Goal: Information Seeking & Learning: Learn about a topic

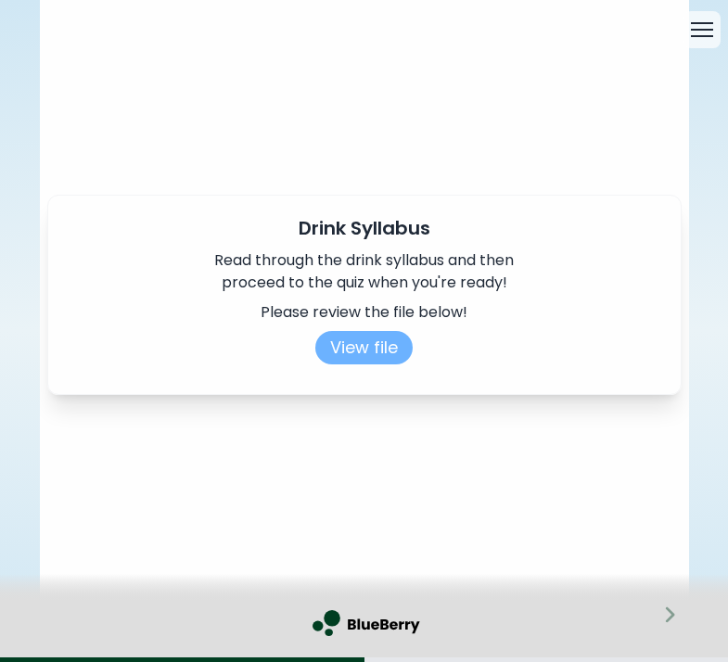
click at [373, 349] on button "View file" at bounding box center [363, 347] width 97 height 33
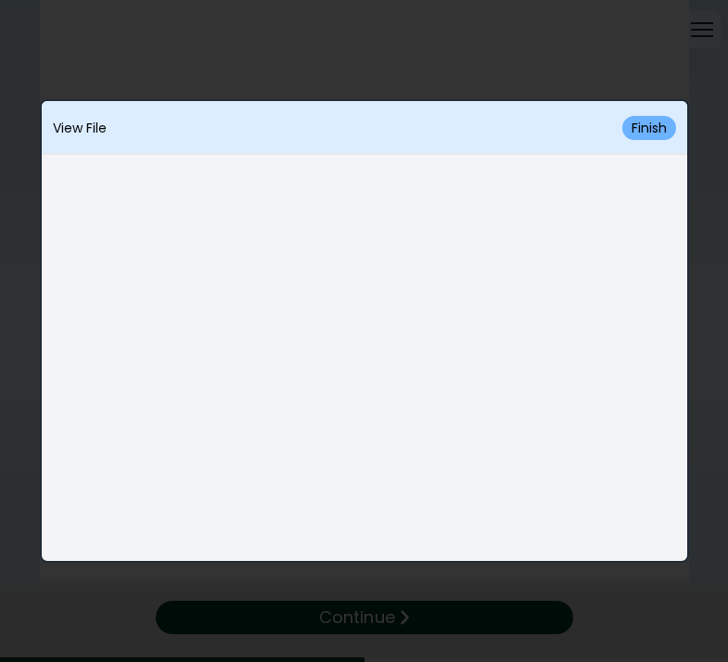
click at [651, 123] on button "Finish" at bounding box center [649, 128] width 54 height 24
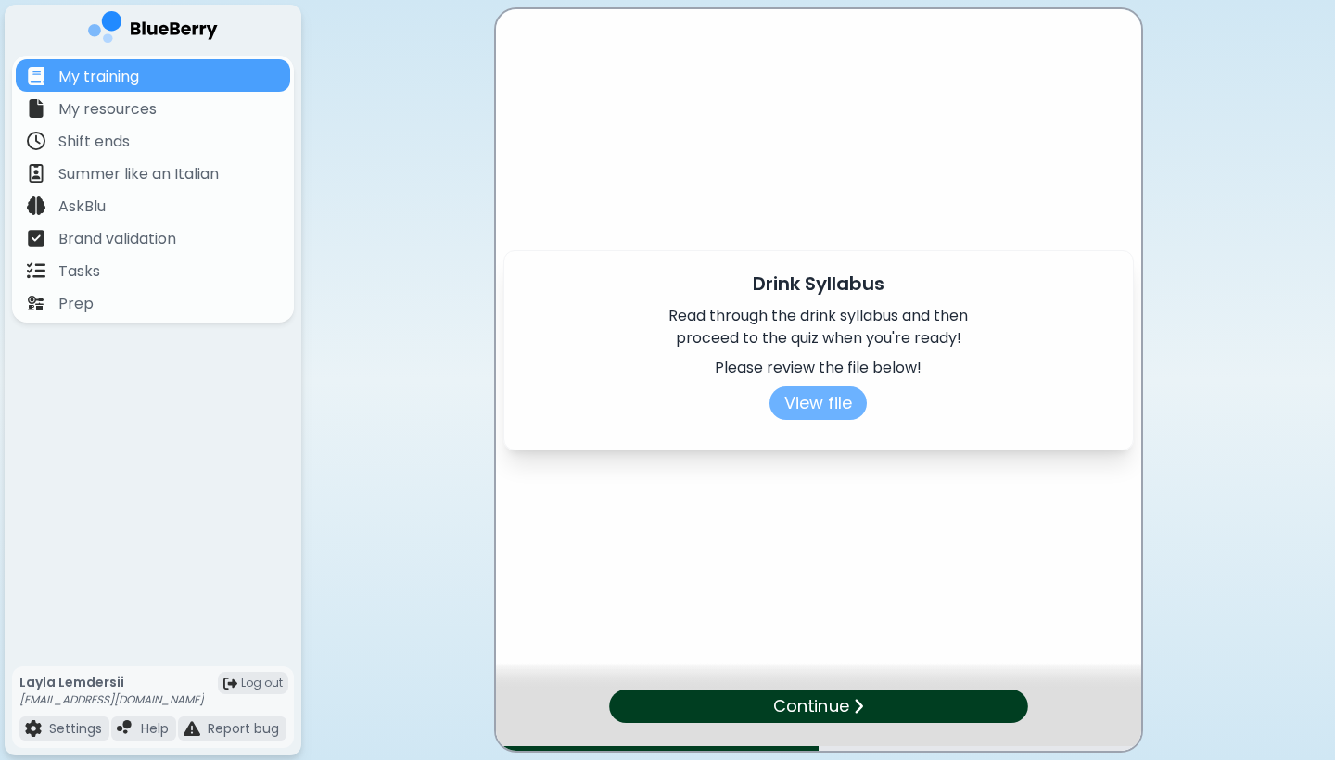
click at [727, 411] on button "View file" at bounding box center [817, 403] width 97 height 33
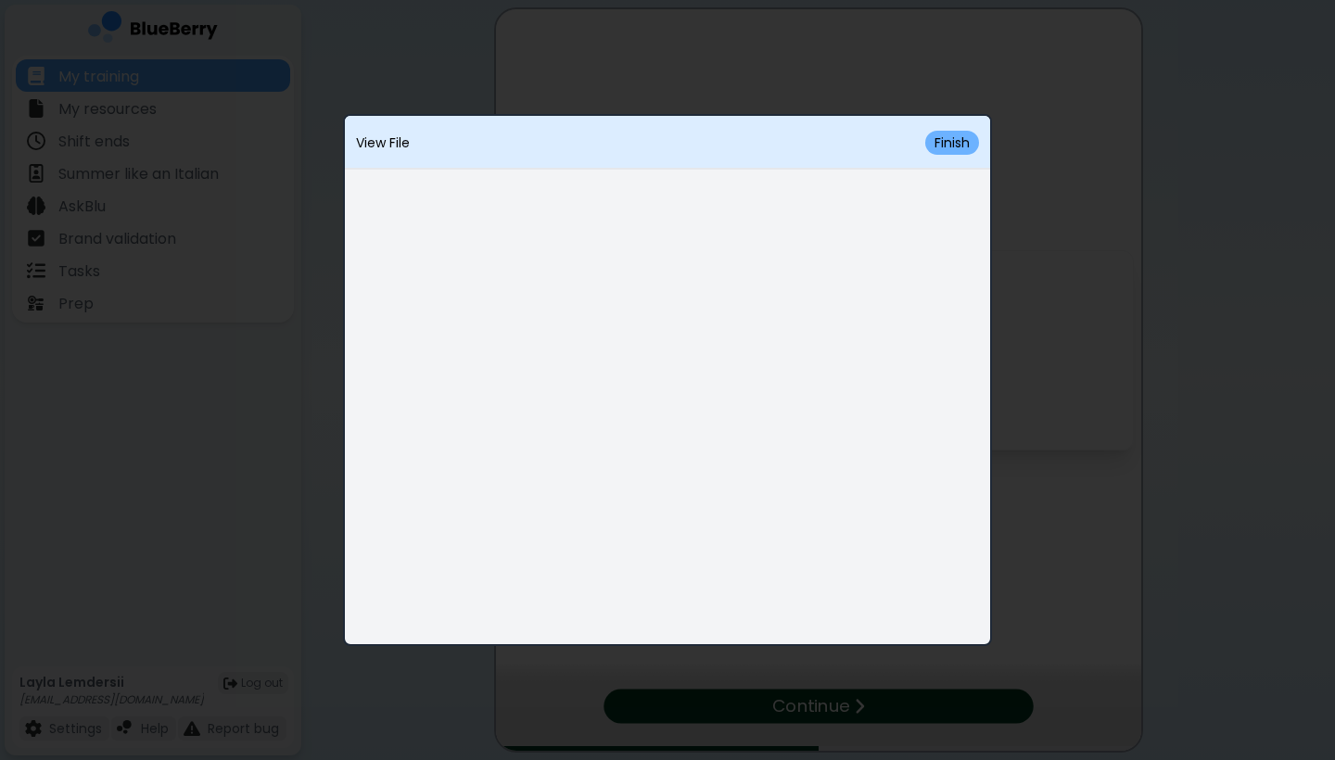
click at [727, 146] on button "Finish" at bounding box center [952, 143] width 54 height 24
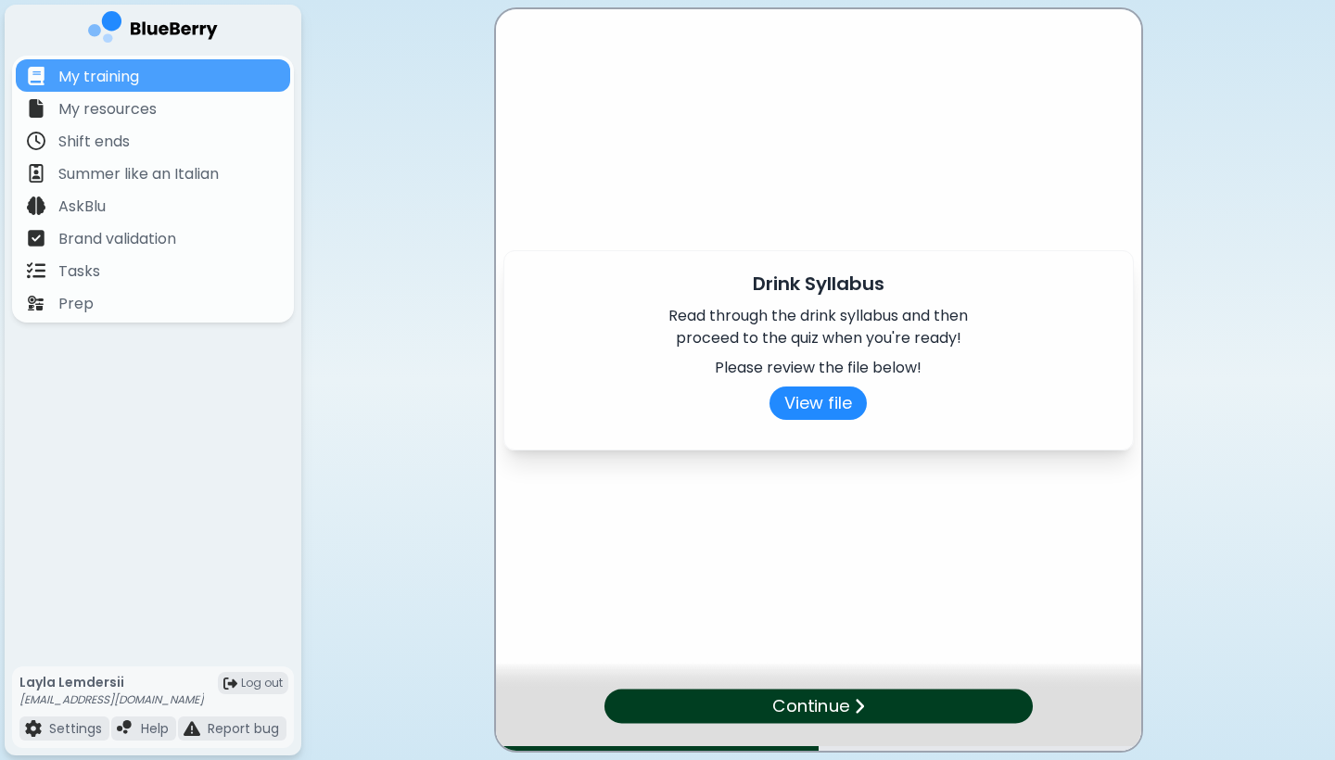
click at [727, 661] on p "Continue" at bounding box center [810, 705] width 77 height 27
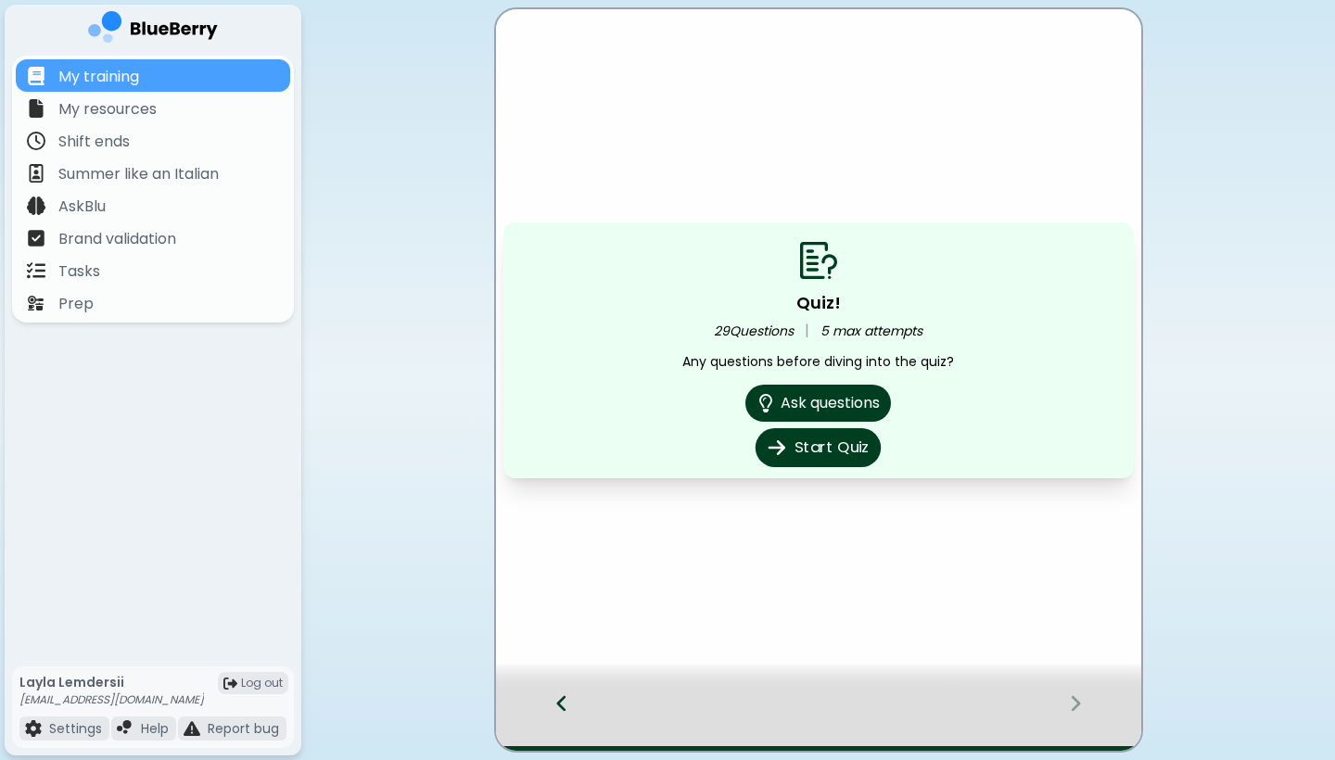
click at [727, 448] on button "Start Quiz" at bounding box center [817, 447] width 125 height 39
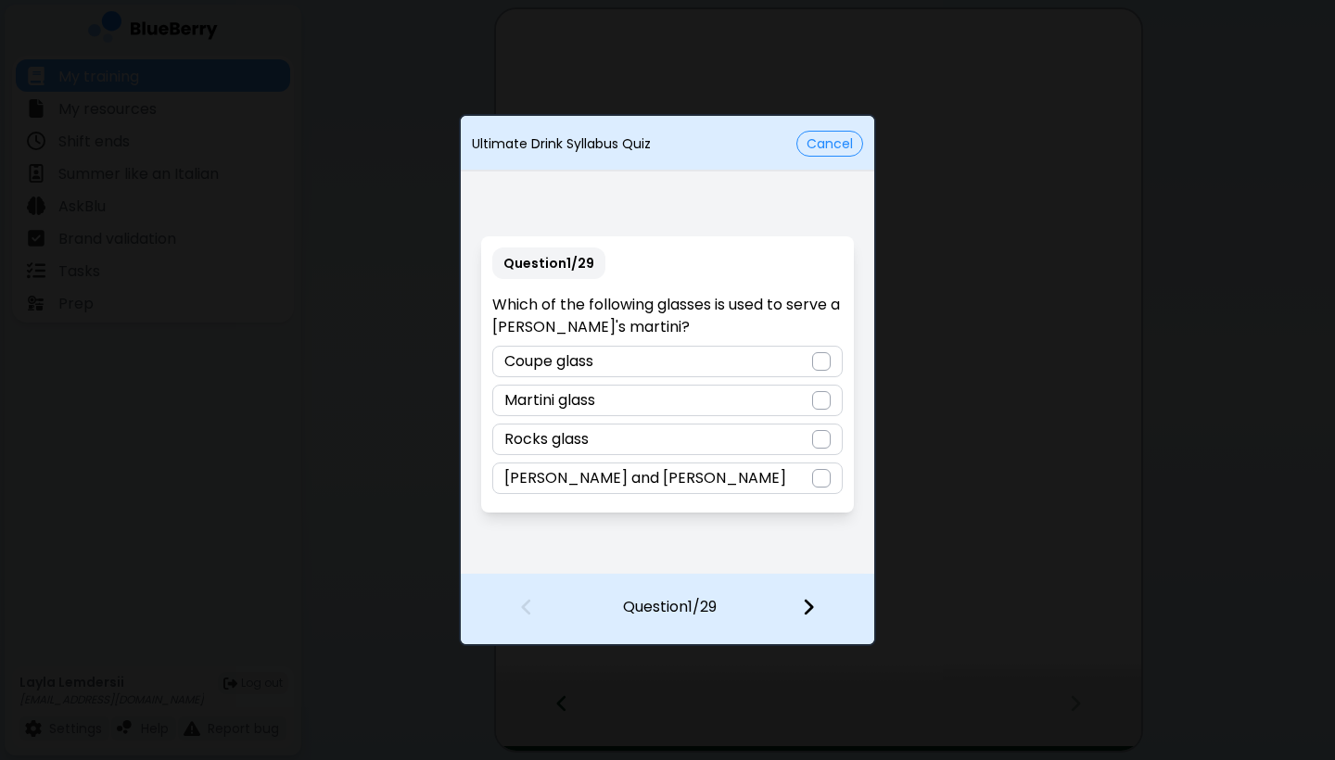
click at [727, 364] on div "Coupe glass" at bounding box center [666, 362] width 349 height 32
click at [727, 604] on div at bounding box center [819, 609] width 109 height 69
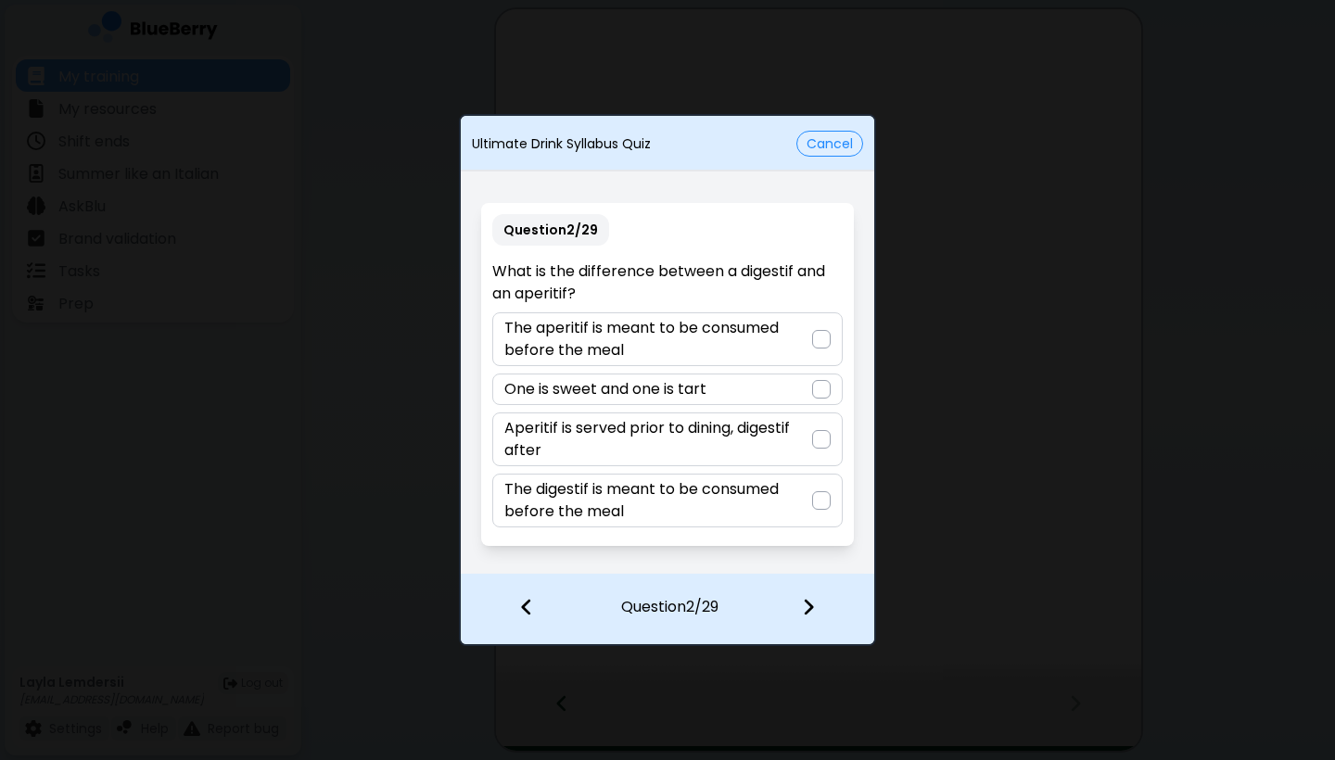
click at [727, 144] on button "Cancel" at bounding box center [829, 144] width 67 height 26
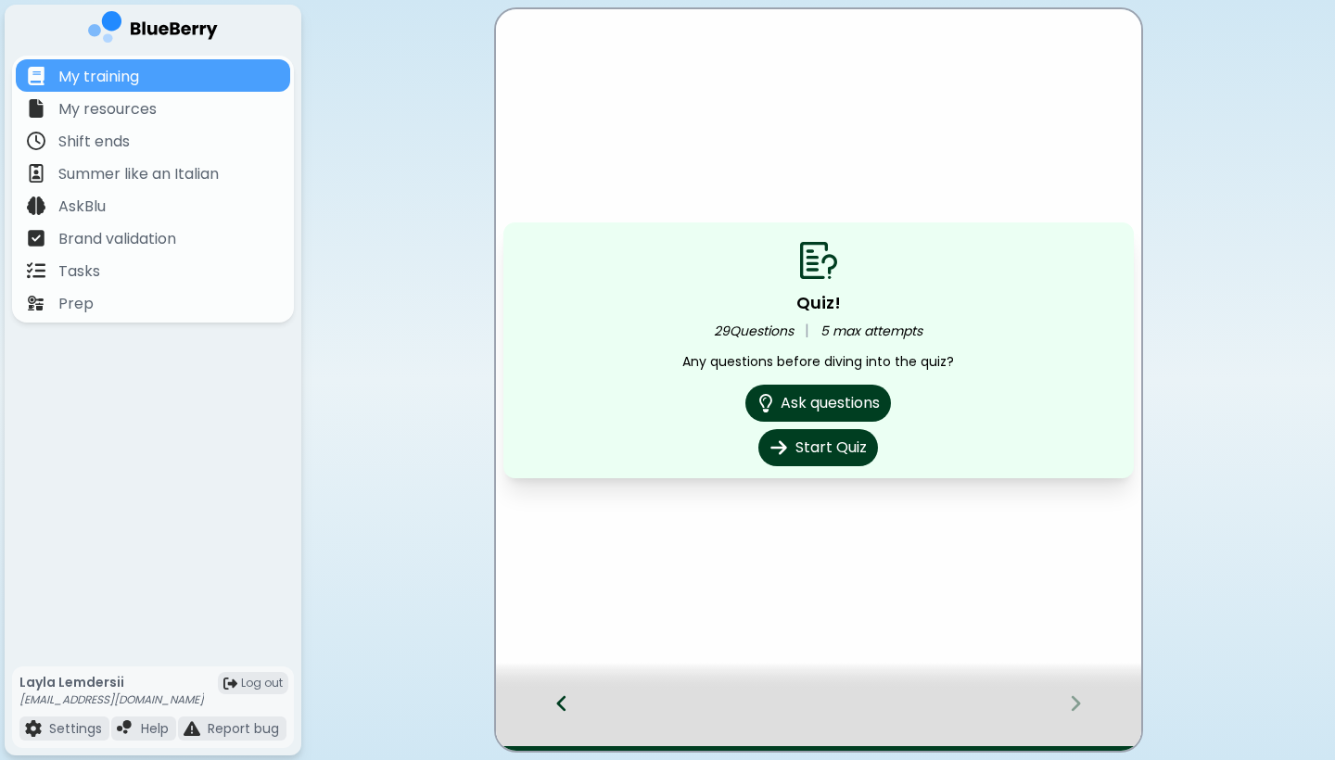
click at [556, 661] on icon at bounding box center [561, 703] width 13 height 20
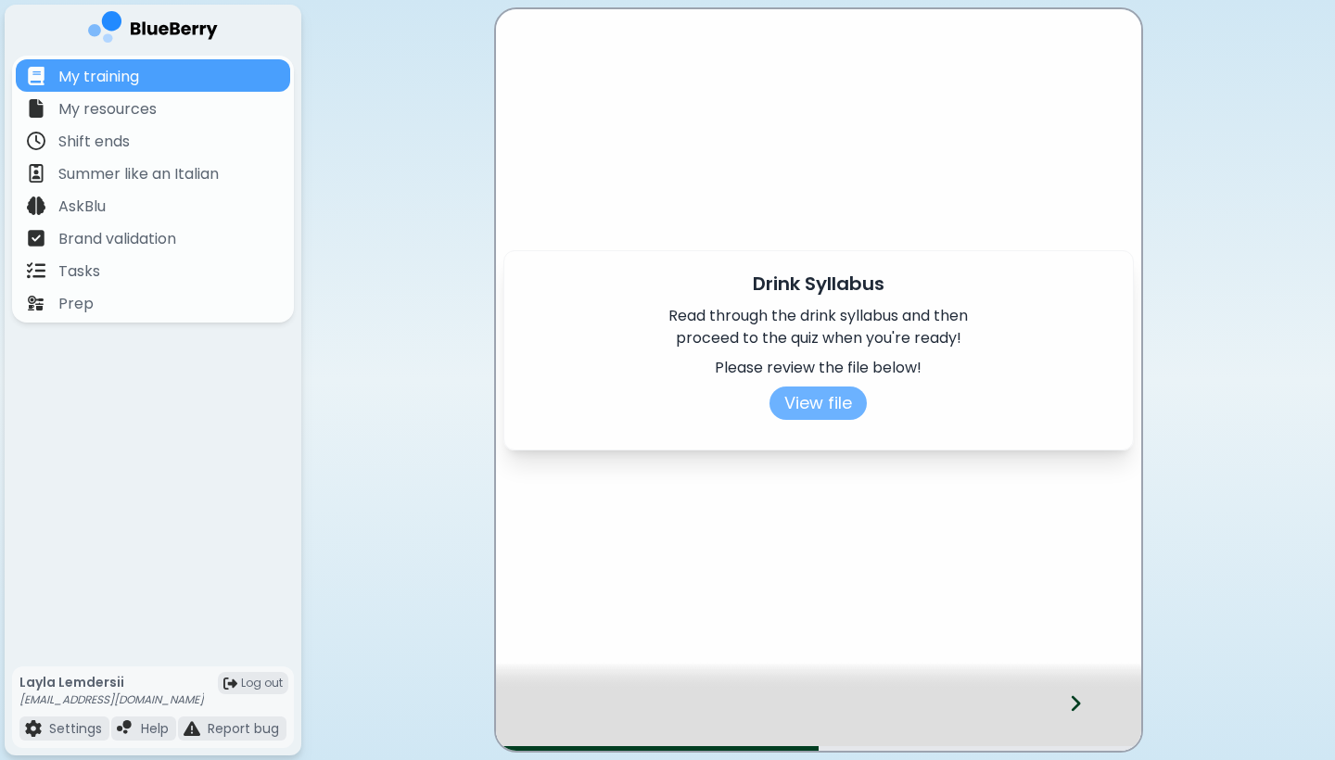
click at [727, 392] on button "View file" at bounding box center [817, 403] width 97 height 33
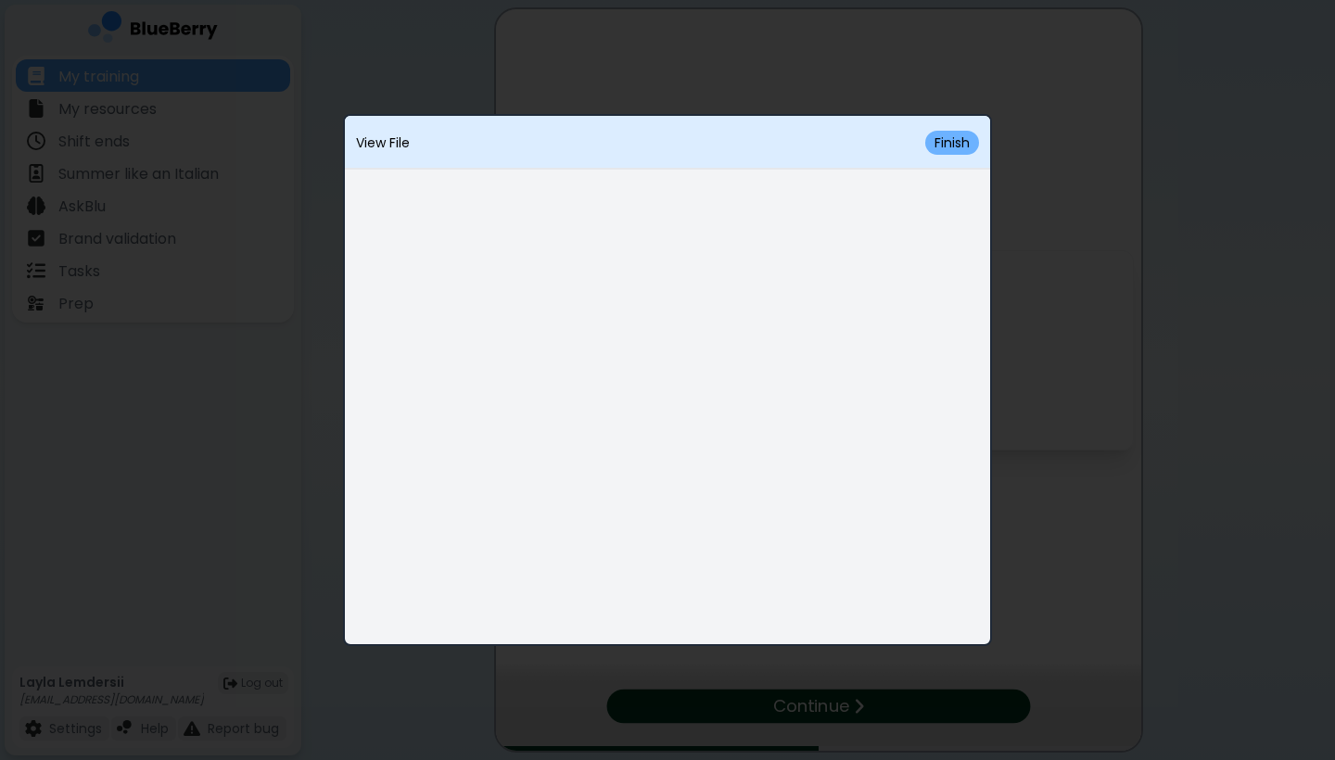
click at [727, 146] on button "Finish" at bounding box center [952, 143] width 54 height 24
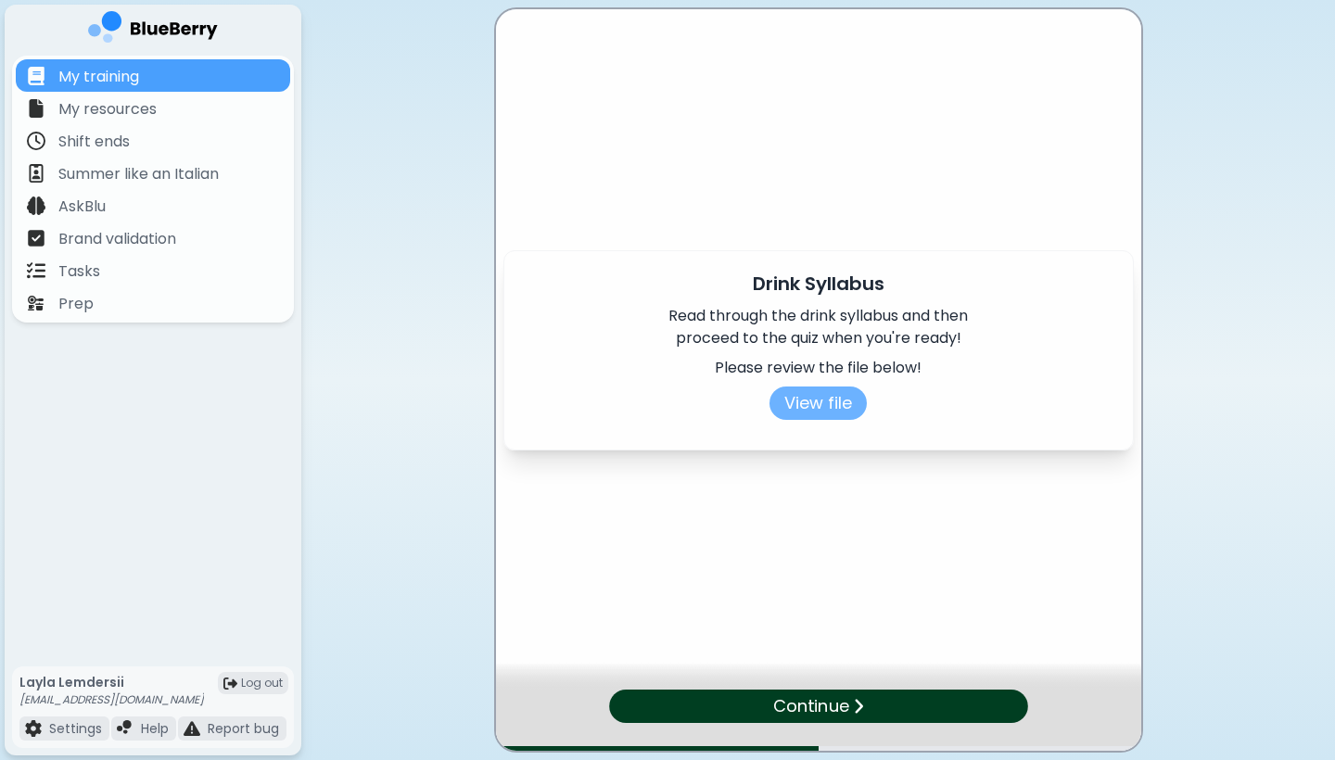
click at [727, 392] on button "View file" at bounding box center [817, 403] width 97 height 33
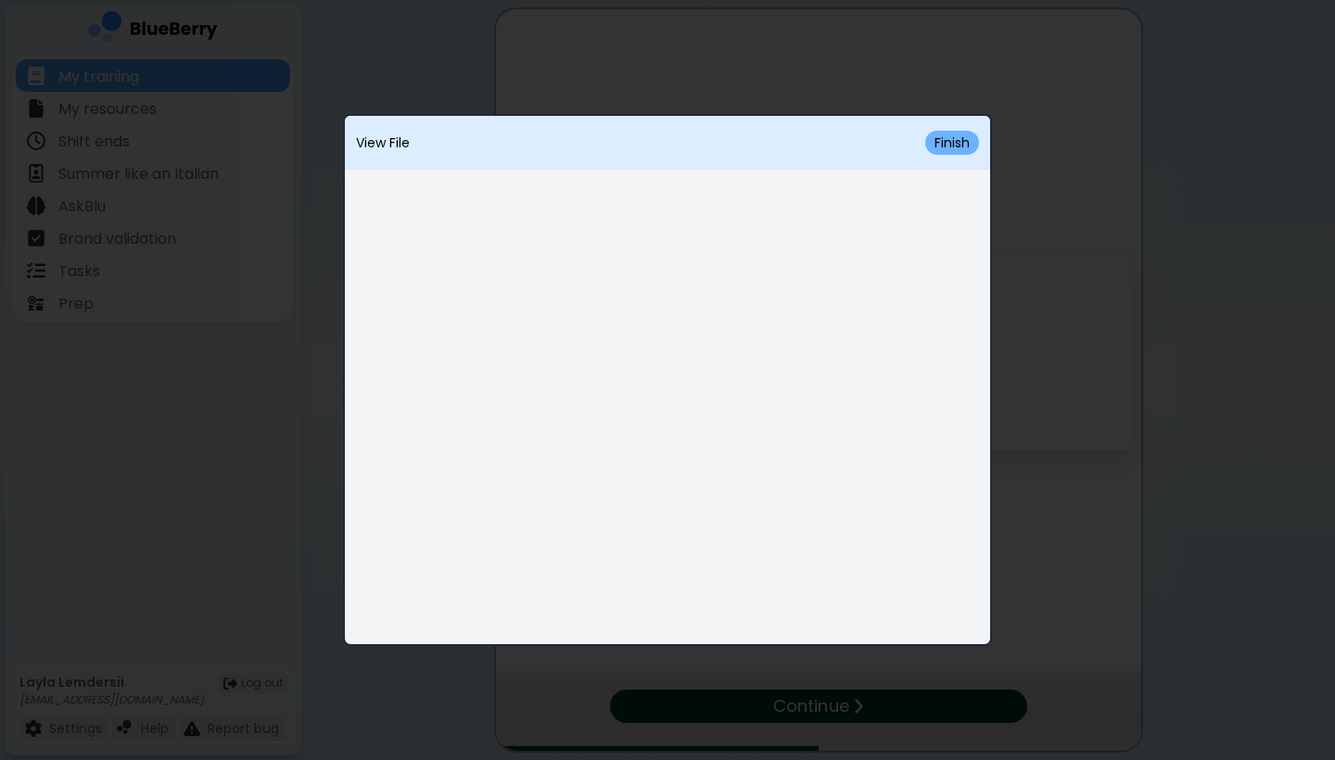
click at [727, 133] on button "Finish" at bounding box center [952, 143] width 54 height 24
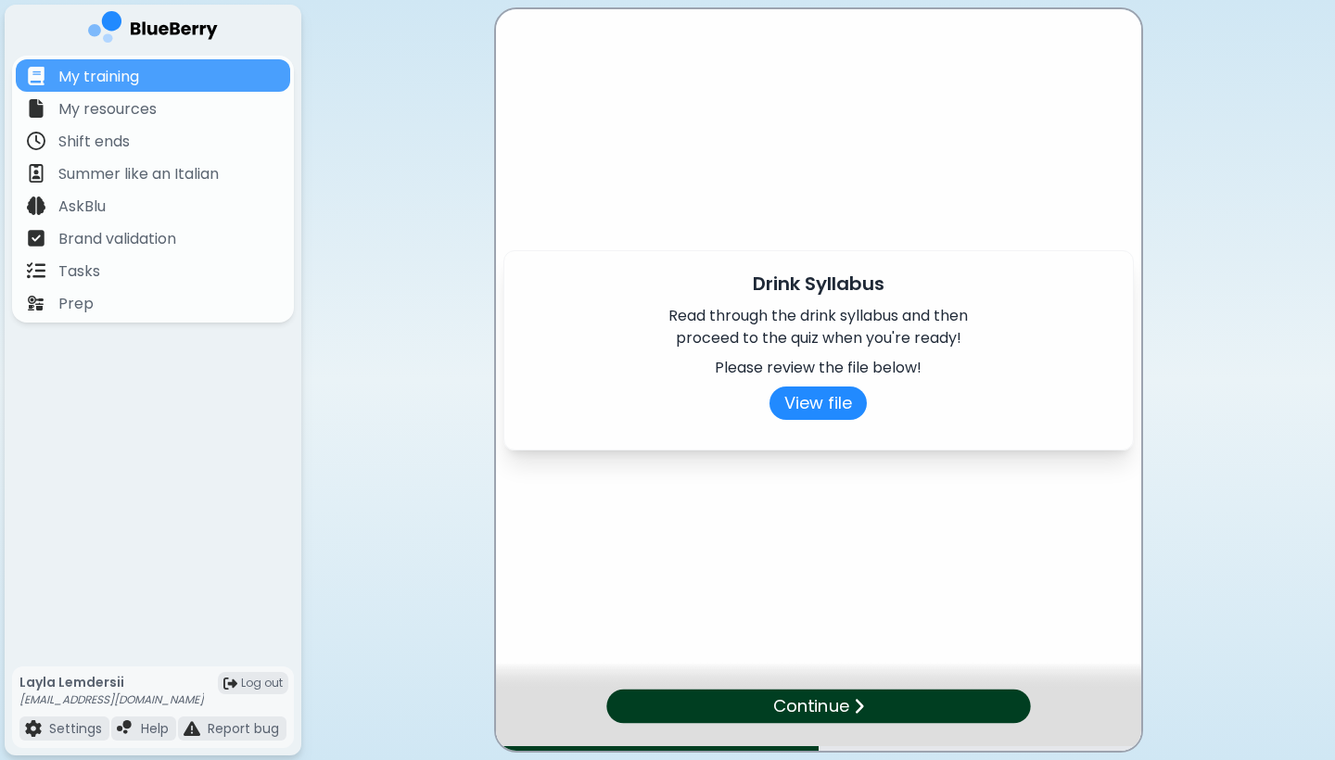
click at [727, 661] on p "Continue" at bounding box center [810, 706] width 76 height 26
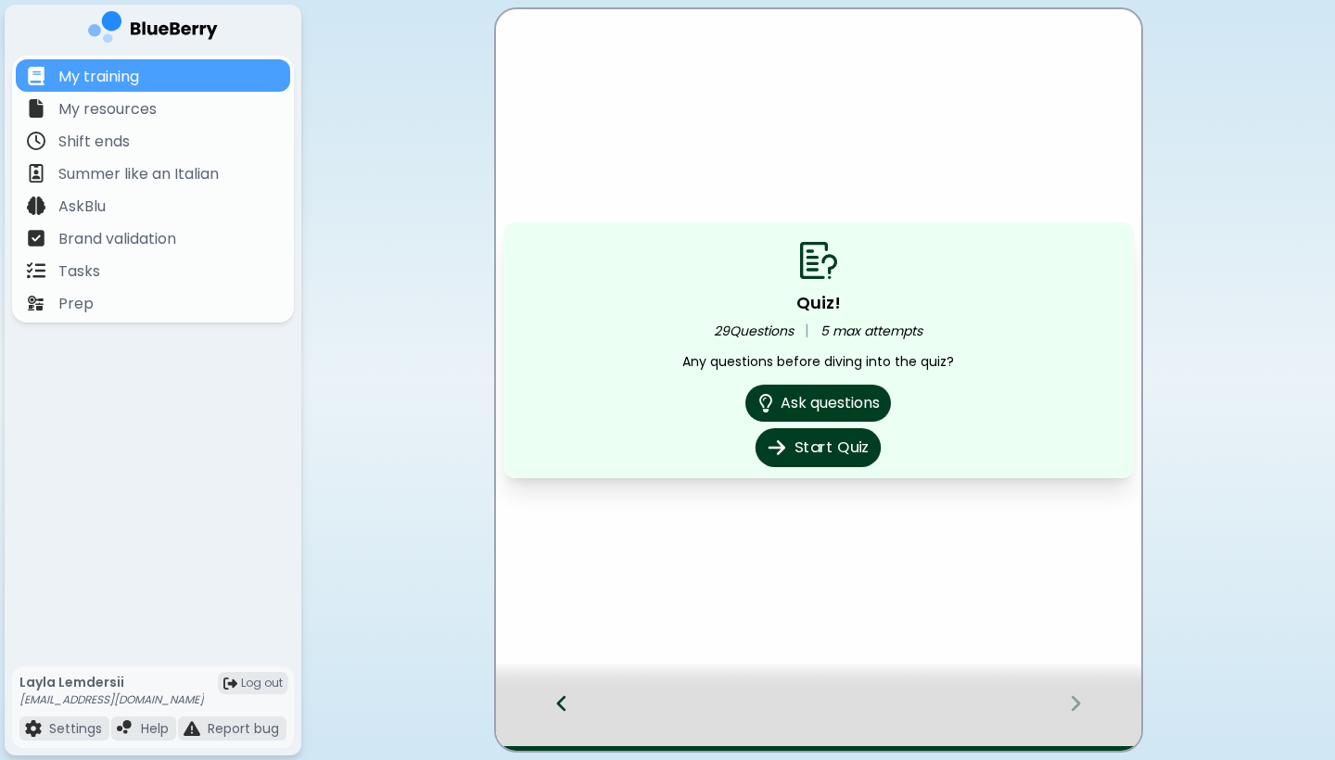
click at [727, 446] on button "Start Quiz" at bounding box center [817, 447] width 125 height 39
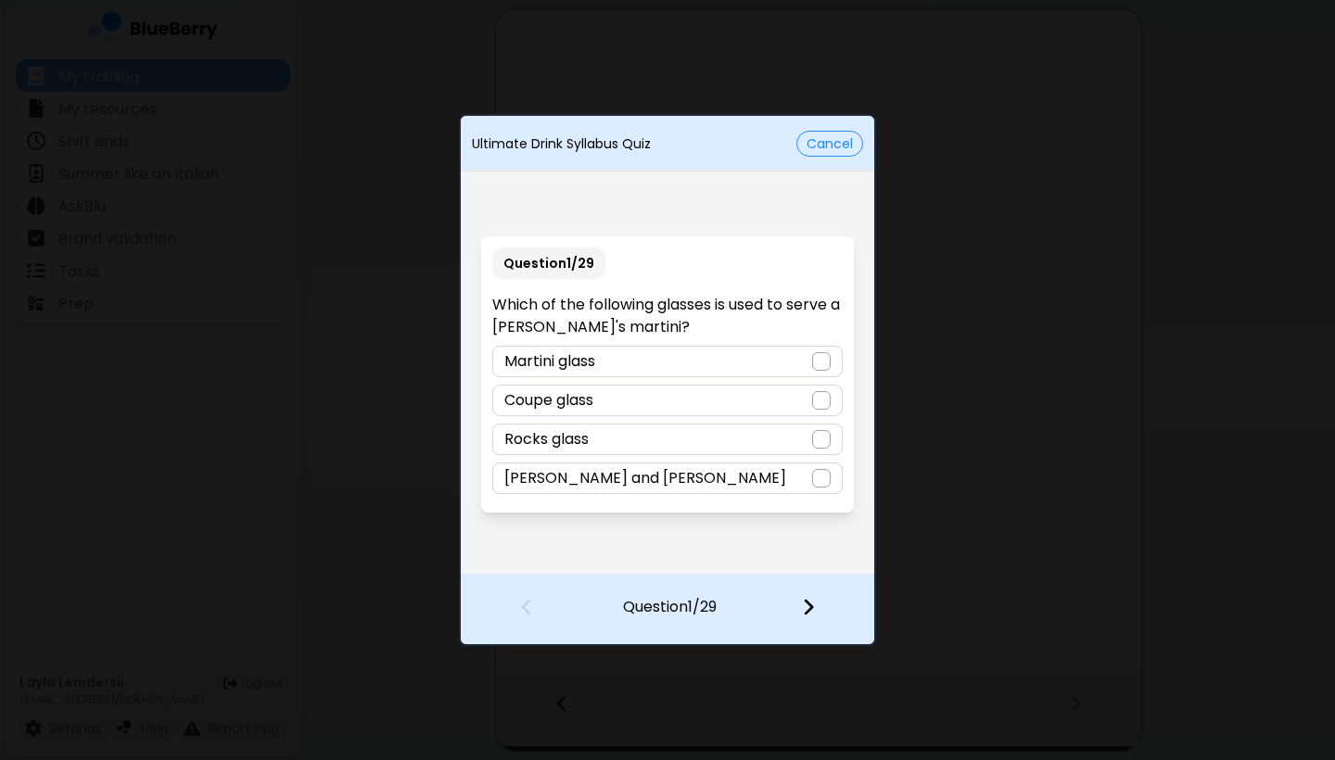
click at [717, 400] on div "Coupe glass" at bounding box center [666, 401] width 349 height 32
click at [727, 603] on img at bounding box center [808, 607] width 13 height 20
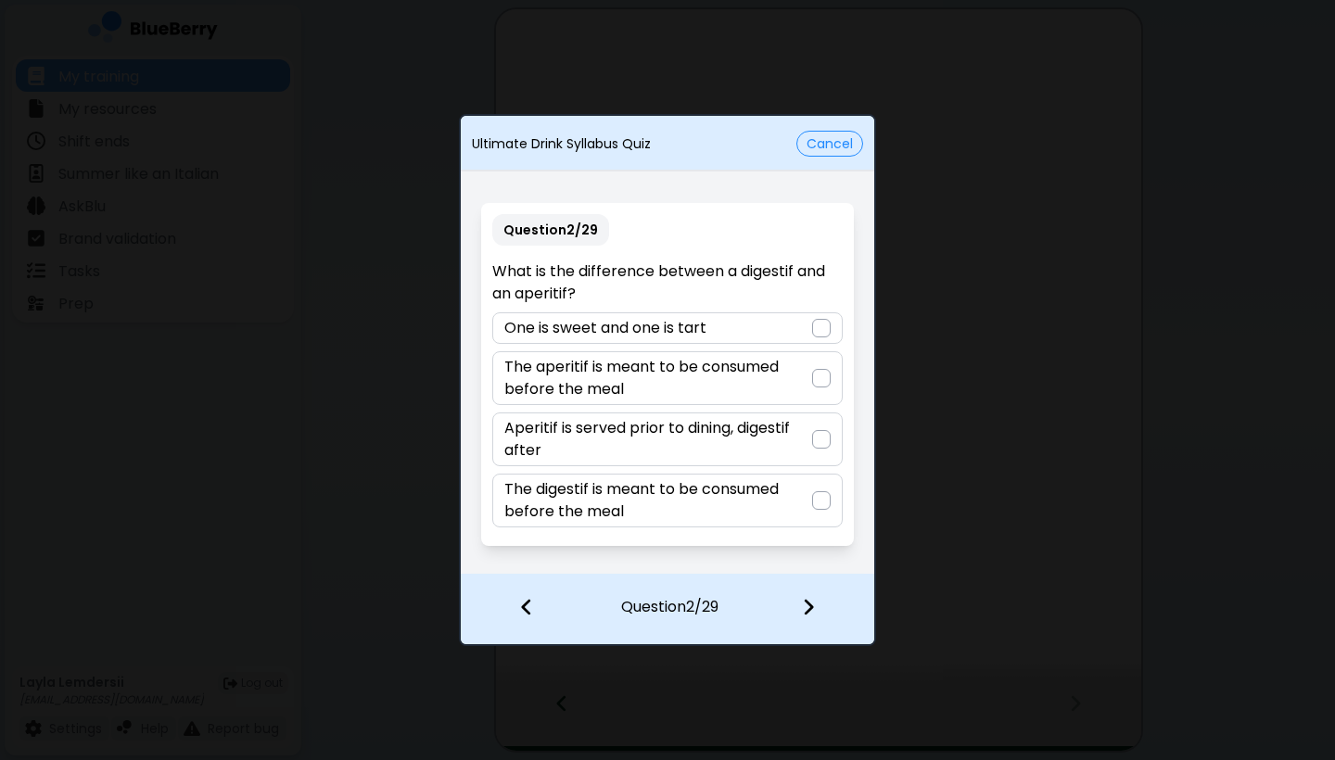
click at [727, 386] on p "The aperitif is meant to be consumed before the meal" at bounding box center [657, 378] width 307 height 44
click at [727, 603] on img at bounding box center [808, 607] width 13 height 20
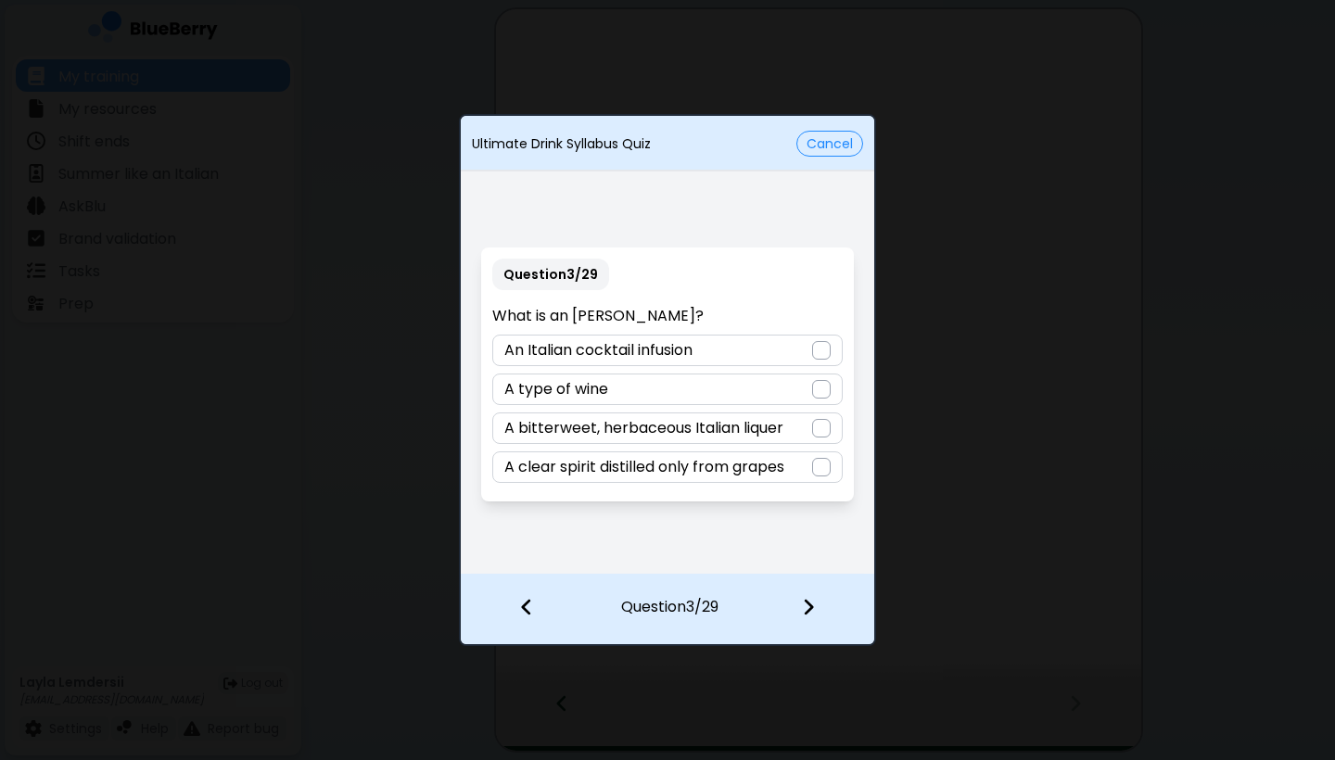
click at [727, 430] on p "A bitterweet, herbaceous Italian liquer" at bounding box center [643, 428] width 279 height 22
click at [727, 608] on img at bounding box center [808, 607] width 13 height 20
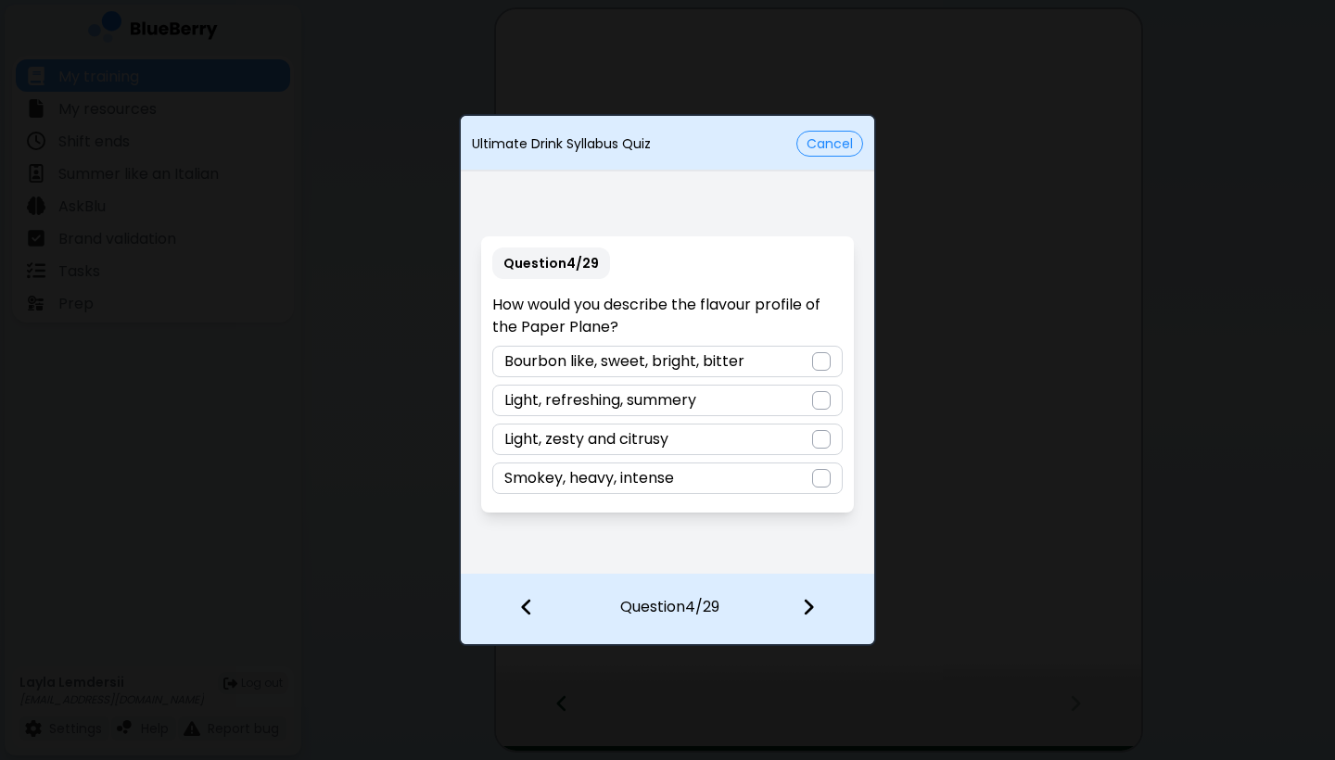
click at [727, 363] on div "Bourbon like, sweet, bright, bitter" at bounding box center [666, 362] width 349 height 32
click at [727, 607] on img at bounding box center [808, 607] width 13 height 20
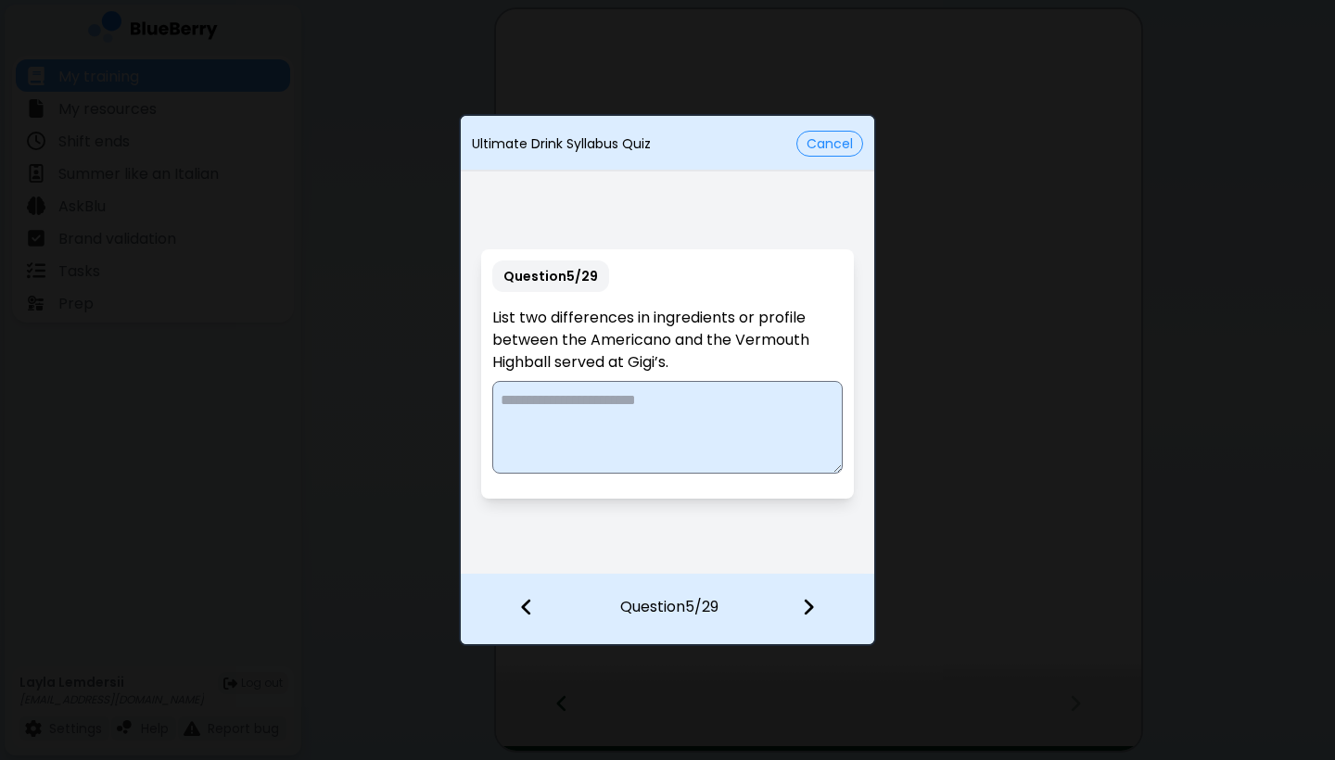
click at [724, 414] on textarea at bounding box center [666, 427] width 349 height 93
type textarea "*"
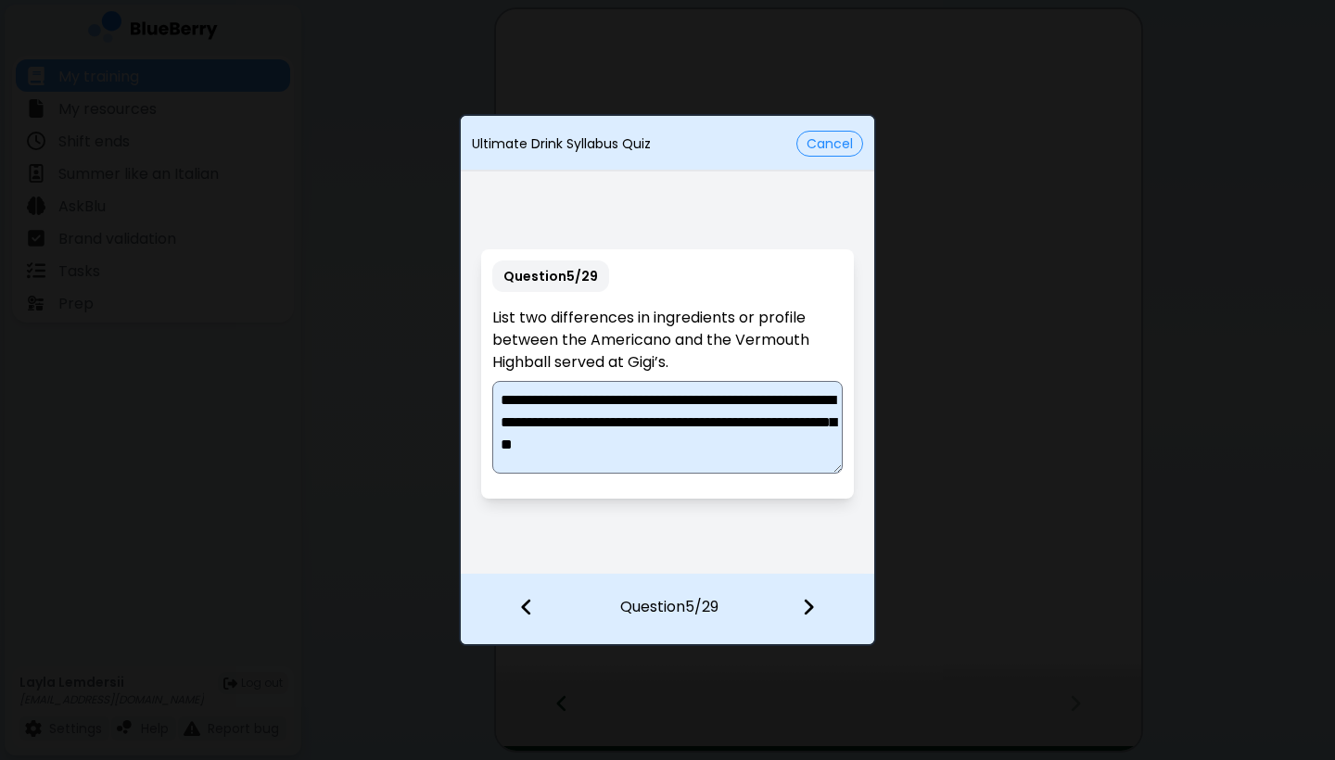
scroll to position [5, 0]
type textarea "**********"
click at [727, 601] on div at bounding box center [819, 609] width 109 height 69
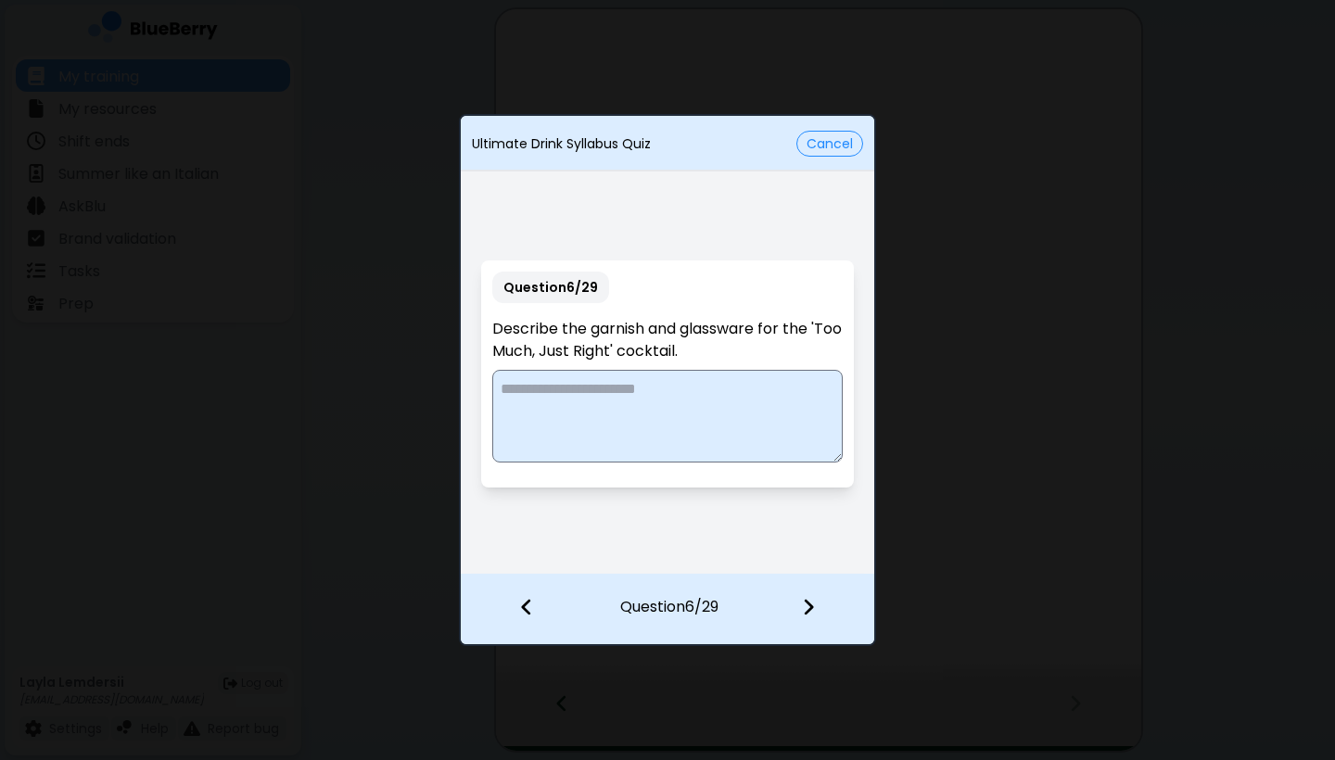
click at [694, 394] on textarea at bounding box center [666, 416] width 349 height 93
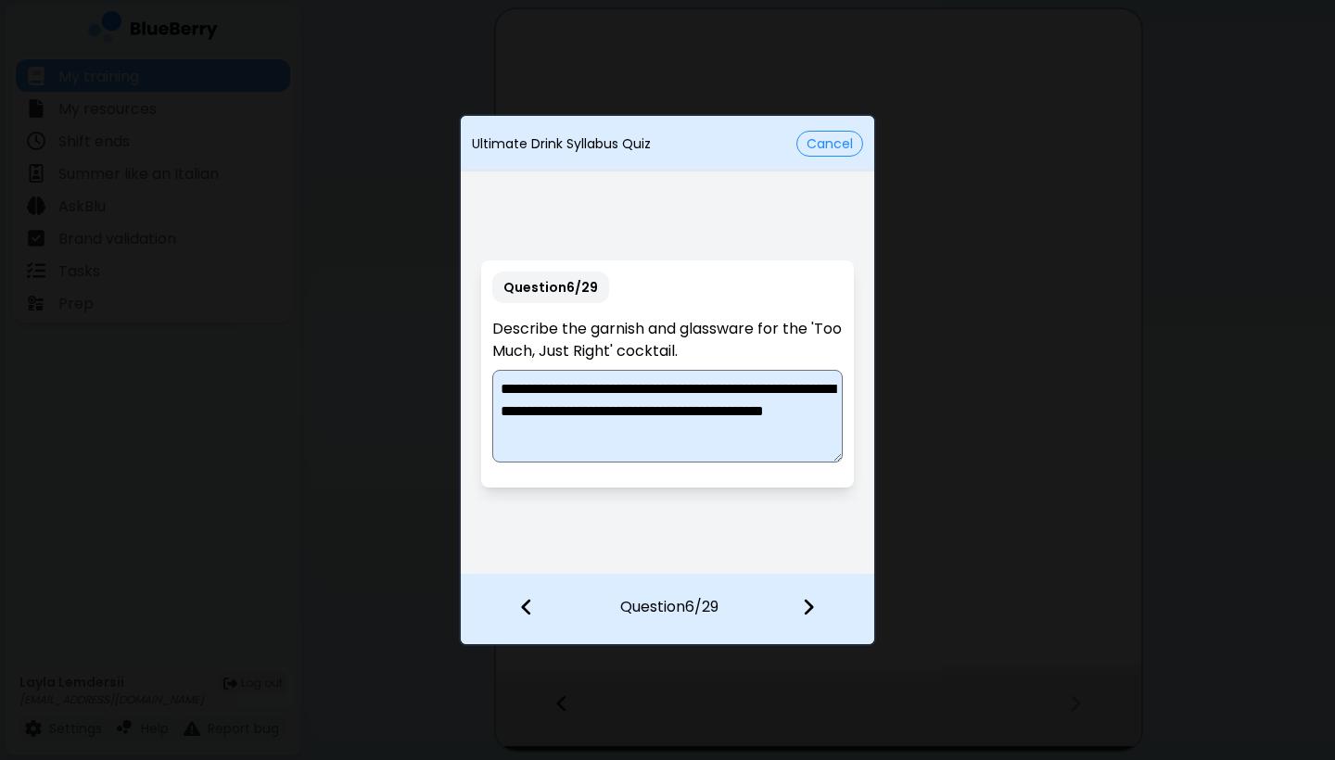
type textarea "**********"
click at [727, 603] on img at bounding box center [808, 607] width 13 height 20
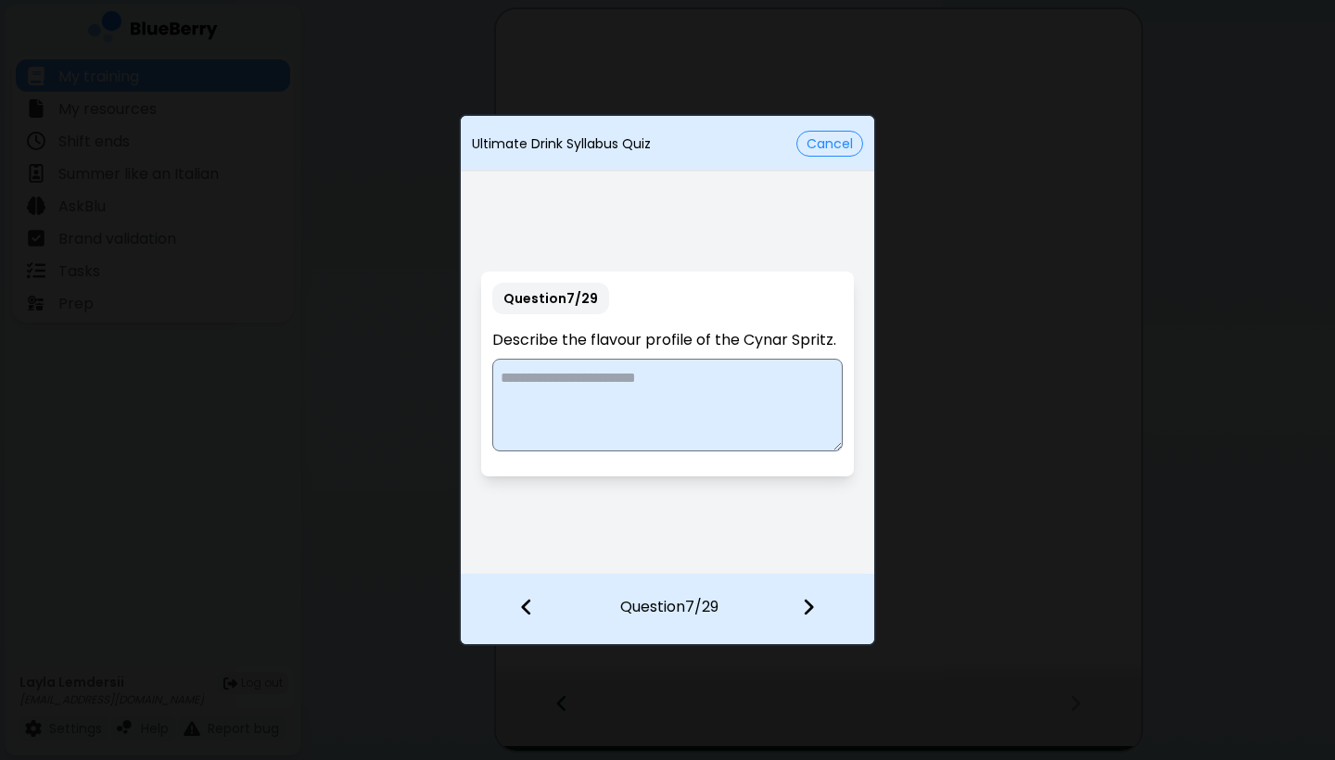
click at [704, 401] on textarea at bounding box center [666, 405] width 349 height 93
type textarea "**********"
click at [727, 604] on img at bounding box center [808, 607] width 13 height 20
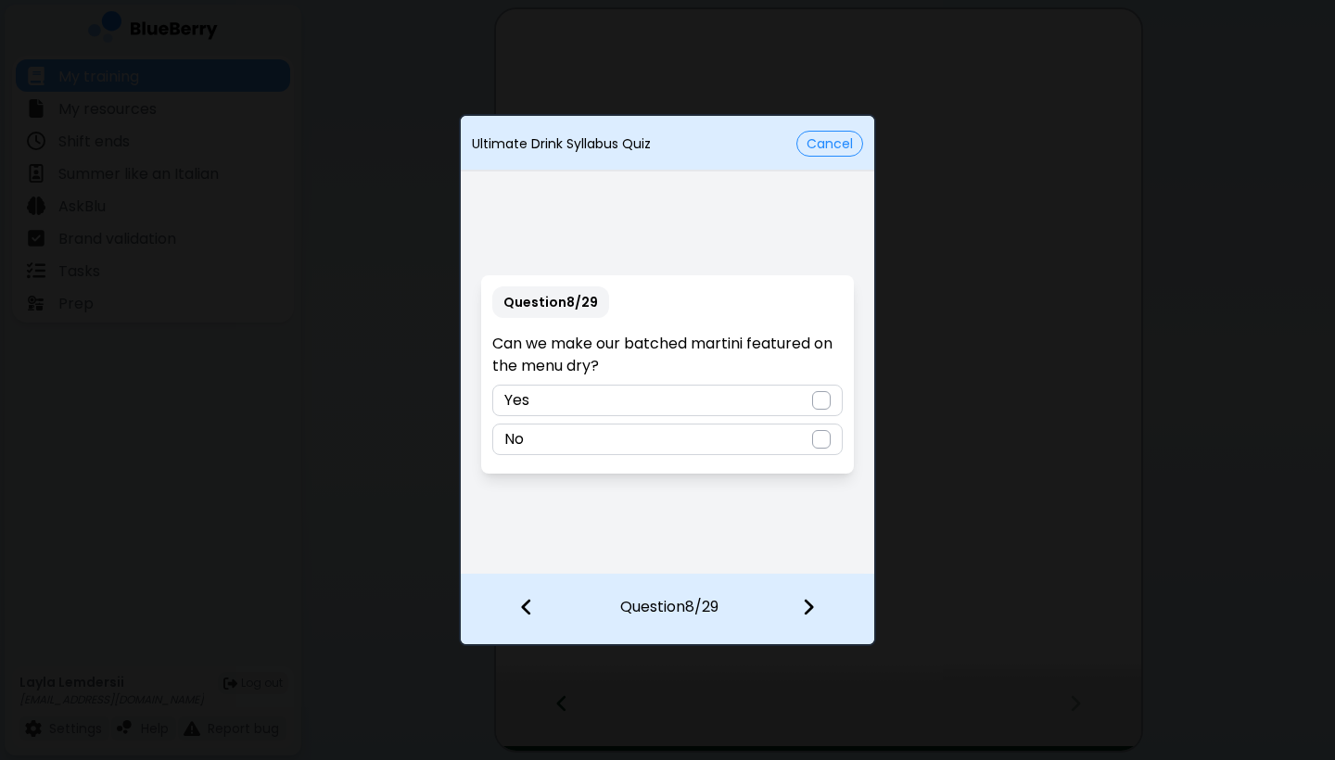
click at [727, 400] on div at bounding box center [821, 400] width 19 height 19
click at [727, 603] on img at bounding box center [808, 607] width 13 height 20
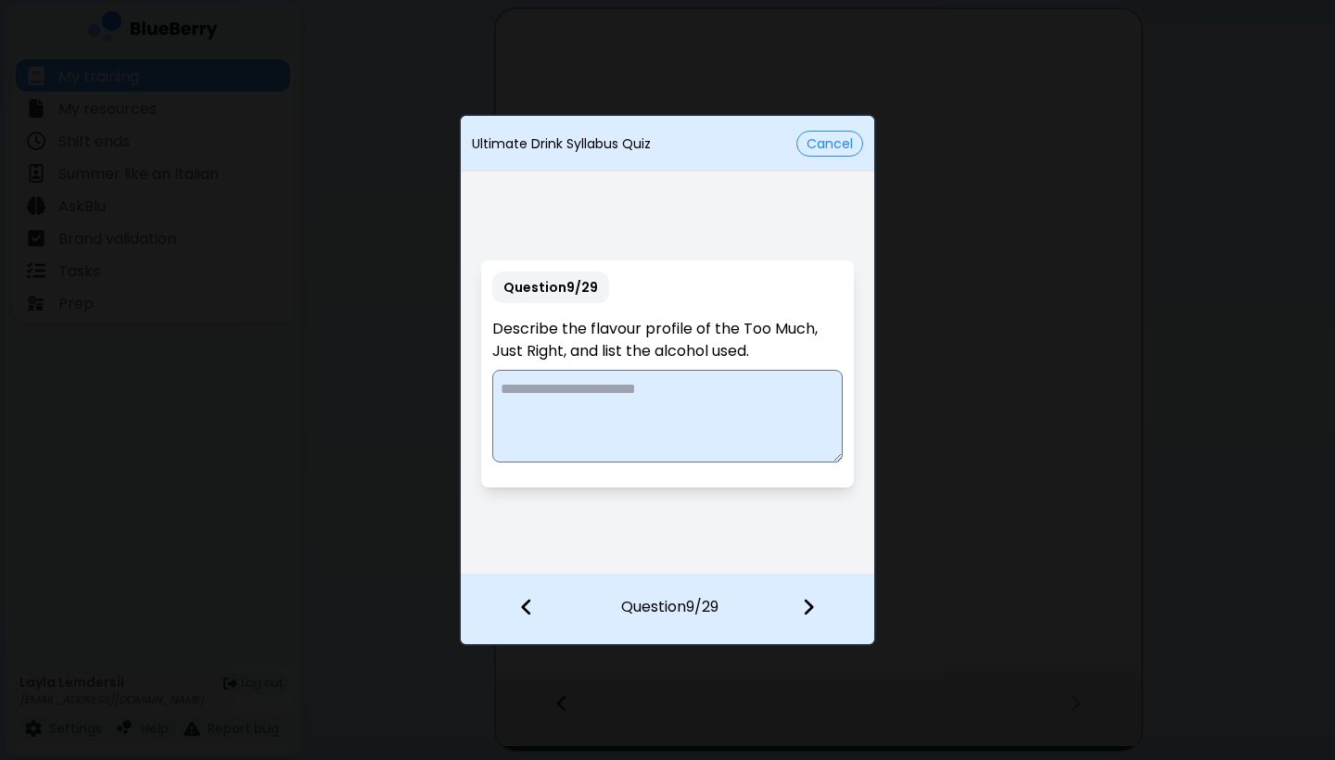
click at [696, 392] on textarea at bounding box center [666, 416] width 349 height 93
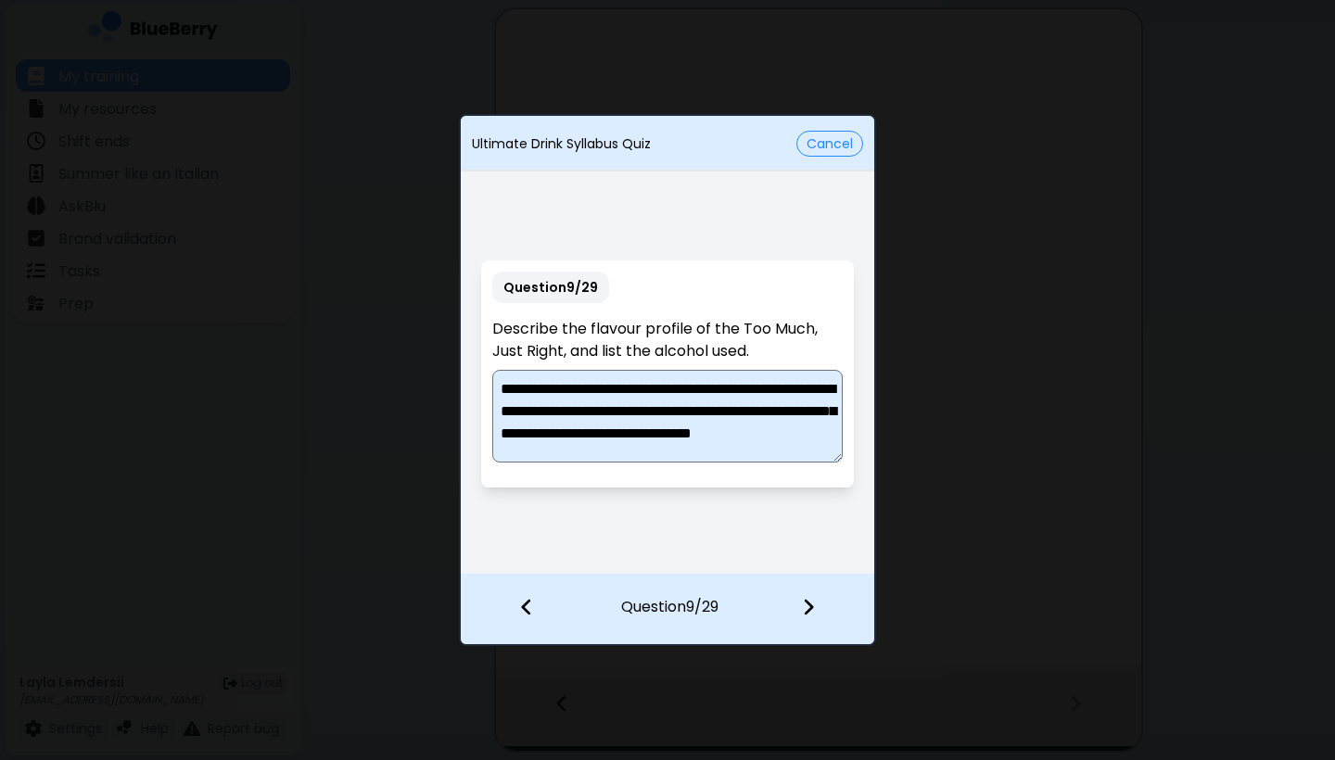
scroll to position [0, 0]
type textarea "**********"
click at [727, 602] on img at bounding box center [808, 607] width 13 height 20
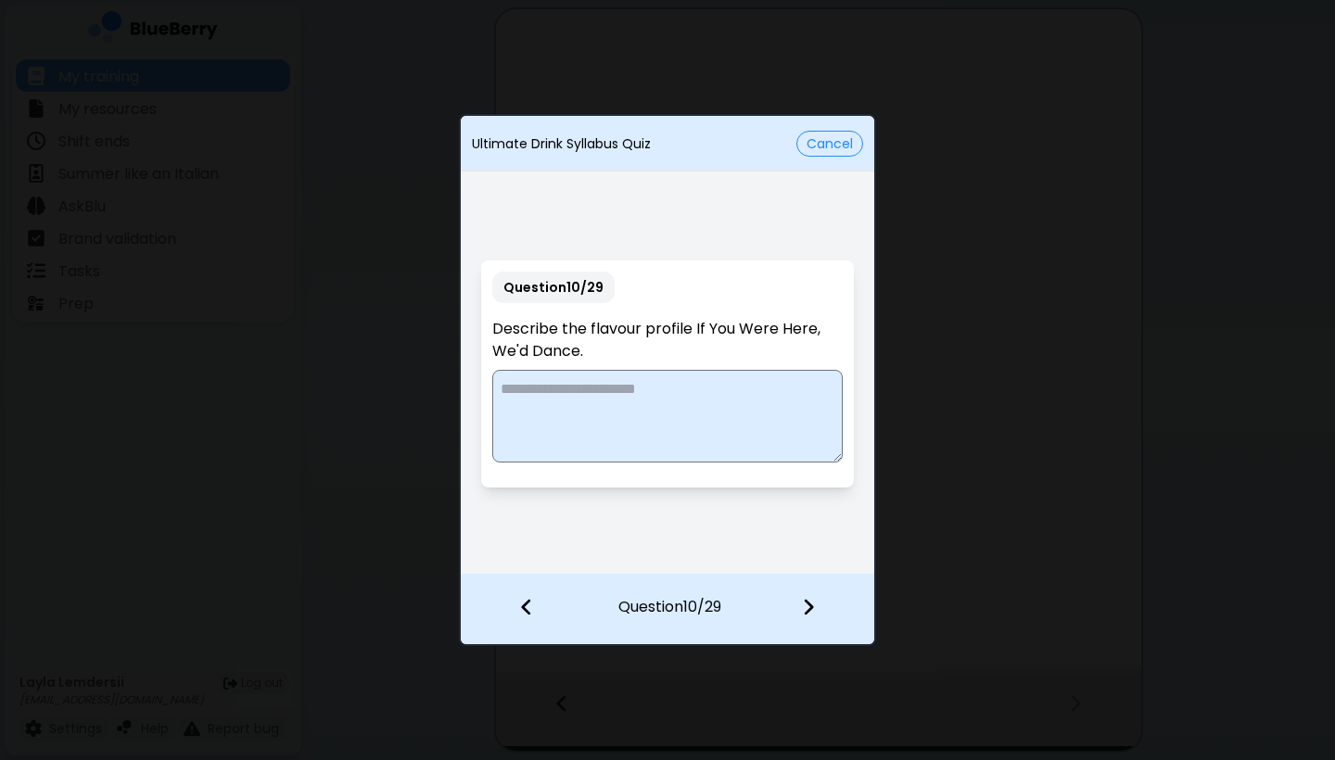
click at [702, 417] on textarea at bounding box center [666, 416] width 349 height 93
click at [559, 387] on textarea "**********" at bounding box center [666, 416] width 349 height 93
click at [590, 391] on textarea "**********" at bounding box center [666, 416] width 349 height 93
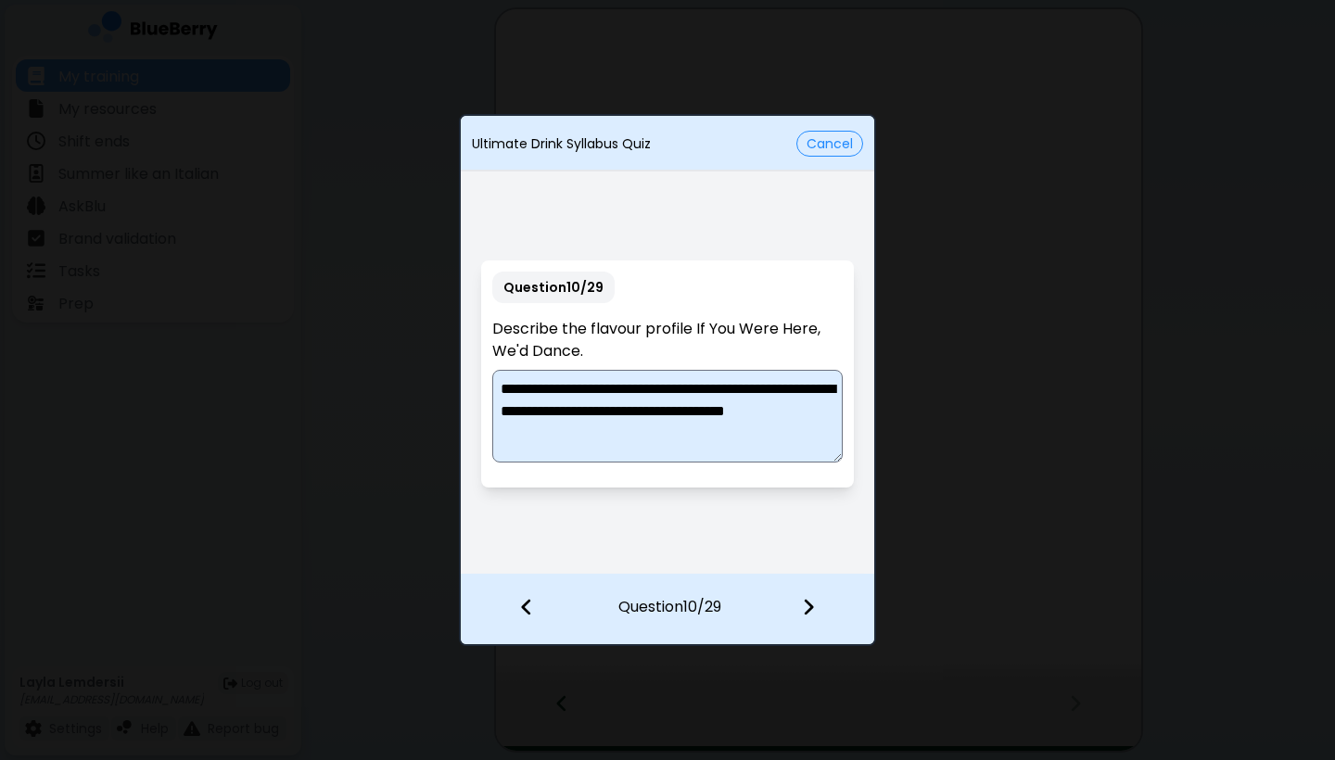
click at [727, 412] on textarea "**********" at bounding box center [666, 416] width 349 height 93
type textarea "**********"
click at [727, 608] on img at bounding box center [808, 607] width 13 height 20
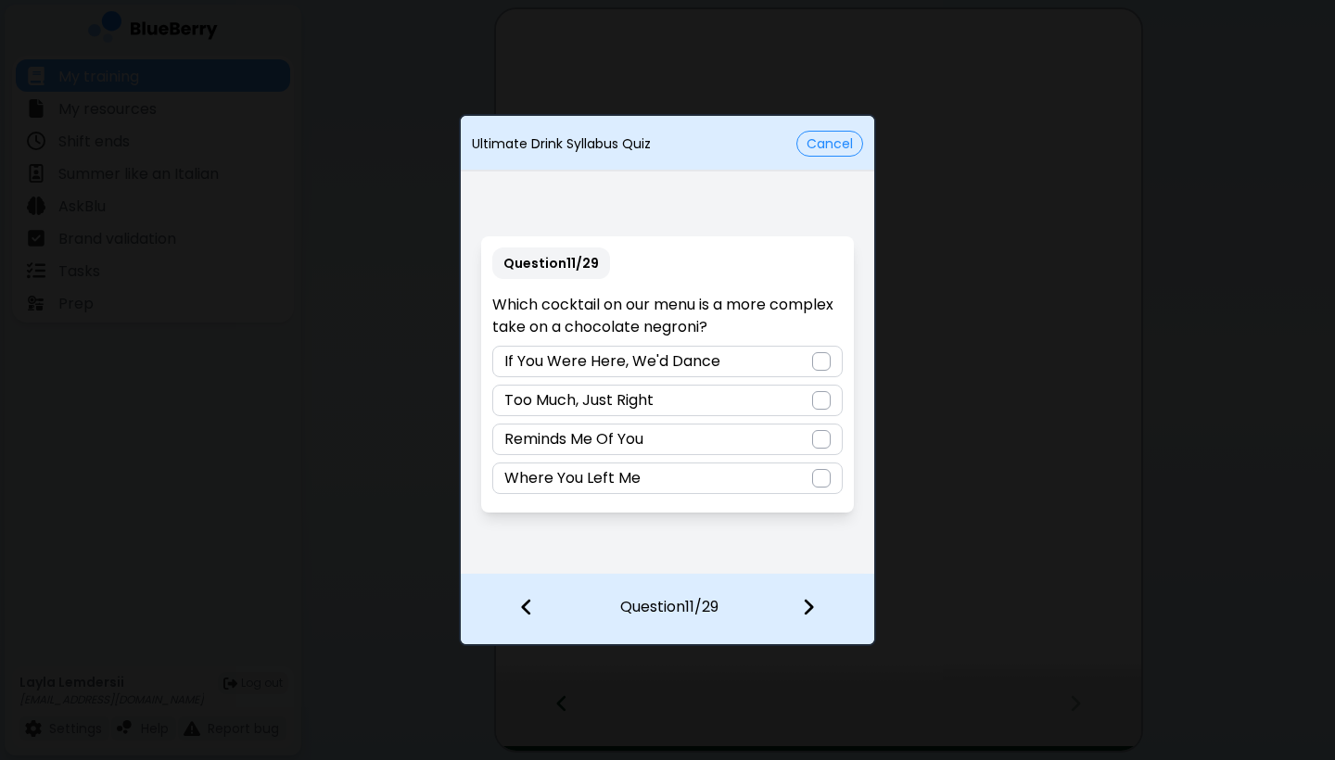
click at [697, 474] on div "Where You Left Me" at bounding box center [666, 479] width 349 height 32
click at [727, 603] on img at bounding box center [808, 607] width 13 height 20
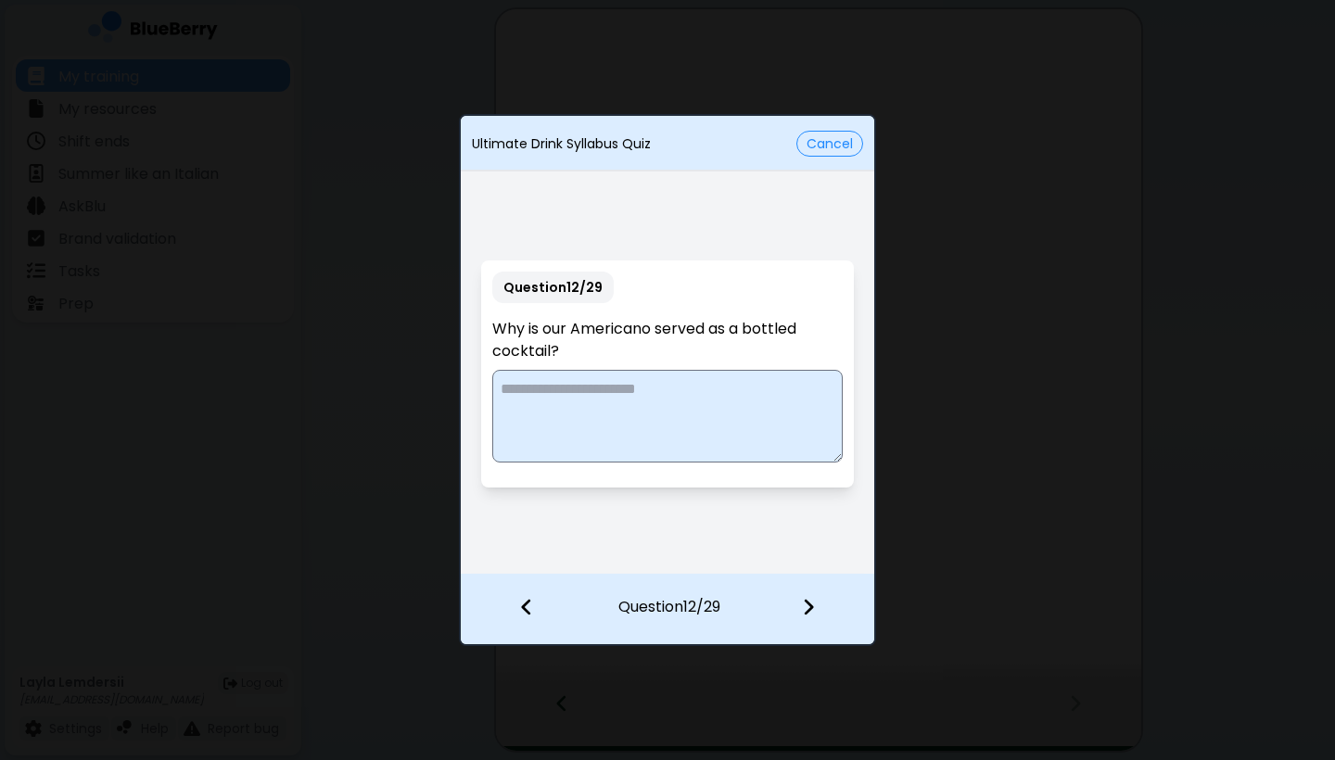
click at [680, 389] on textarea at bounding box center [666, 416] width 349 height 93
click at [577, 391] on textarea "**********" at bounding box center [666, 416] width 349 height 93
type textarea "**********"
click at [727, 610] on img at bounding box center [808, 607] width 13 height 20
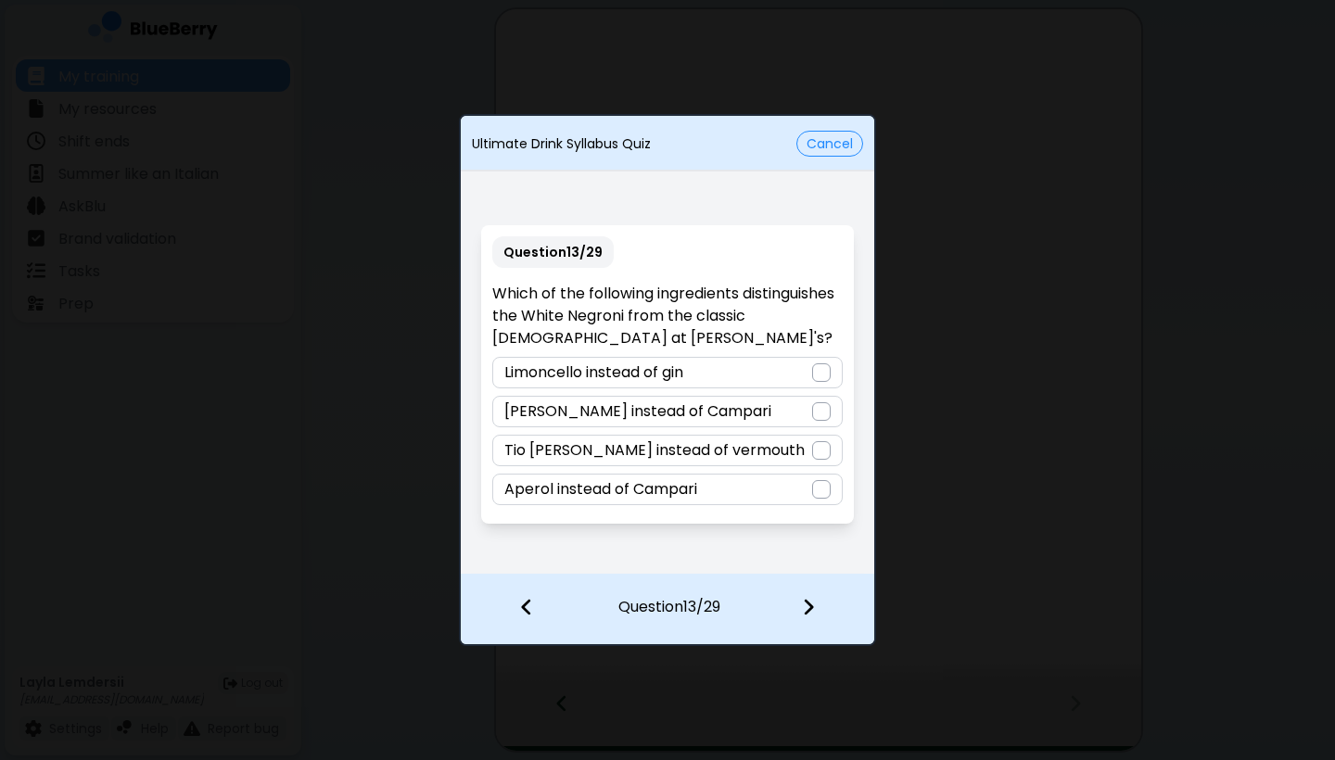
click at [727, 421] on div "[PERSON_NAME] instead of Campari" at bounding box center [666, 412] width 349 height 32
click at [727, 606] on img at bounding box center [808, 607] width 13 height 20
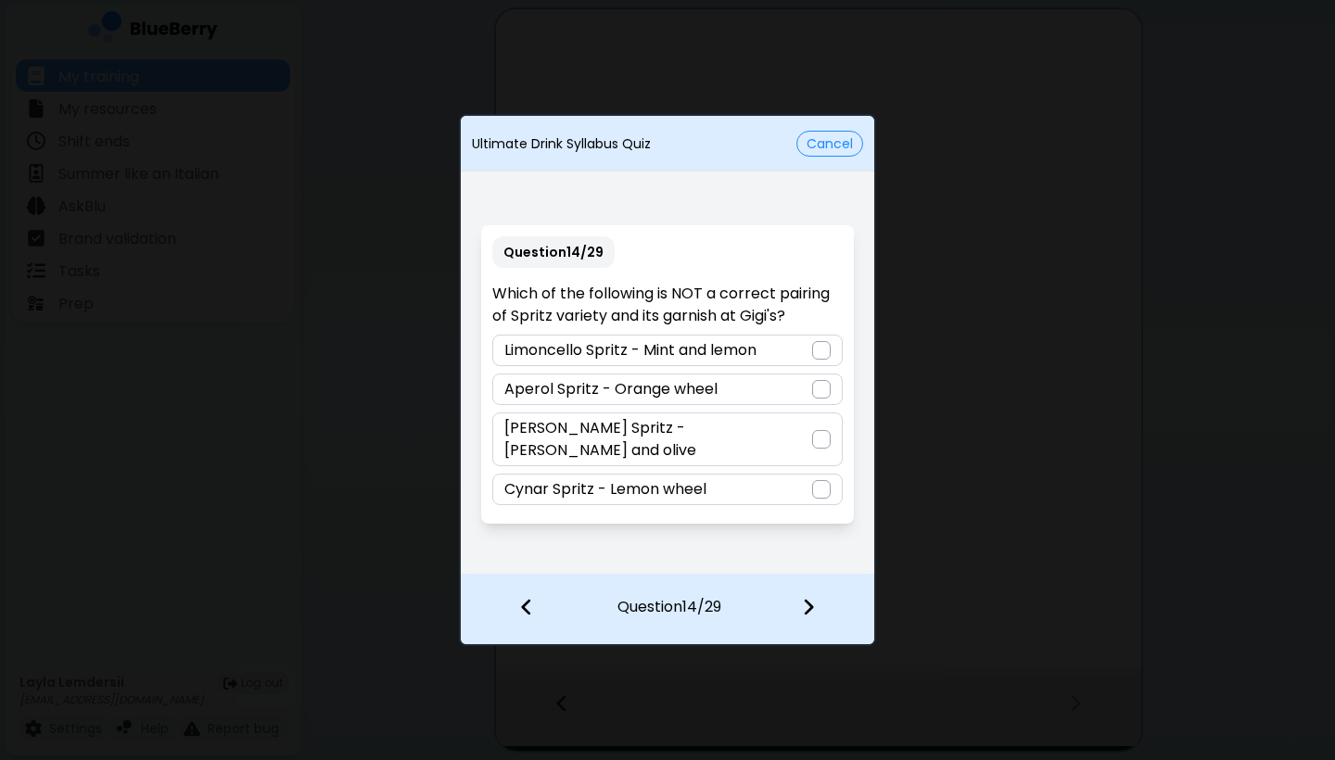
click at [727, 475] on div "Cynar Spritz - Lemon wheel" at bounding box center [666, 490] width 349 height 32
click at [727, 610] on img at bounding box center [808, 607] width 13 height 20
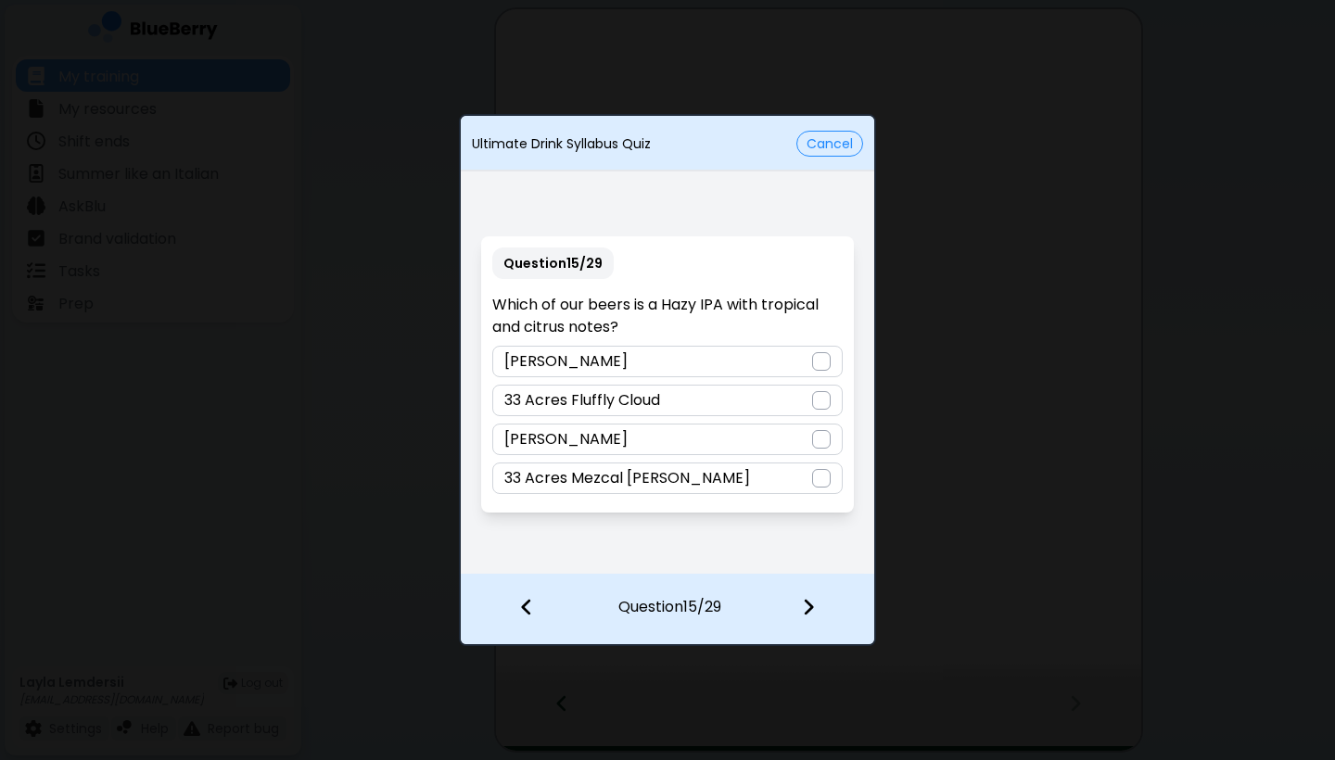
click at [604, 400] on p "33 Acres Fluffly Cloud" at bounding box center [582, 400] width 156 height 22
click at [727, 607] on img at bounding box center [808, 607] width 13 height 20
click at [710, 440] on div "Salted lemon, lime, vanilla" at bounding box center [666, 440] width 349 height 32
click at [727, 608] on img at bounding box center [808, 607] width 13 height 20
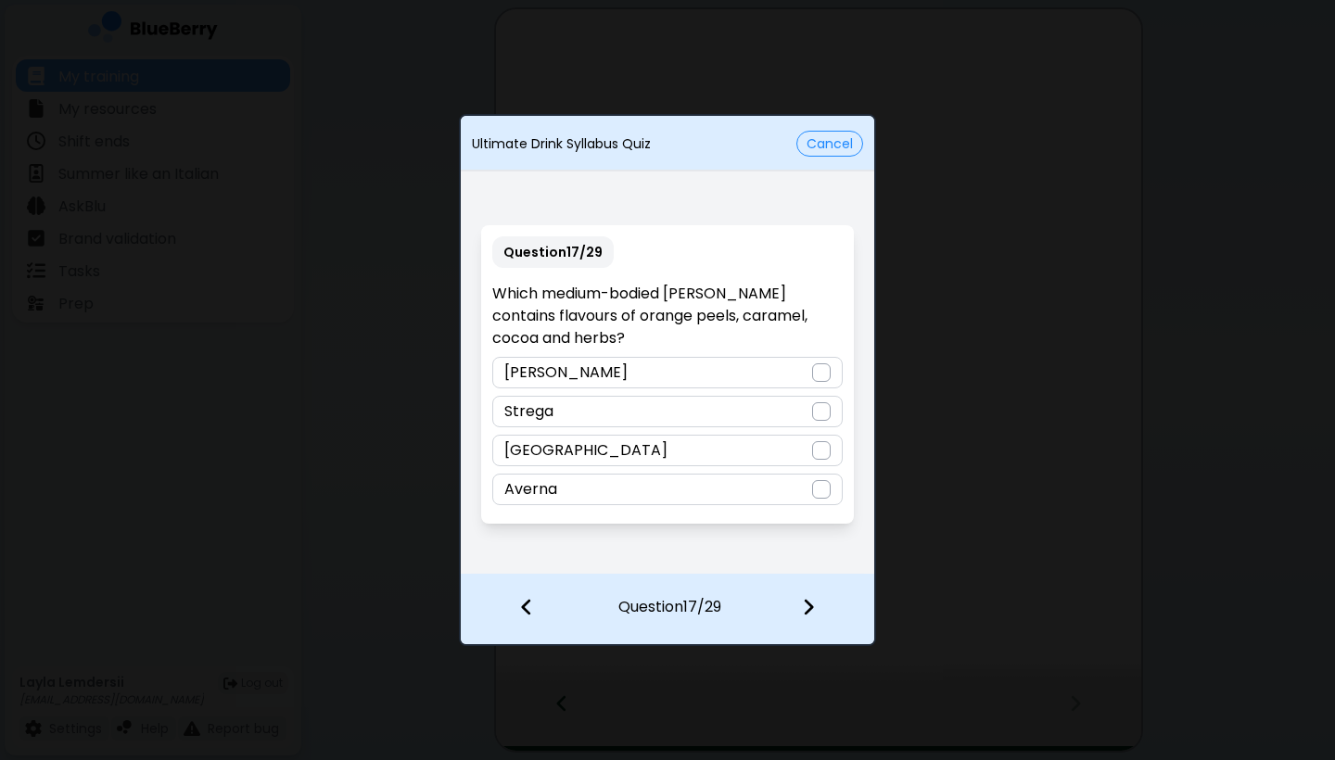
click at [727, 456] on div "[GEOGRAPHIC_DATA]" at bounding box center [666, 451] width 349 height 32
click at [727, 615] on img at bounding box center [808, 607] width 13 height 20
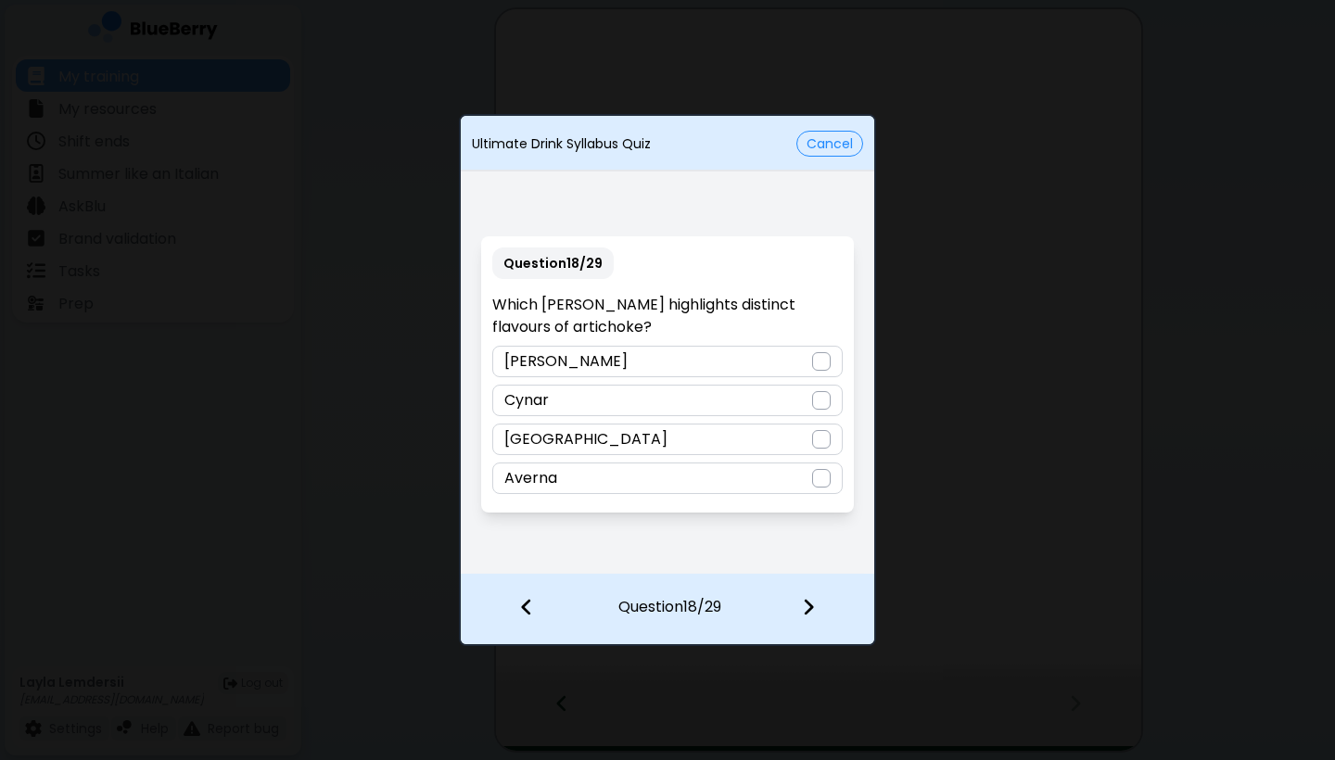
click at [727, 387] on div "Cynar" at bounding box center [666, 401] width 349 height 32
click at [727, 593] on div at bounding box center [819, 609] width 109 height 69
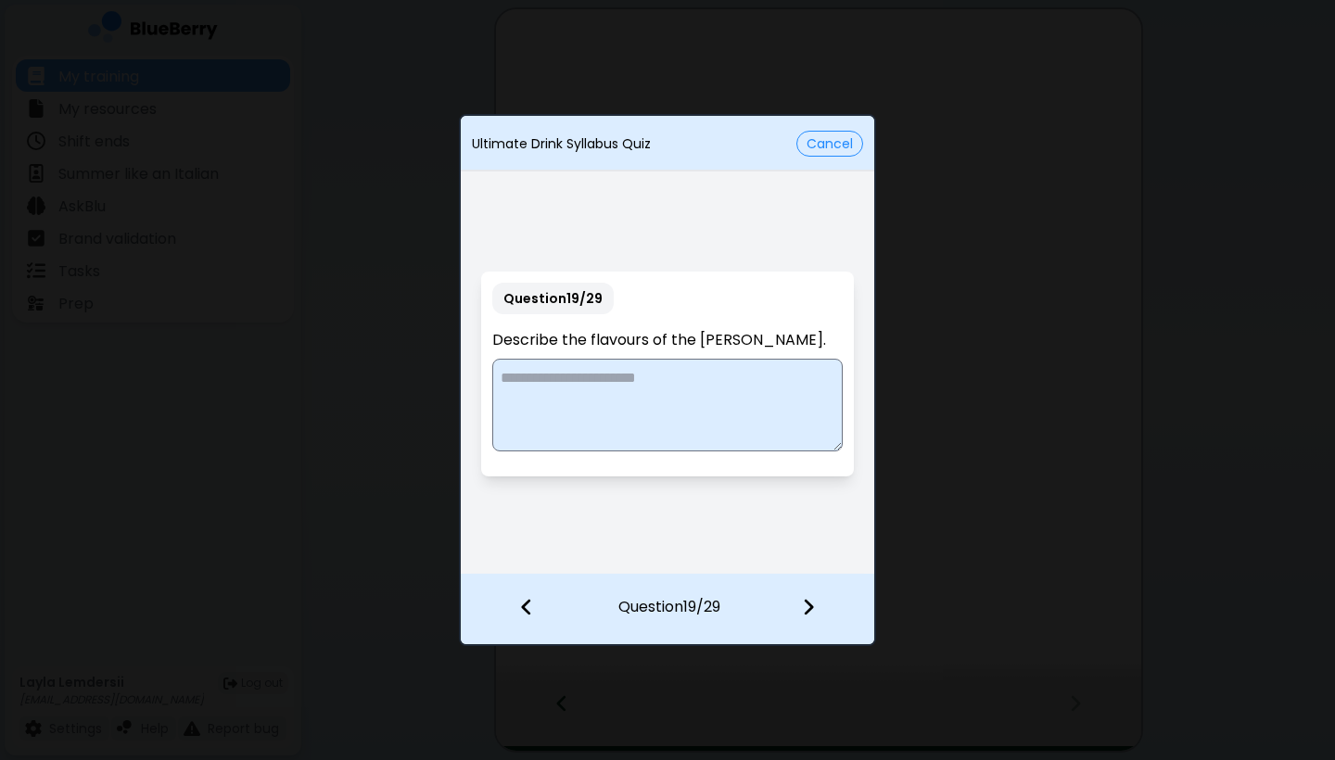
click at [727, 376] on textarea at bounding box center [666, 405] width 349 height 93
type textarea "**********"
click at [727, 603] on img at bounding box center [808, 607] width 13 height 20
click at [612, 409] on textarea at bounding box center [666, 405] width 349 height 93
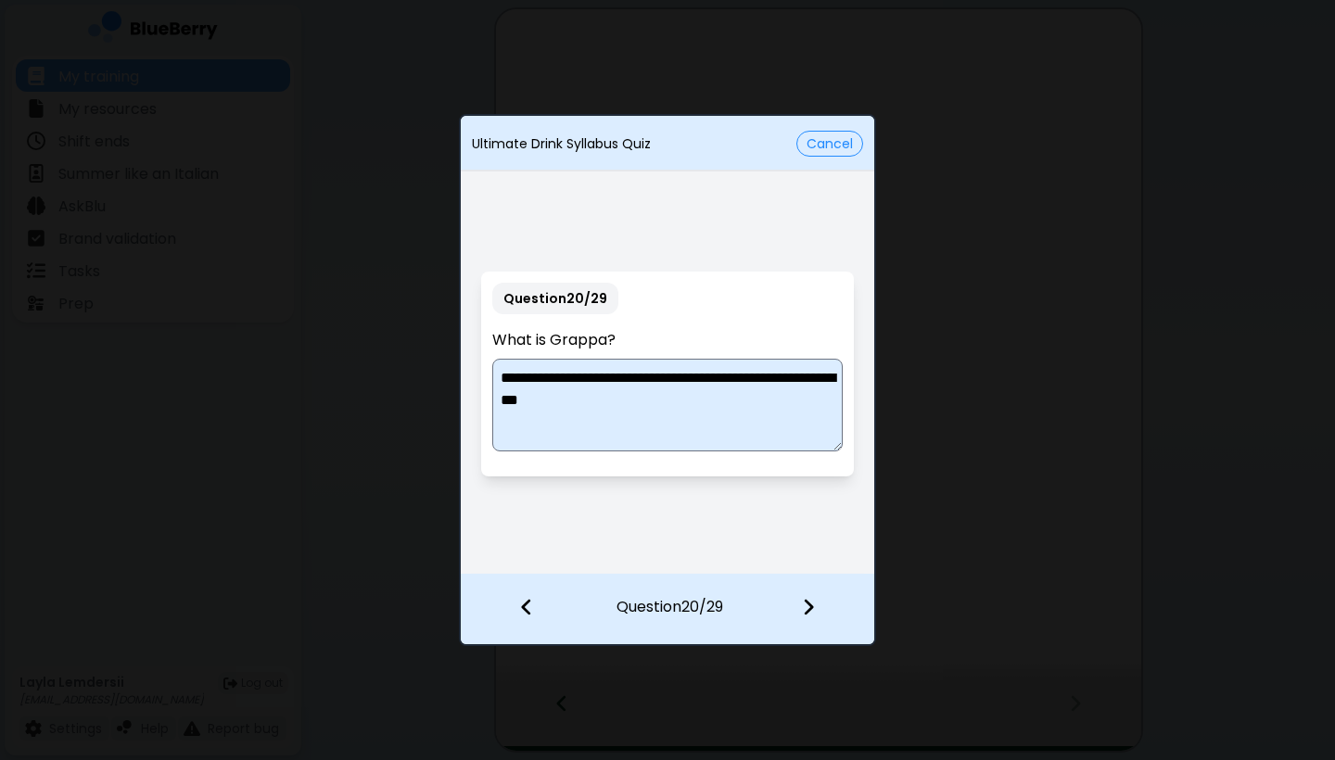
click at [548, 374] on textarea "**********" at bounding box center [666, 405] width 349 height 93
type textarea "**********"
click at [727, 602] on img at bounding box center [808, 607] width 13 height 20
click at [686, 386] on textarea at bounding box center [666, 405] width 349 height 93
type textarea "**********"
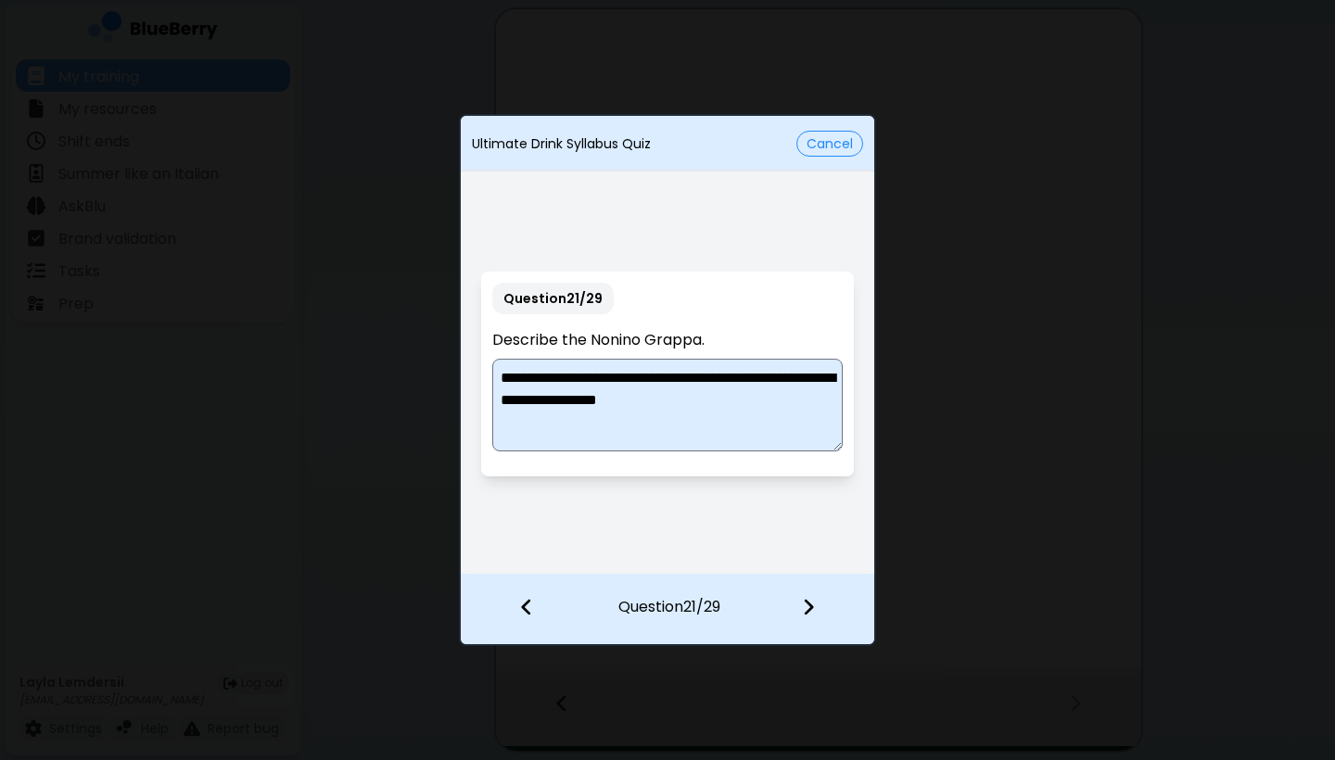
click at [727, 605] on img at bounding box center [808, 607] width 13 height 20
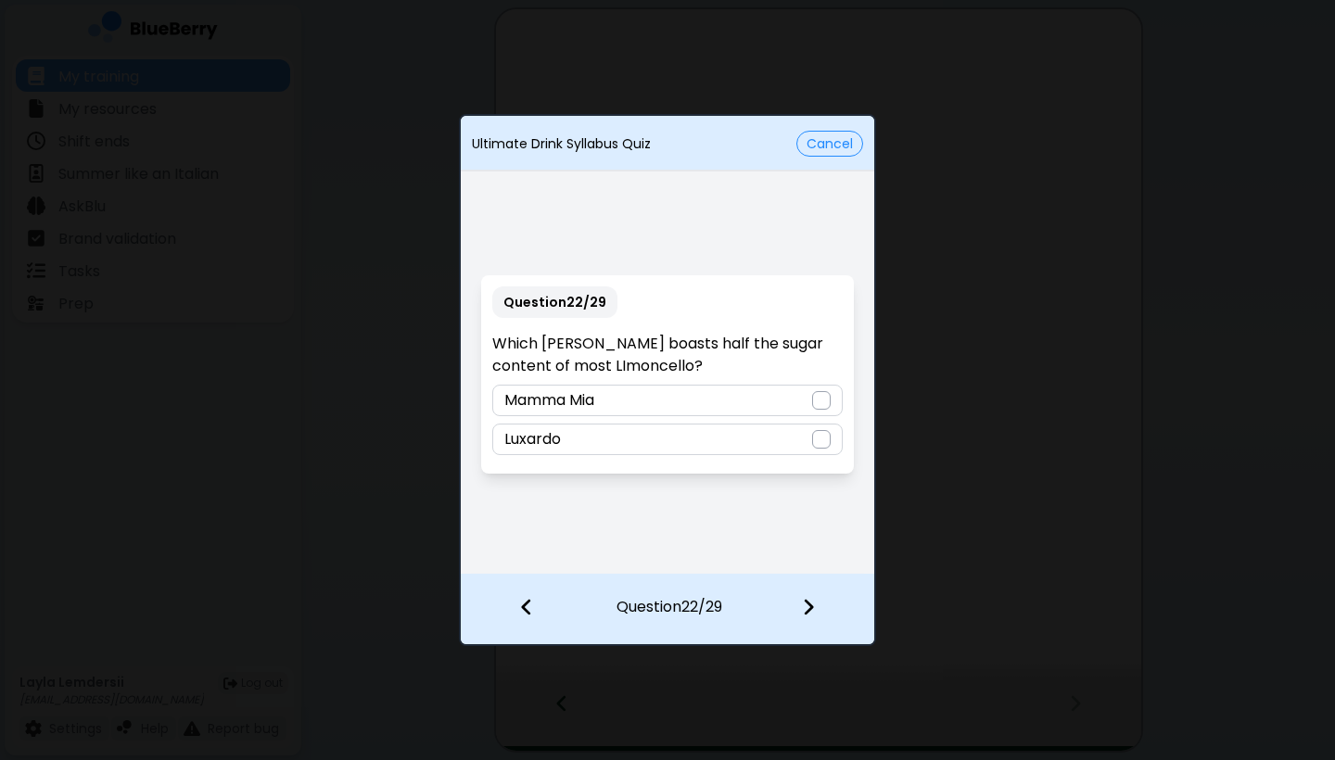
click at [727, 398] on div at bounding box center [821, 400] width 19 height 19
click at [727, 601] on img at bounding box center [808, 607] width 13 height 20
click at [606, 444] on p "Antica Formula" at bounding box center [559, 439] width 111 height 22
click at [727, 607] on div at bounding box center [819, 609] width 109 height 69
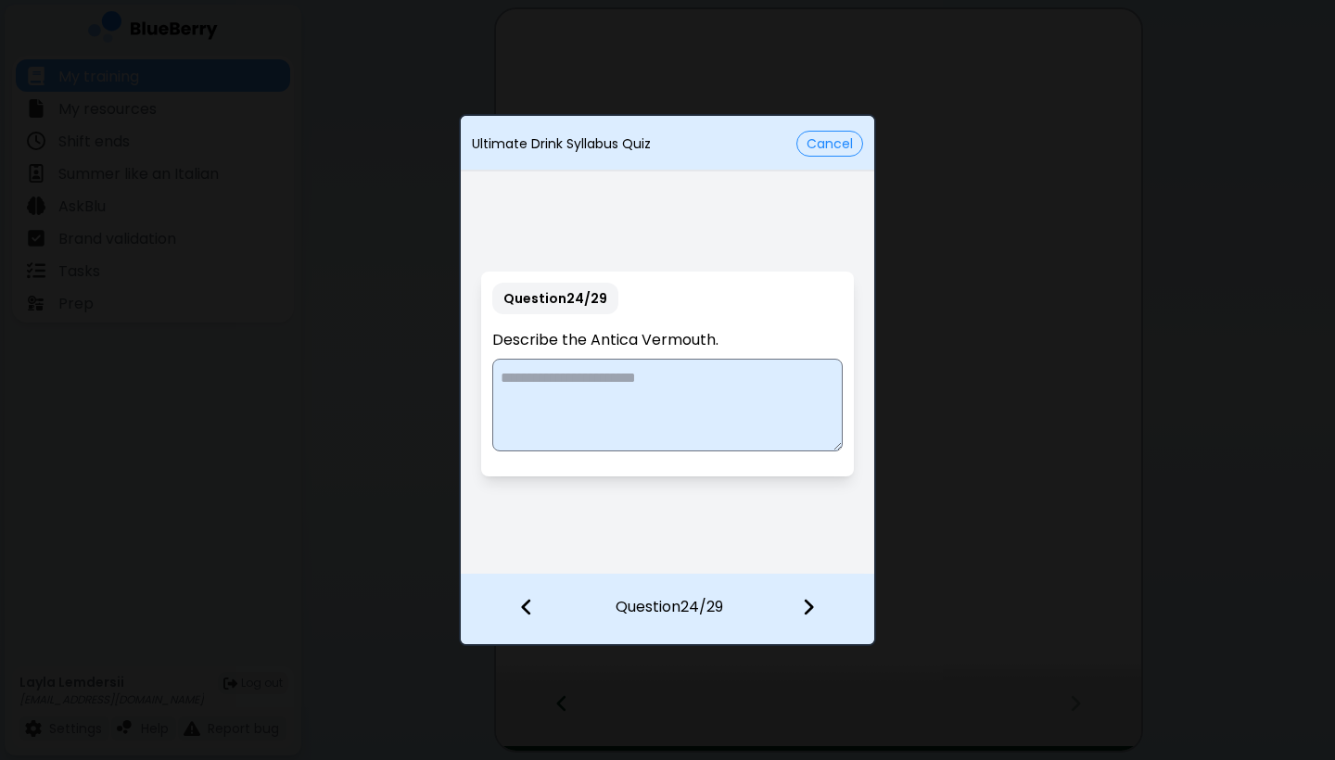
click at [696, 383] on textarea at bounding box center [666, 405] width 349 height 93
click at [727, 399] on textarea "**********" at bounding box center [666, 405] width 349 height 93
click at [573, 413] on textarea "**********" at bounding box center [666, 405] width 349 height 93
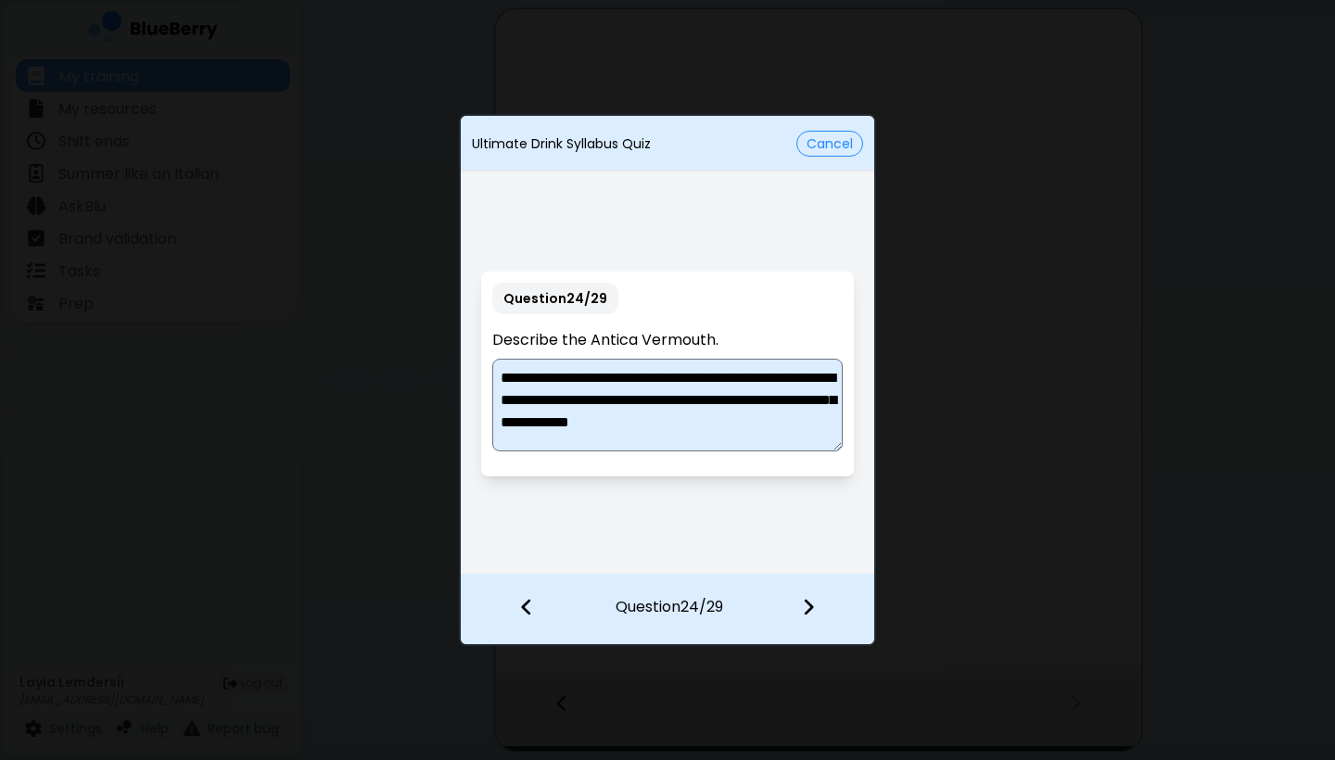
scroll to position [5, 0]
type textarea "**********"
click at [727, 600] on img at bounding box center [808, 607] width 13 height 20
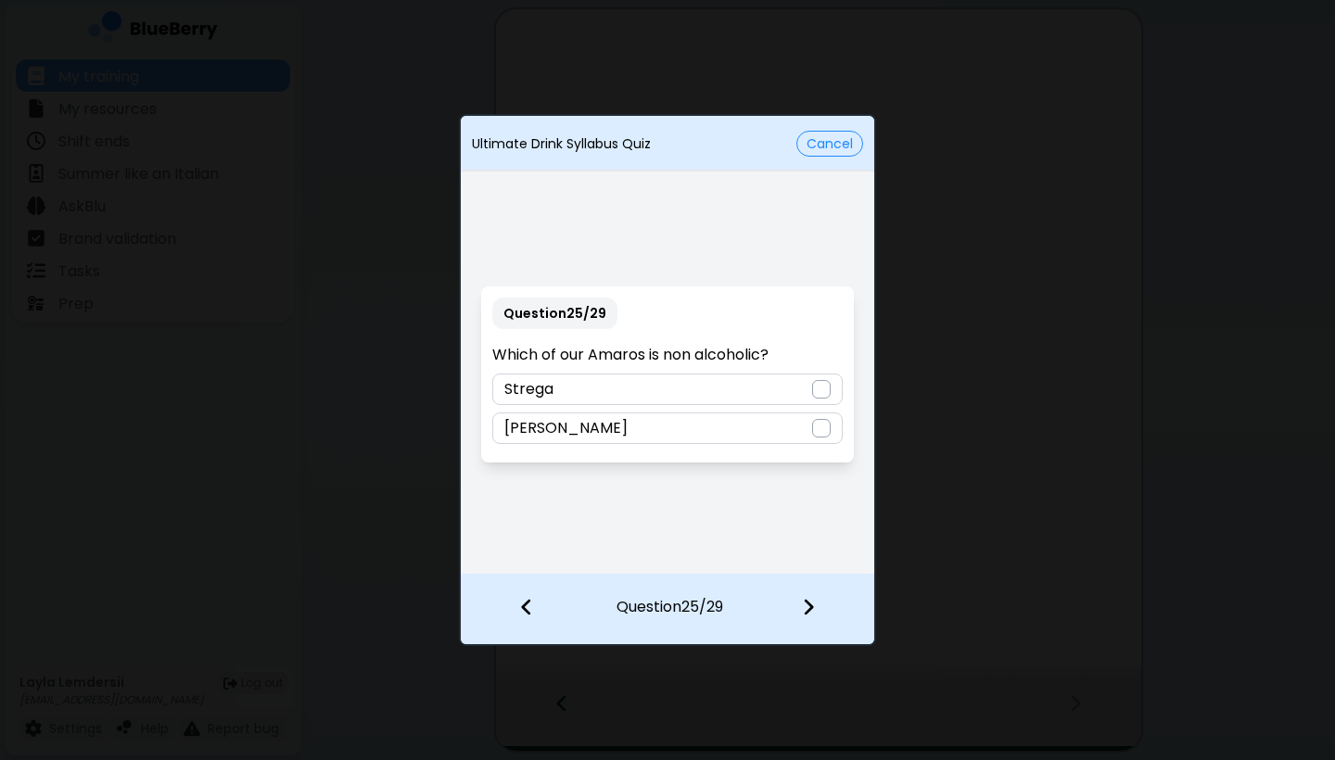
click at [632, 436] on div "[PERSON_NAME]" at bounding box center [666, 428] width 349 height 32
click at [727, 606] on img at bounding box center [808, 607] width 13 height 20
click at [727, 429] on div "Cardamaro" at bounding box center [666, 428] width 349 height 32
click at [727, 612] on div at bounding box center [819, 609] width 109 height 69
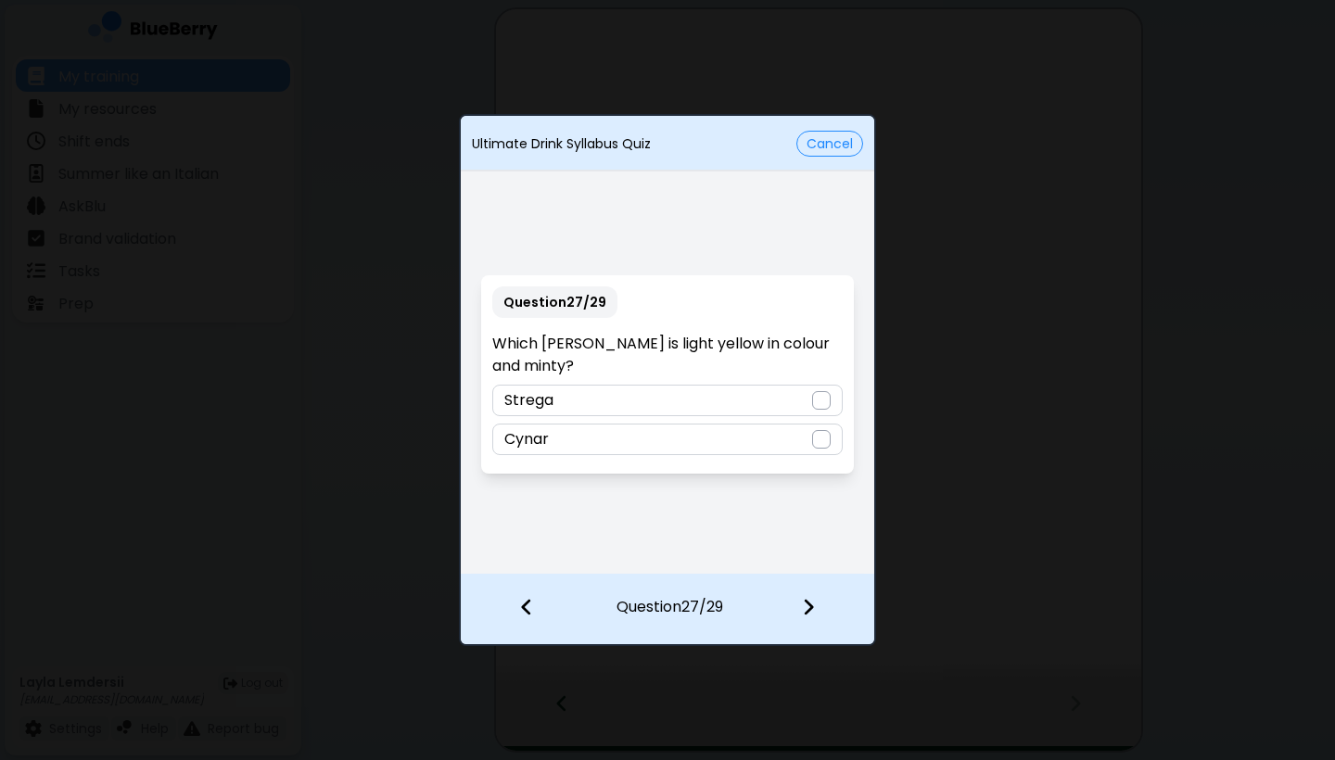
click at [727, 394] on div "Strega" at bounding box center [666, 401] width 349 height 32
click at [727, 613] on img at bounding box center [808, 607] width 13 height 20
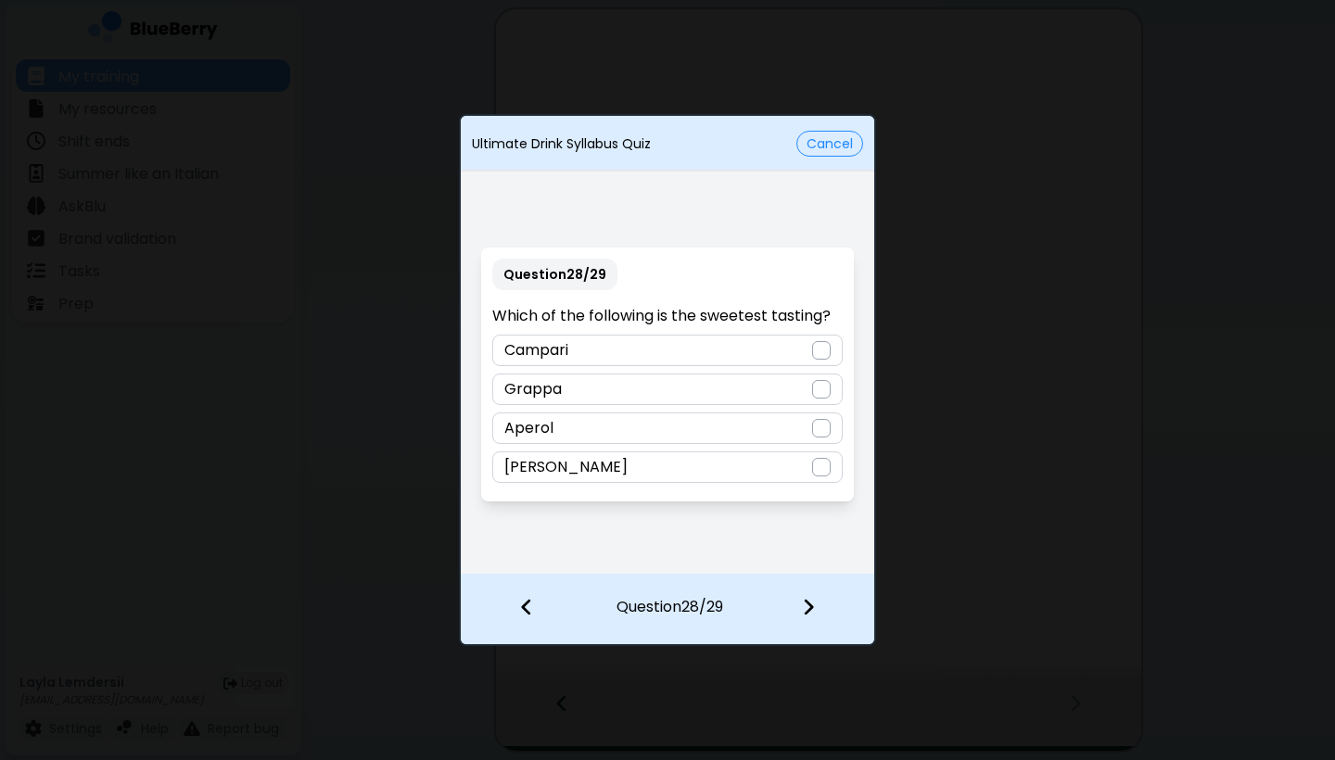
click at [687, 427] on div "Aperol" at bounding box center [666, 428] width 349 height 32
click at [727, 600] on img at bounding box center [808, 607] width 13 height 20
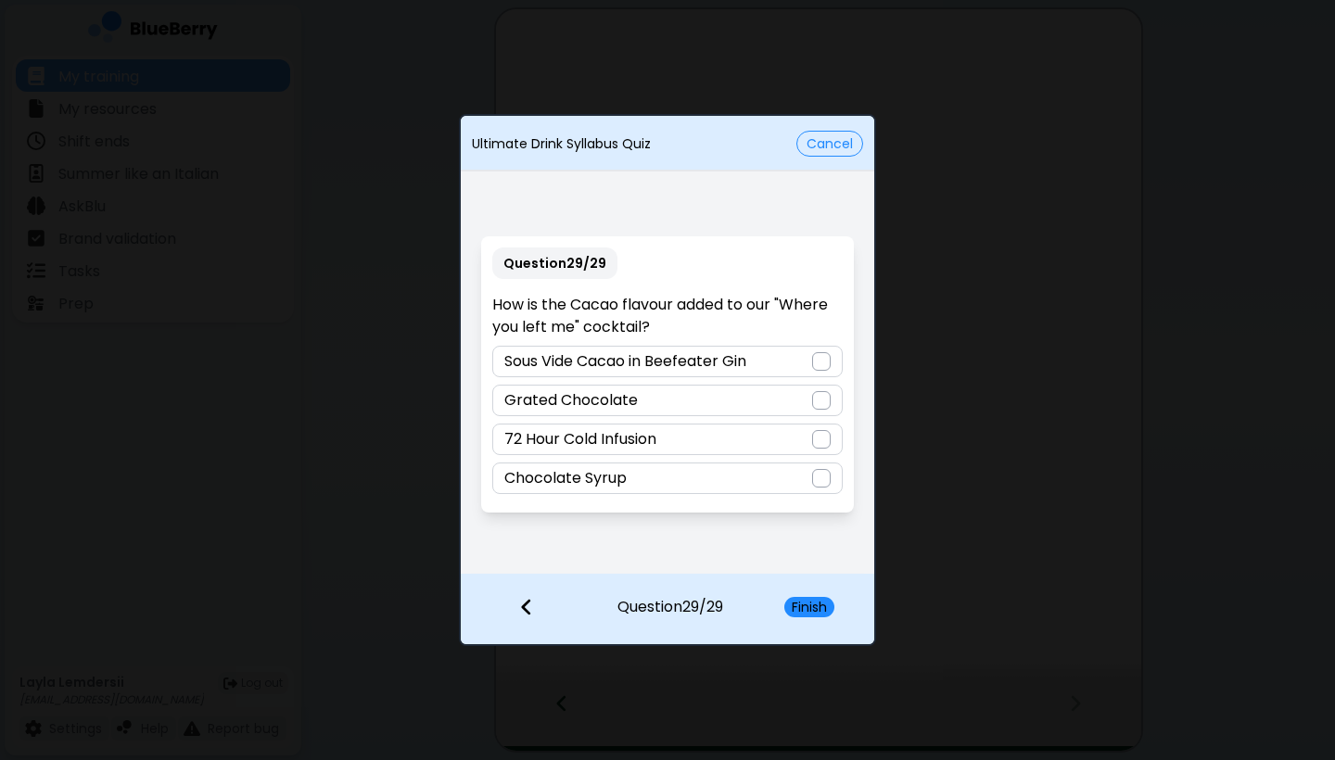
click at [709, 364] on p "Sous Vide Cacao in Beefeater Gin" at bounding box center [625, 361] width 242 height 22
click at [727, 605] on button "Finish" at bounding box center [809, 607] width 50 height 20
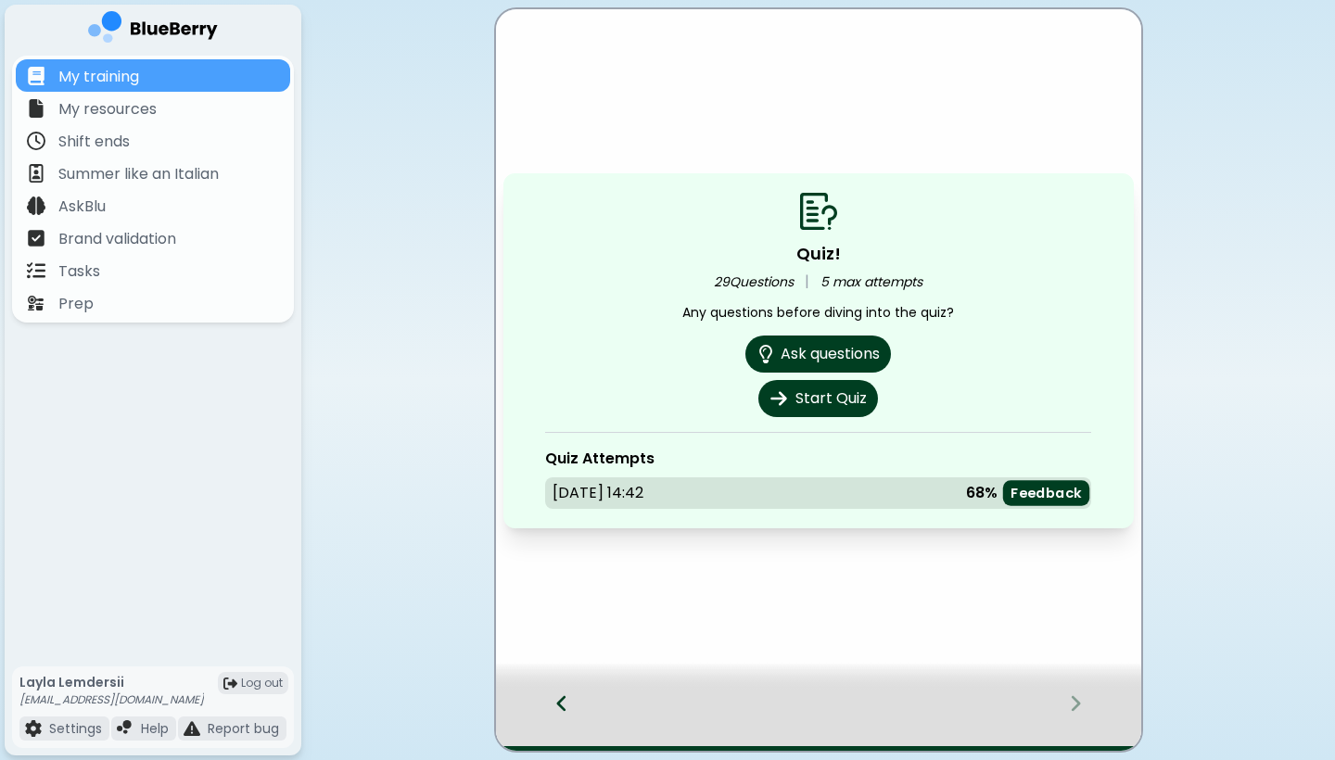
click at [727, 496] on p "Feedback" at bounding box center [1045, 493] width 71 height 18
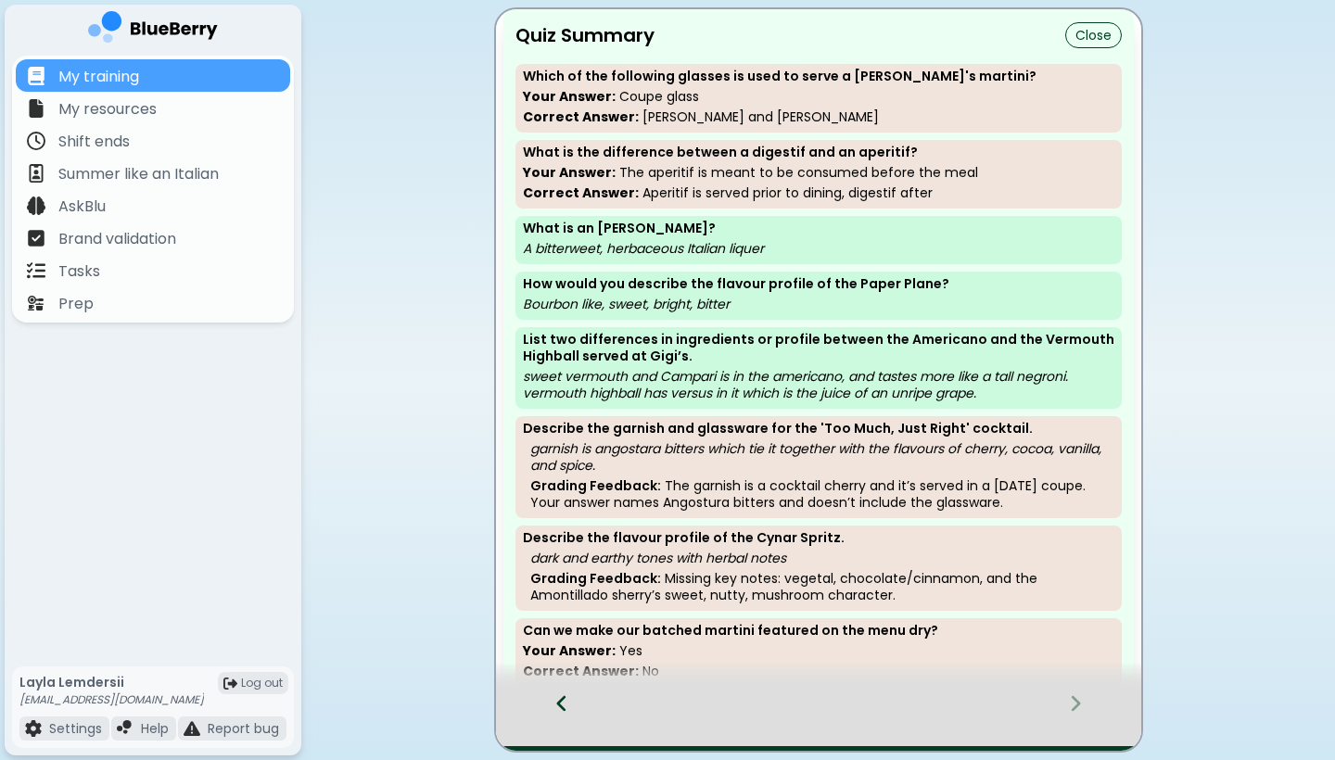
scroll to position [0, 0]
click at [727, 32] on button "Close" at bounding box center [1093, 35] width 57 height 26
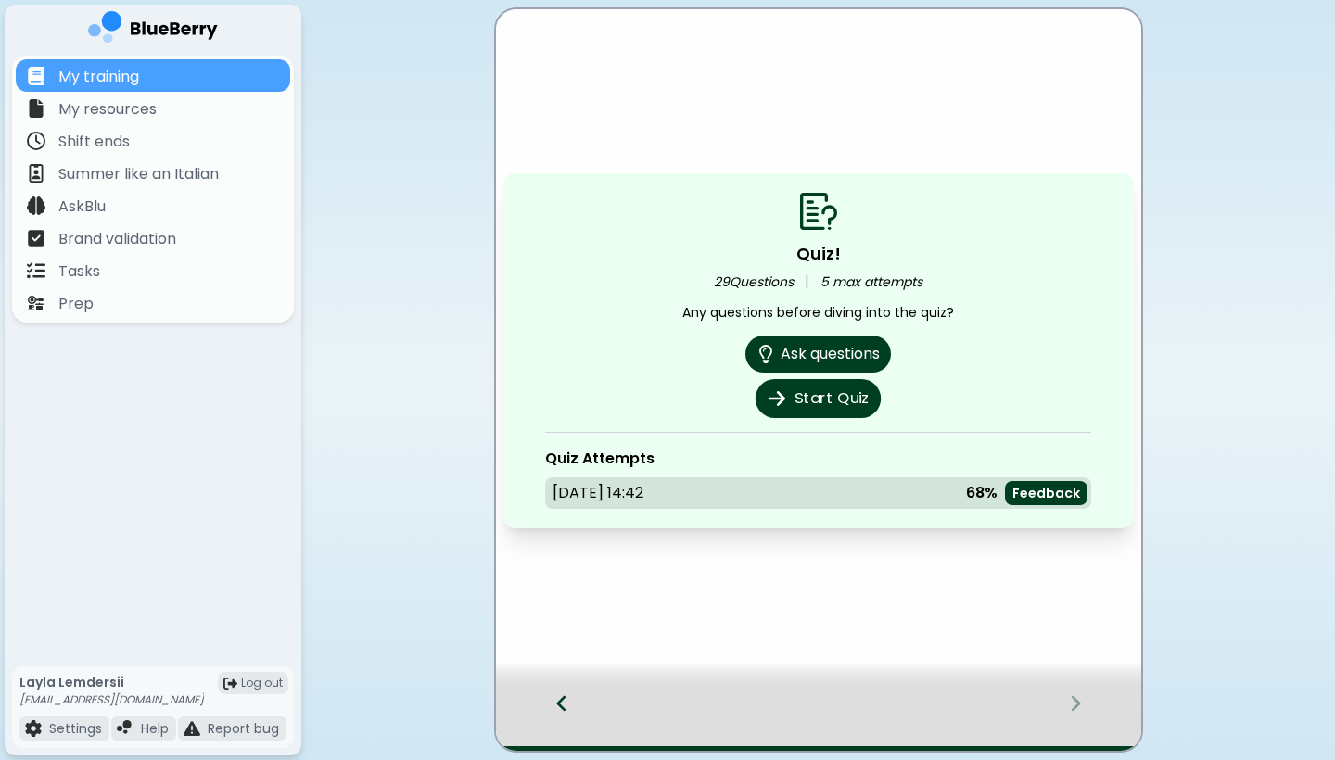
click at [727, 406] on button "Start Quiz" at bounding box center [817, 398] width 125 height 39
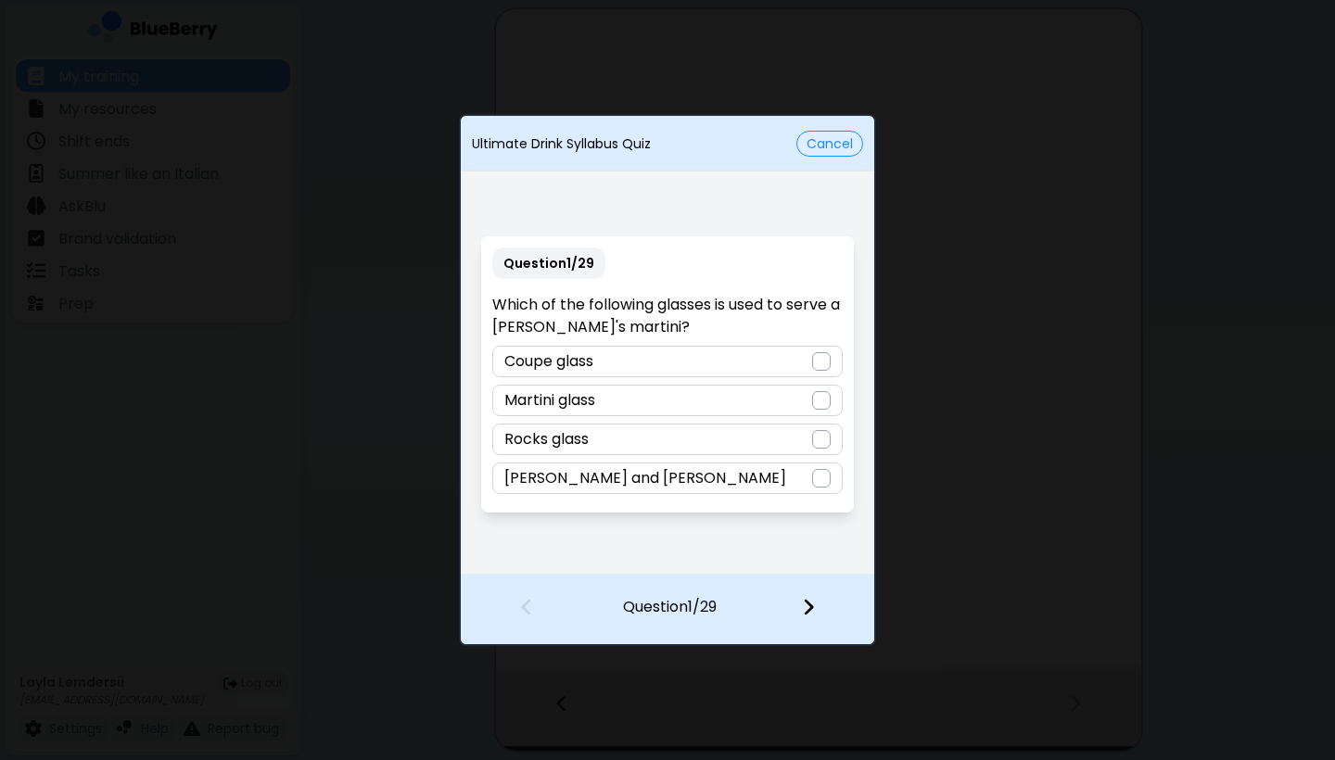
click at [727, 134] on button "Cancel" at bounding box center [829, 144] width 67 height 26
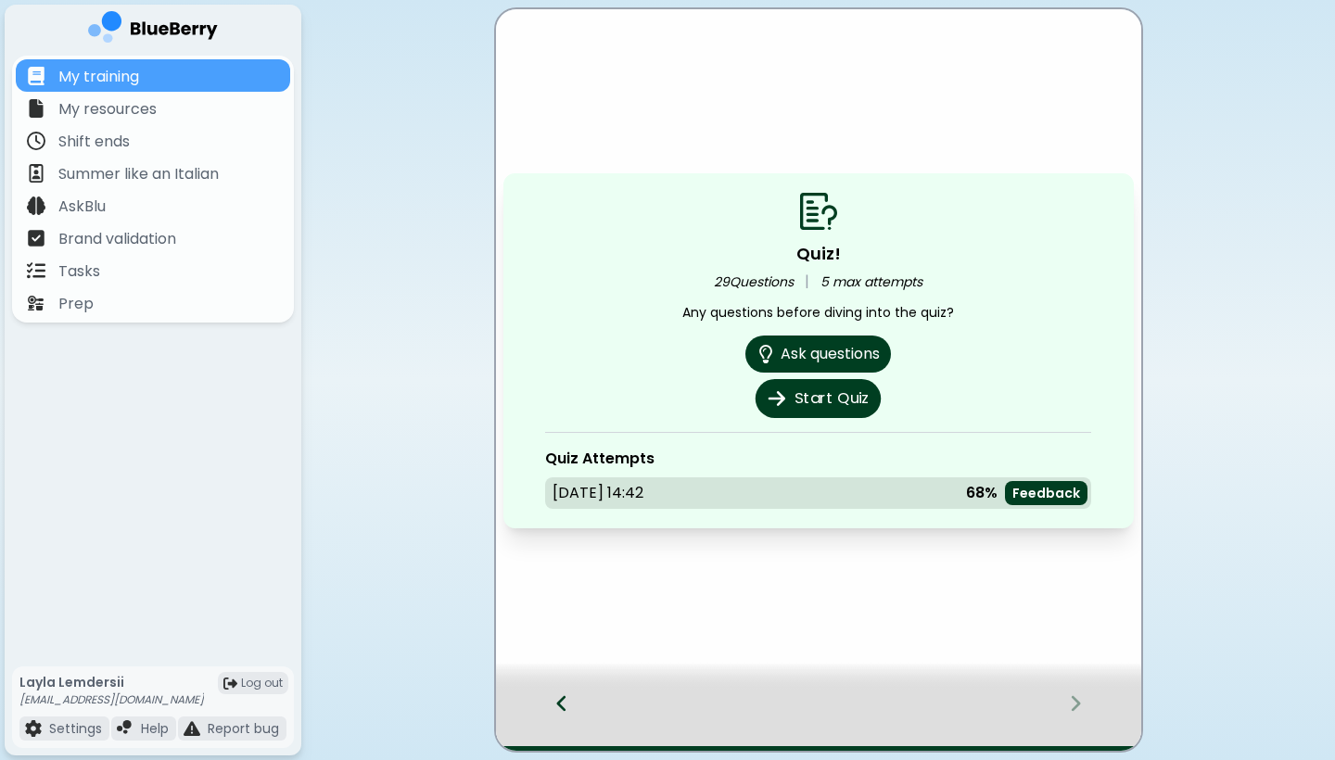
click at [727, 399] on button "Start Quiz" at bounding box center [817, 398] width 125 height 39
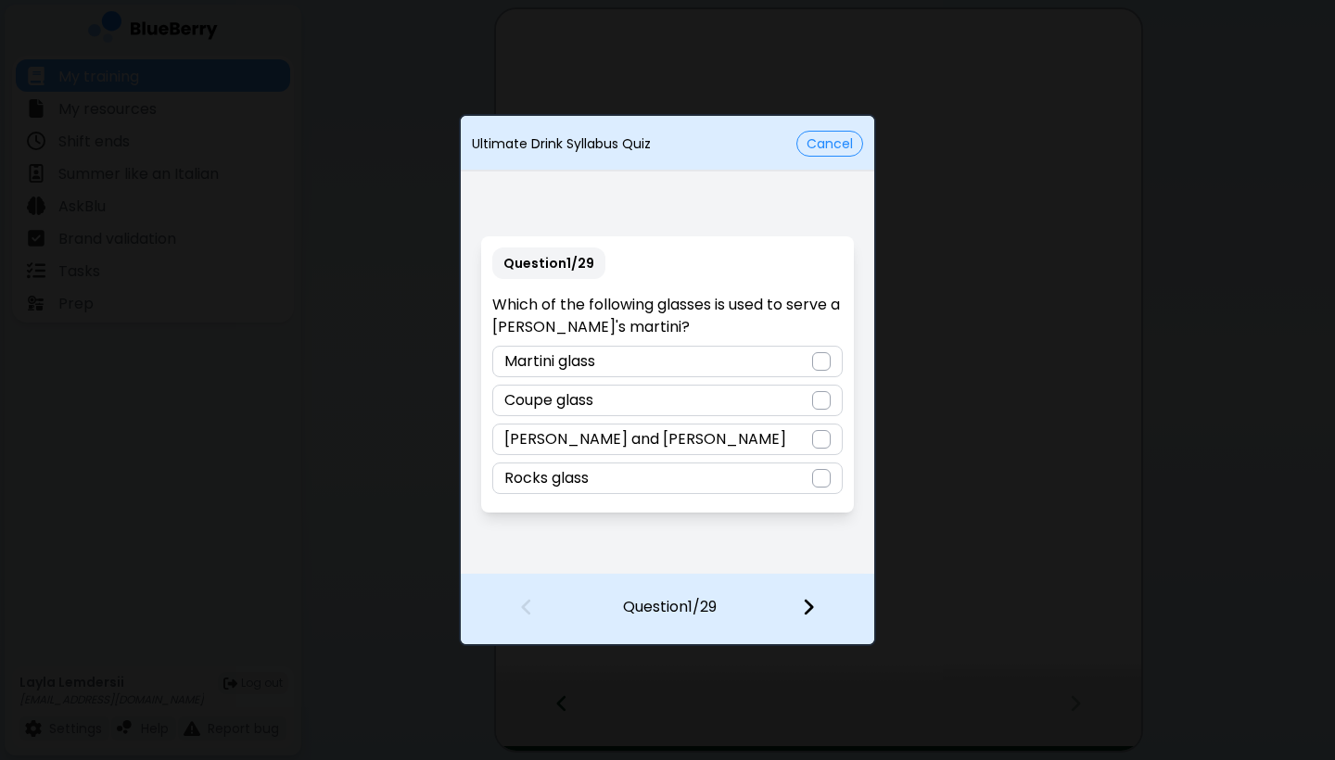
click at [659, 437] on div "[PERSON_NAME] and [PERSON_NAME]" at bounding box center [666, 440] width 349 height 32
click at [727, 597] on img at bounding box center [808, 607] width 13 height 20
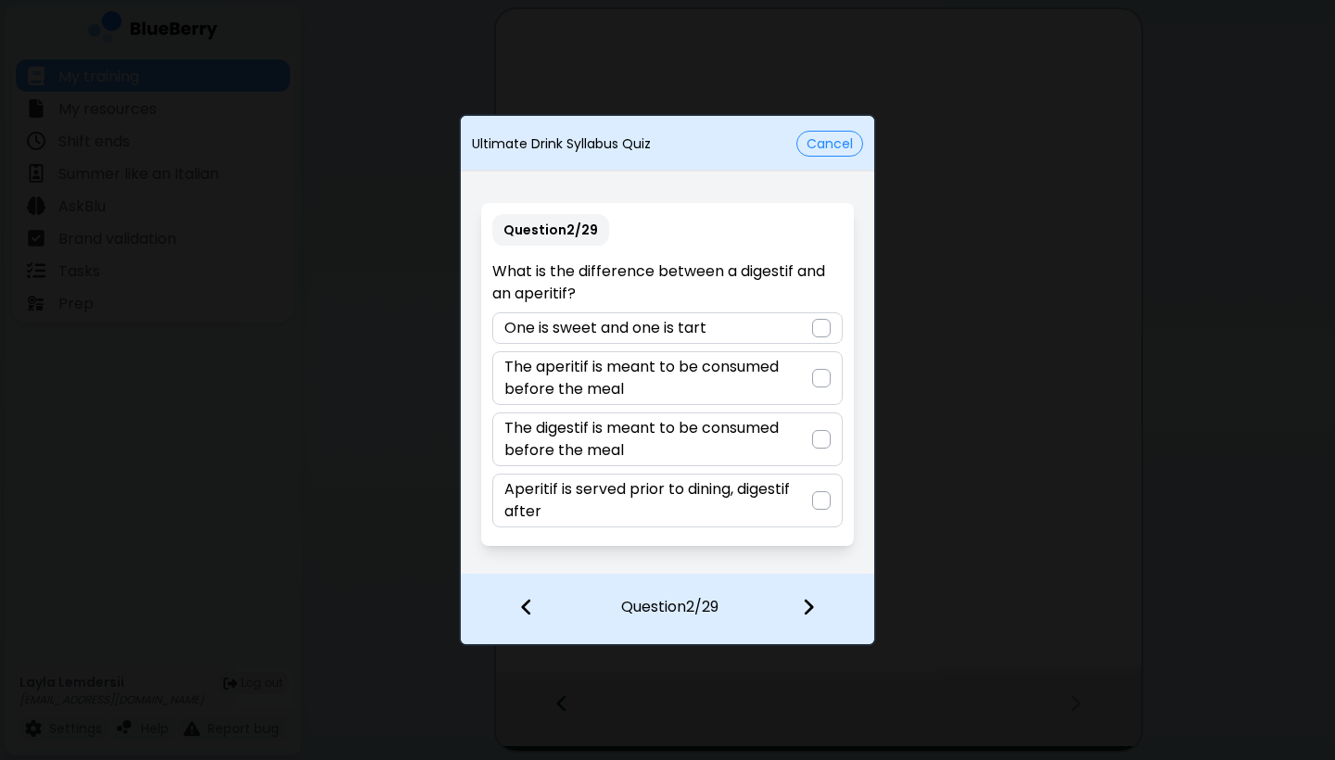
click at [693, 446] on p "The digestif is meant to be consumed before the meal" at bounding box center [657, 439] width 307 height 44
click at [727, 508] on p "Aperitif is served prior to dining, digestif after" at bounding box center [657, 500] width 307 height 44
click at [727, 603] on img at bounding box center [808, 607] width 13 height 20
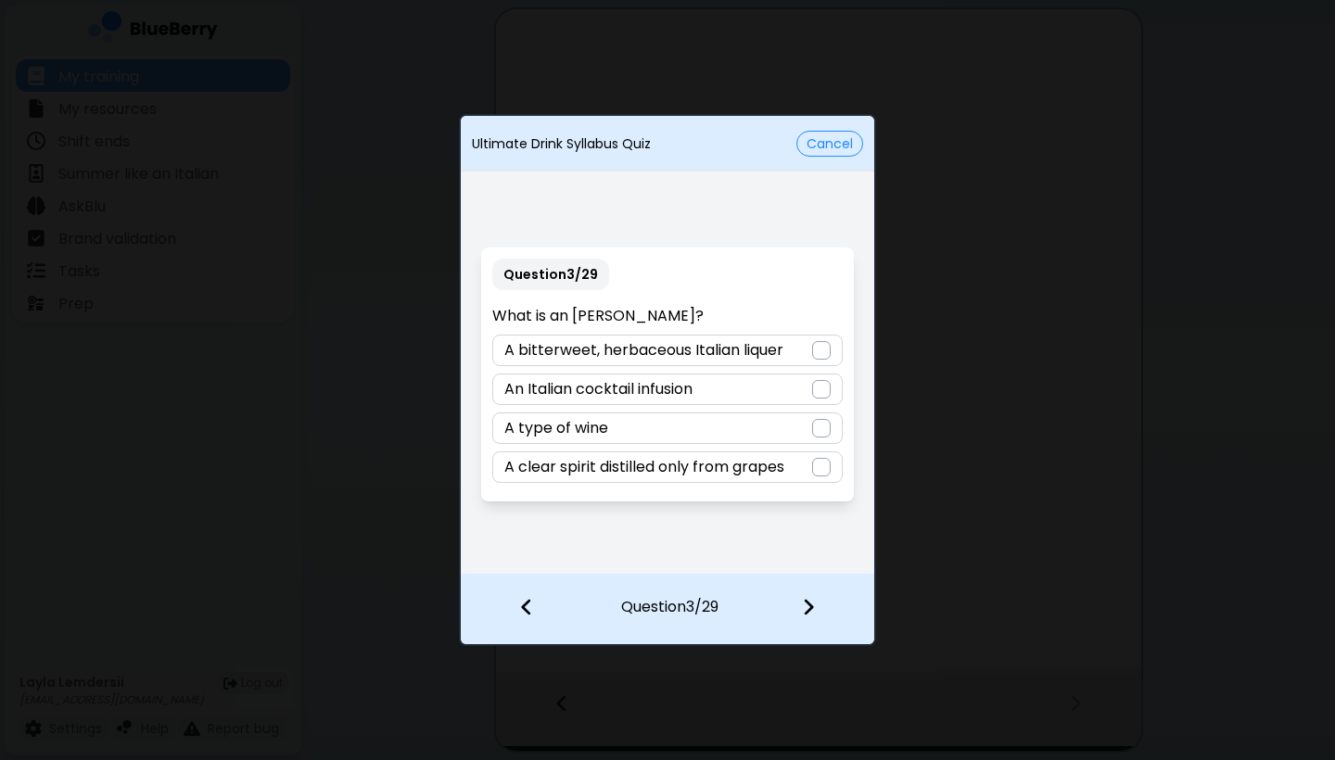
click at [725, 356] on p "A bitterweet, herbaceous Italian liquer" at bounding box center [643, 350] width 279 height 22
click at [727, 601] on img at bounding box center [808, 607] width 13 height 20
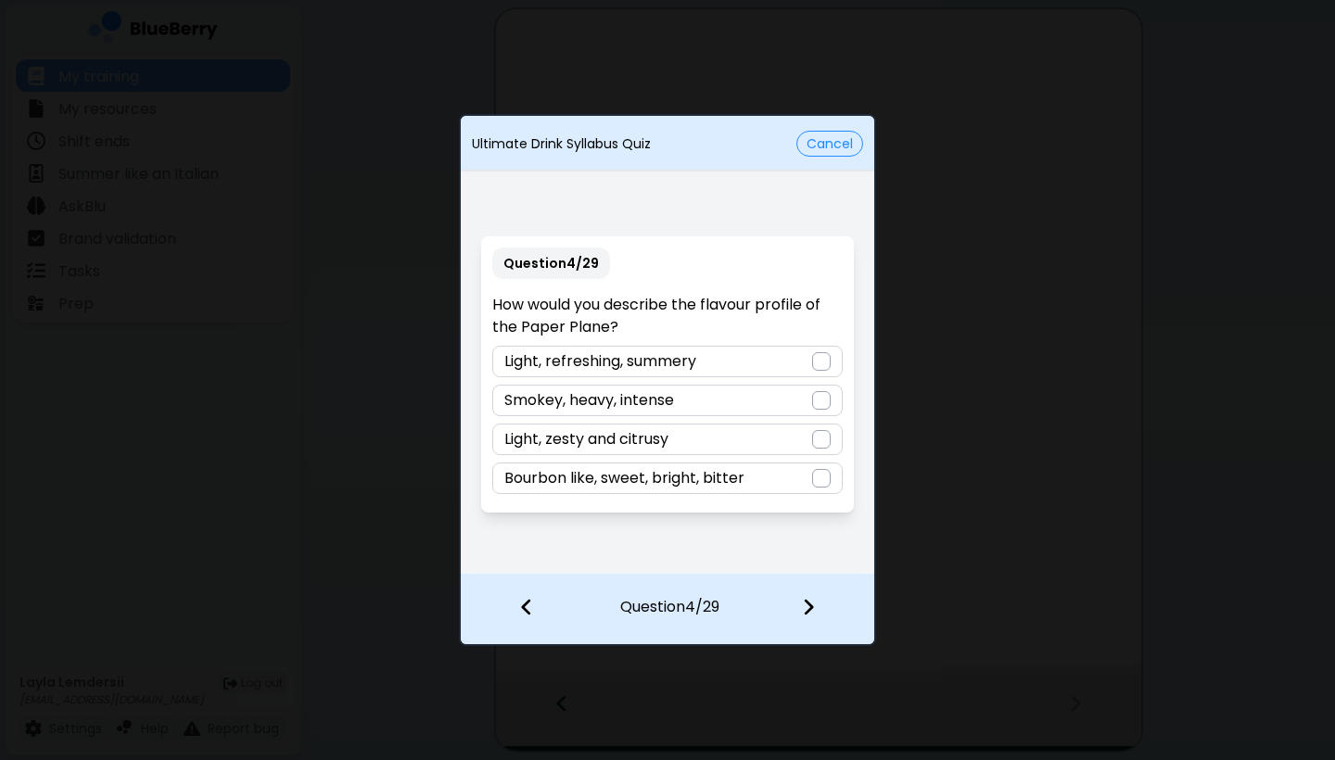
click at [678, 474] on p "Bourbon like, sweet, bright, bitter" at bounding box center [624, 478] width 240 height 22
click at [727, 603] on div at bounding box center [819, 609] width 109 height 69
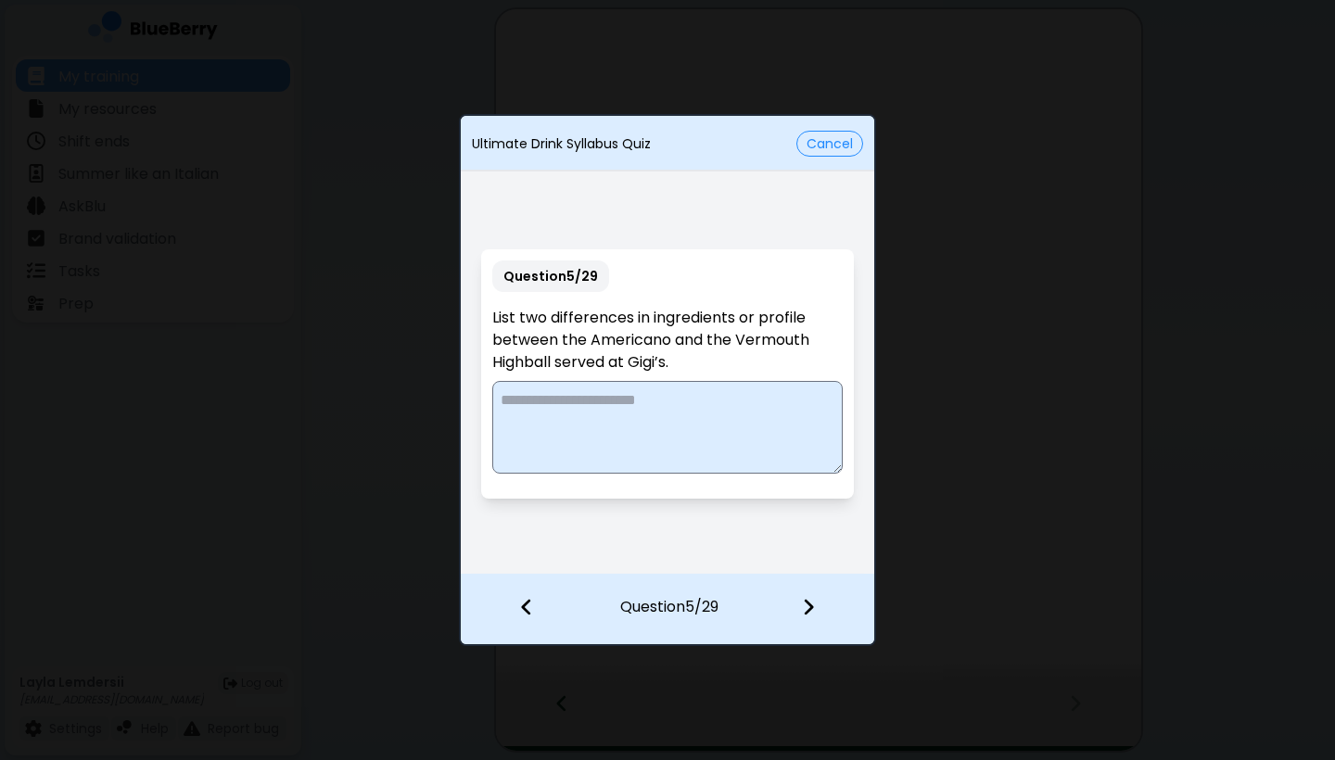
click at [659, 412] on textarea at bounding box center [666, 427] width 349 height 93
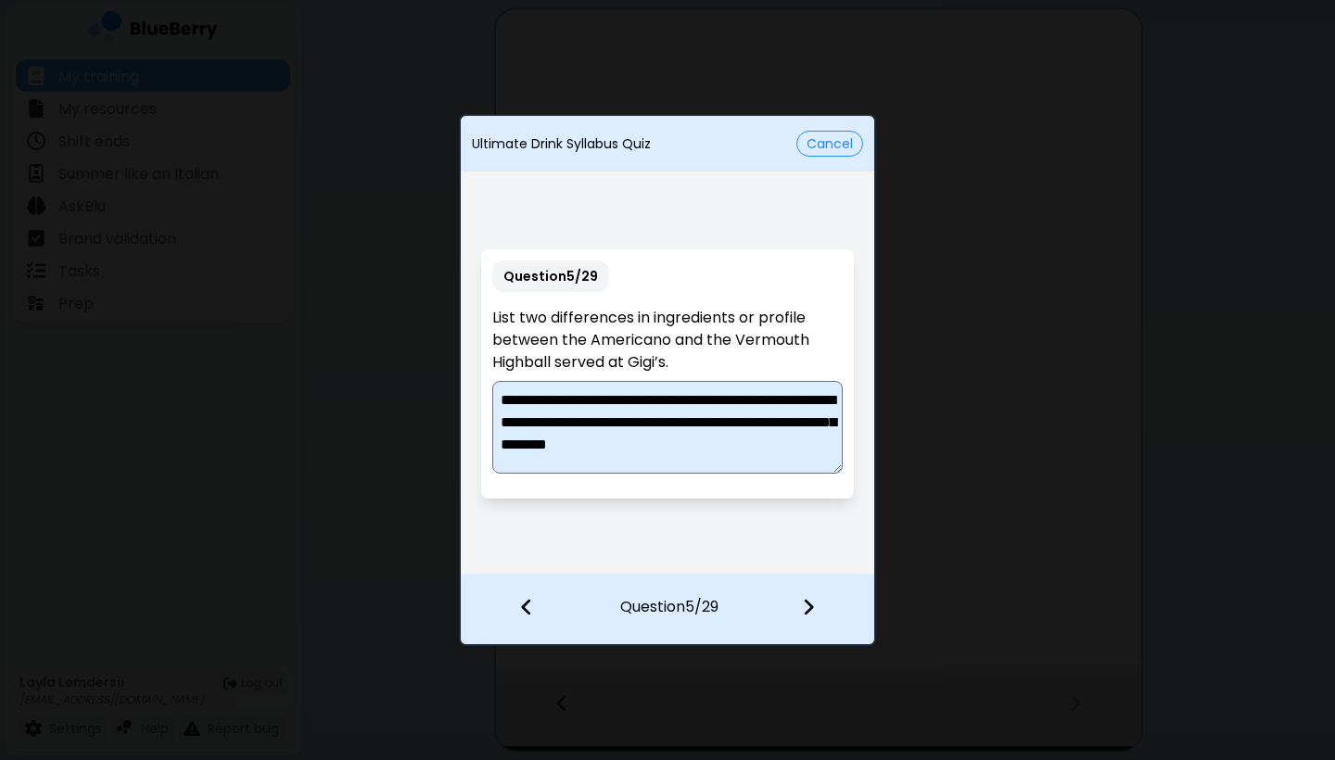
scroll to position [5, 0]
type textarea "**********"
click at [727, 605] on img at bounding box center [808, 607] width 13 height 20
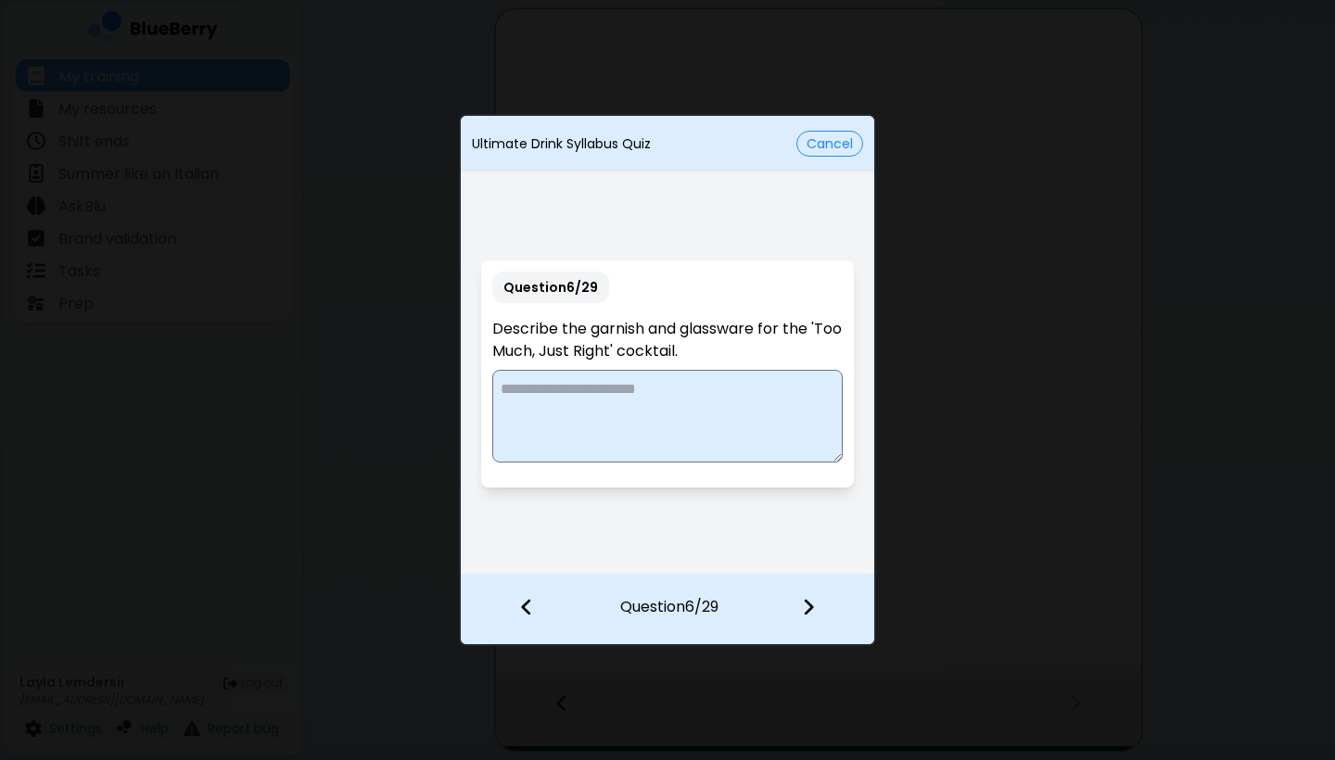
click at [579, 395] on textarea at bounding box center [666, 416] width 349 height 93
type textarea "**********"
click at [727, 608] on img at bounding box center [808, 607] width 13 height 20
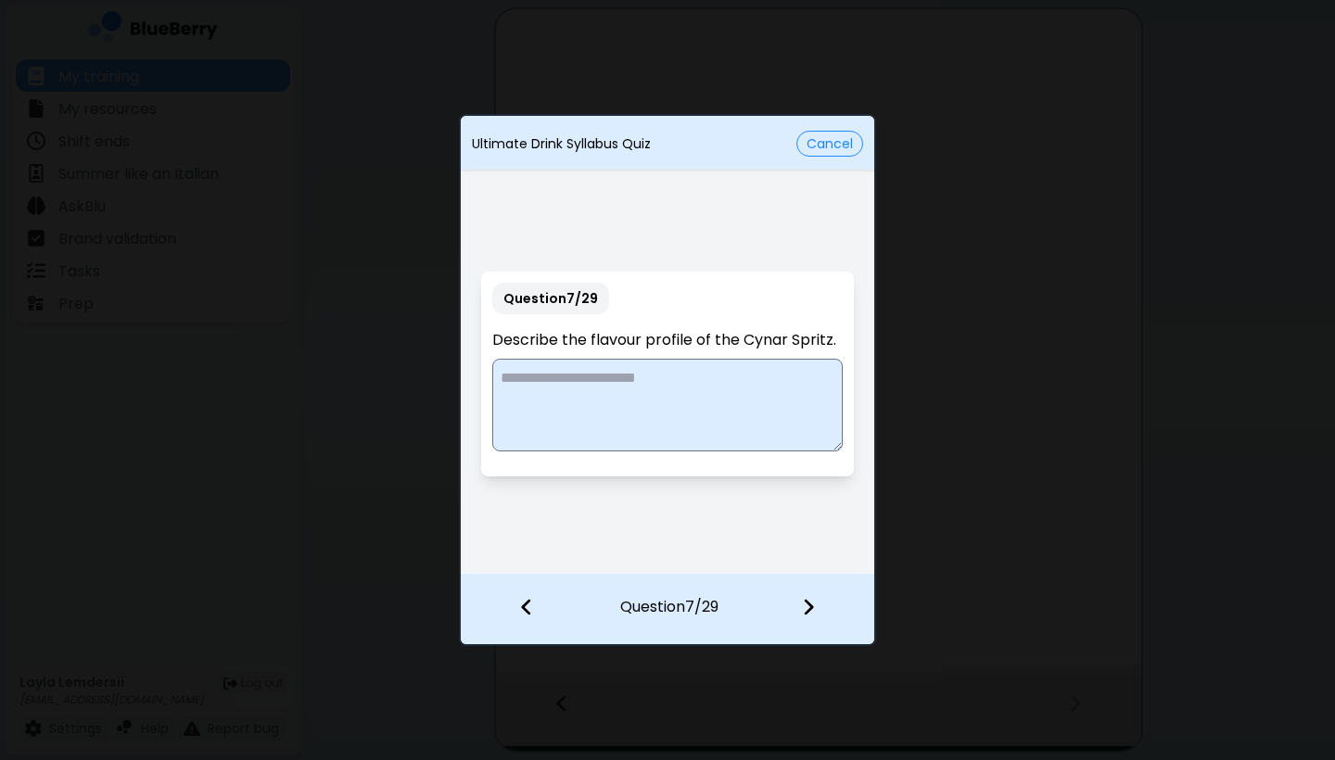
click at [651, 391] on textarea at bounding box center [666, 405] width 349 height 93
type textarea "*"
type textarea "**********"
click at [727, 603] on img at bounding box center [808, 607] width 13 height 20
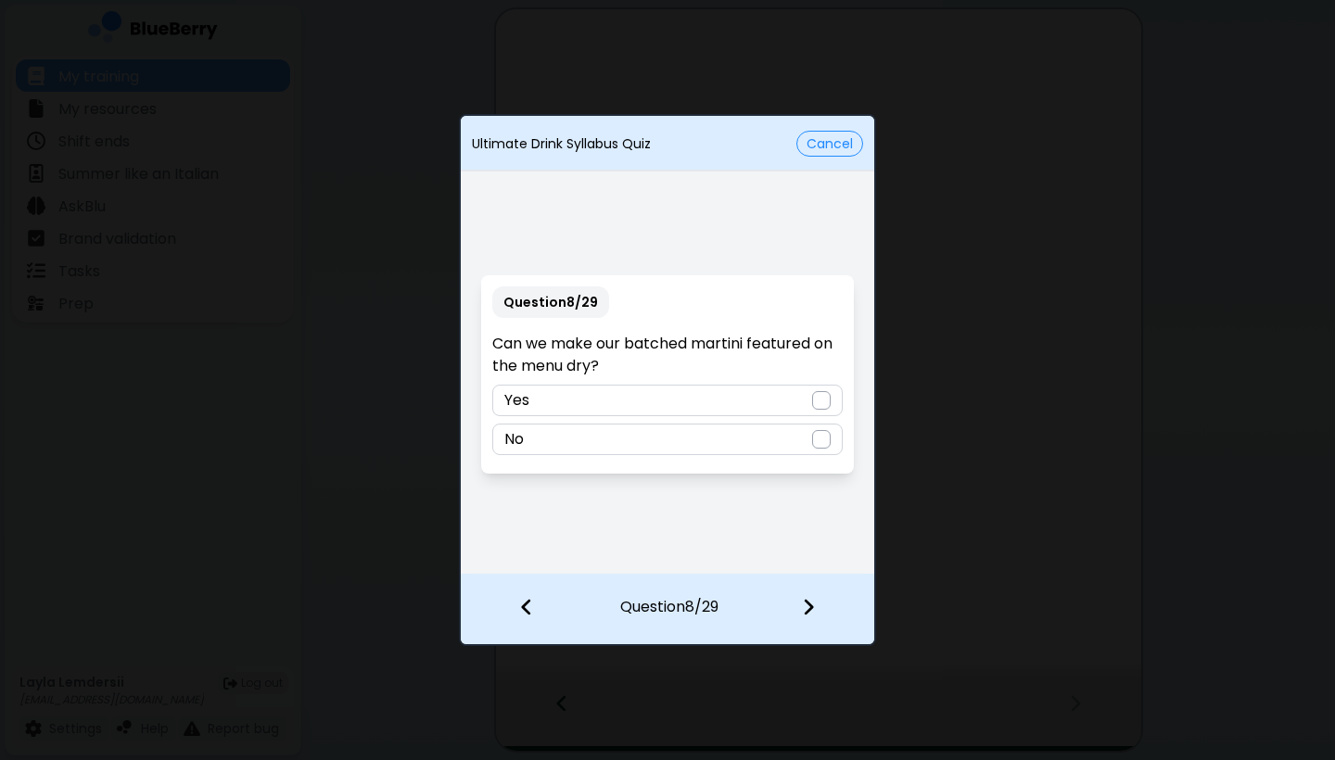
click at [727, 440] on div "No" at bounding box center [666, 440] width 349 height 32
click at [727, 607] on img at bounding box center [808, 607] width 13 height 20
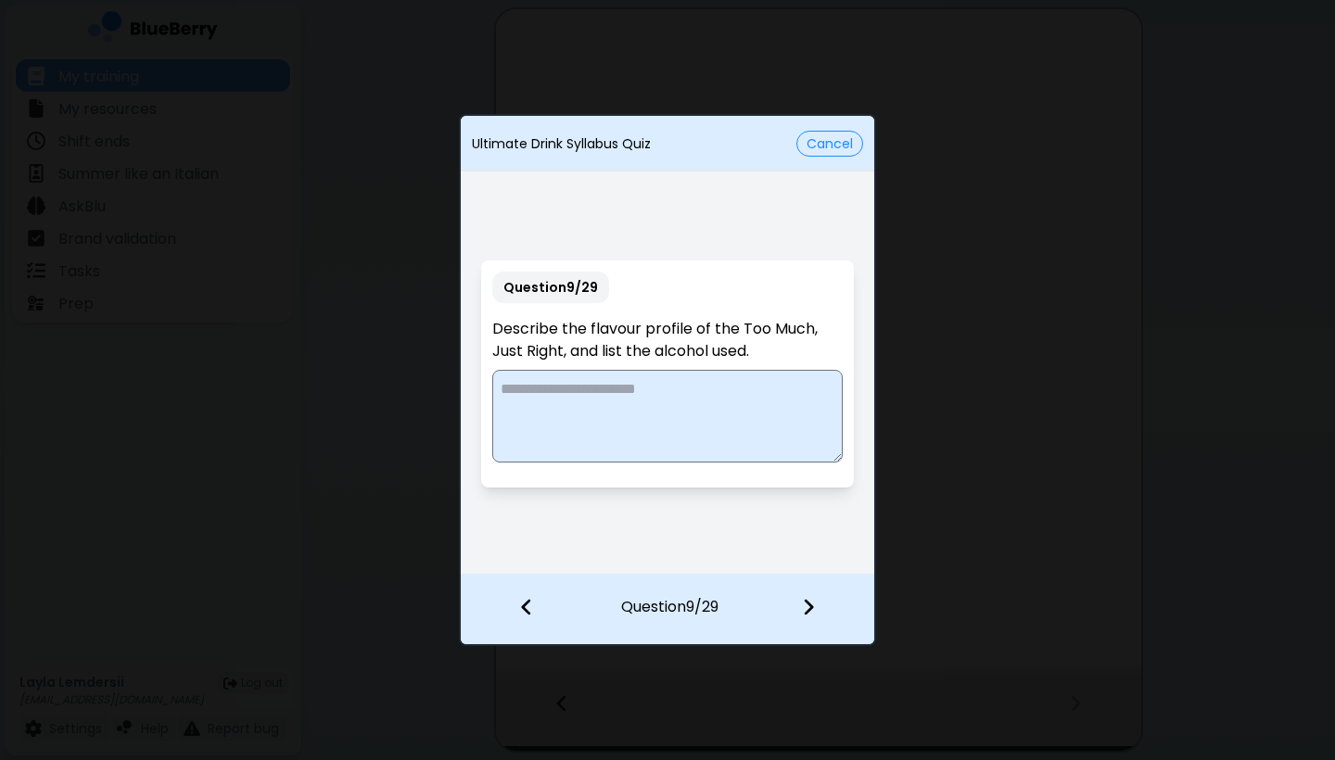
click at [683, 381] on textarea at bounding box center [666, 416] width 349 height 93
click at [727, 399] on textarea "**********" at bounding box center [666, 416] width 349 height 93
click at [727, 413] on textarea "**********" at bounding box center [666, 416] width 349 height 93
type textarea "**********"
click at [727, 605] on img at bounding box center [808, 607] width 13 height 20
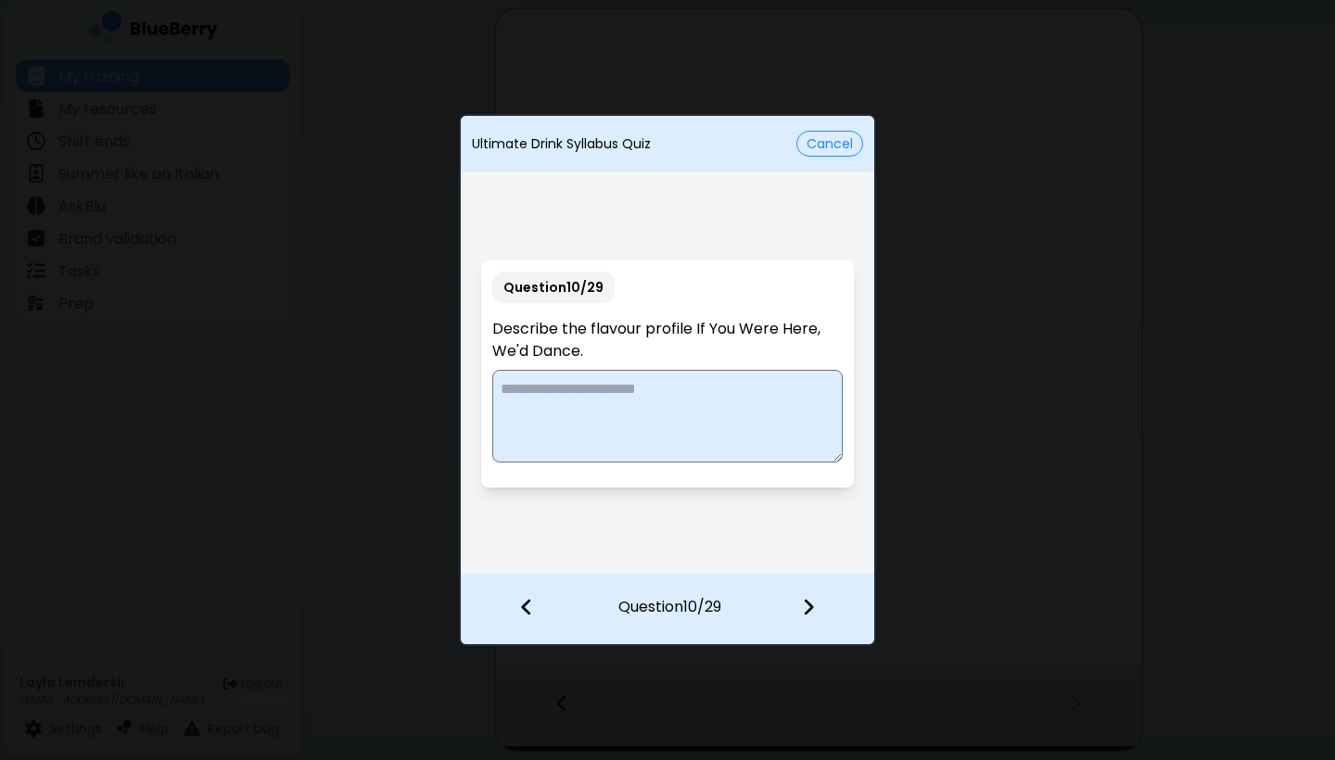
click at [651, 404] on textarea at bounding box center [666, 416] width 349 height 93
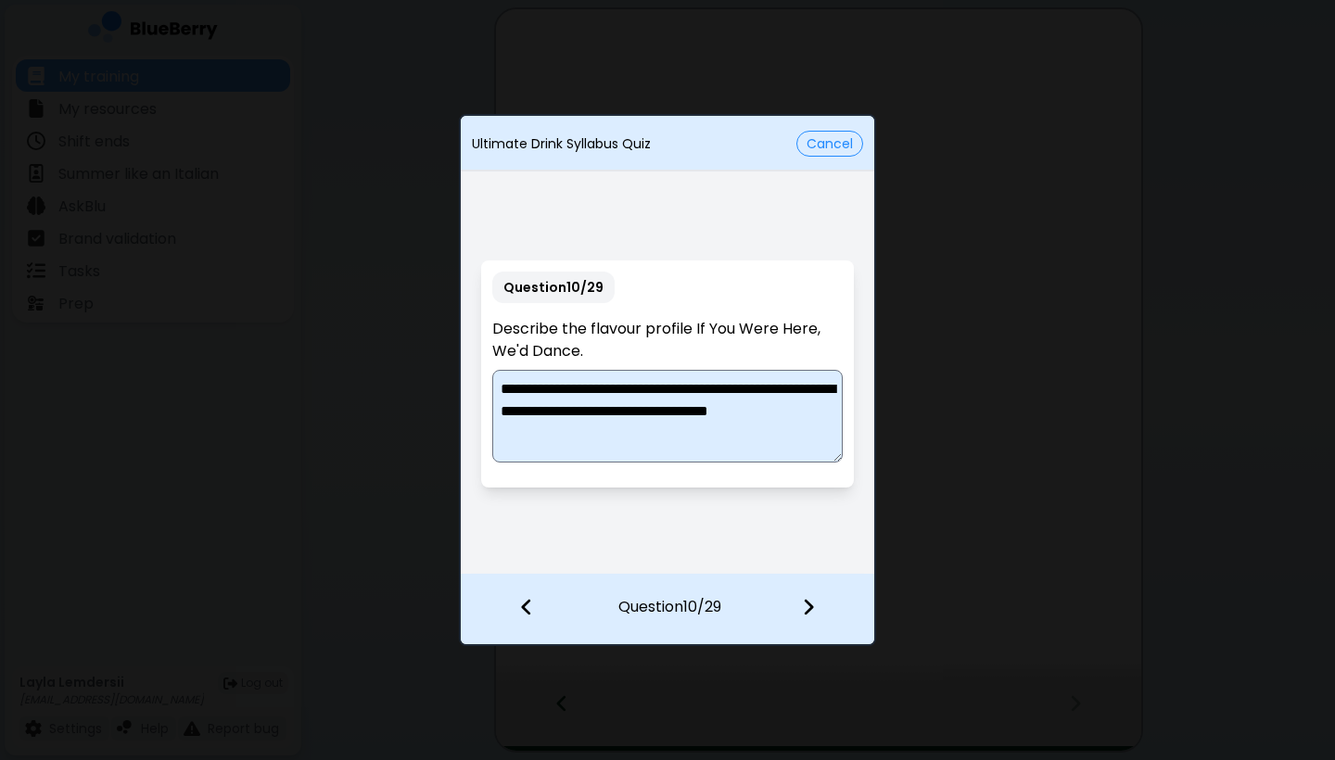
type textarea "**********"
click at [727, 602] on img at bounding box center [808, 607] width 13 height 20
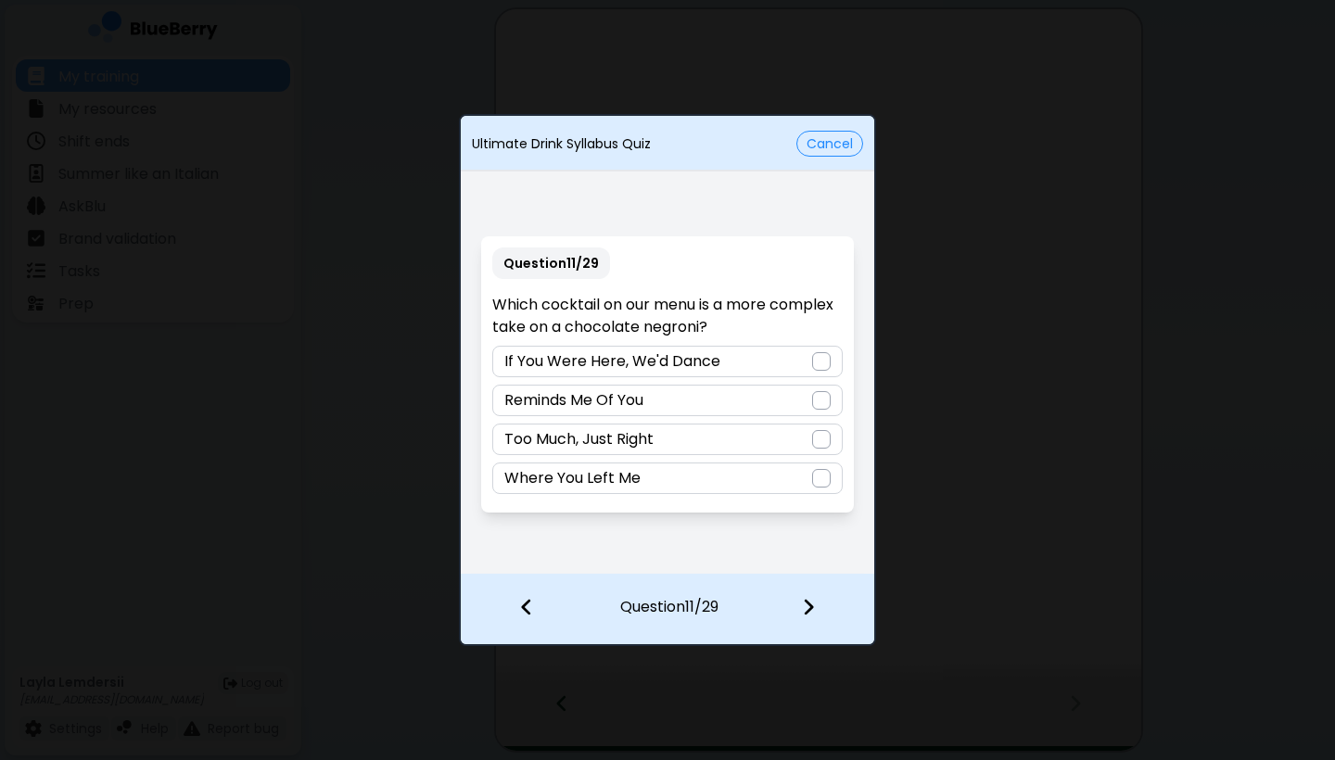
click at [700, 473] on div "Where You Left Me" at bounding box center [666, 479] width 349 height 32
click at [727, 601] on img at bounding box center [808, 607] width 13 height 20
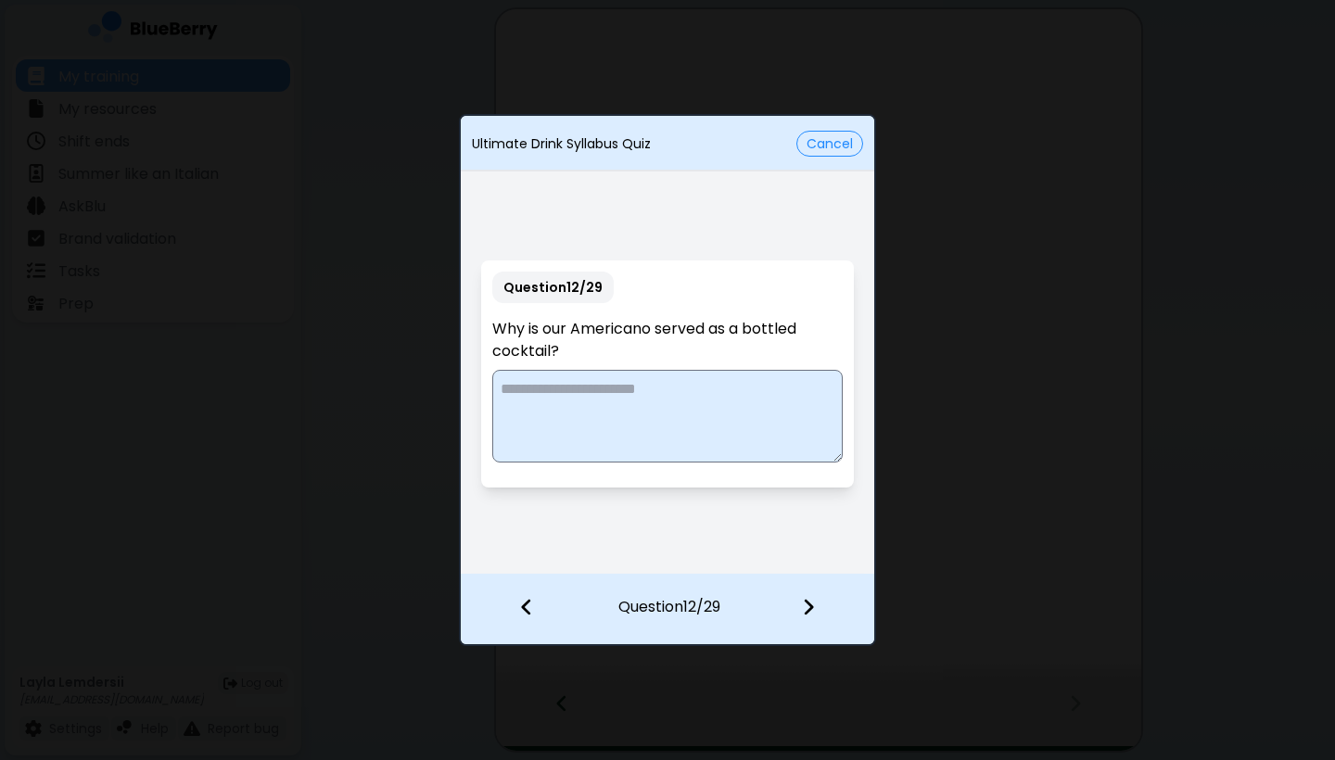
click at [692, 407] on textarea at bounding box center [666, 416] width 349 height 93
type textarea "**********"
click at [727, 606] on img at bounding box center [808, 607] width 13 height 20
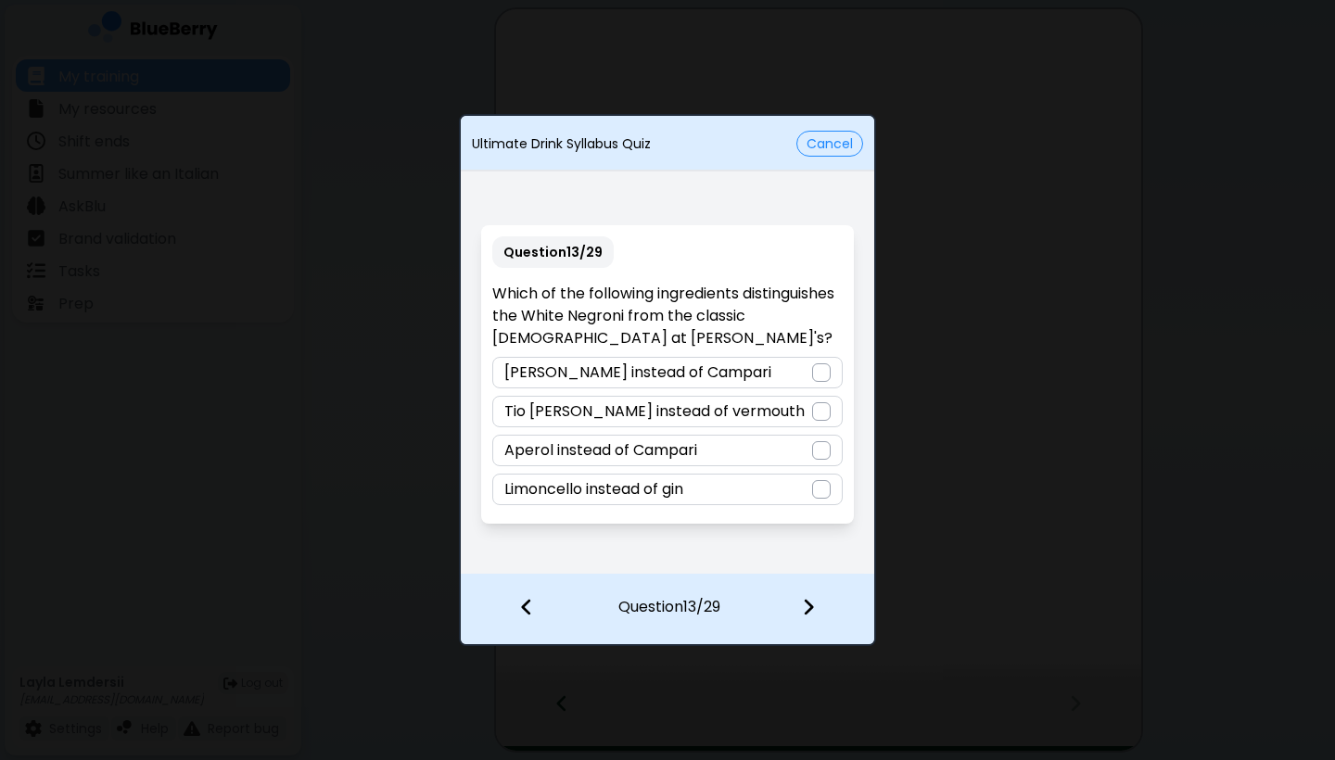
click at [727, 360] on div "[PERSON_NAME] instead of Campari" at bounding box center [666, 373] width 349 height 32
click at [727, 608] on img at bounding box center [808, 607] width 13 height 20
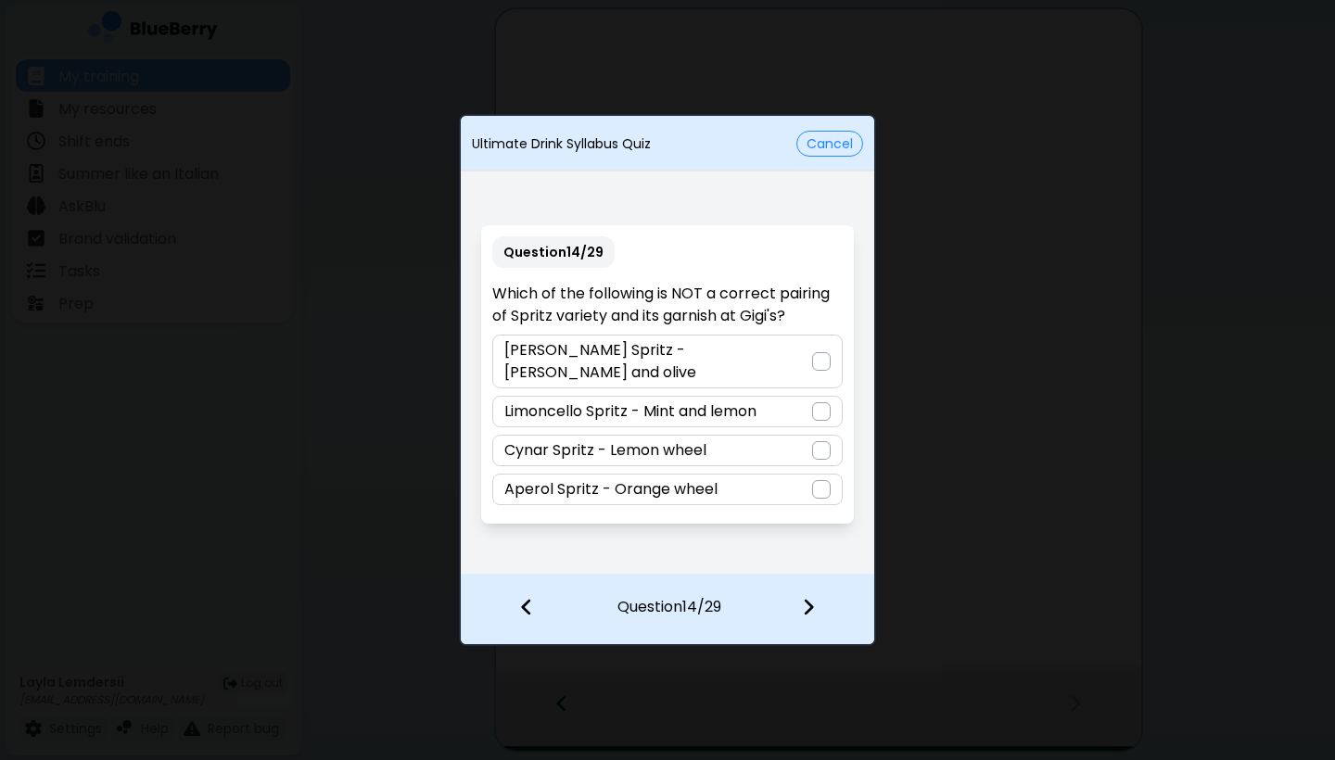
click at [685, 439] on p "Cynar Spritz - Lemon wheel" at bounding box center [605, 450] width 202 height 22
click at [727, 606] on div at bounding box center [819, 609] width 109 height 69
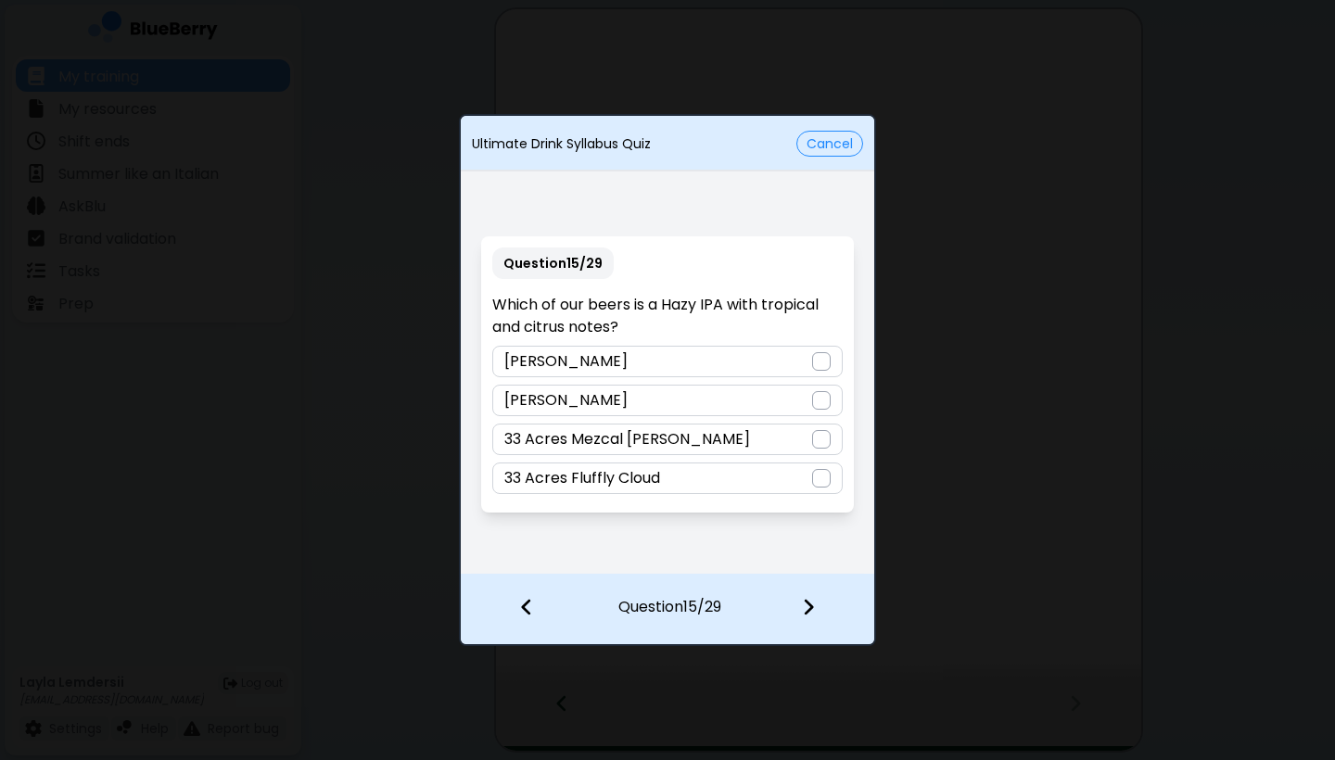
click at [683, 469] on div "33 Acres Fluffly Cloud" at bounding box center [666, 479] width 349 height 32
click at [727, 603] on img at bounding box center [808, 607] width 13 height 20
click at [697, 363] on div "Salted lemon, lime, vanilla" at bounding box center [666, 362] width 349 height 32
click at [727, 602] on img at bounding box center [808, 607] width 13 height 20
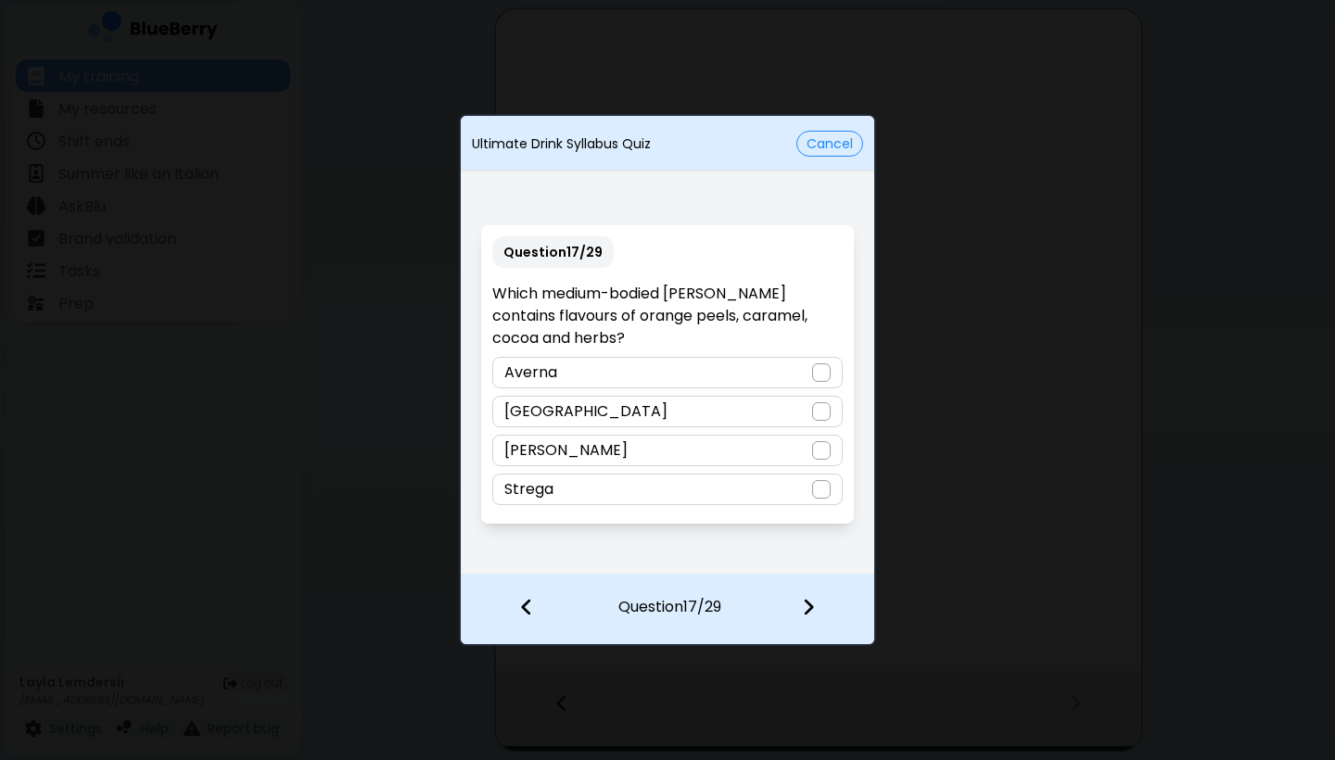
click at [703, 357] on div "Averna" at bounding box center [666, 373] width 349 height 32
click at [727, 605] on img at bounding box center [808, 607] width 13 height 20
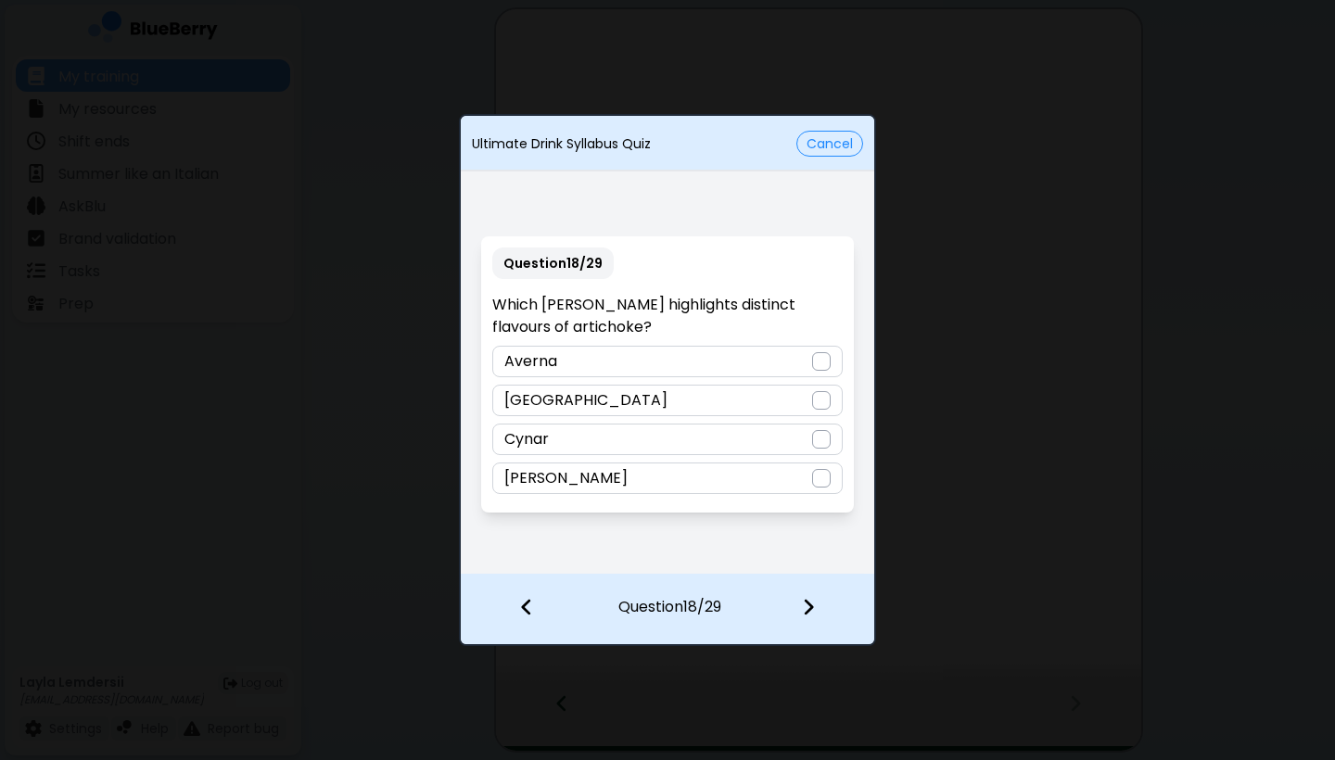
click at [698, 434] on div "Cynar" at bounding box center [666, 440] width 349 height 32
click at [727, 598] on img at bounding box center [808, 607] width 13 height 20
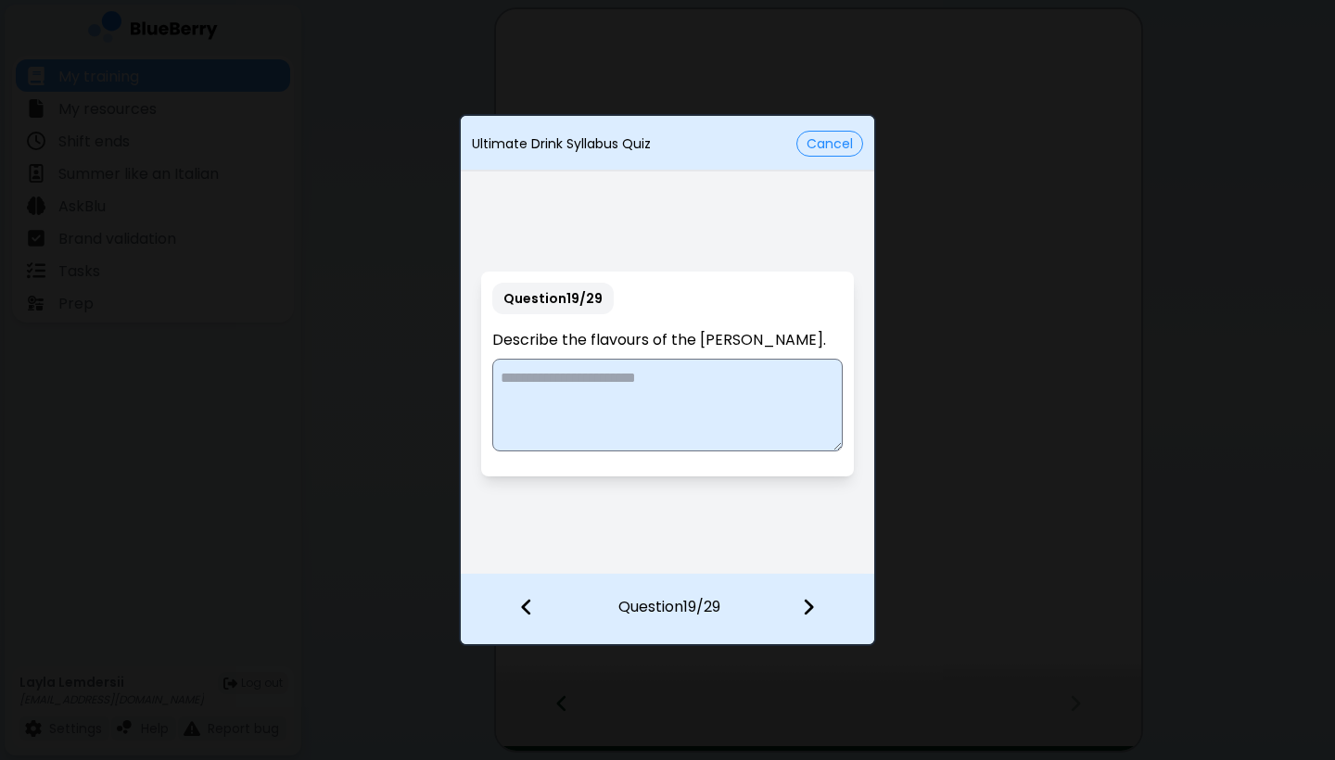
click at [703, 378] on textarea at bounding box center [666, 405] width 349 height 93
type textarea "**********"
click at [727, 606] on img at bounding box center [808, 607] width 13 height 20
click at [641, 376] on textarea at bounding box center [666, 405] width 349 height 93
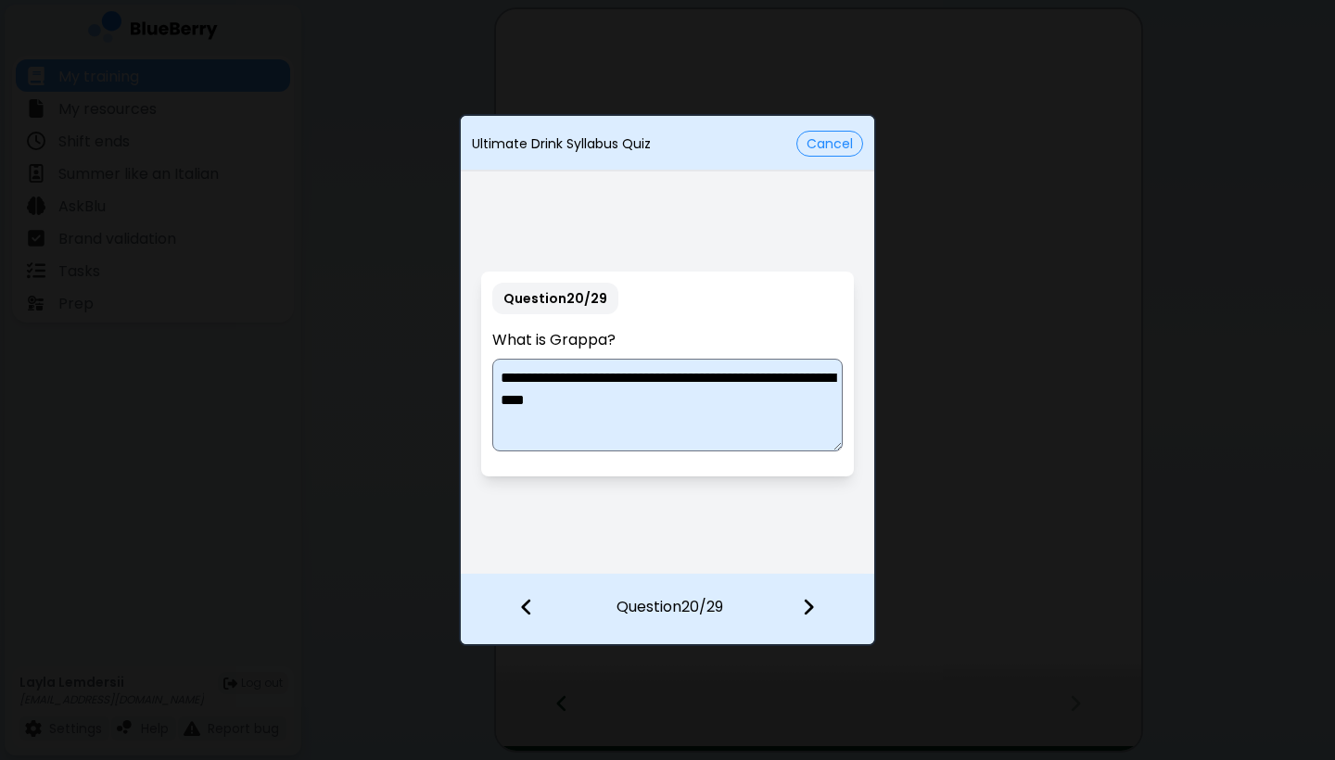
type textarea "**********"
click at [727, 601] on img at bounding box center [808, 607] width 13 height 20
click at [626, 384] on textarea at bounding box center [666, 405] width 349 height 93
type textarea "**********"
click at [727, 602] on img at bounding box center [808, 607] width 13 height 20
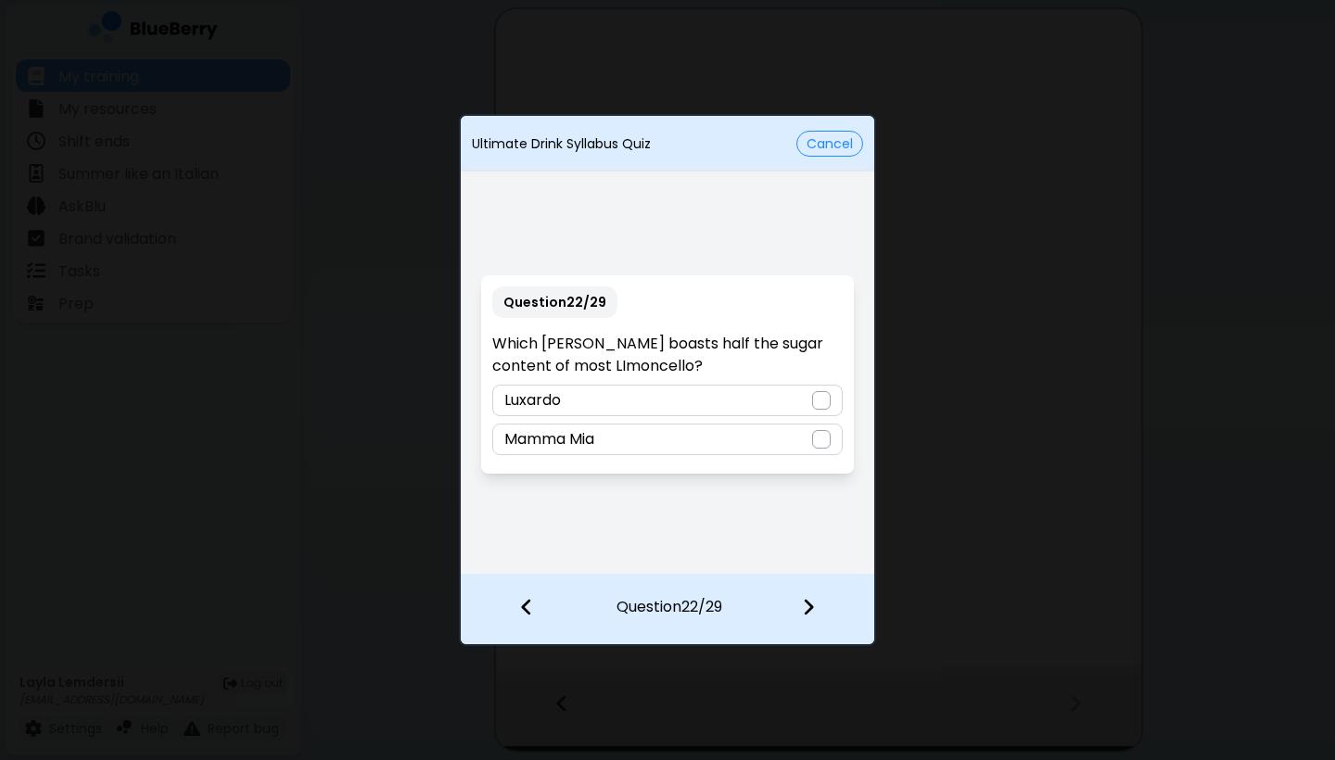
click at [647, 437] on div "Mamma Mia" at bounding box center [666, 440] width 349 height 32
click at [727, 606] on img at bounding box center [808, 607] width 13 height 20
click at [699, 406] on div "[PERSON_NAME] Torino" at bounding box center [666, 401] width 349 height 32
click at [727, 601] on img at bounding box center [808, 607] width 13 height 20
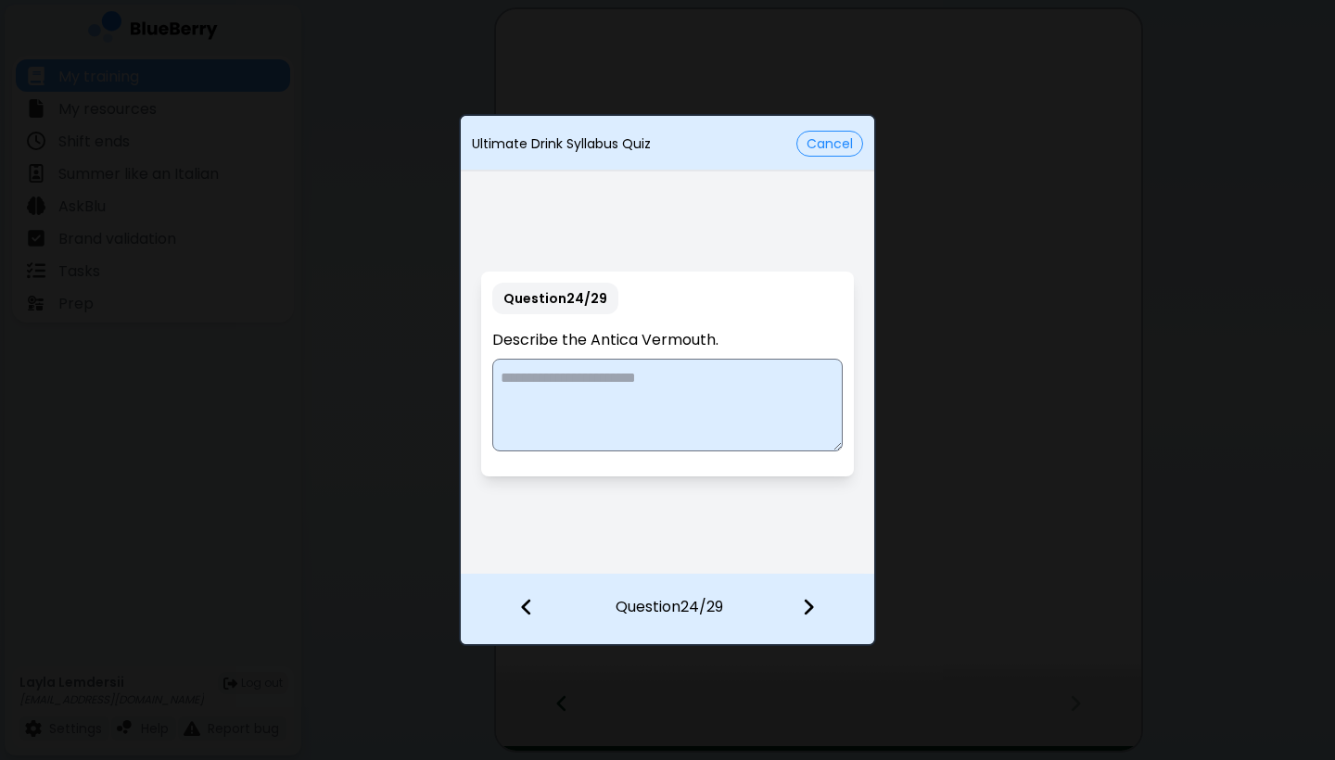
click at [674, 374] on textarea at bounding box center [666, 405] width 349 height 93
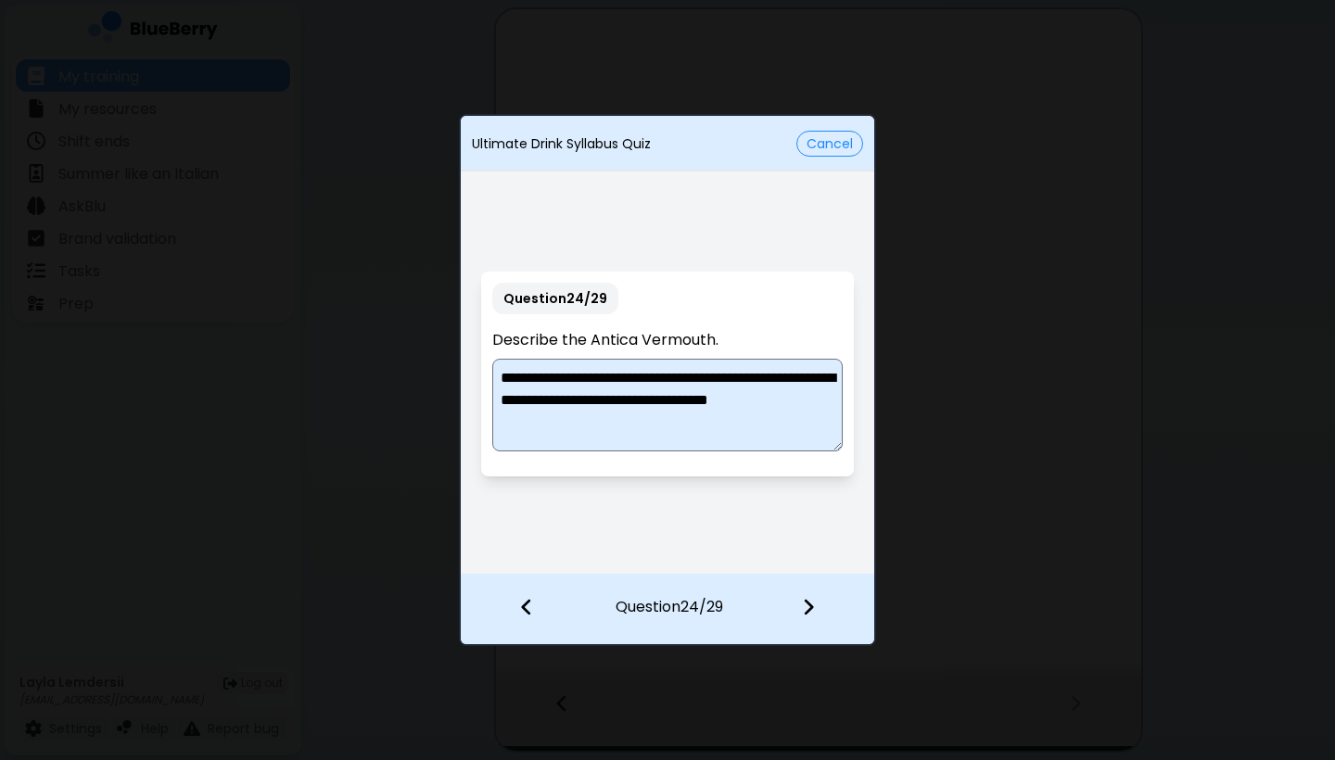
click at [727, 409] on textarea "**********" at bounding box center [666, 405] width 349 height 93
type textarea "**********"
click at [727, 600] on img at bounding box center [808, 607] width 13 height 20
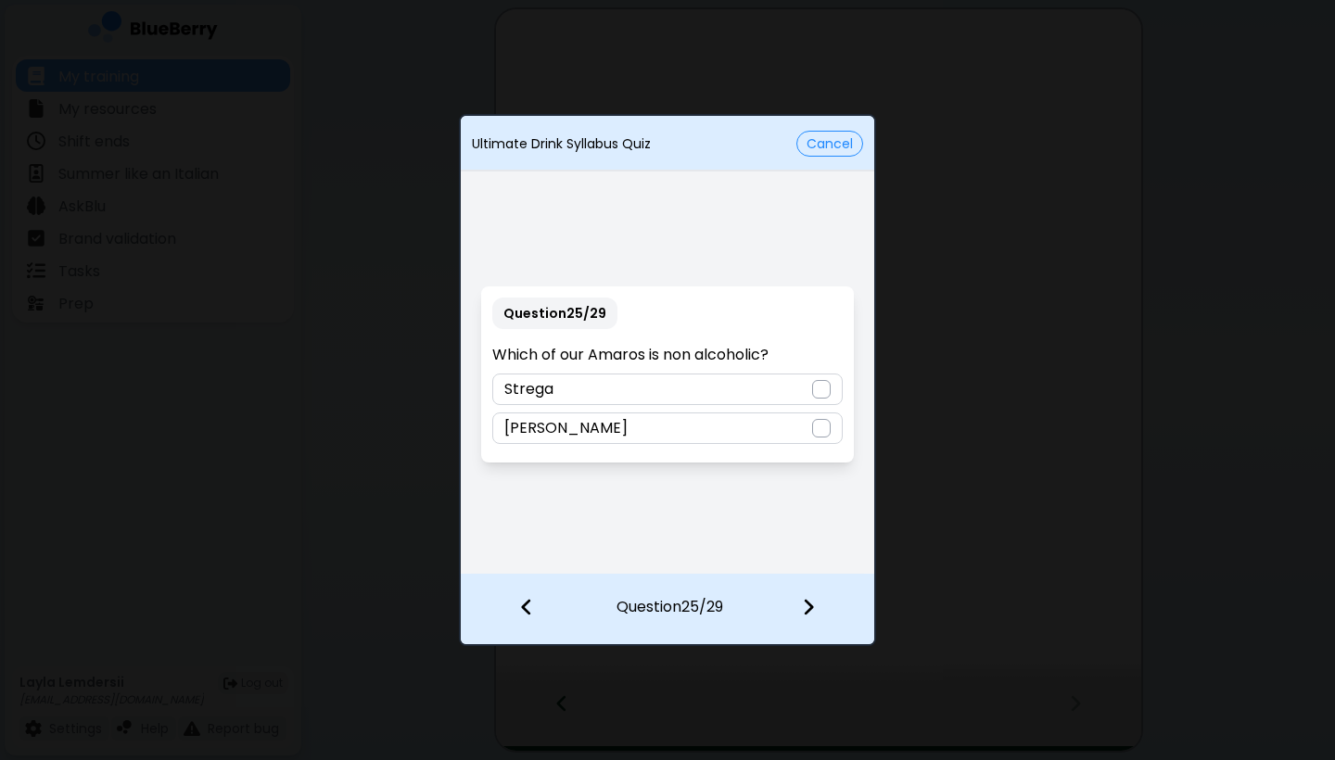
click at [670, 436] on div "[PERSON_NAME]" at bounding box center [666, 428] width 349 height 32
click at [727, 609] on img at bounding box center [808, 607] width 13 height 20
click at [640, 393] on div "Cardamaro" at bounding box center [666, 390] width 349 height 32
click at [727, 604] on div at bounding box center [819, 609] width 109 height 69
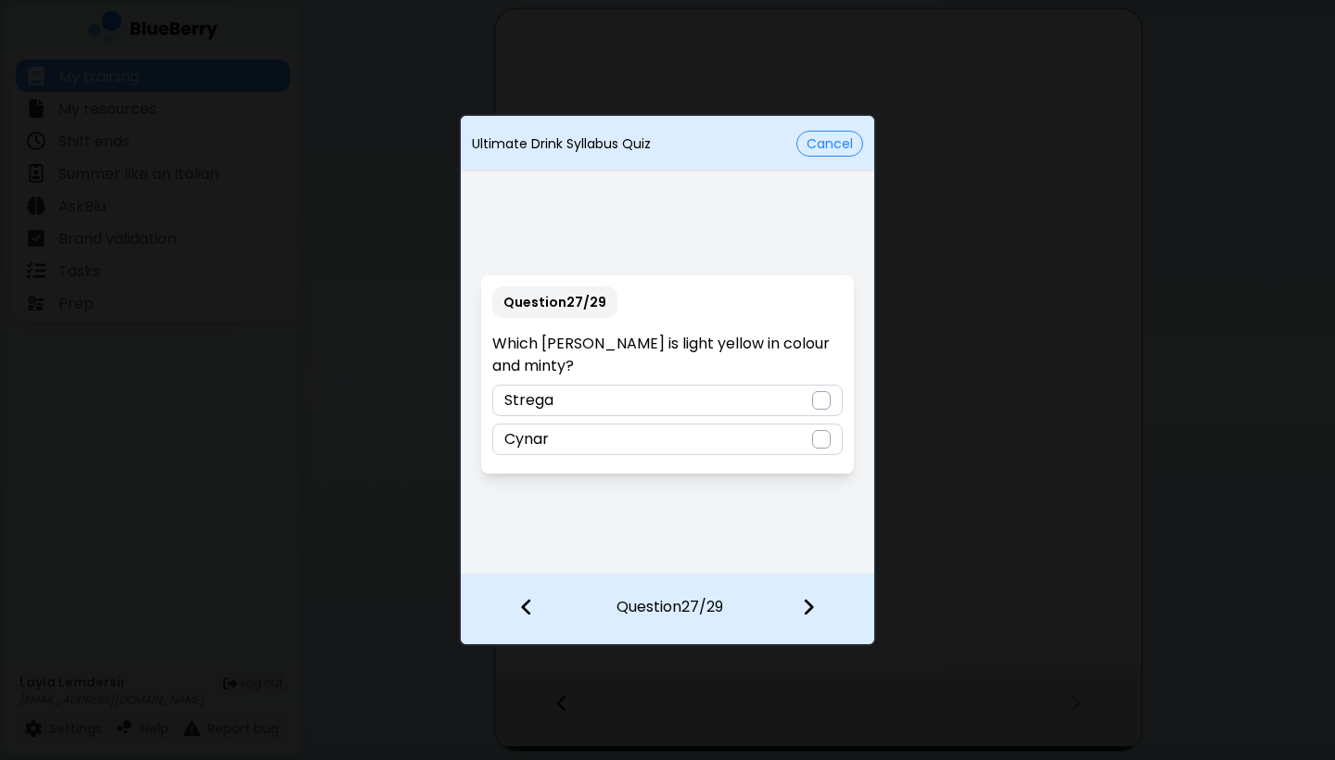
click at [727, 399] on div at bounding box center [821, 400] width 19 height 19
click at [727, 610] on img at bounding box center [808, 607] width 13 height 20
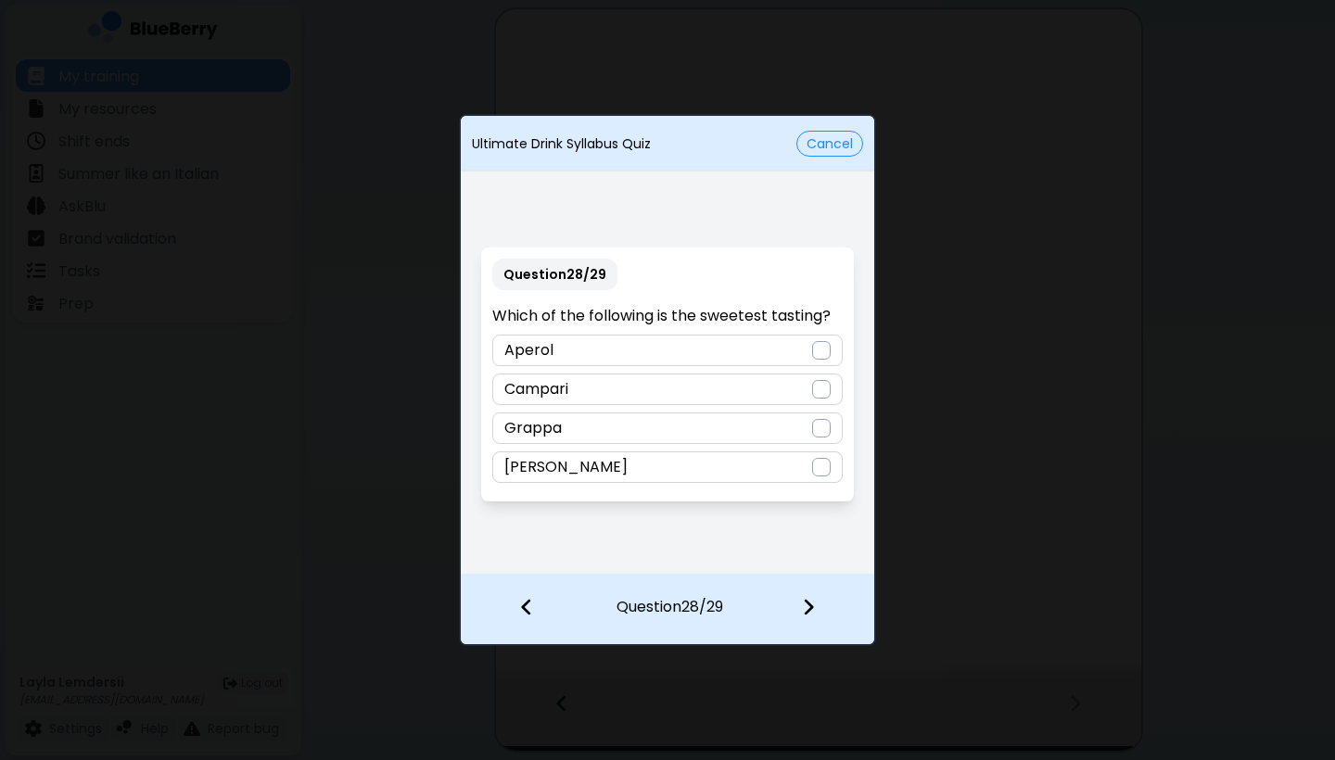
click at [727, 349] on div "Aperol" at bounding box center [666, 351] width 349 height 32
click at [727, 605] on img at bounding box center [808, 607] width 13 height 20
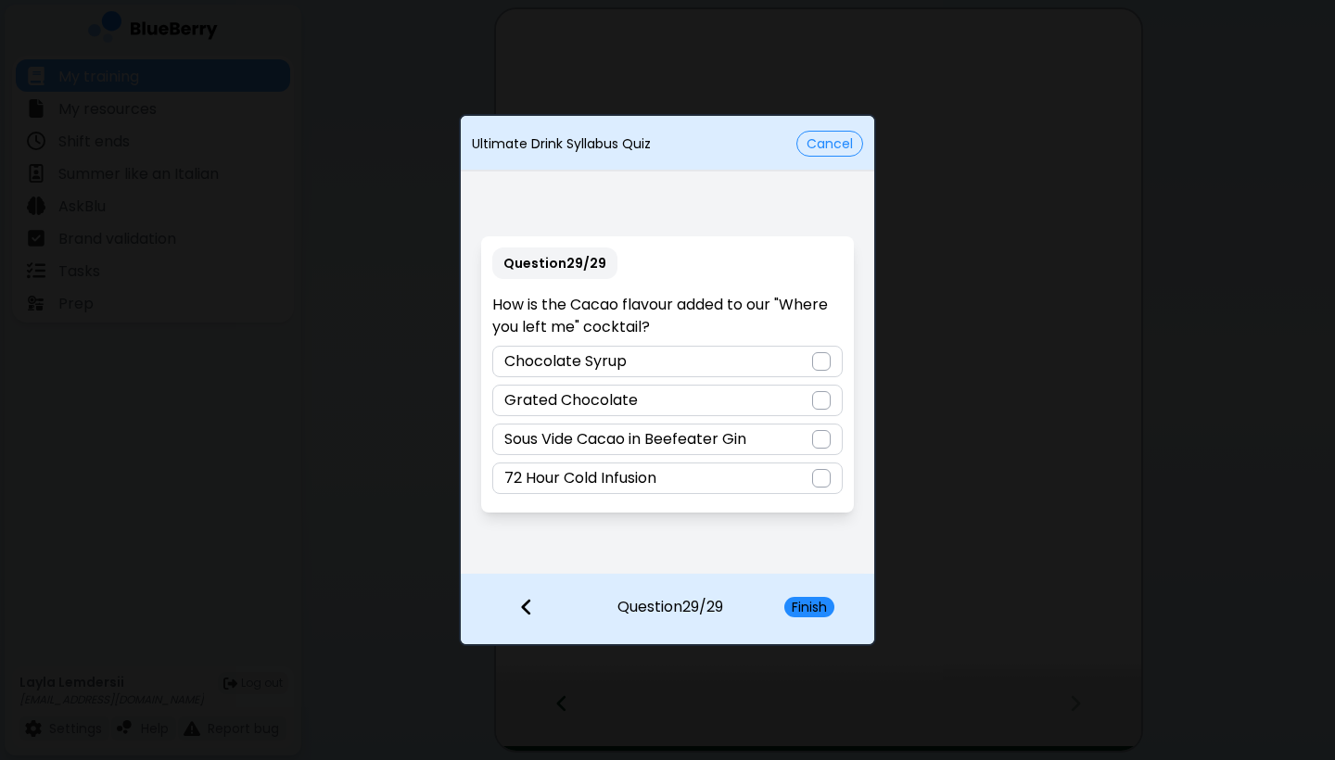
click at [727, 442] on div "Sous Vide Cacao in Beefeater Gin" at bounding box center [666, 440] width 349 height 32
click at [727, 606] on button "Finish" at bounding box center [809, 607] width 50 height 20
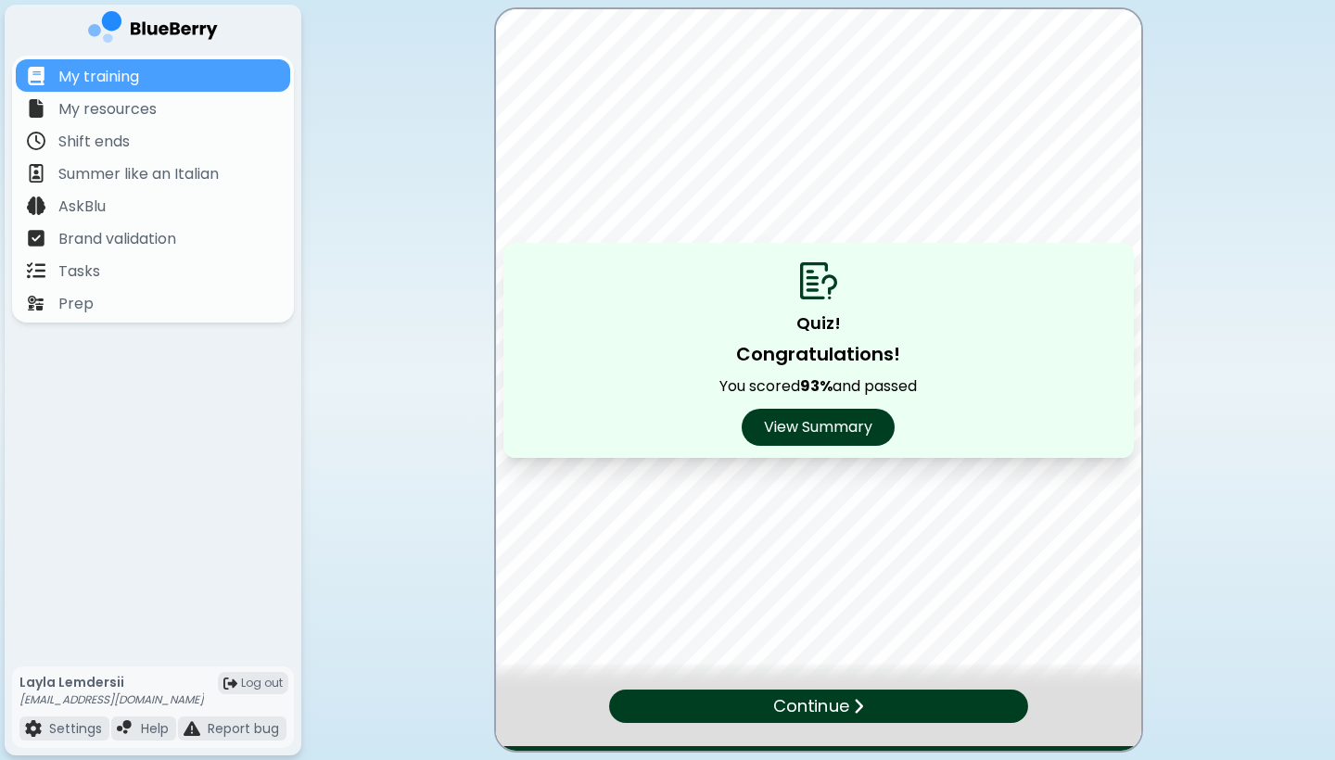
click at [727, 661] on p "Continue" at bounding box center [810, 706] width 75 height 26
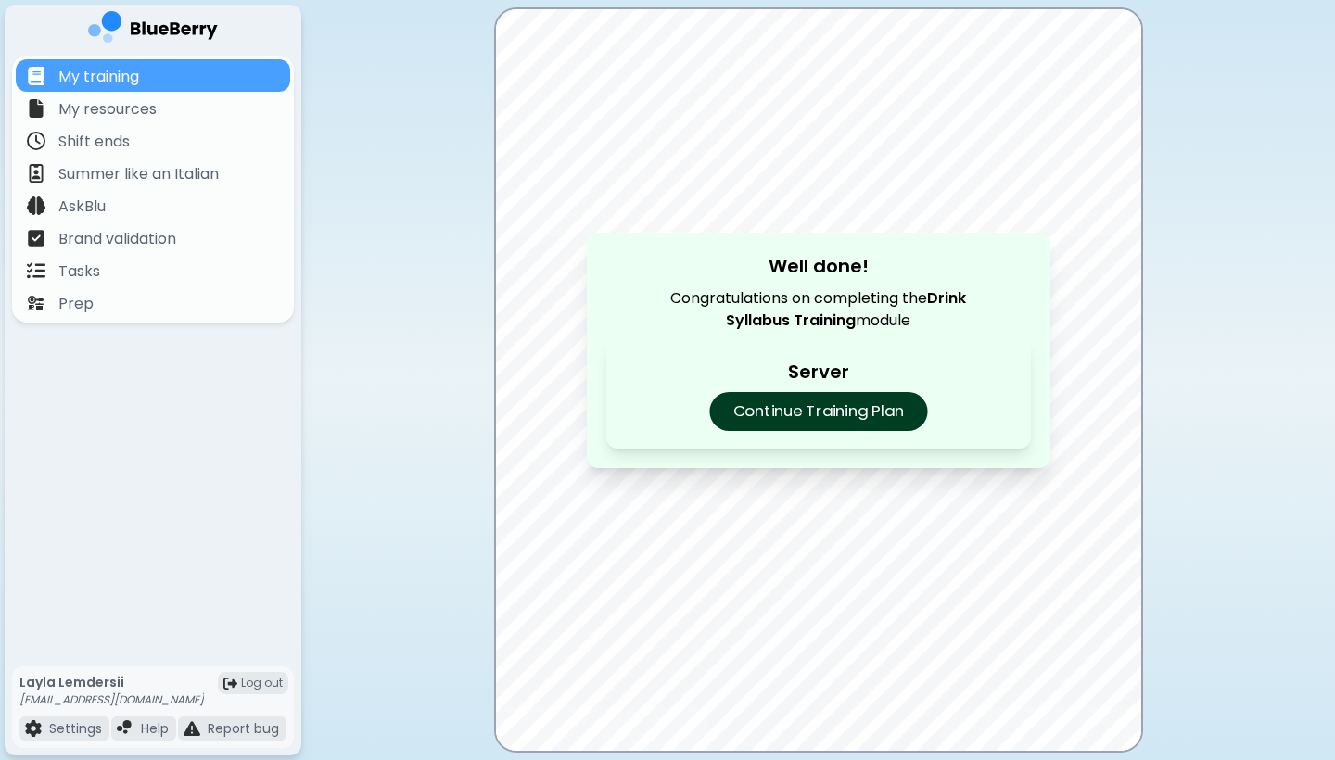
click at [727, 418] on p "Continue Training Plan" at bounding box center [818, 411] width 218 height 39
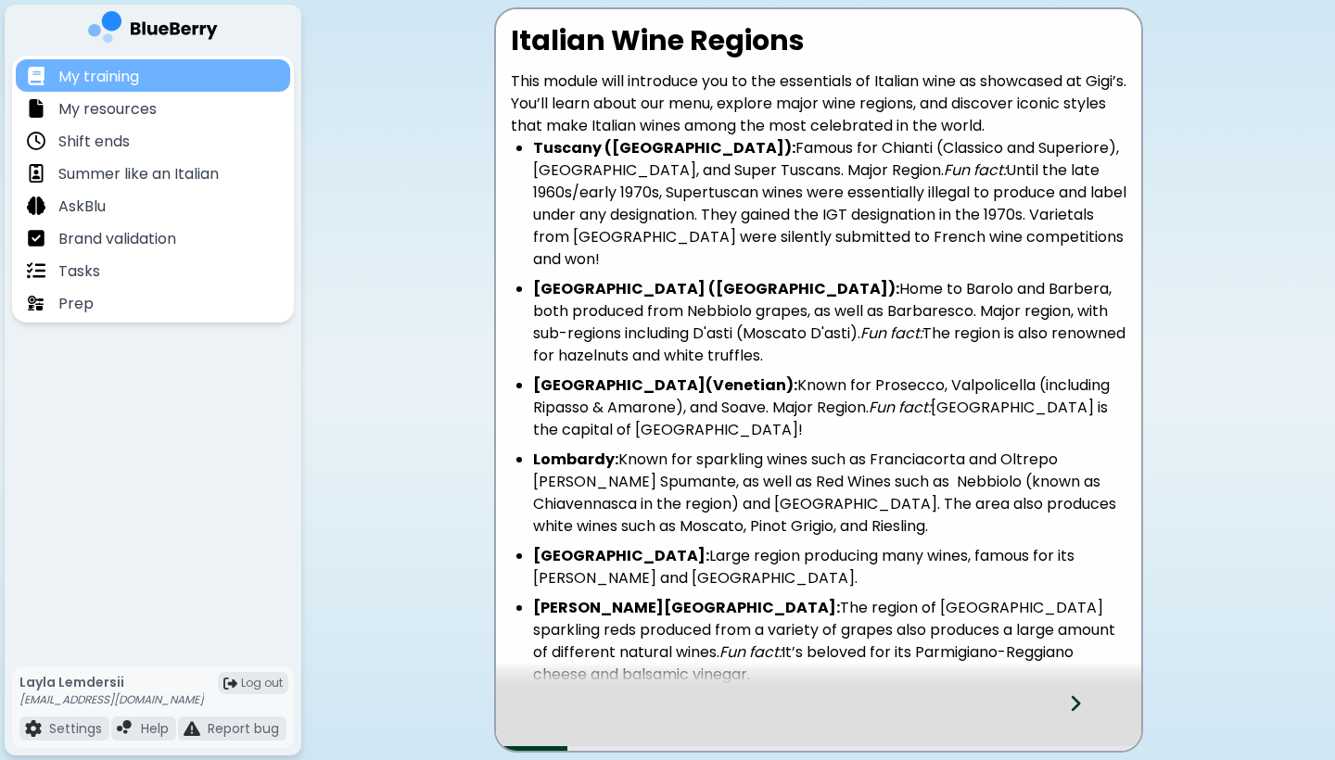
click at [146, 77] on div "My training" at bounding box center [153, 75] width 274 height 32
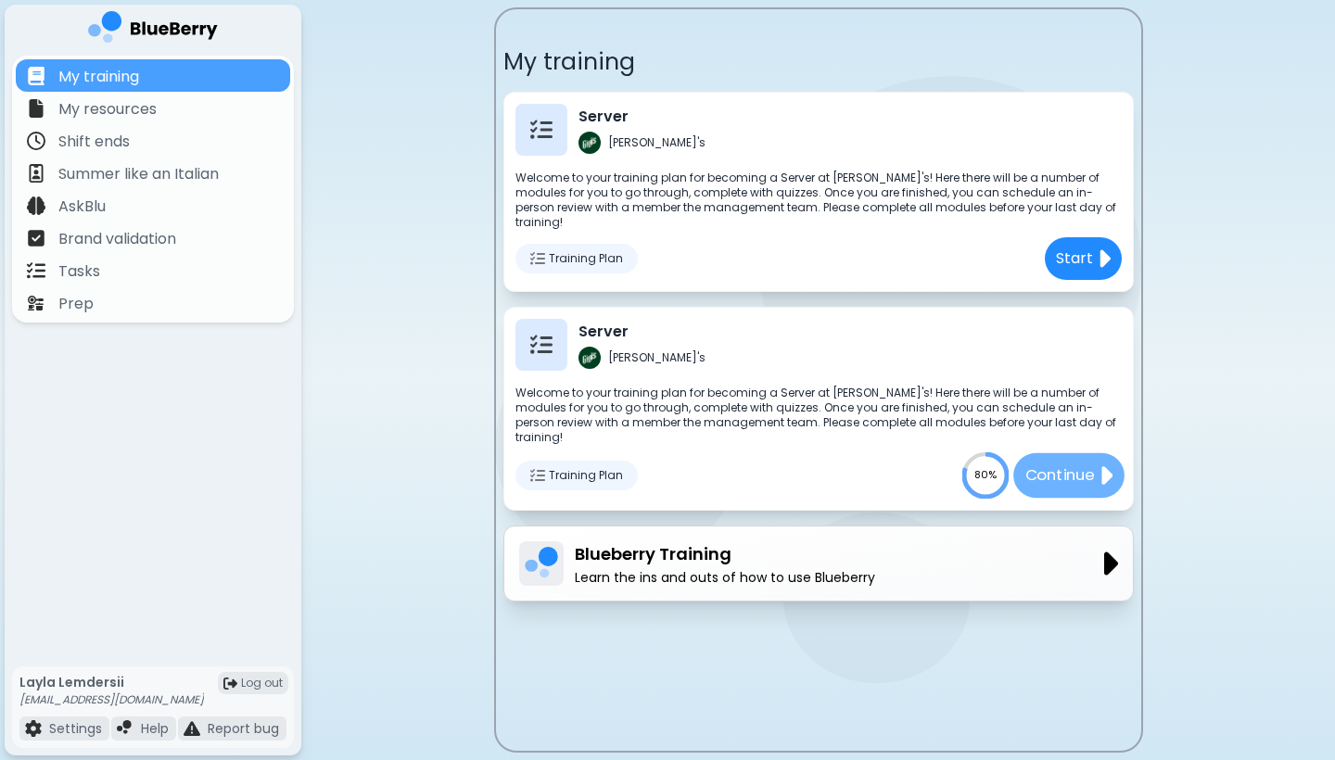
click at [727, 464] on p "Continue" at bounding box center [1059, 475] width 70 height 23
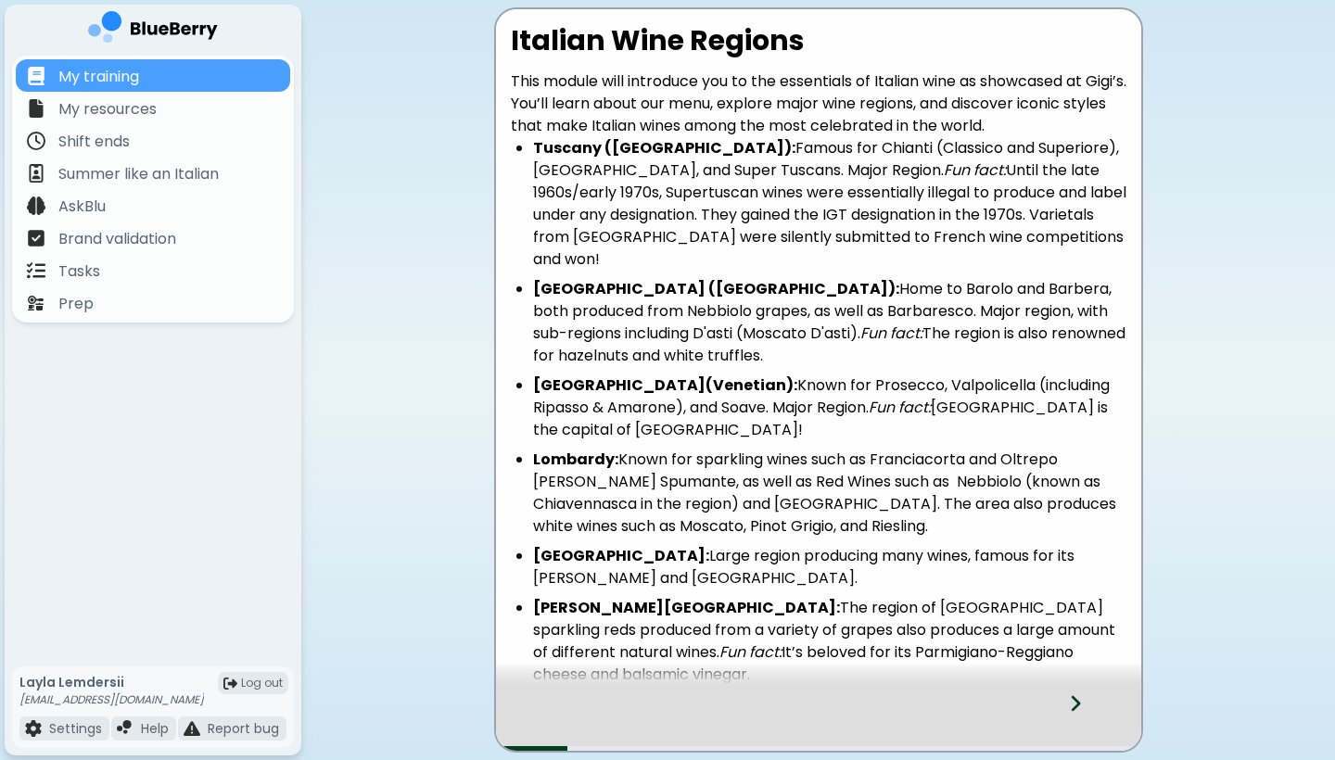
click at [727, 661] on icon at bounding box center [1075, 703] width 13 height 20
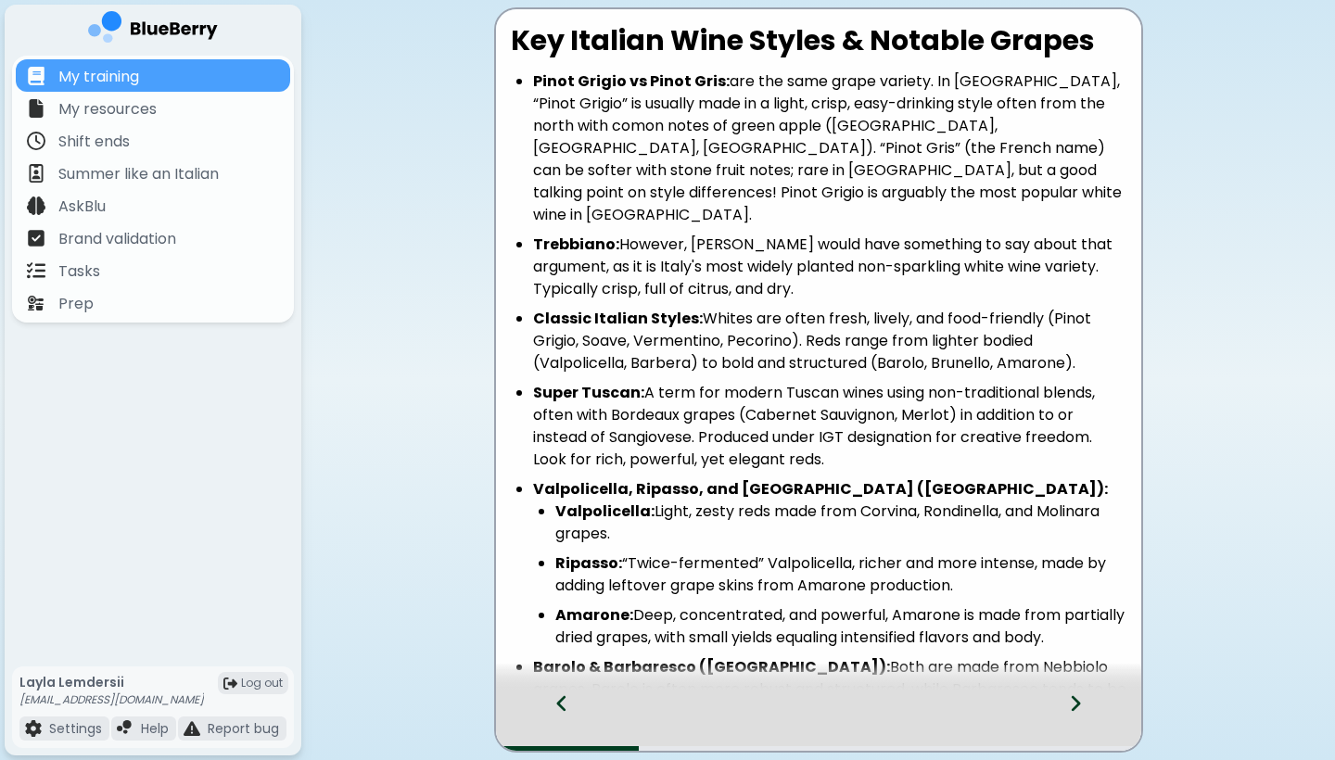
click at [560, 661] on icon at bounding box center [561, 703] width 13 height 20
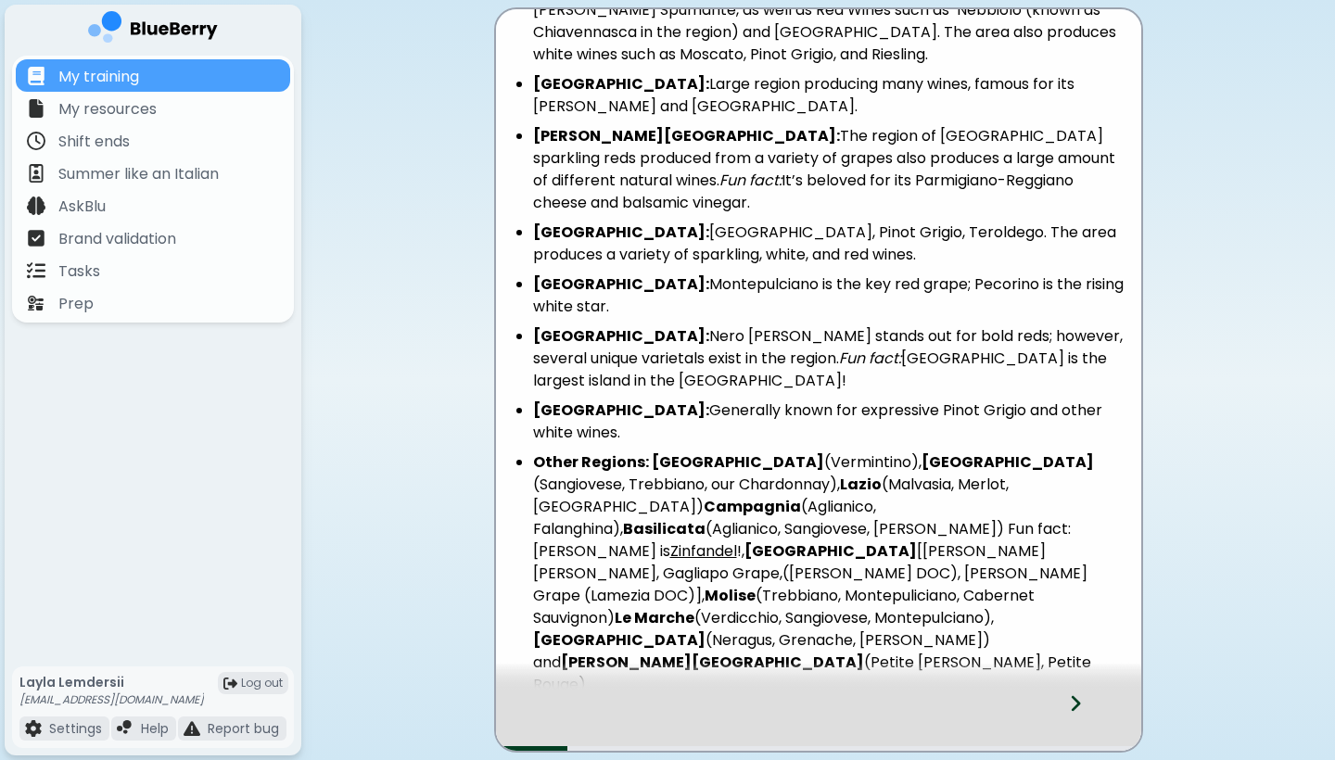
scroll to position [471, 0]
click at [727, 661] on div at bounding box center [1086, 720] width 109 height 61
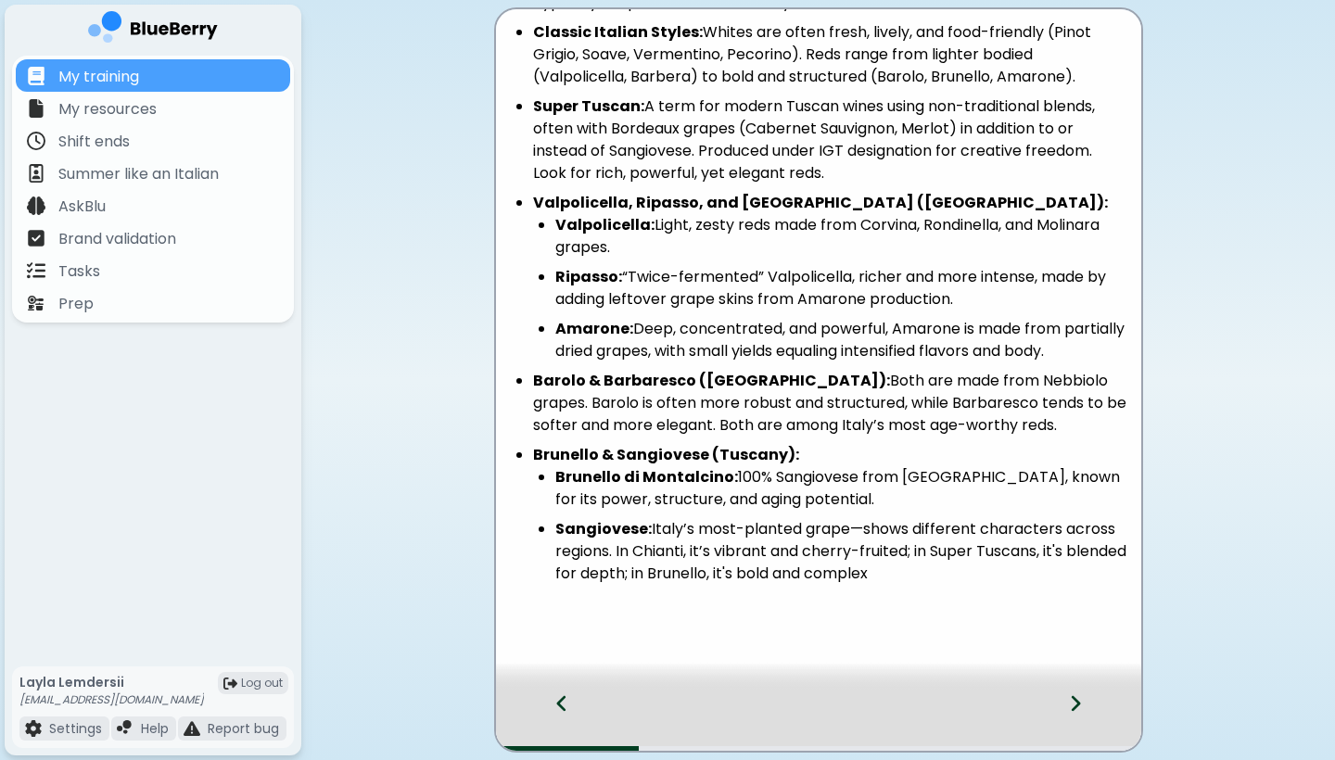
scroll to position [286, 0]
click at [727, 661] on div at bounding box center [1086, 720] width 109 height 61
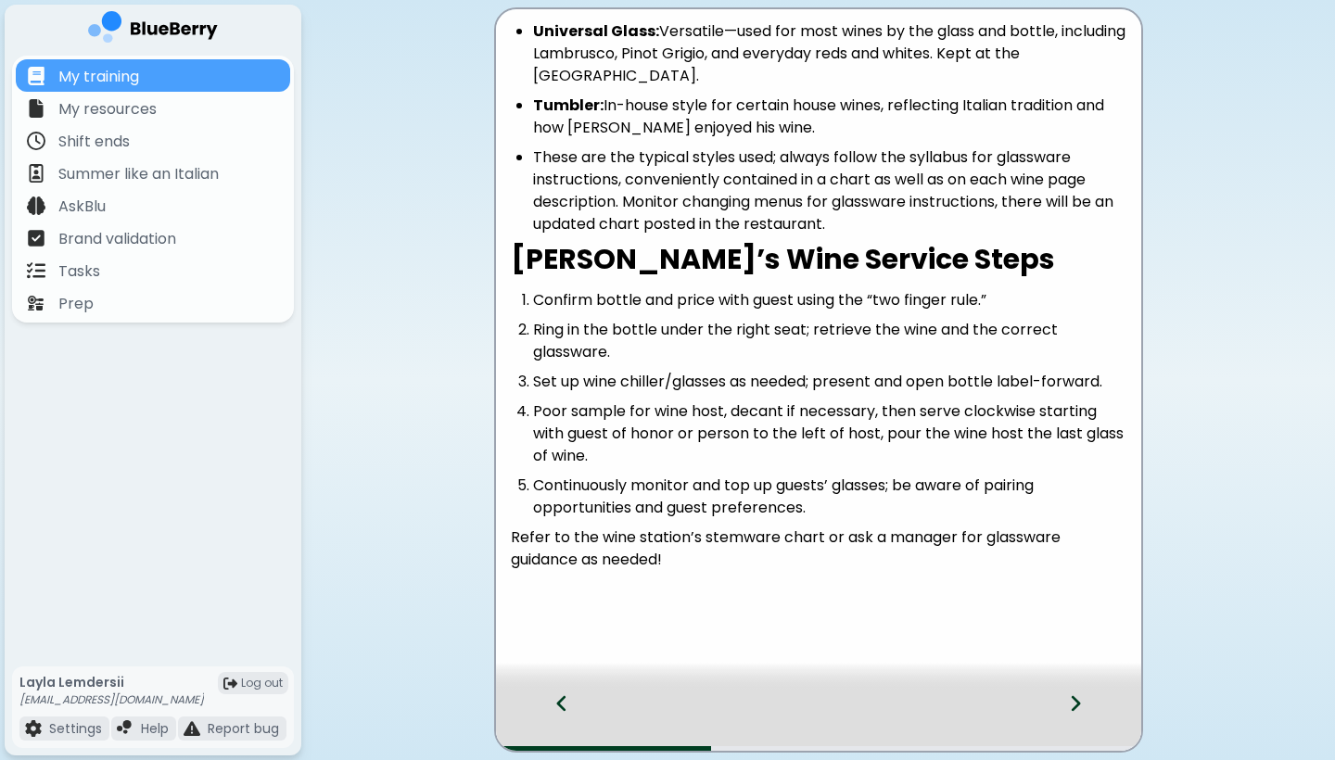
scroll to position [0, 0]
click at [727, 661] on icon at bounding box center [1075, 704] width 9 height 16
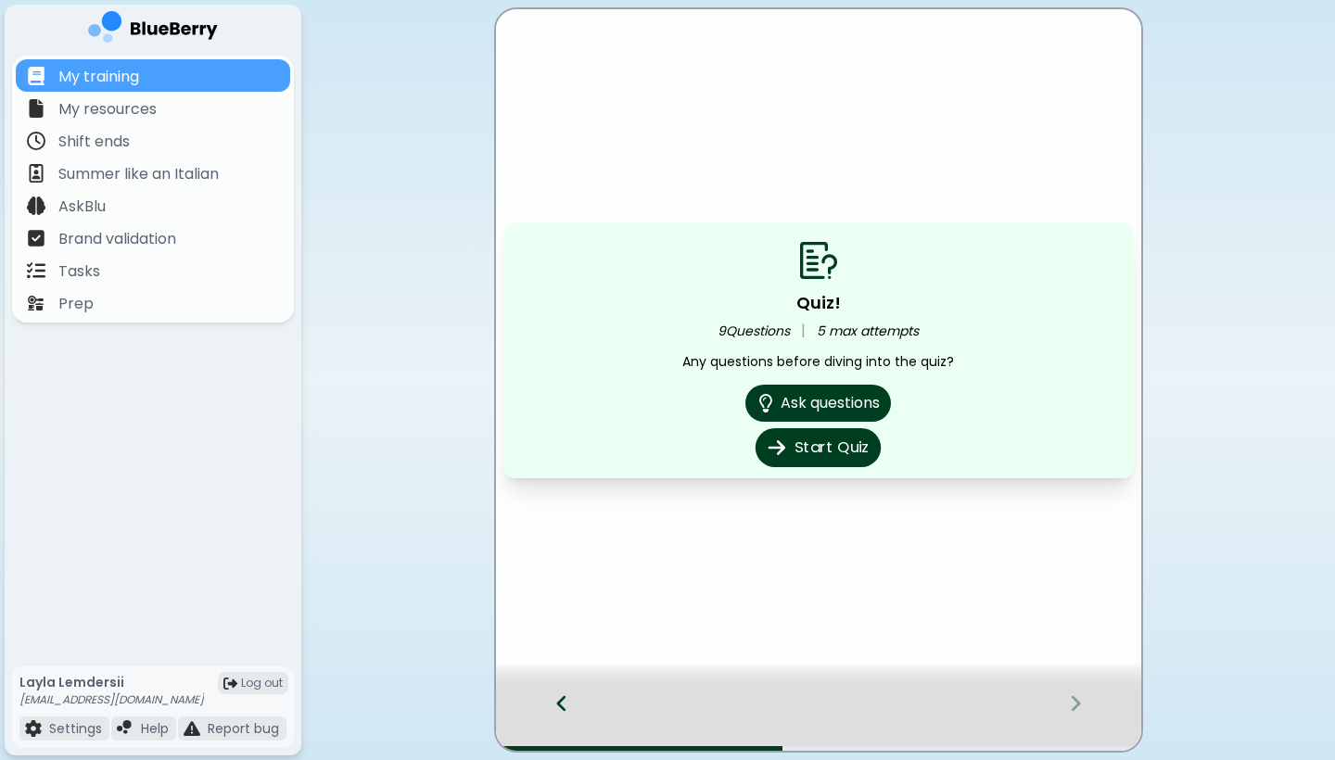
click at [727, 444] on button "Start Quiz" at bounding box center [817, 447] width 125 height 39
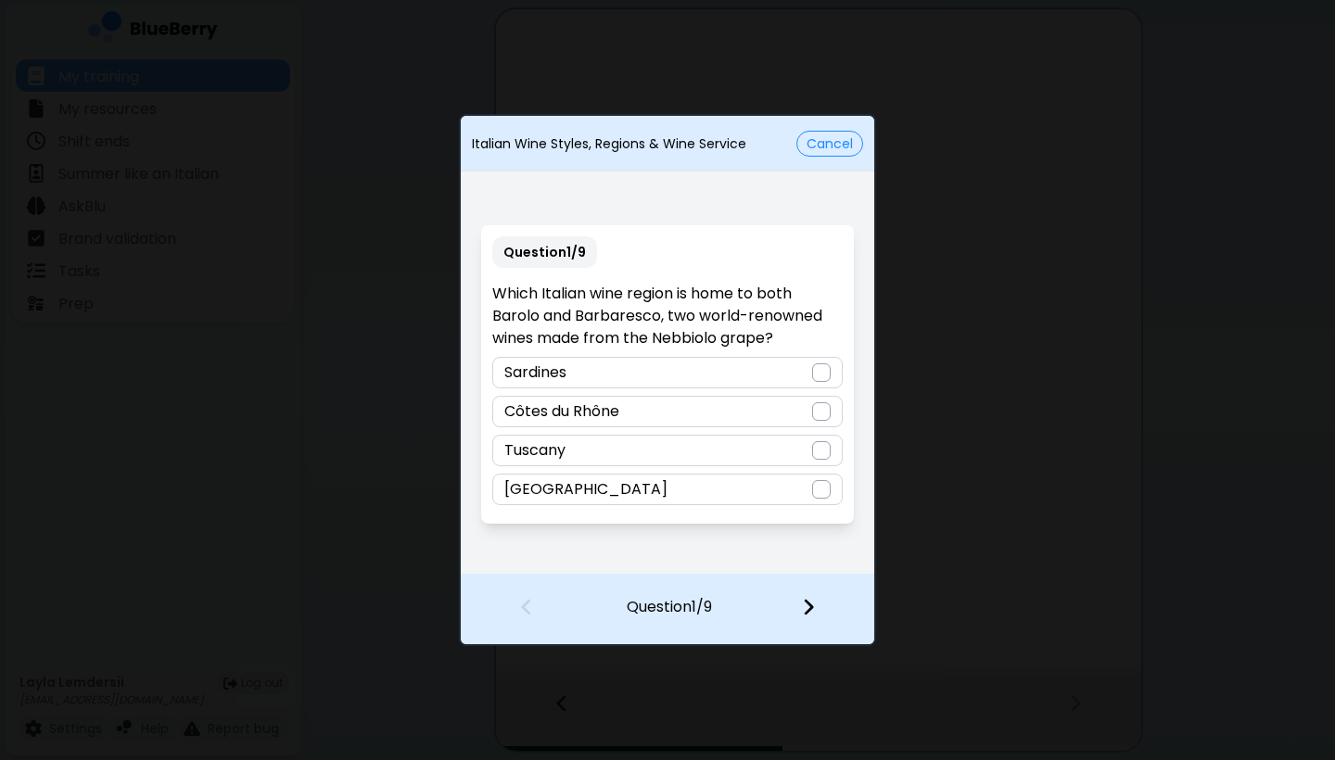
click at [683, 448] on div "Tuscany" at bounding box center [666, 451] width 349 height 32
click at [727, 597] on img at bounding box center [808, 607] width 13 height 20
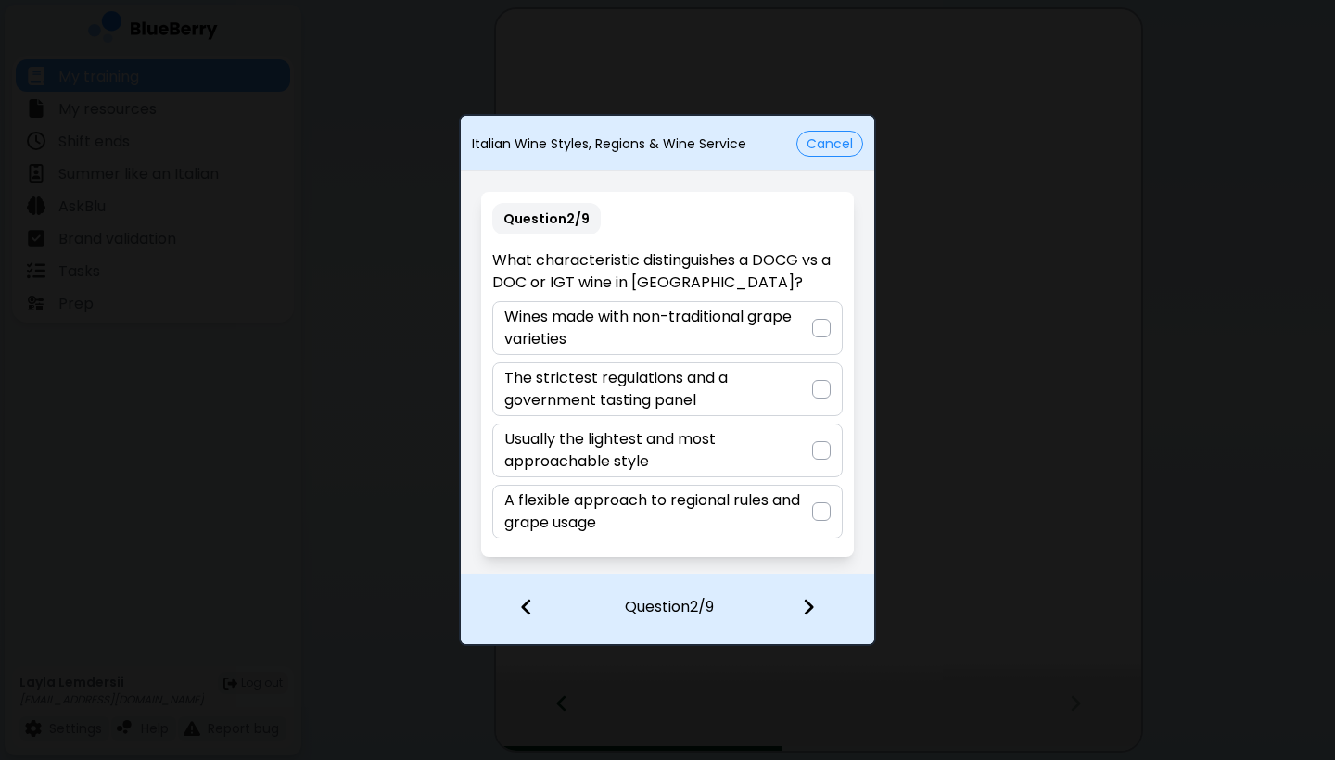
click at [727, 330] on p "Wines made with non-traditional grape varieties" at bounding box center [657, 328] width 307 height 44
click at [727, 606] on div at bounding box center [819, 609] width 109 height 69
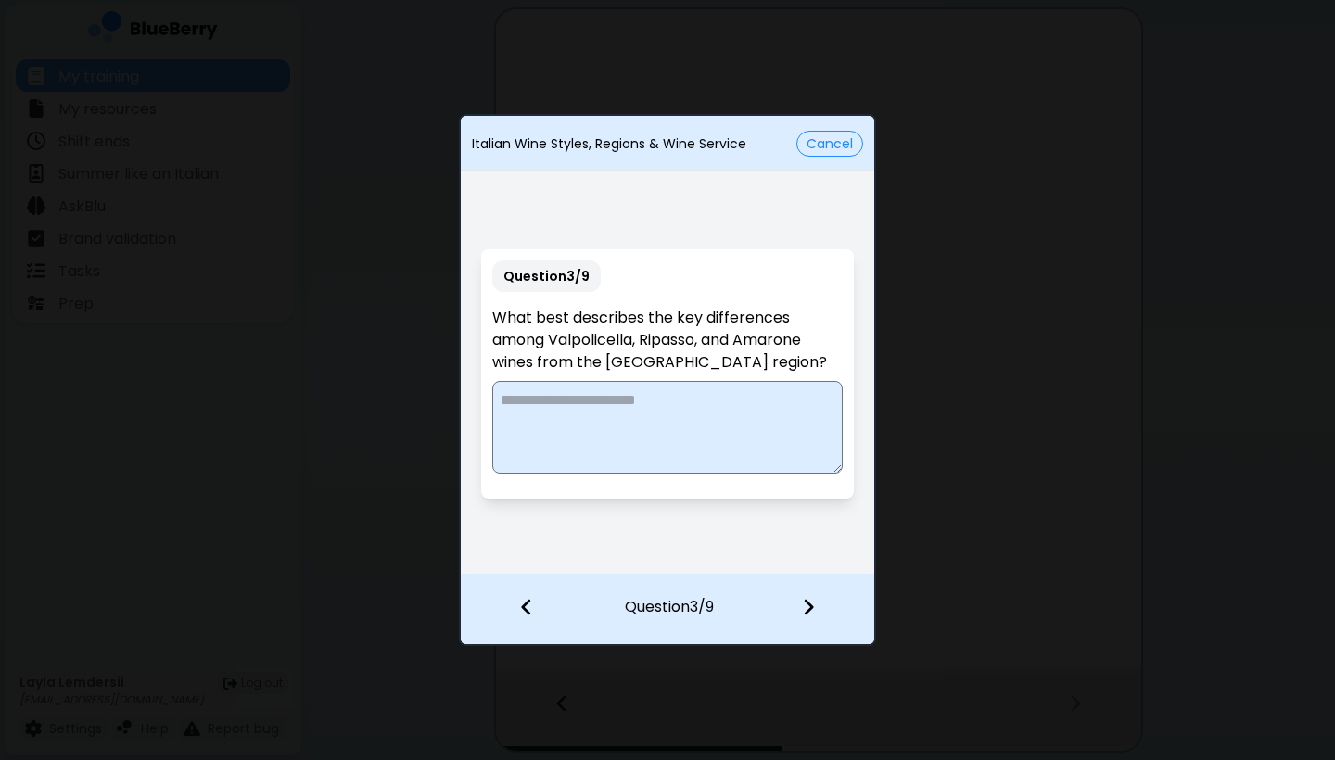
click at [727, 411] on textarea at bounding box center [666, 427] width 349 height 93
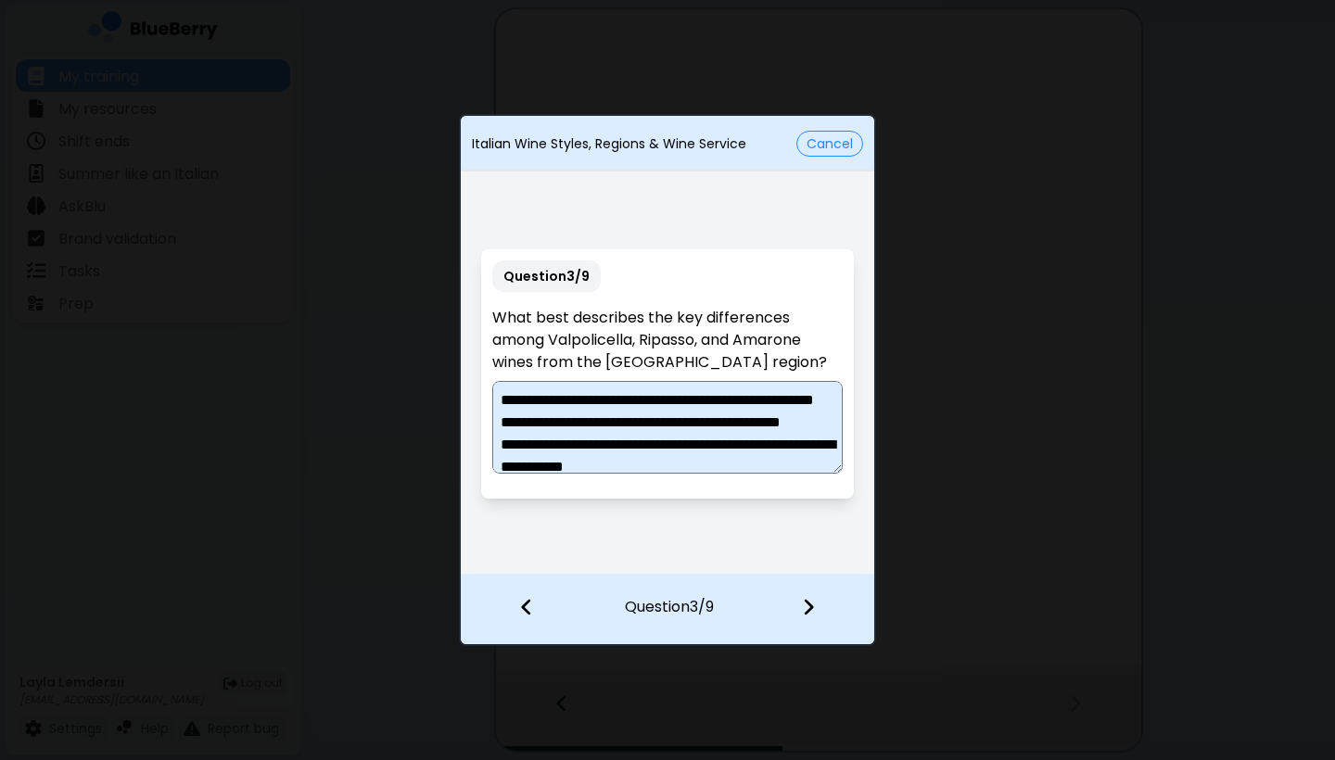
drag, startPoint x: 746, startPoint y: 451, endPoint x: 532, endPoint y: 336, distance: 243.5
click at [532, 336] on div "**********" at bounding box center [667, 373] width 372 height 249
click at [727, 435] on textarea "**********" at bounding box center [666, 427] width 349 height 93
type textarea "**********"
click at [727, 601] on img at bounding box center [808, 607] width 13 height 20
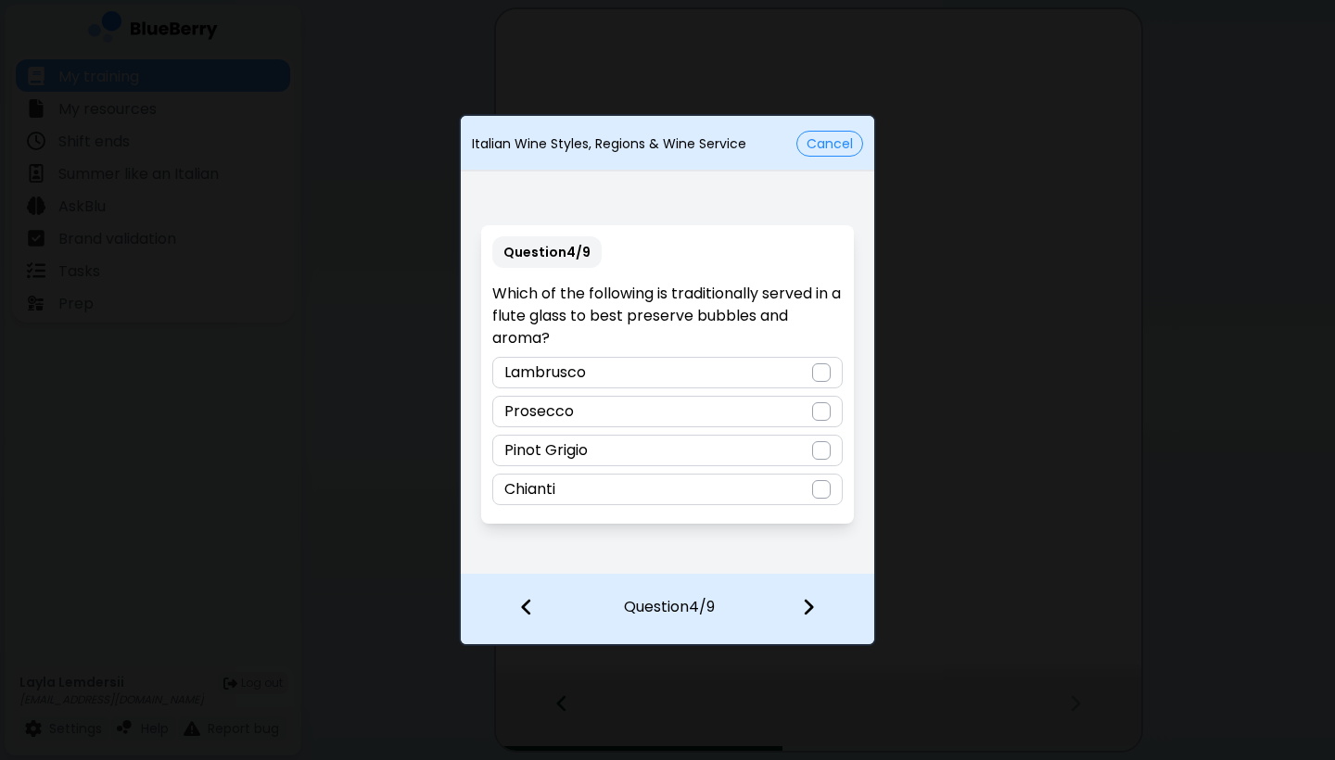
click at [727, 415] on div "Prosecco" at bounding box center [666, 412] width 349 height 32
click at [727, 475] on div "Chianti" at bounding box center [666, 490] width 349 height 32
click at [727, 412] on div "Prosecco" at bounding box center [666, 412] width 349 height 32
click at [727, 604] on img at bounding box center [808, 607] width 13 height 20
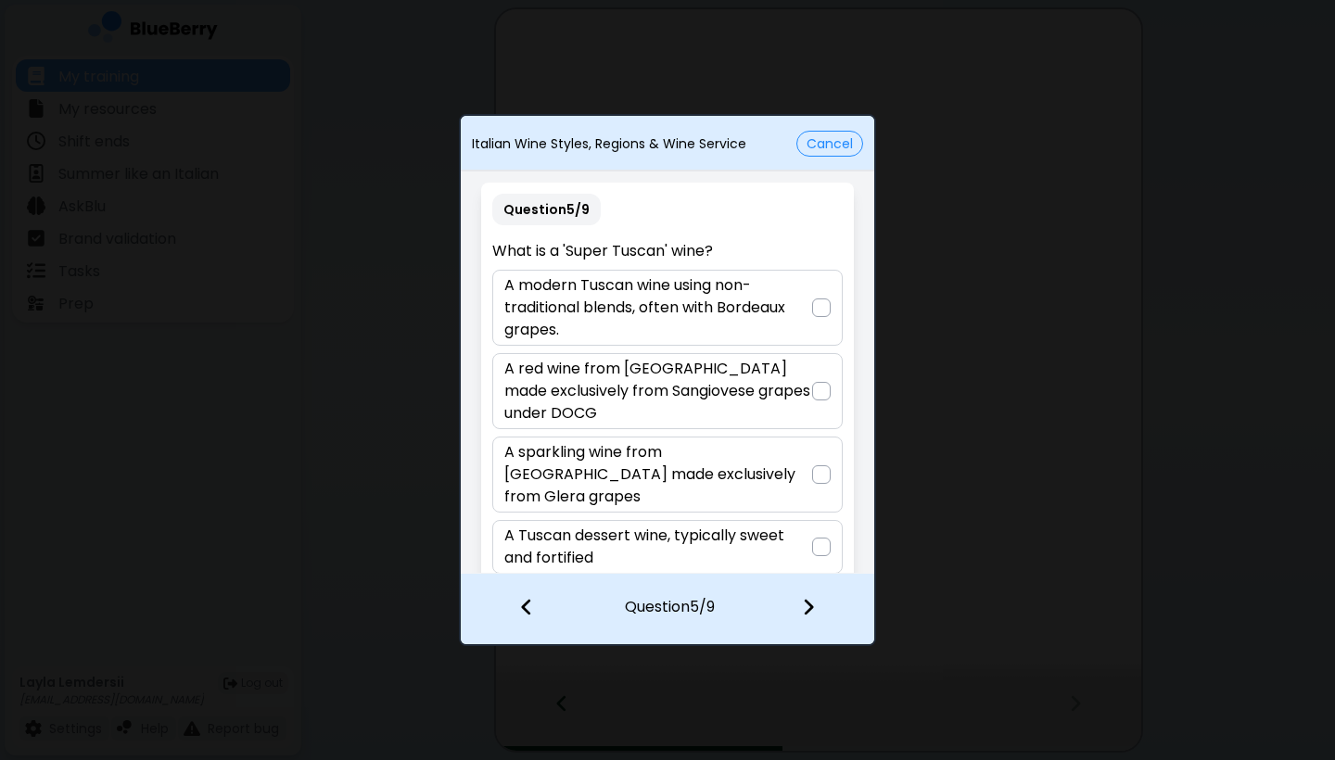
click at [727, 454] on p "A sparkling wine from [GEOGRAPHIC_DATA] made exclusively from Glera grapes" at bounding box center [657, 474] width 307 height 67
click at [727, 598] on img at bounding box center [808, 607] width 13 height 20
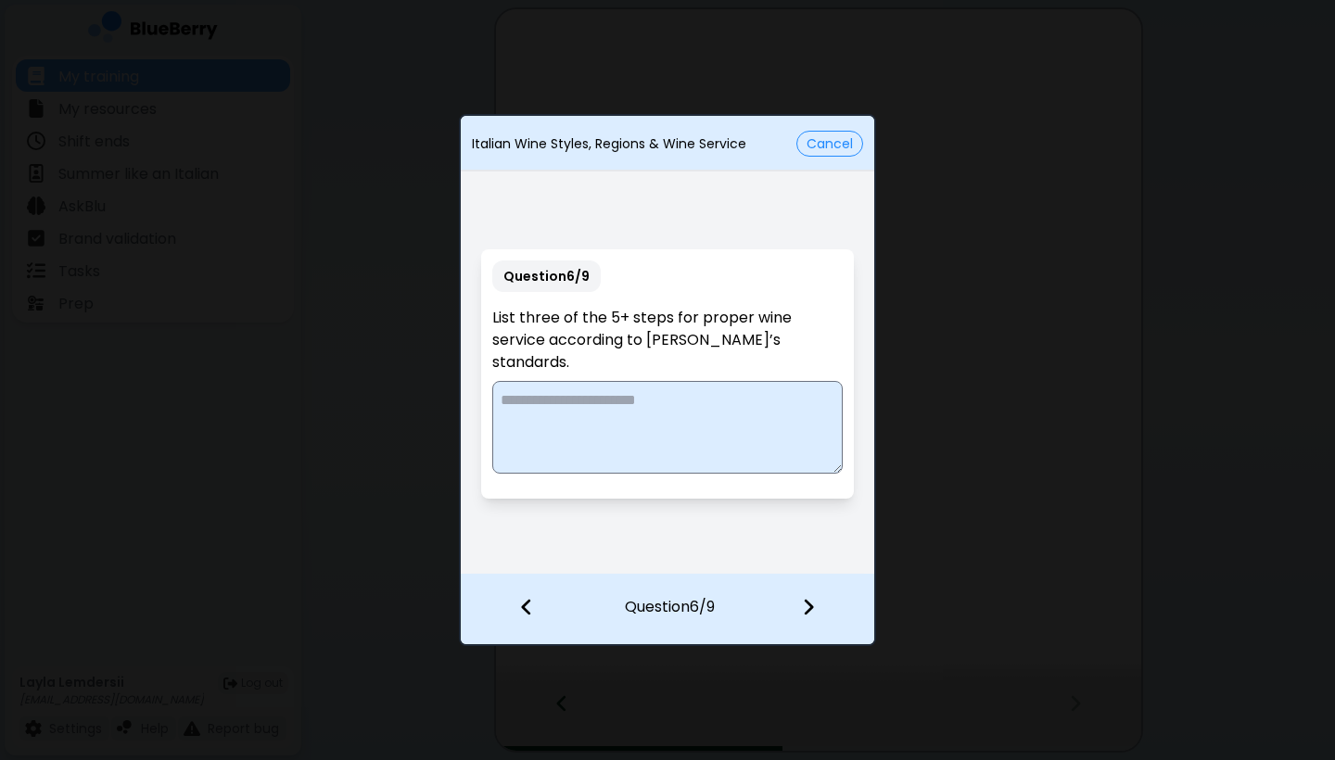
click at [727, 395] on textarea at bounding box center [666, 427] width 349 height 93
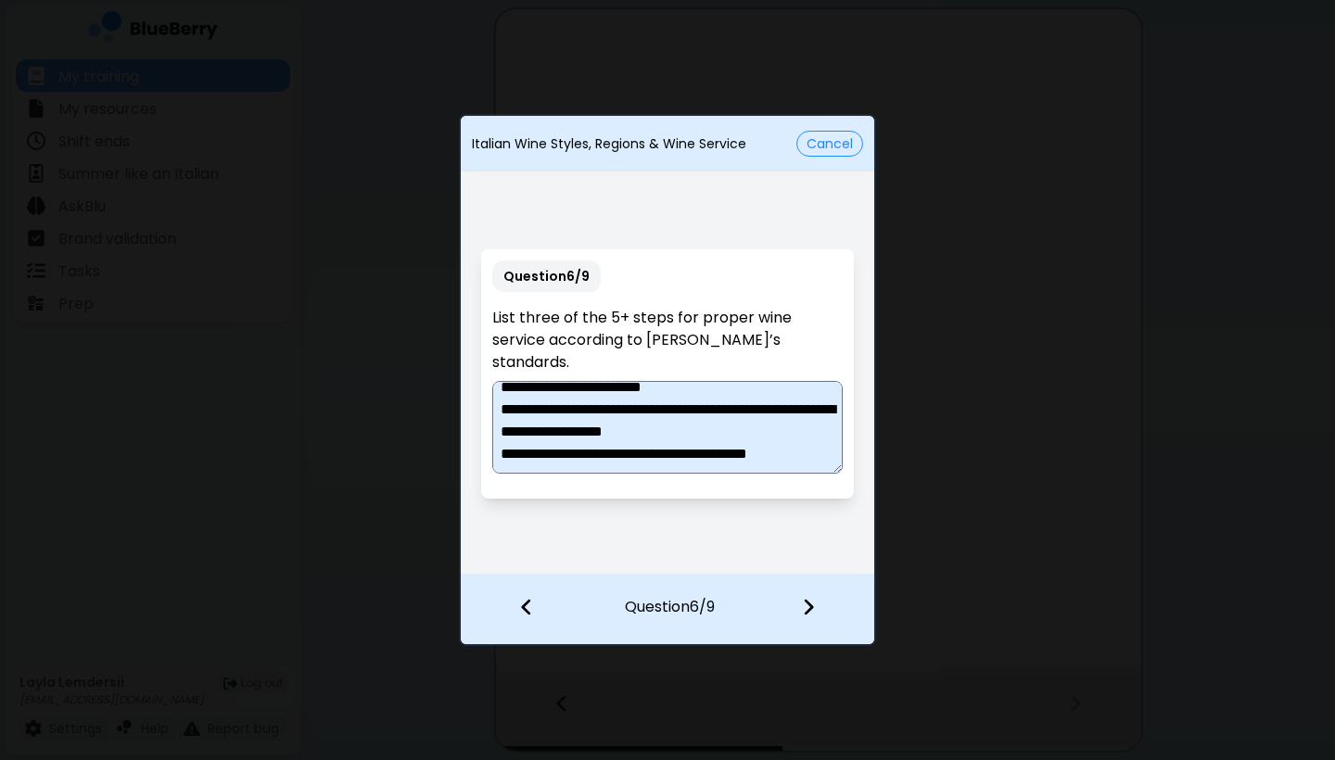
scroll to position [102, 0]
click at [516, 449] on textarea "**********" at bounding box center [666, 427] width 349 height 93
click at [586, 442] on textarea "**********" at bounding box center [666, 427] width 349 height 93
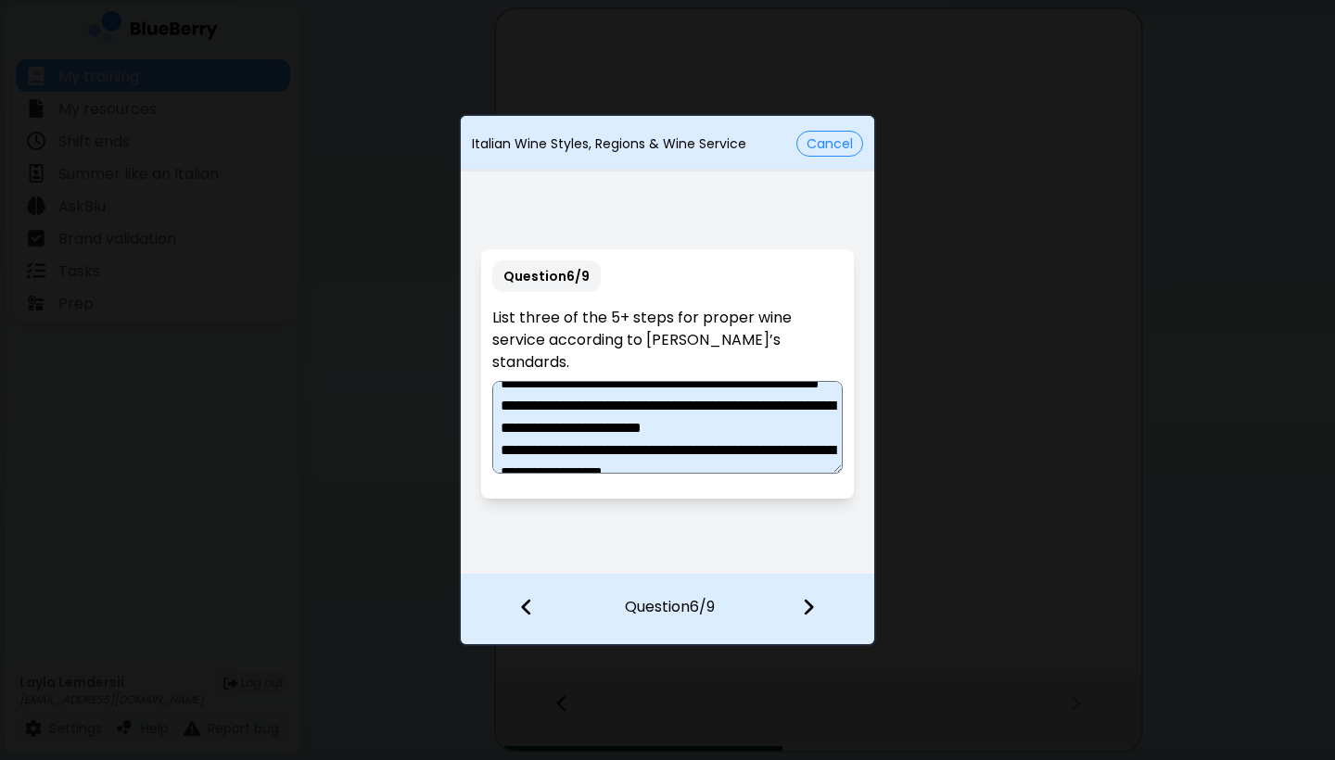
scroll to position [0, 0]
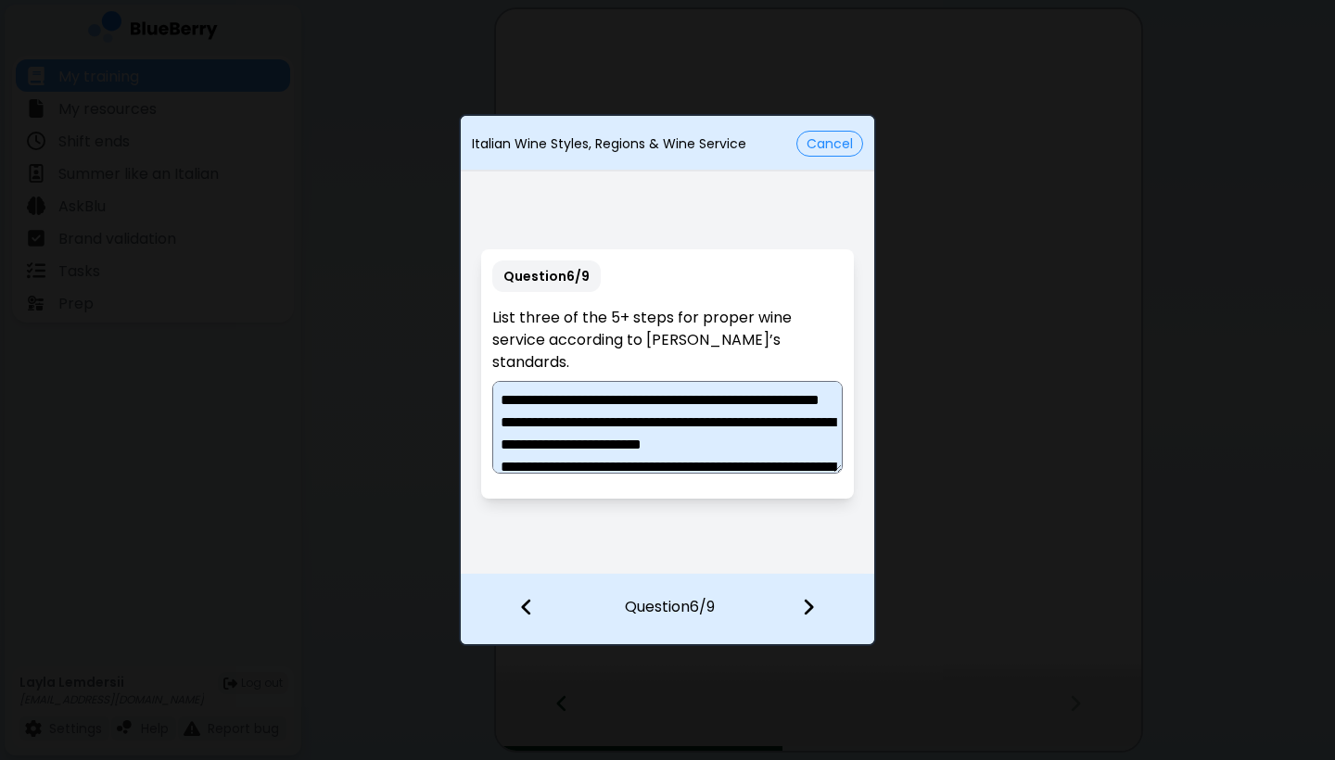
drag, startPoint x: 816, startPoint y: 448, endPoint x: 548, endPoint y: 363, distance: 280.9
click at [548, 363] on div "**********" at bounding box center [667, 373] width 372 height 249
click at [667, 426] on textarea "**********" at bounding box center [666, 427] width 349 height 93
type textarea "**********"
drag, startPoint x: 772, startPoint y: 519, endPoint x: 810, endPoint y: 605, distance: 94.2
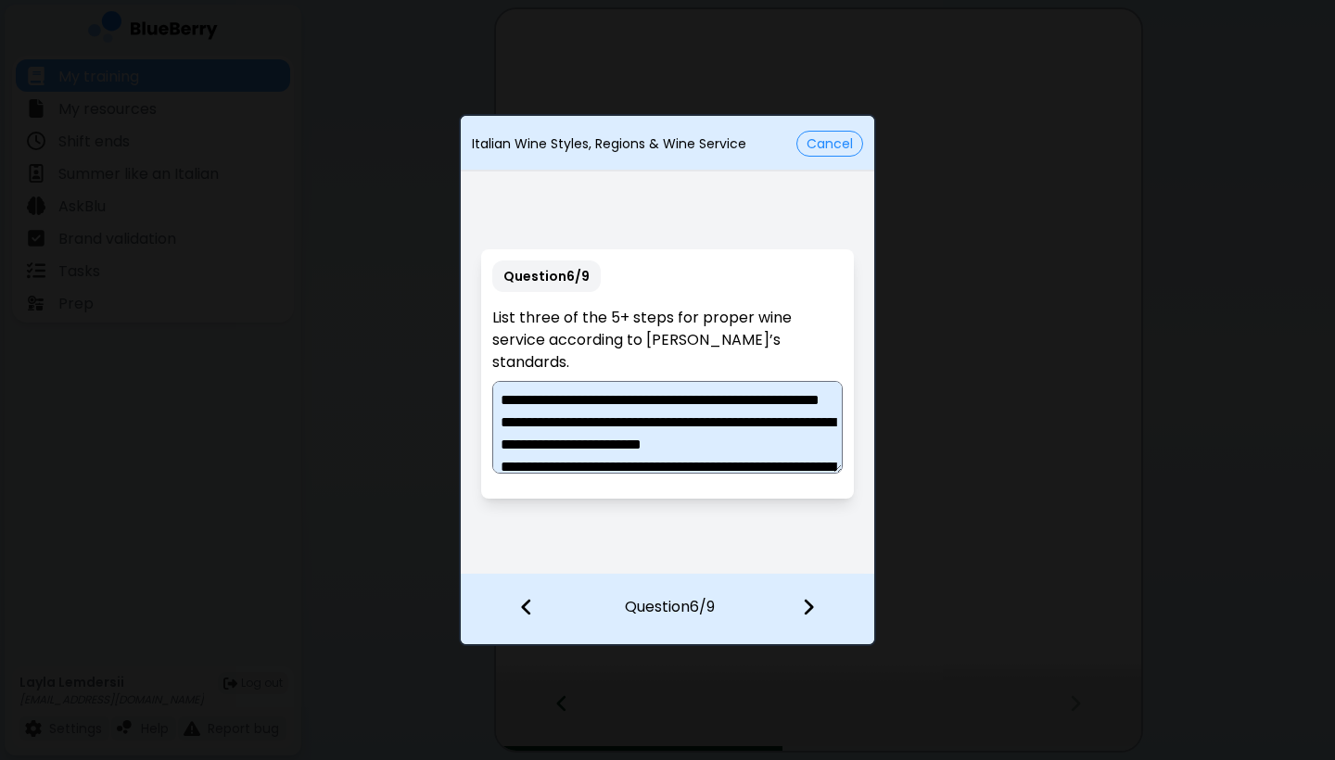
click at [727, 605] on img at bounding box center [808, 607] width 13 height 20
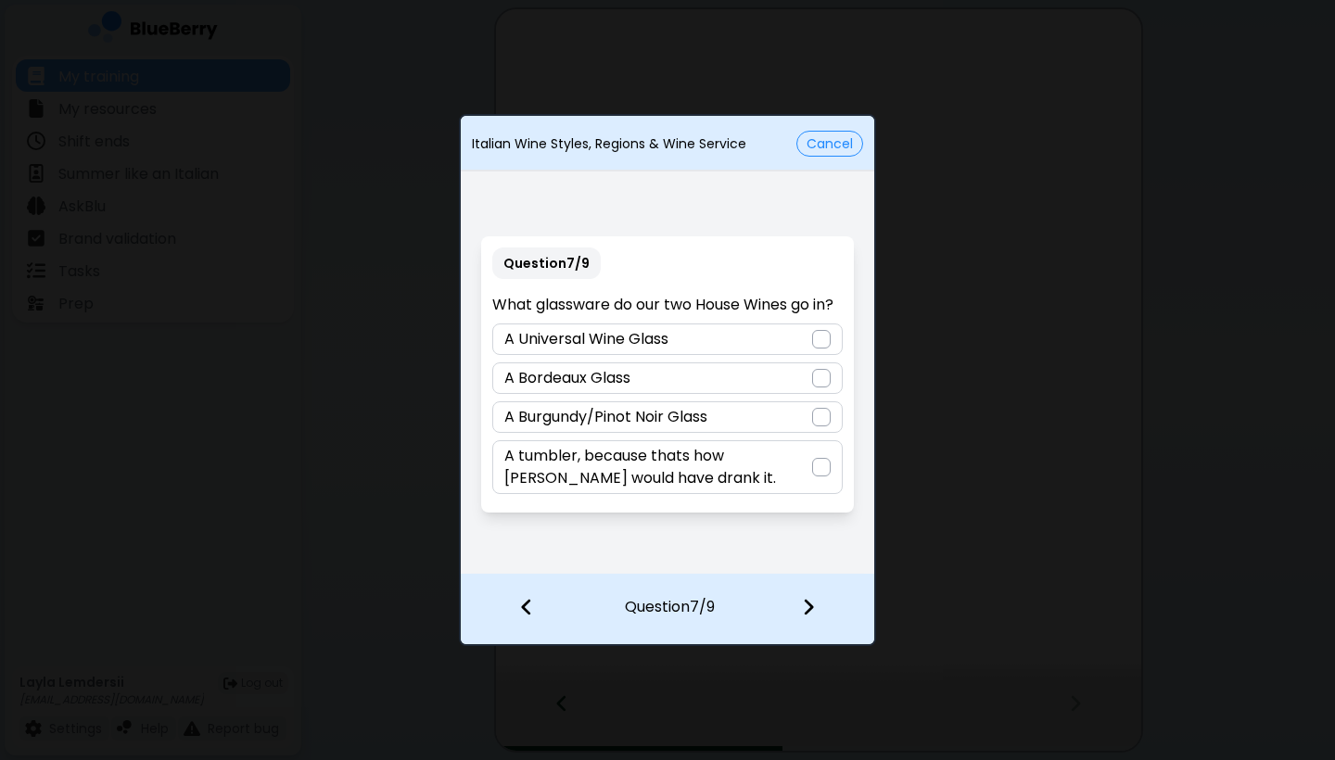
click at [696, 457] on p "A tumbler, because thats how [PERSON_NAME] would have drank it." at bounding box center [657, 467] width 307 height 44
click at [727, 605] on img at bounding box center [808, 607] width 13 height 20
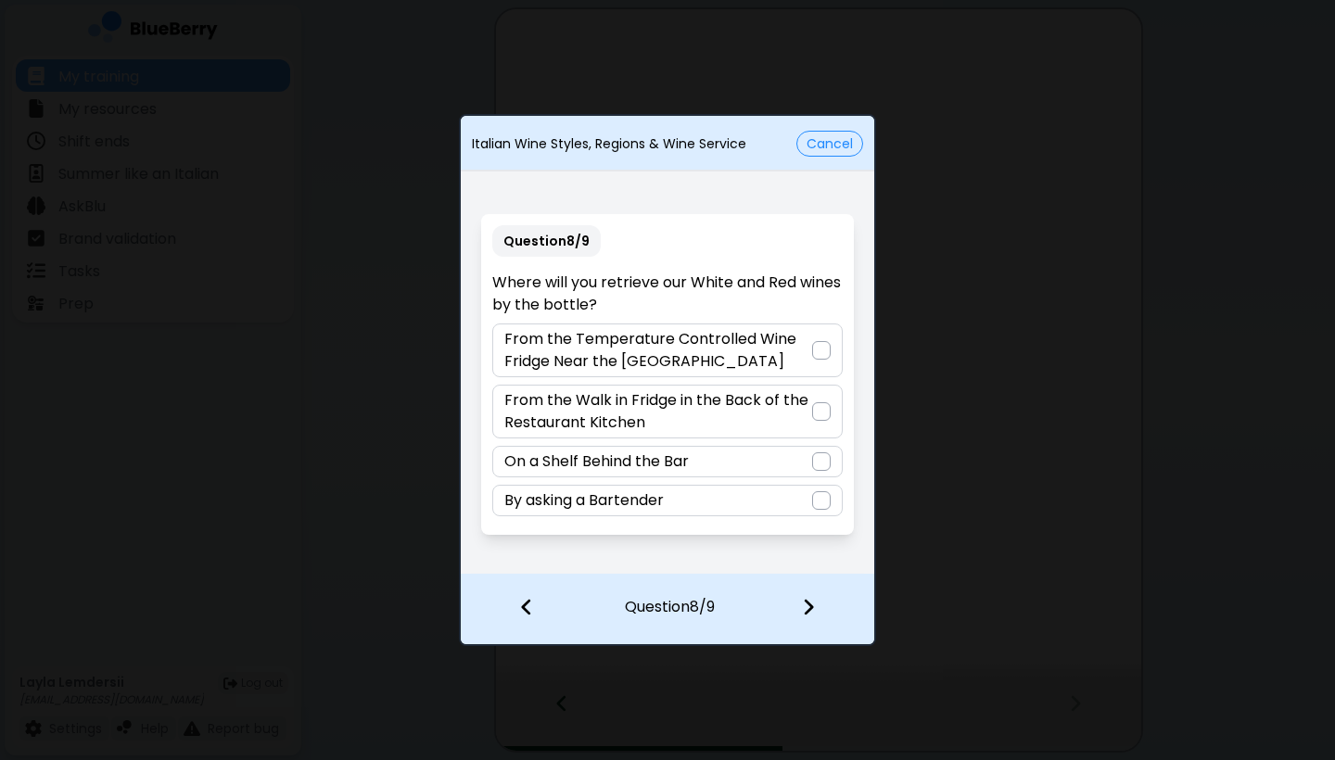
click at [727, 343] on p "From the Temperature Controlled Wine Fridge Near the [GEOGRAPHIC_DATA]" at bounding box center [657, 350] width 307 height 44
click at [727, 417] on p "From the Walk in Fridge in the Back of the Restaurant Kitchen" at bounding box center [657, 411] width 307 height 44
click at [727, 605] on img at bounding box center [808, 607] width 13 height 20
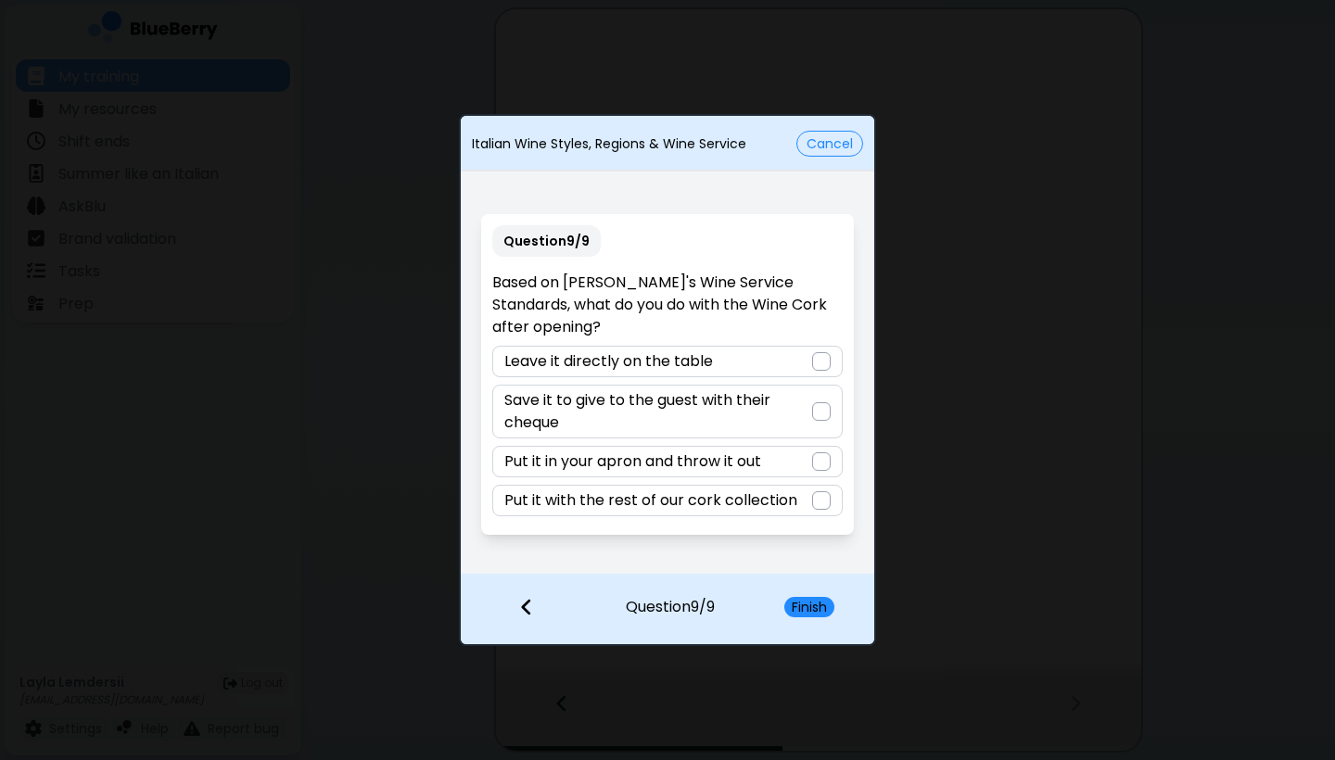
click at [718, 451] on p "Put it in your apron and throw it out" at bounding box center [632, 462] width 257 height 22
click at [727, 608] on button "Finish" at bounding box center [809, 607] width 50 height 20
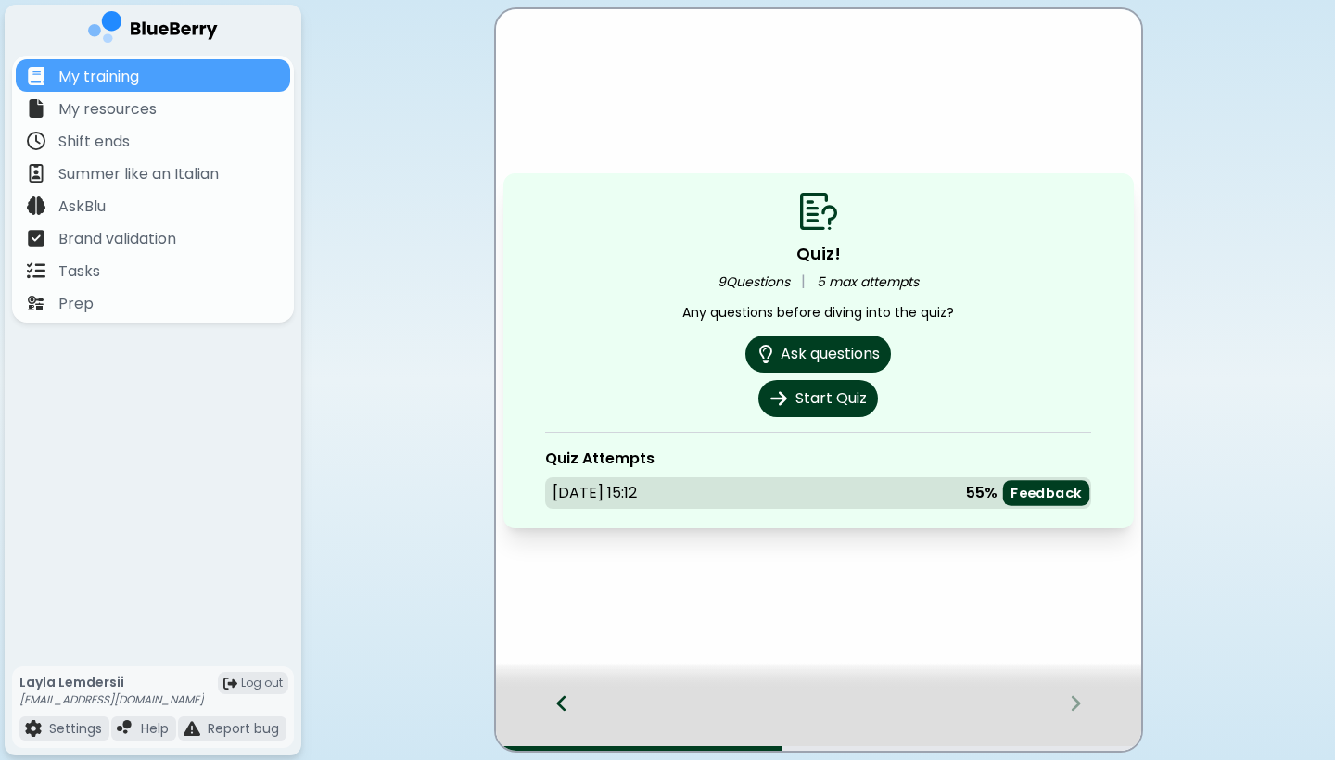
click at [727, 499] on p "Feedback" at bounding box center [1045, 493] width 71 height 18
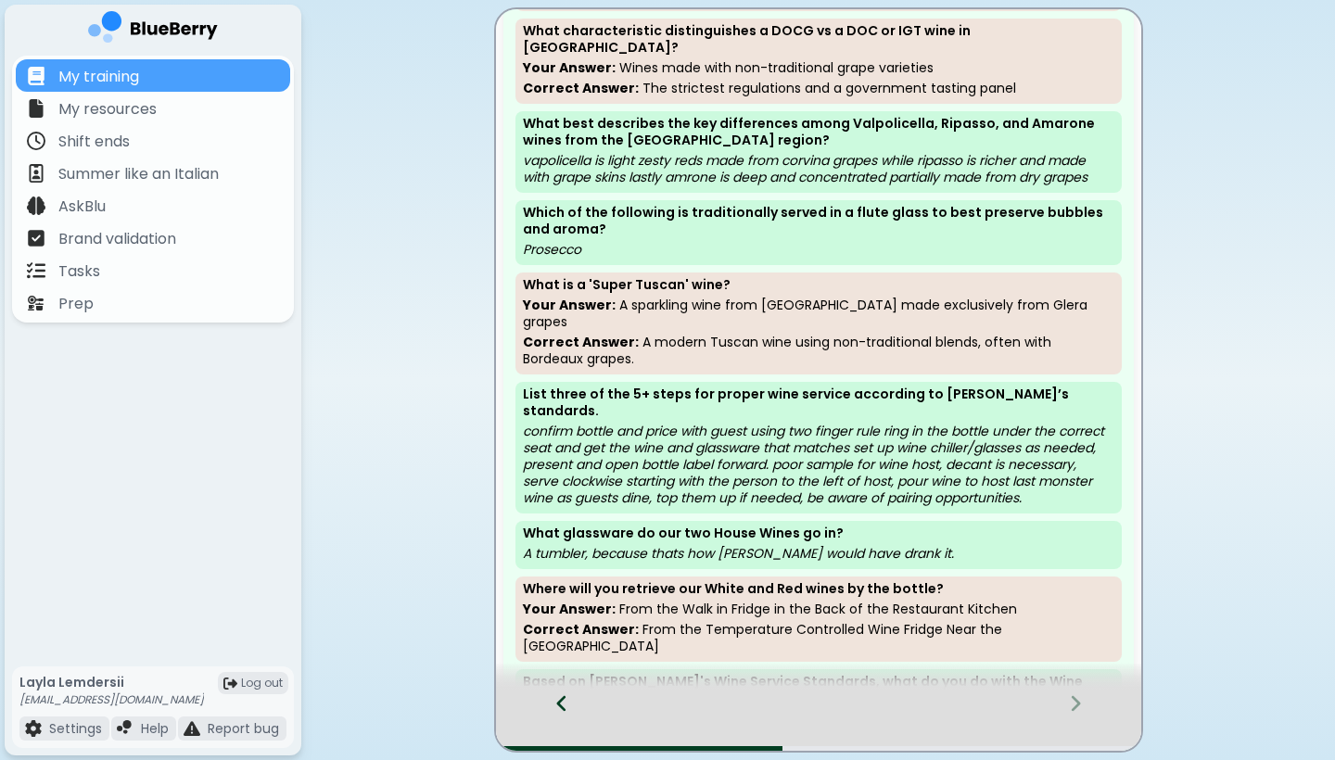
scroll to position [137, 0]
click at [547, 661] on div at bounding box center [552, 720] width 113 height 61
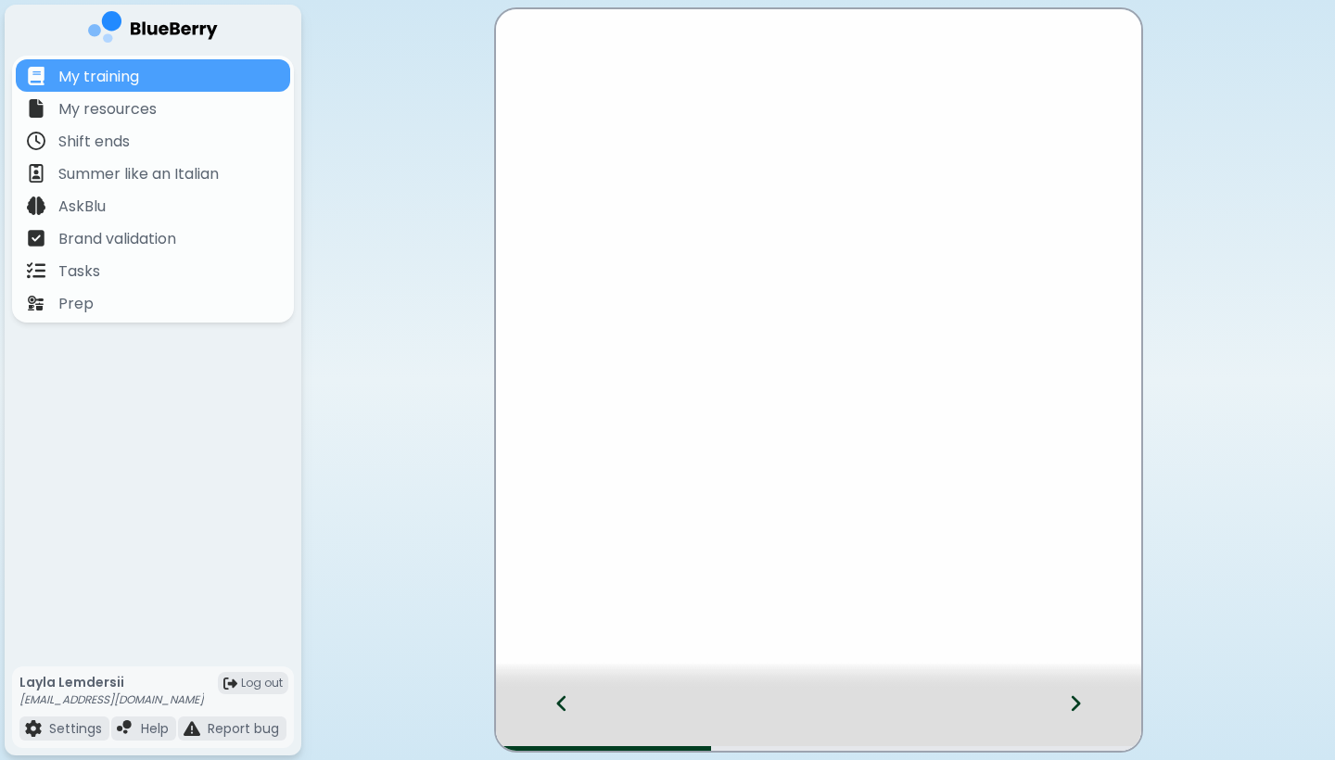
scroll to position [0, 0]
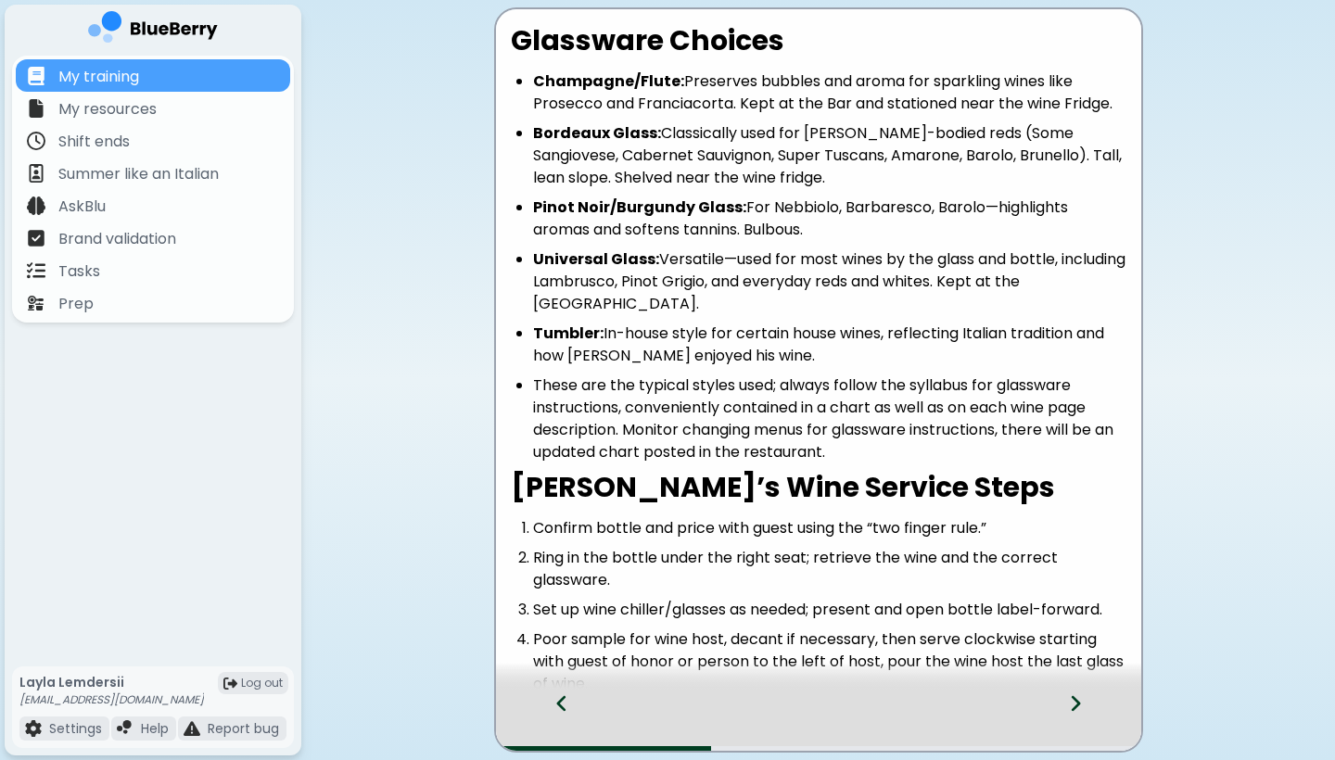
click at [727, 661] on div at bounding box center [1086, 720] width 109 height 61
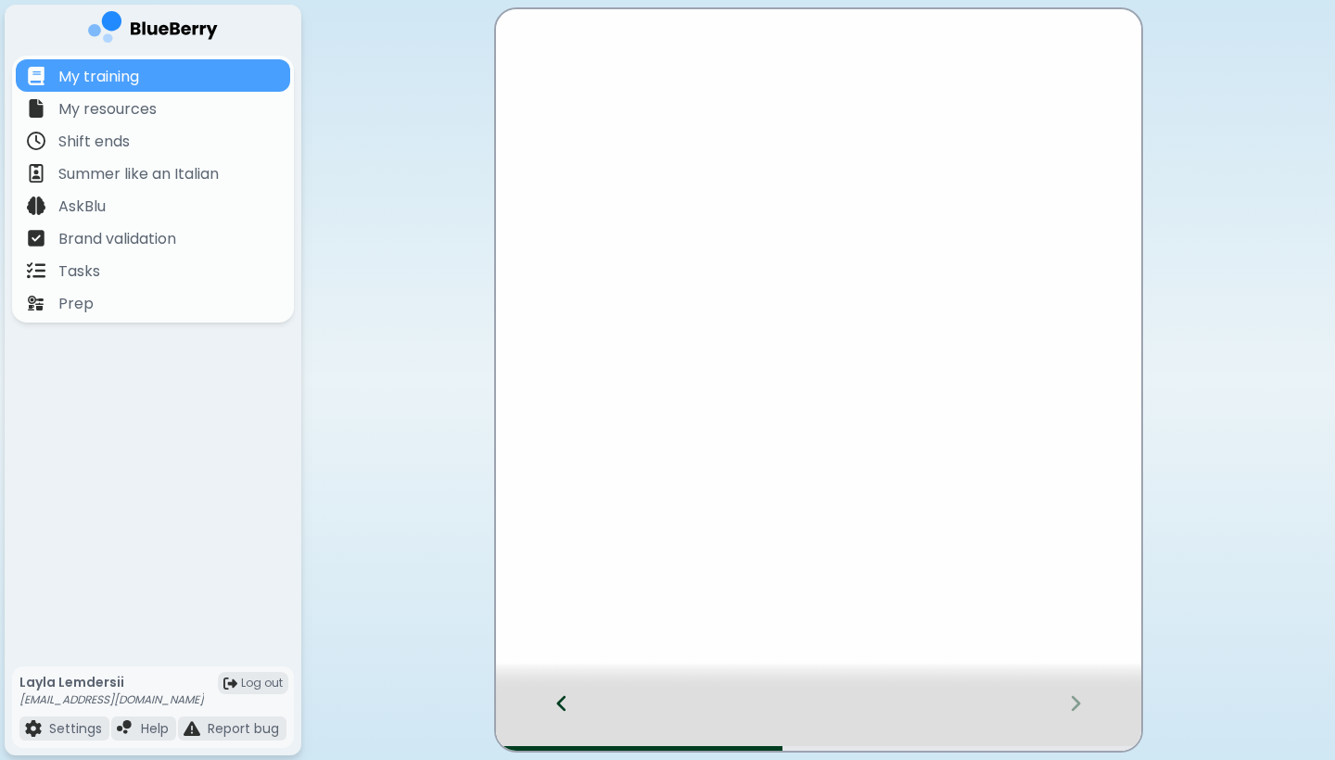
click at [727, 661] on div at bounding box center [1086, 720] width 109 height 61
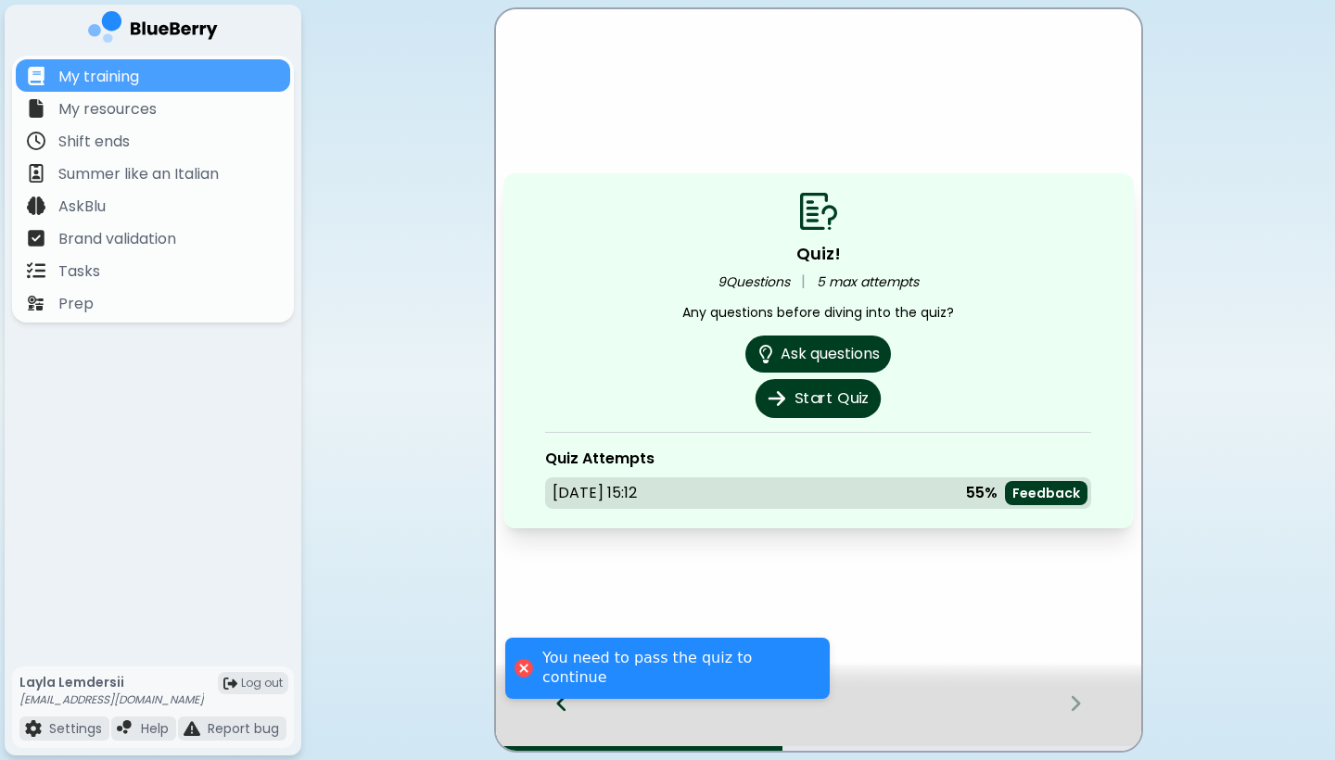
click at [727, 400] on button "Start Quiz" at bounding box center [817, 398] width 125 height 39
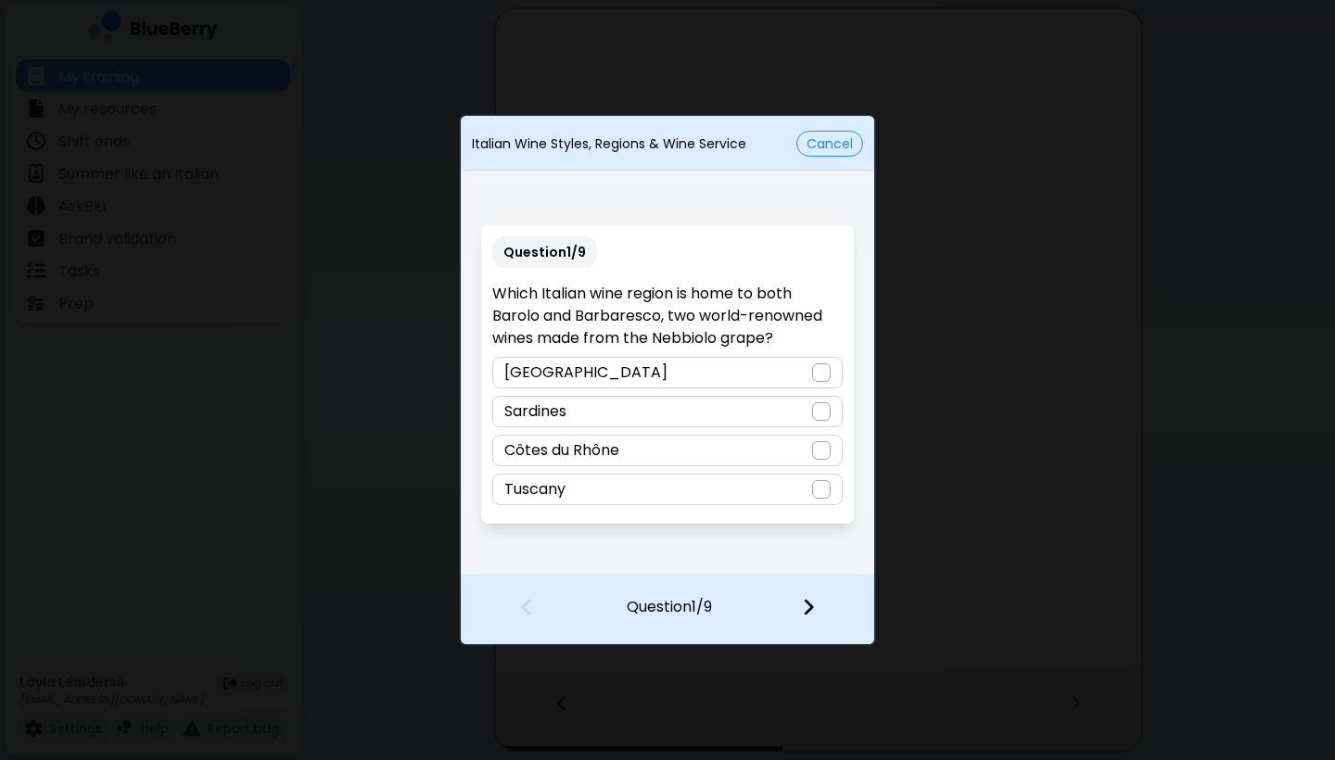
click at [708, 364] on div "[GEOGRAPHIC_DATA]" at bounding box center [666, 373] width 349 height 32
click at [727, 616] on img at bounding box center [808, 607] width 13 height 20
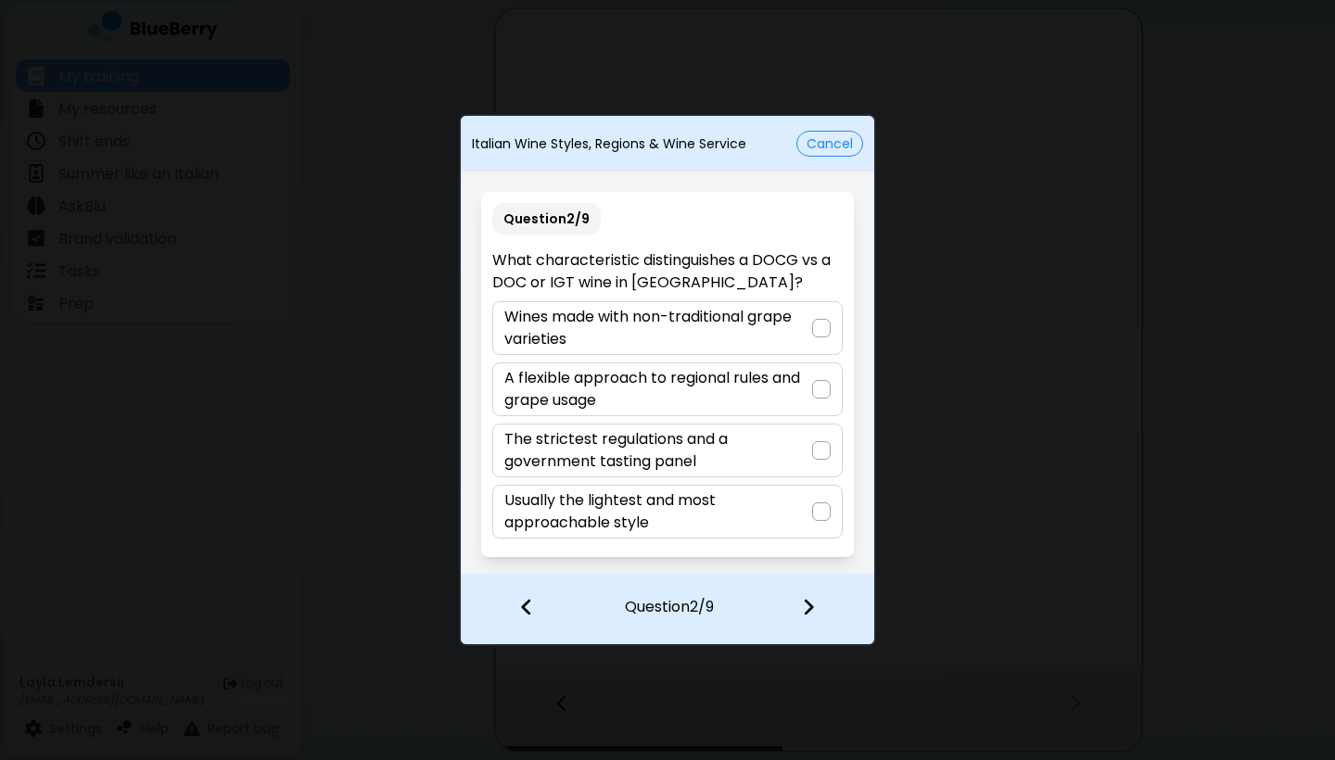
click at [659, 443] on p "The strictest regulations and a government tasting panel" at bounding box center [657, 450] width 307 height 44
click at [727, 596] on div at bounding box center [819, 609] width 109 height 69
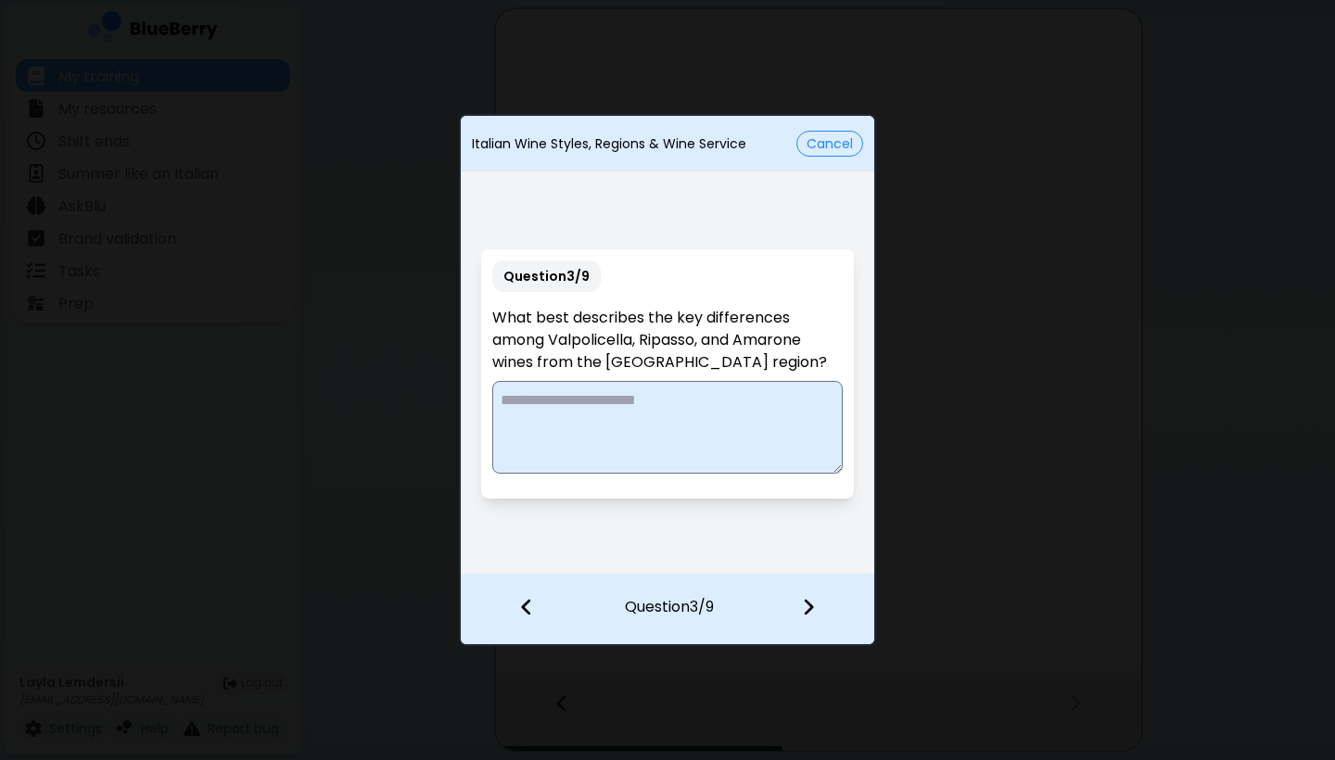
click at [679, 403] on textarea at bounding box center [666, 427] width 349 height 93
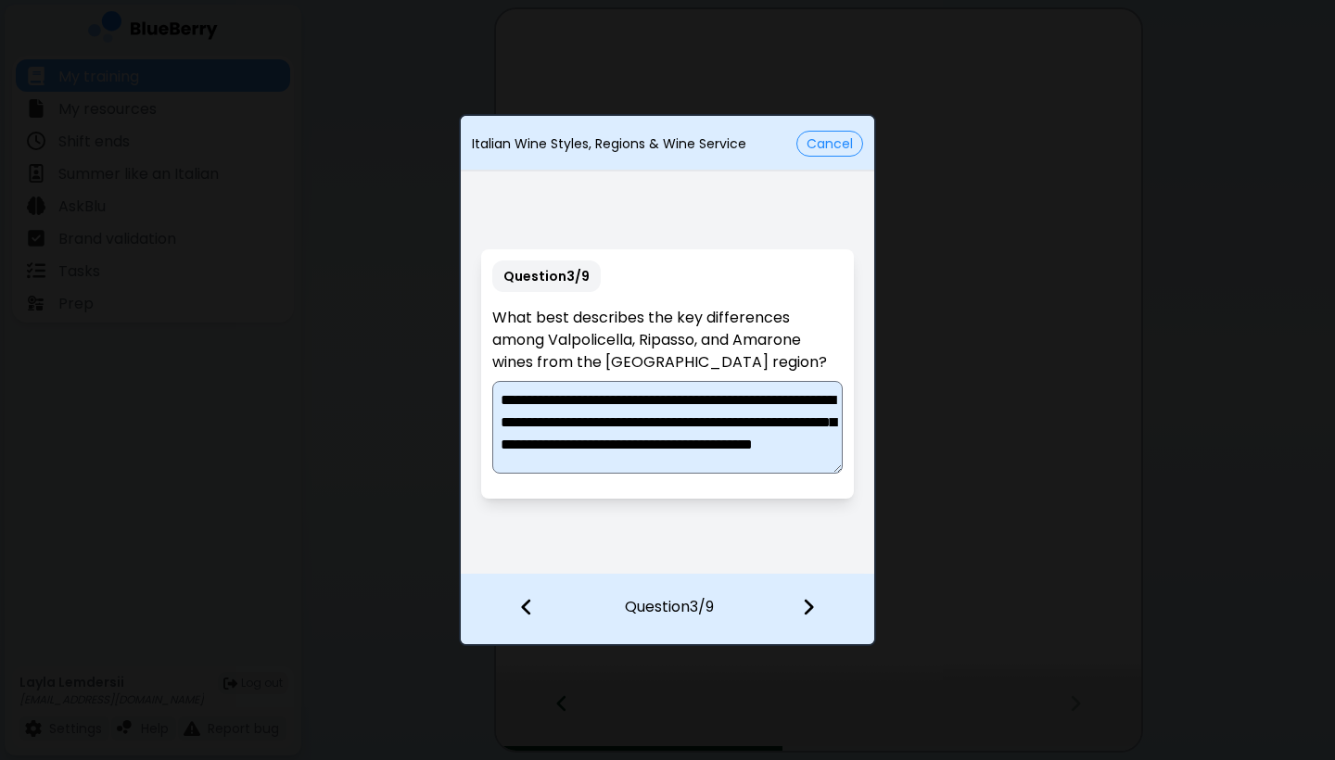
scroll to position [35, 0]
type textarea "**********"
click at [727, 605] on img at bounding box center [808, 607] width 13 height 20
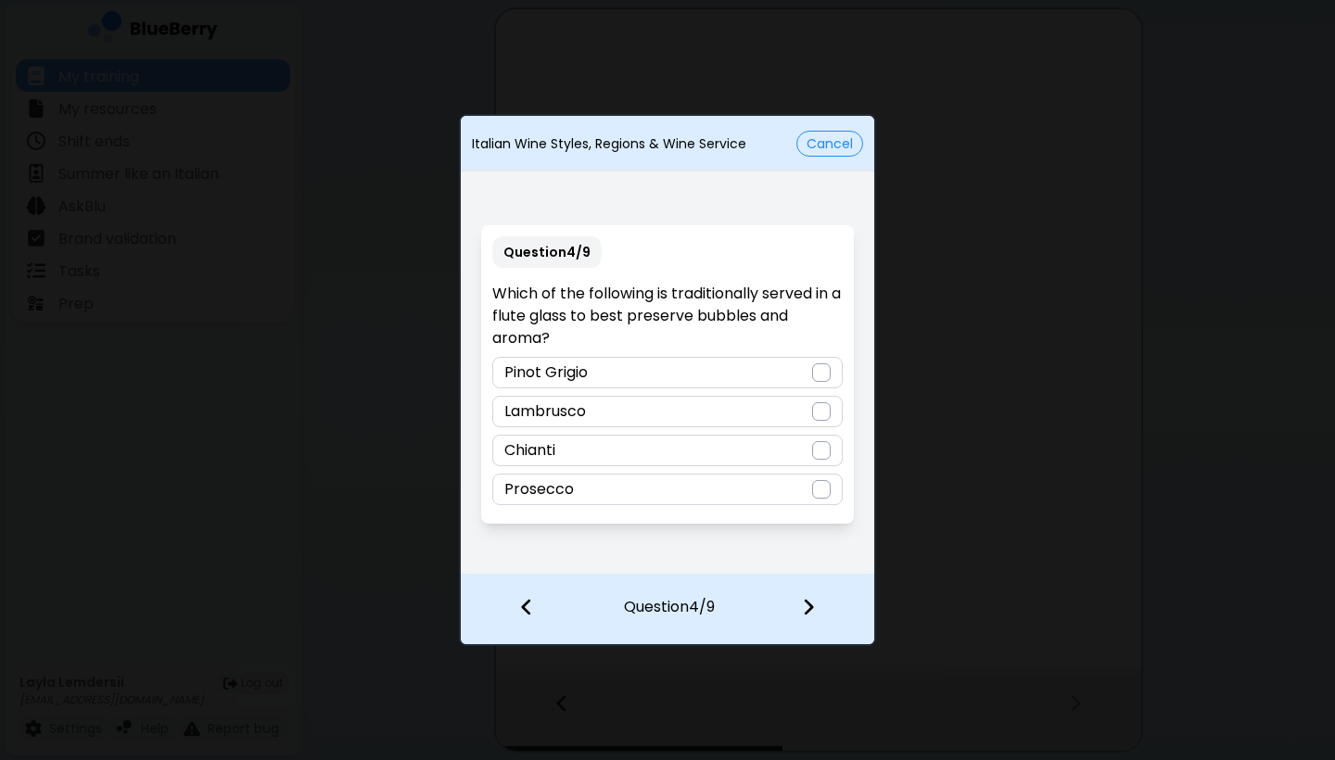
click at [635, 486] on div "Prosecco" at bounding box center [666, 490] width 349 height 32
click at [727, 607] on div at bounding box center [819, 609] width 109 height 69
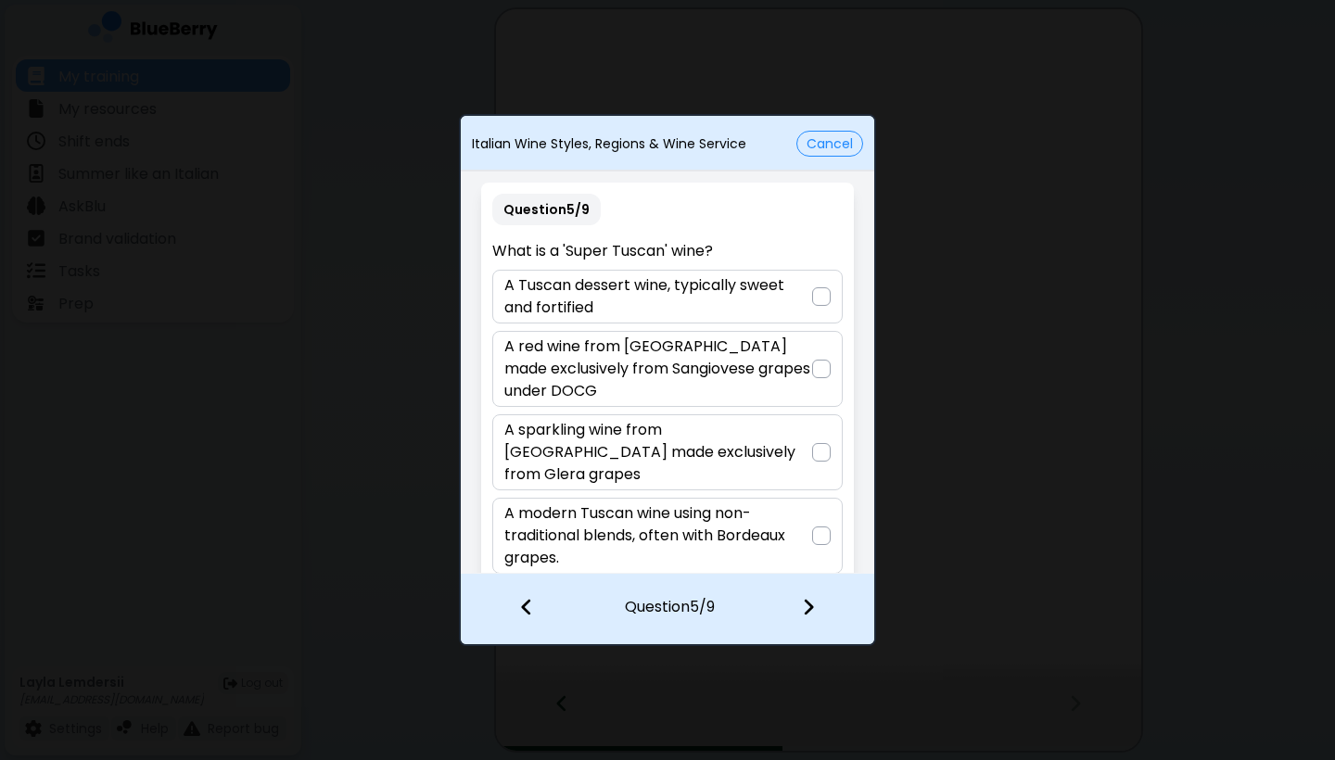
click at [648, 502] on p "A modern Tuscan wine using non-traditional blends, often with Bordeaux grapes." at bounding box center [657, 535] width 307 height 67
click at [727, 599] on img at bounding box center [808, 607] width 13 height 20
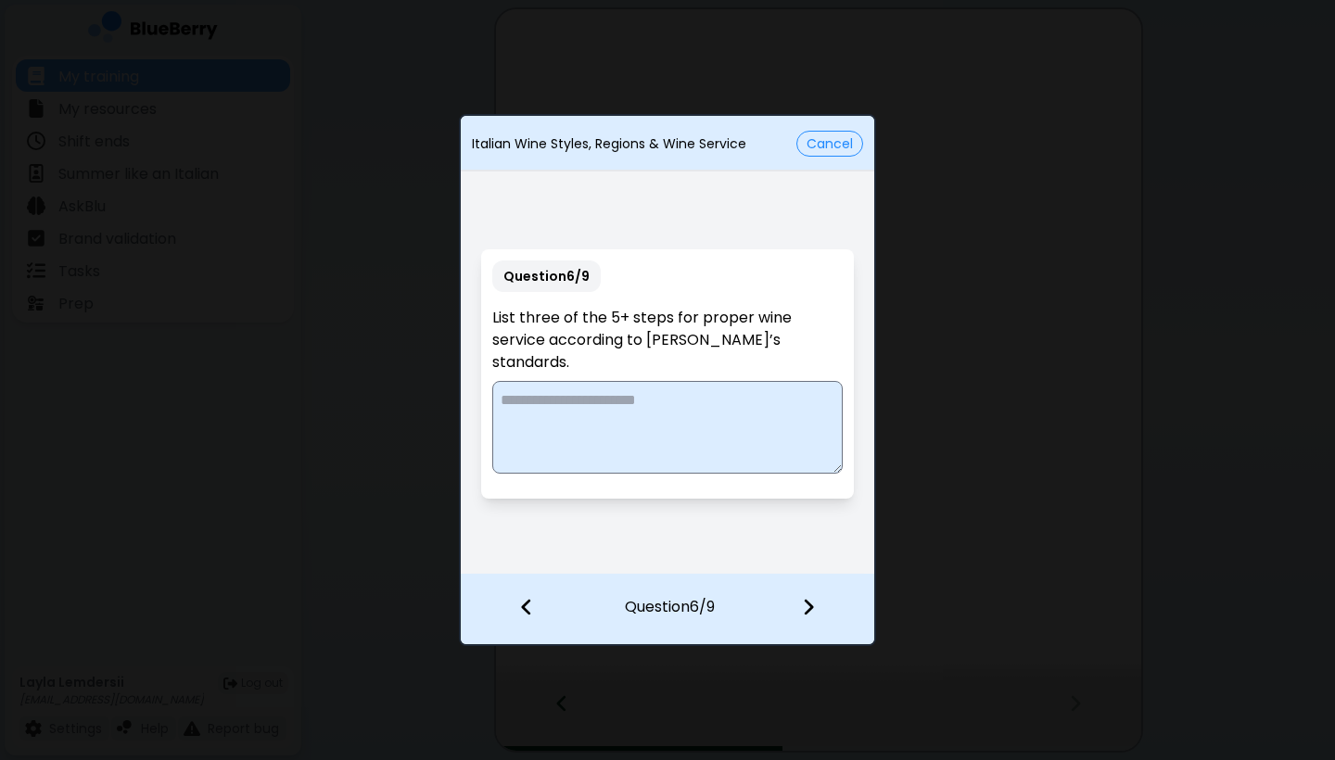
click at [696, 397] on textarea at bounding box center [666, 427] width 349 height 93
paste textarea "**********"
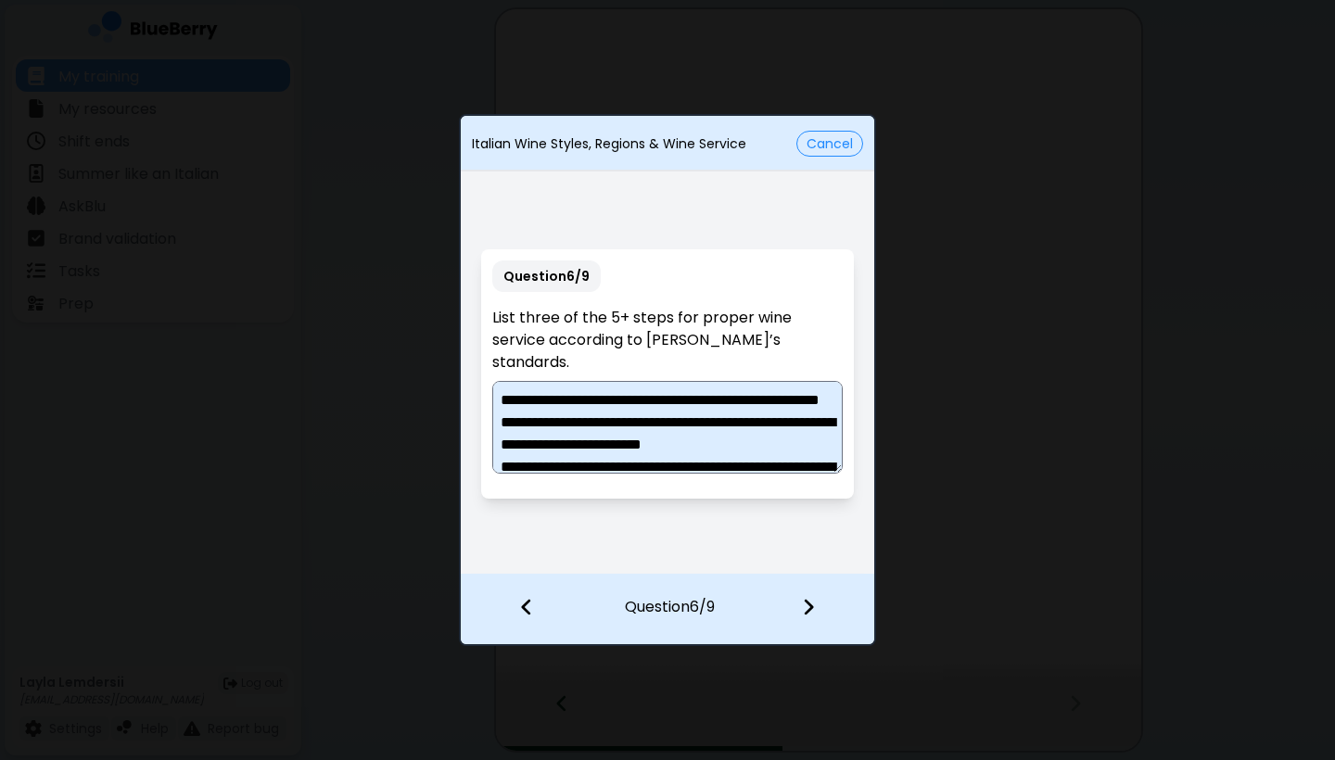
scroll to position [191, 0]
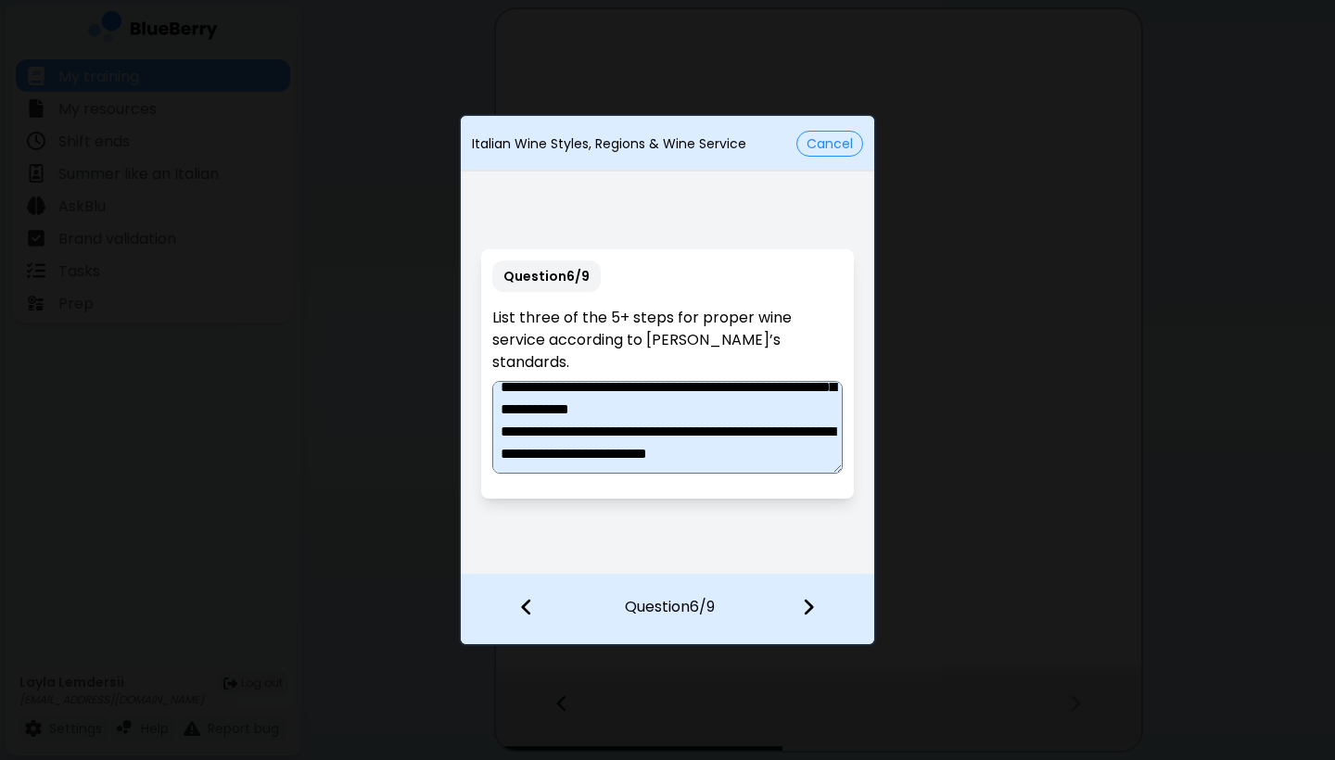
click at [565, 422] on textarea "**********" at bounding box center [666, 427] width 349 height 93
type textarea "**********"
click at [727, 603] on img at bounding box center [808, 607] width 13 height 20
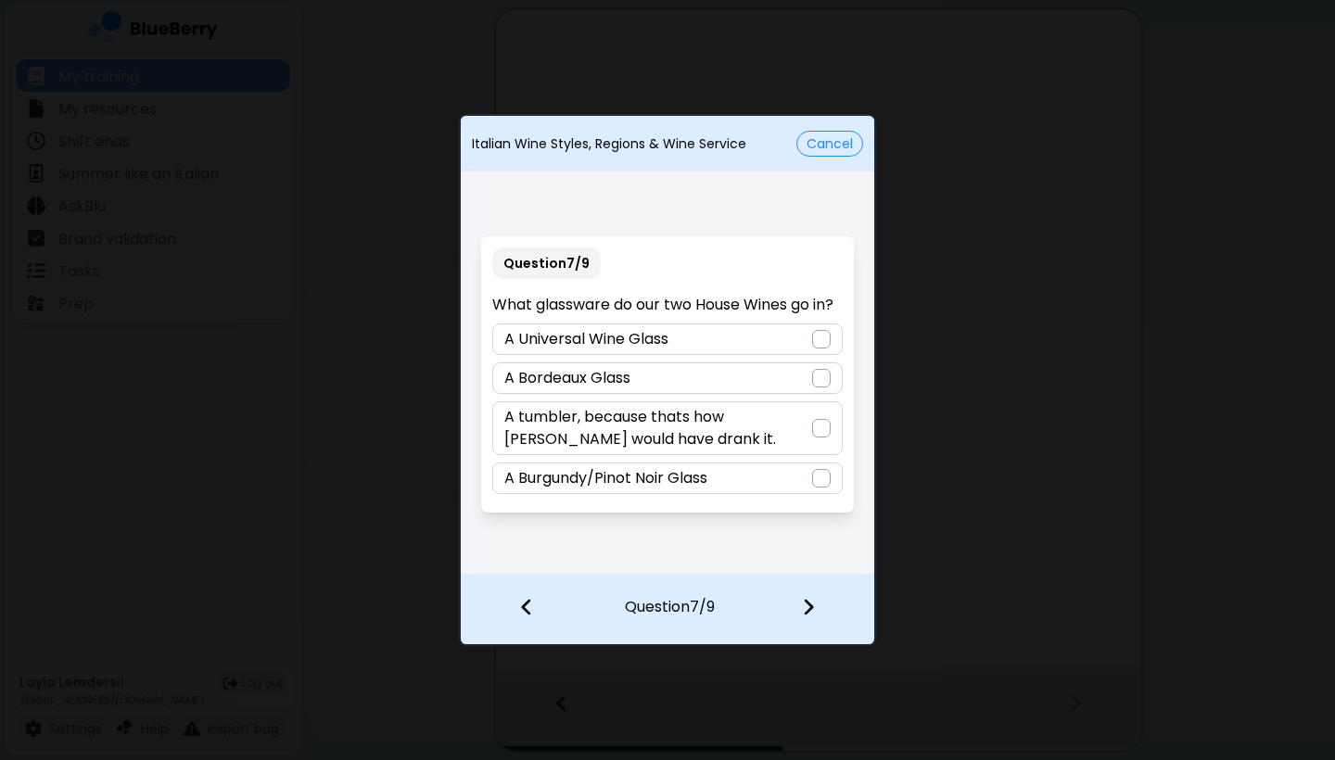
click at [704, 434] on p "A tumbler, because thats how [PERSON_NAME] would have drank it." at bounding box center [657, 428] width 307 height 44
click at [727, 605] on img at bounding box center [808, 607] width 13 height 20
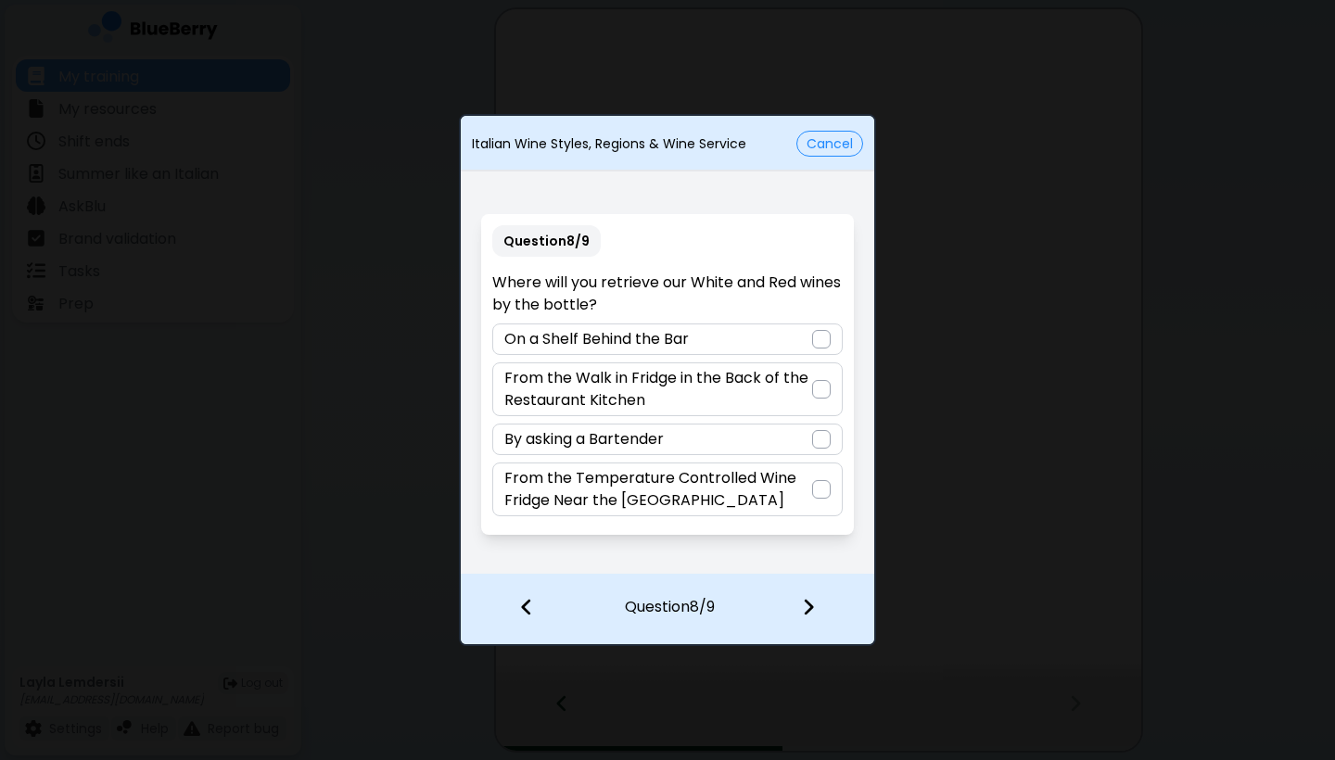
click at [727, 495] on p "From the Temperature Controlled Wine Fridge Near the [GEOGRAPHIC_DATA]" at bounding box center [657, 489] width 307 height 44
click at [727, 604] on img at bounding box center [808, 607] width 13 height 20
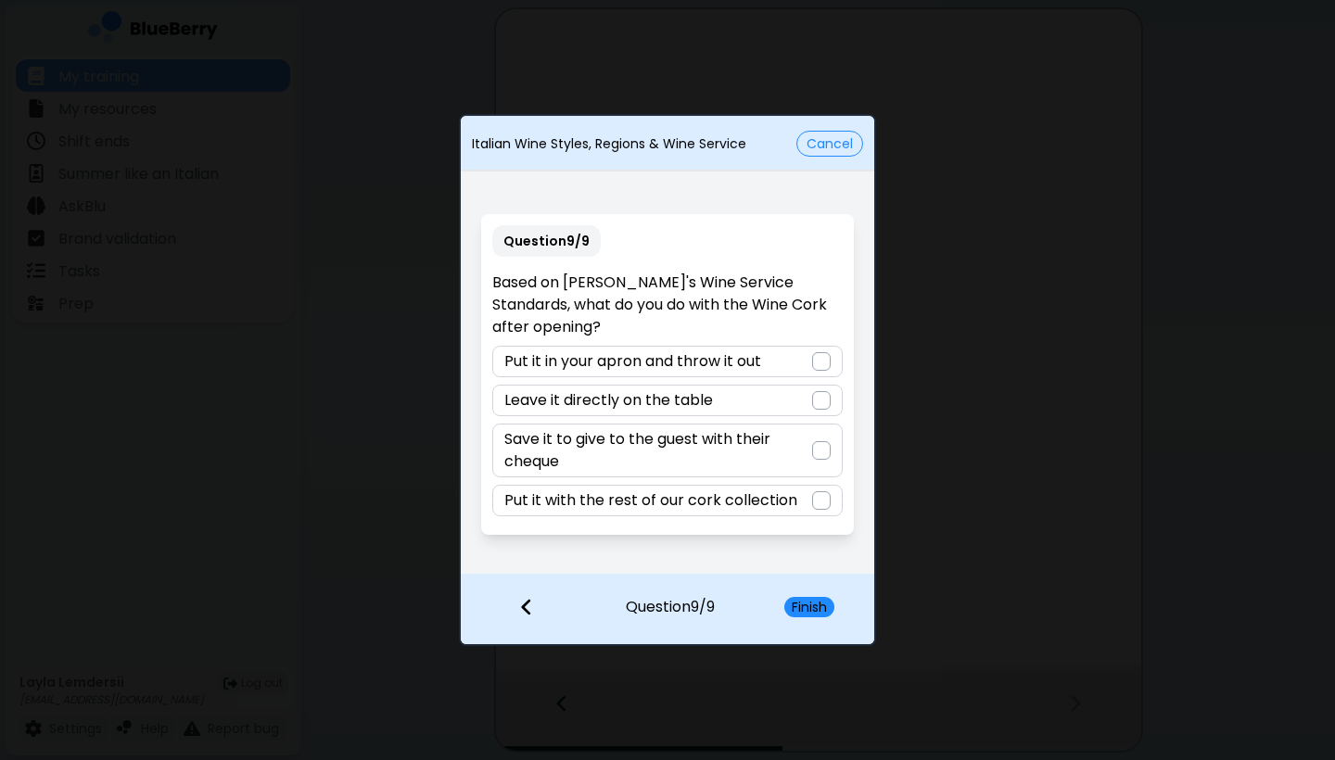
click at [686, 355] on p "Put it in your apron and throw it out" at bounding box center [632, 361] width 257 height 22
click at [727, 602] on button "Finish" at bounding box center [809, 607] width 50 height 20
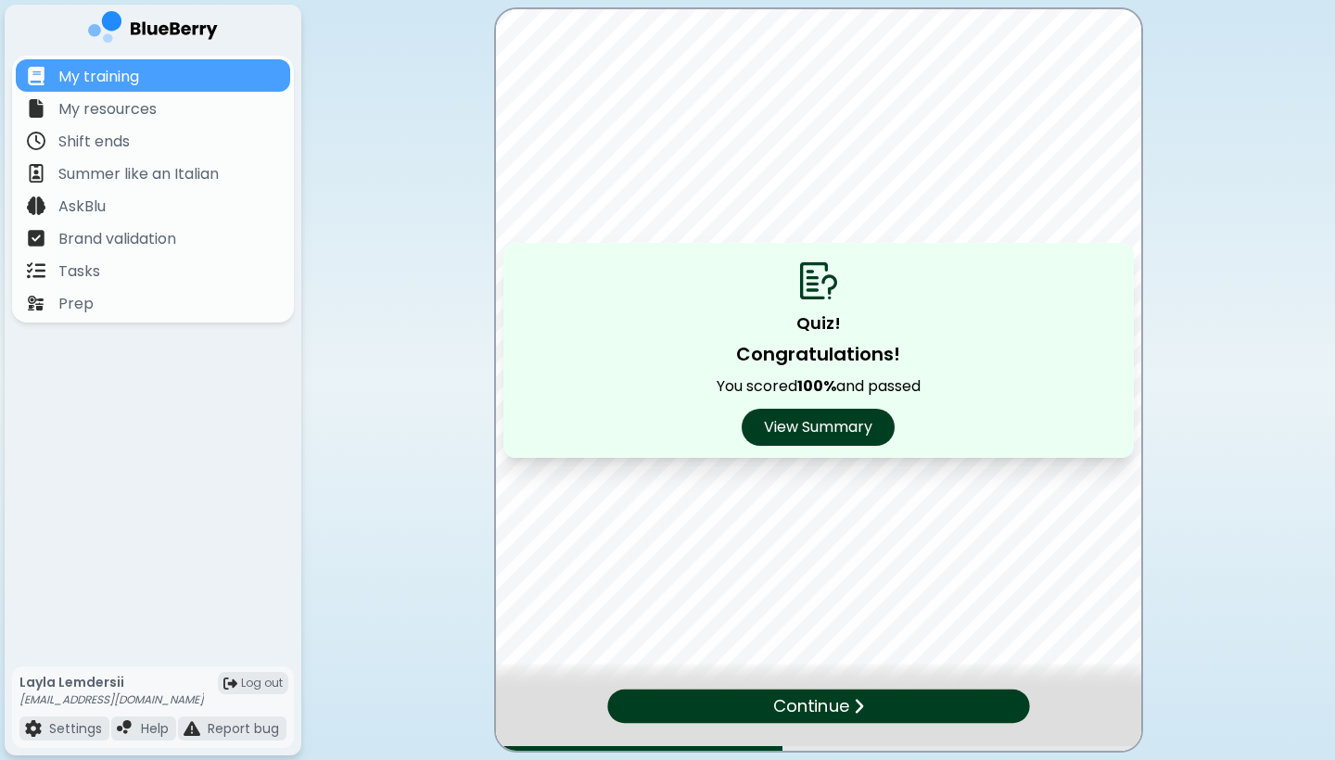
click at [727, 661] on div "Continue" at bounding box center [818, 706] width 422 height 33
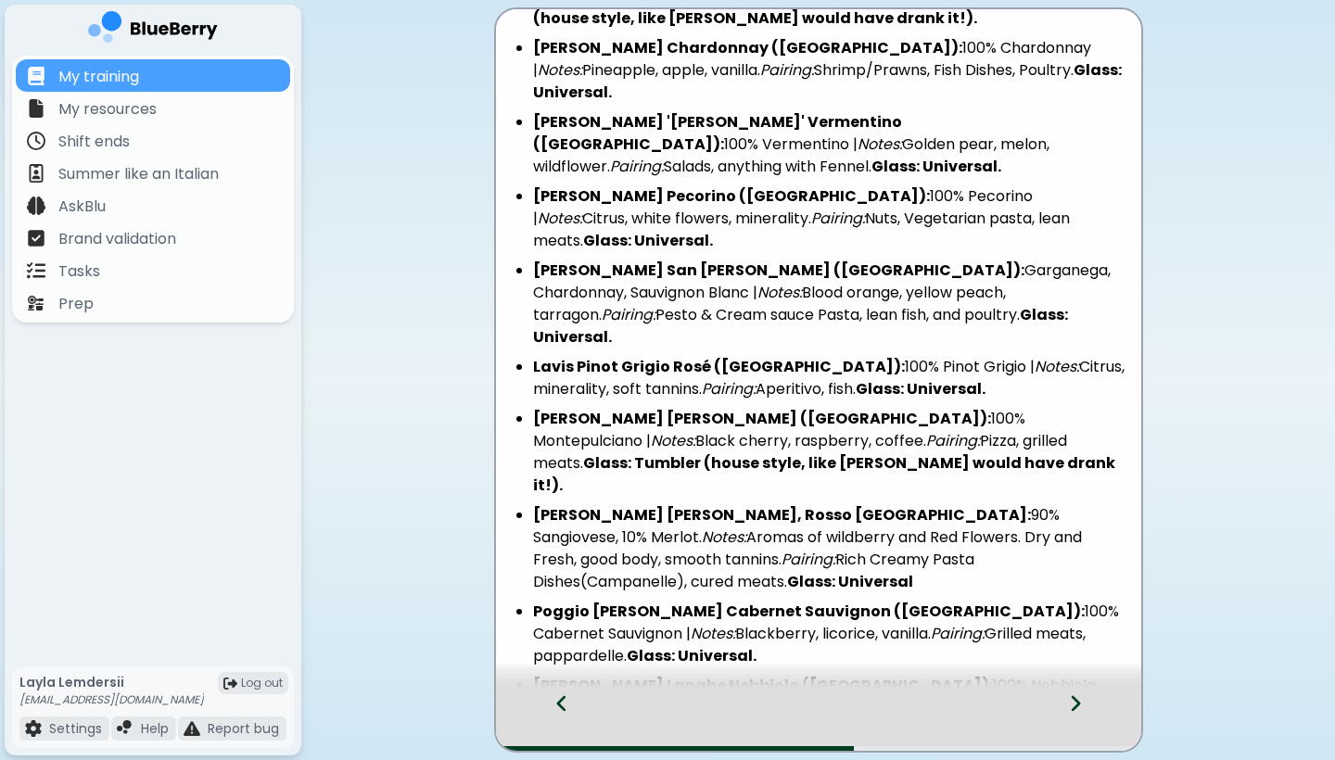
scroll to position [0, 0]
click at [727, 661] on icon at bounding box center [1075, 703] width 13 height 20
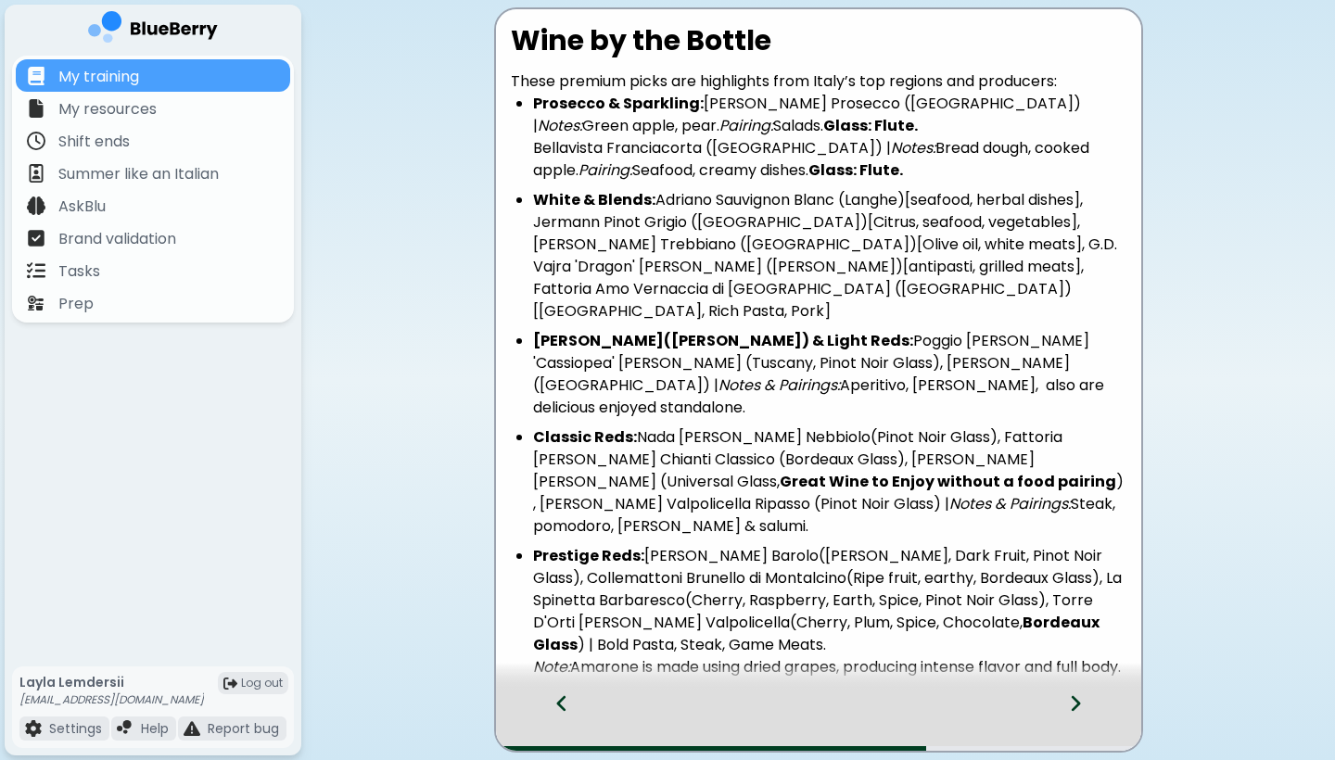
click at [727, 661] on icon at bounding box center [1075, 703] width 13 height 20
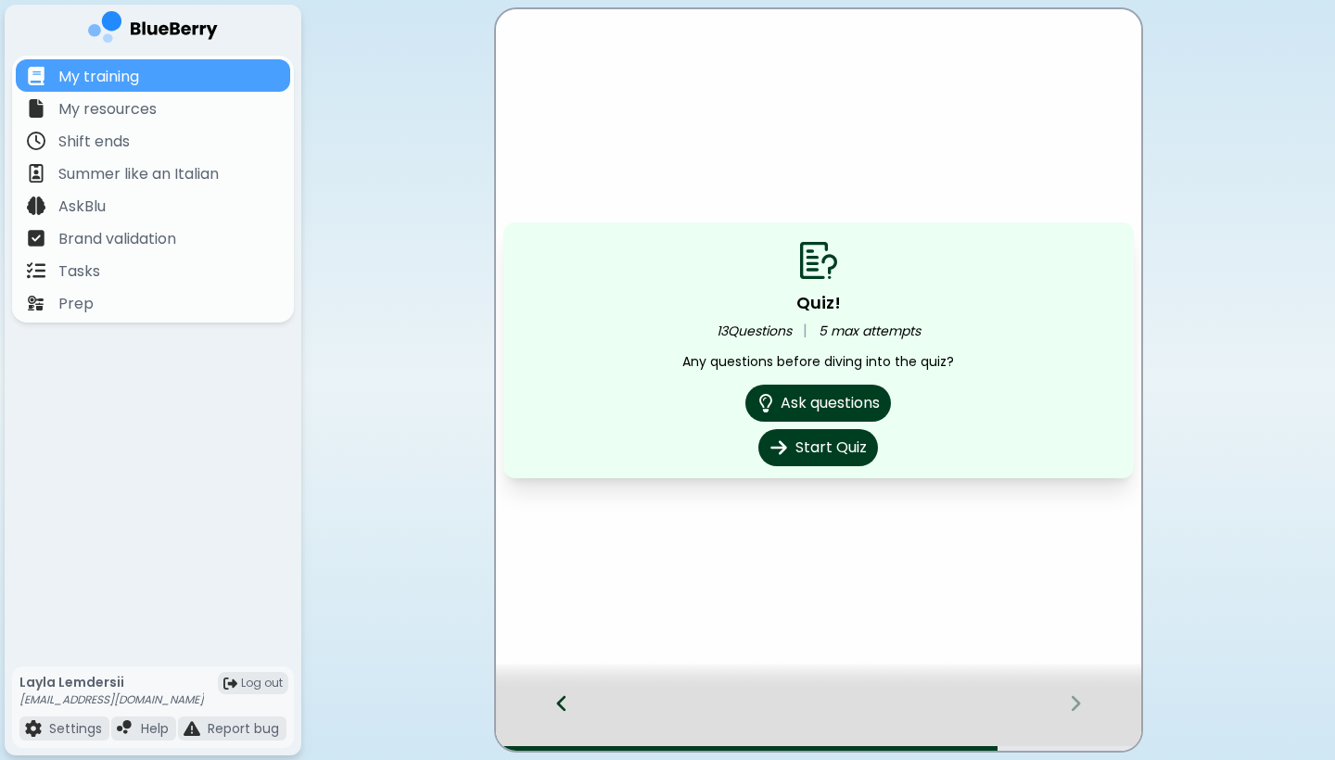
click at [558, 661] on icon at bounding box center [561, 703] width 13 height 20
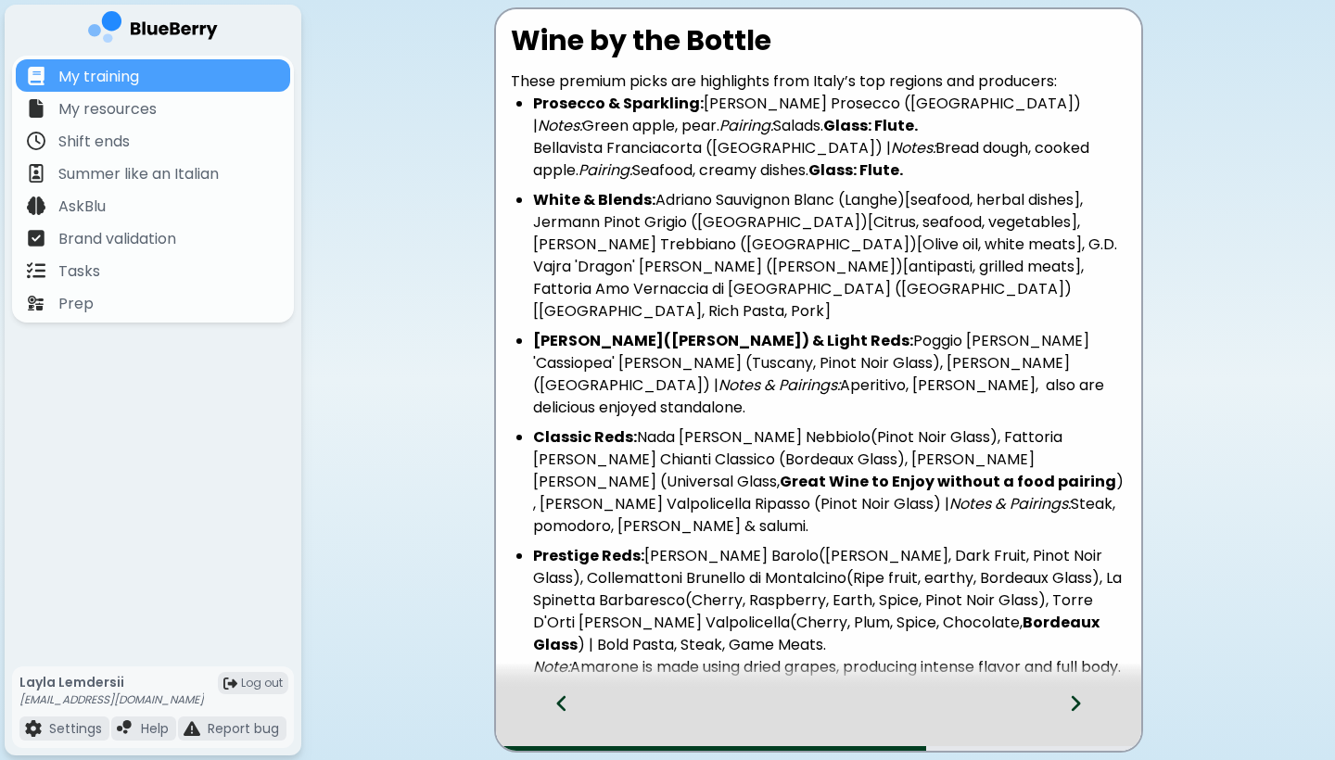
click at [558, 661] on icon at bounding box center [561, 703] width 13 height 20
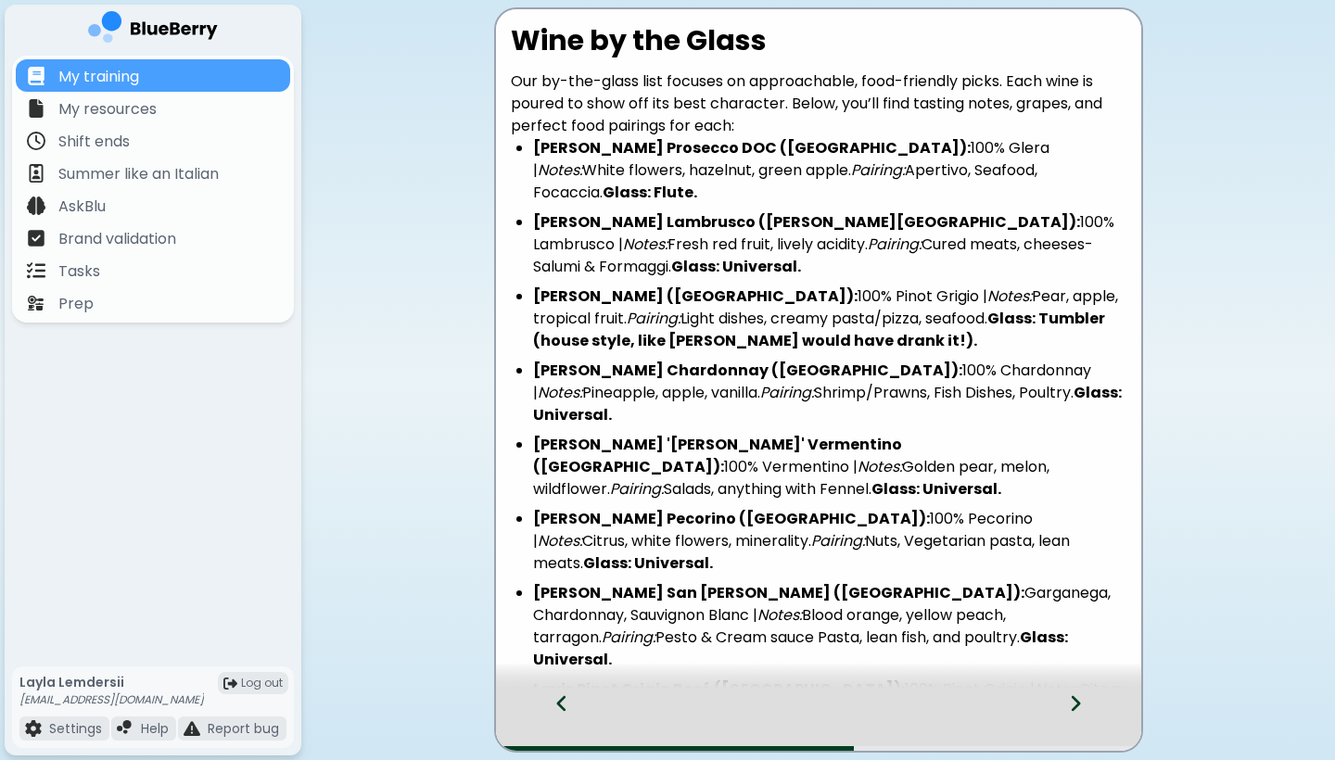
click at [563, 661] on icon at bounding box center [561, 703] width 13 height 20
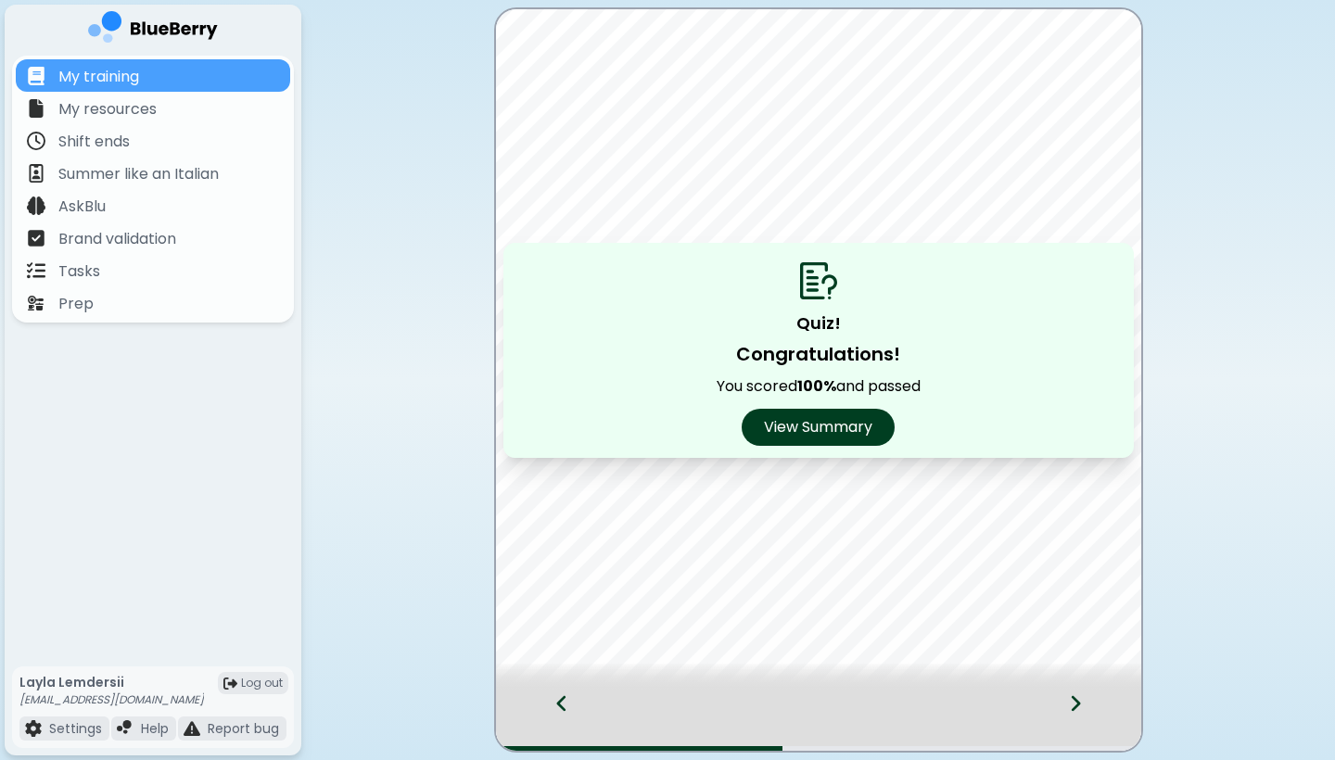
click at [727, 661] on icon at bounding box center [1075, 704] width 9 height 16
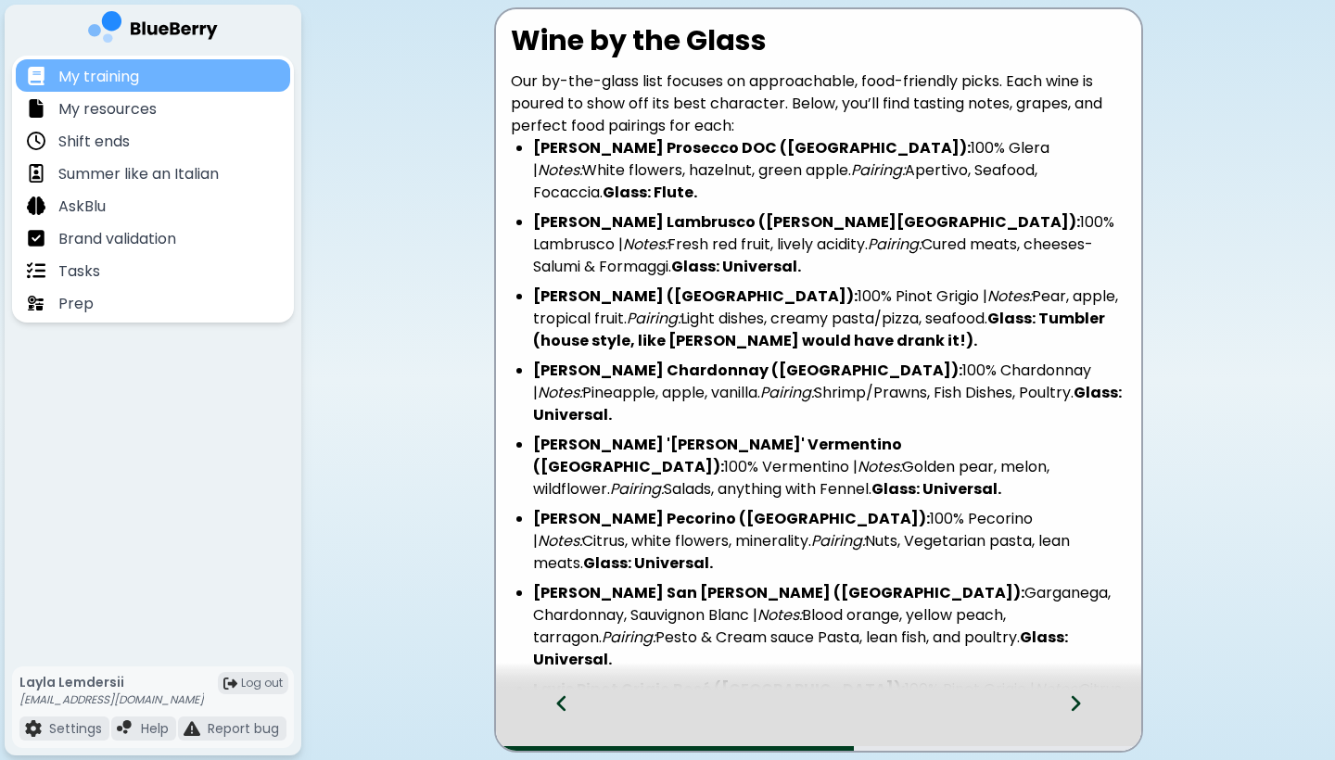
click at [254, 76] on div "My training" at bounding box center [153, 75] width 274 height 32
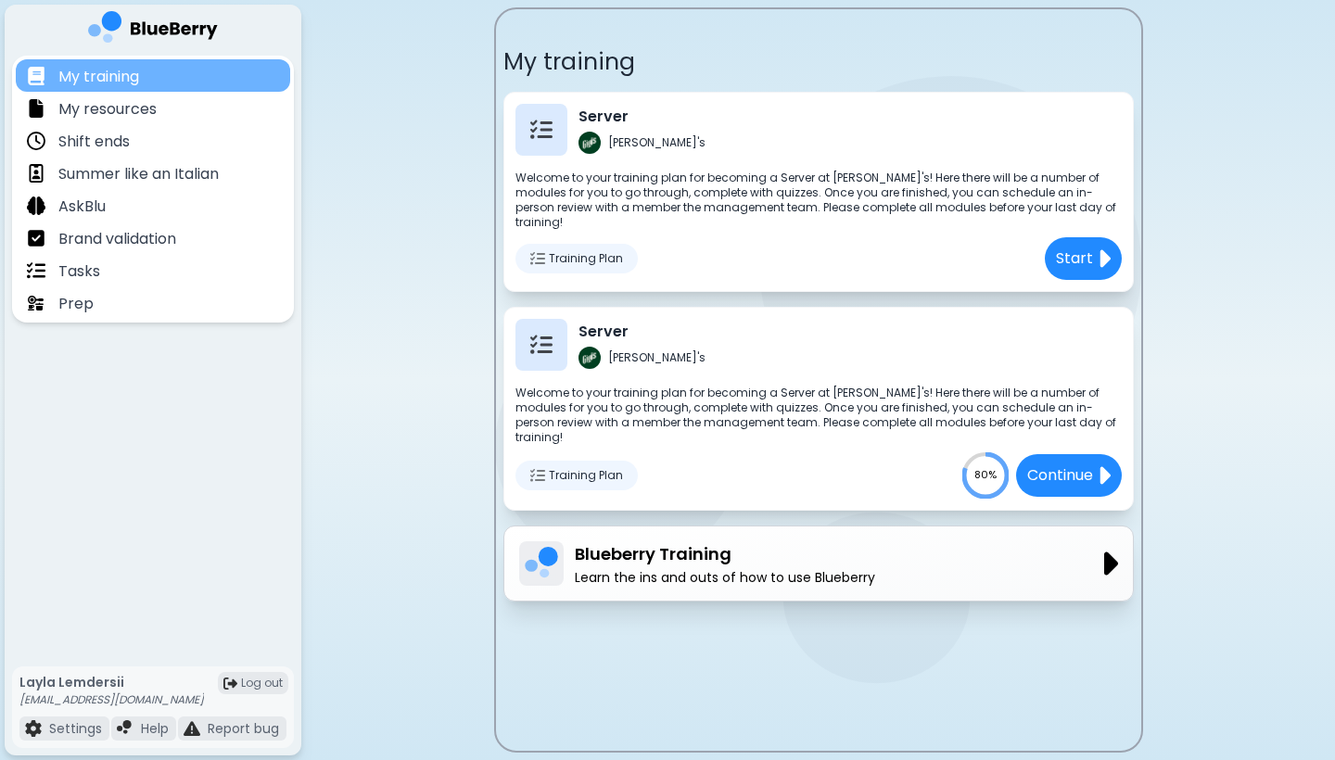
click at [256, 79] on div "My training" at bounding box center [153, 75] width 274 height 32
click at [594, 468] on span "Training Plan" at bounding box center [586, 475] width 74 height 15
click at [539, 468] on img at bounding box center [537, 475] width 15 height 15
click at [988, 467] on text "80%" at bounding box center [985, 474] width 22 height 15
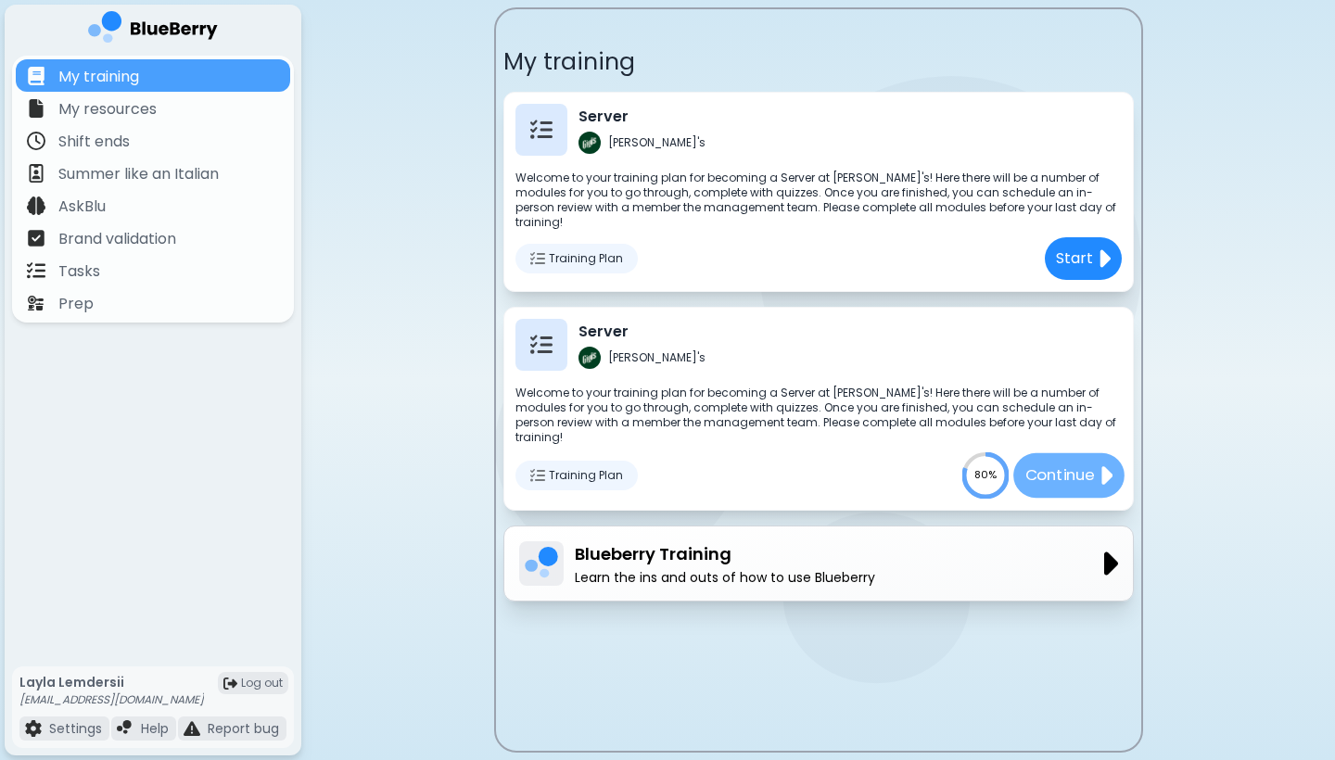
click at [1031, 464] on p "Continue" at bounding box center [1059, 475] width 70 height 23
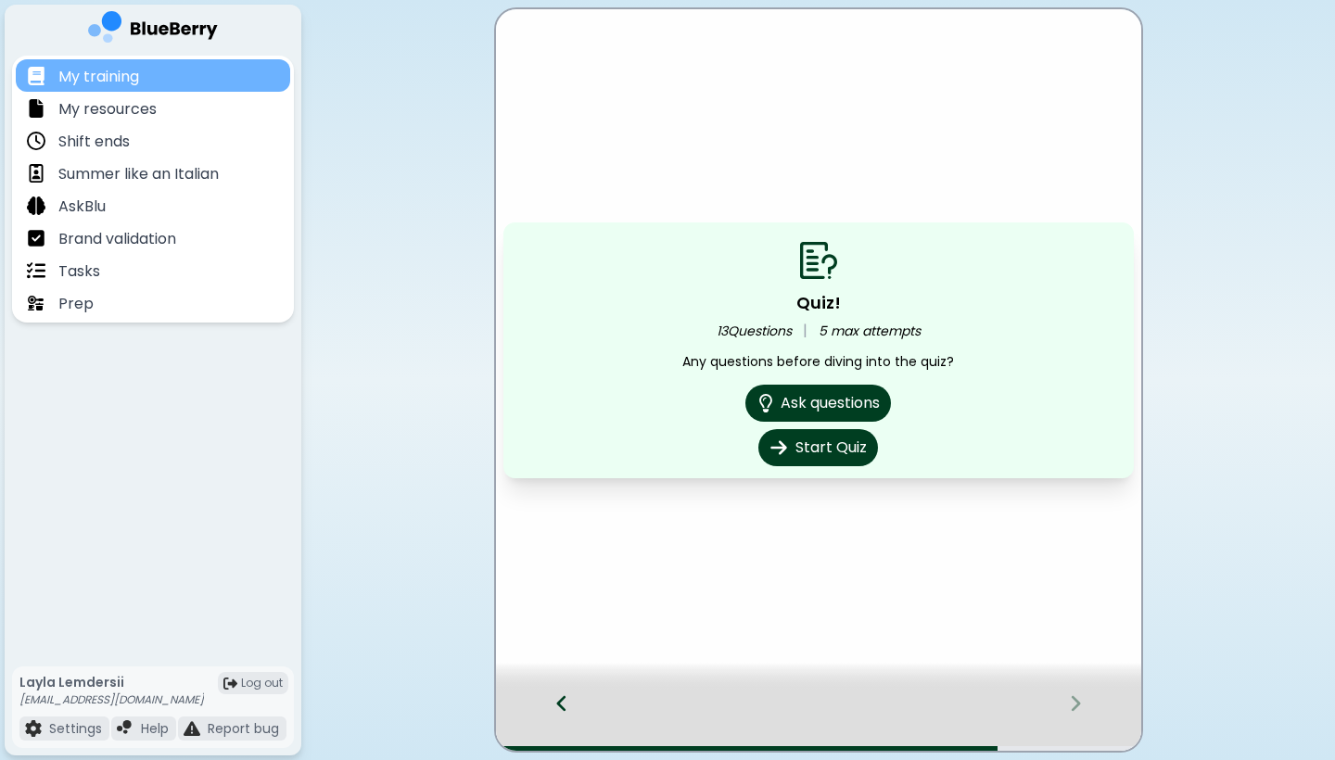
click at [115, 83] on p "My training" at bounding box center [98, 77] width 81 height 22
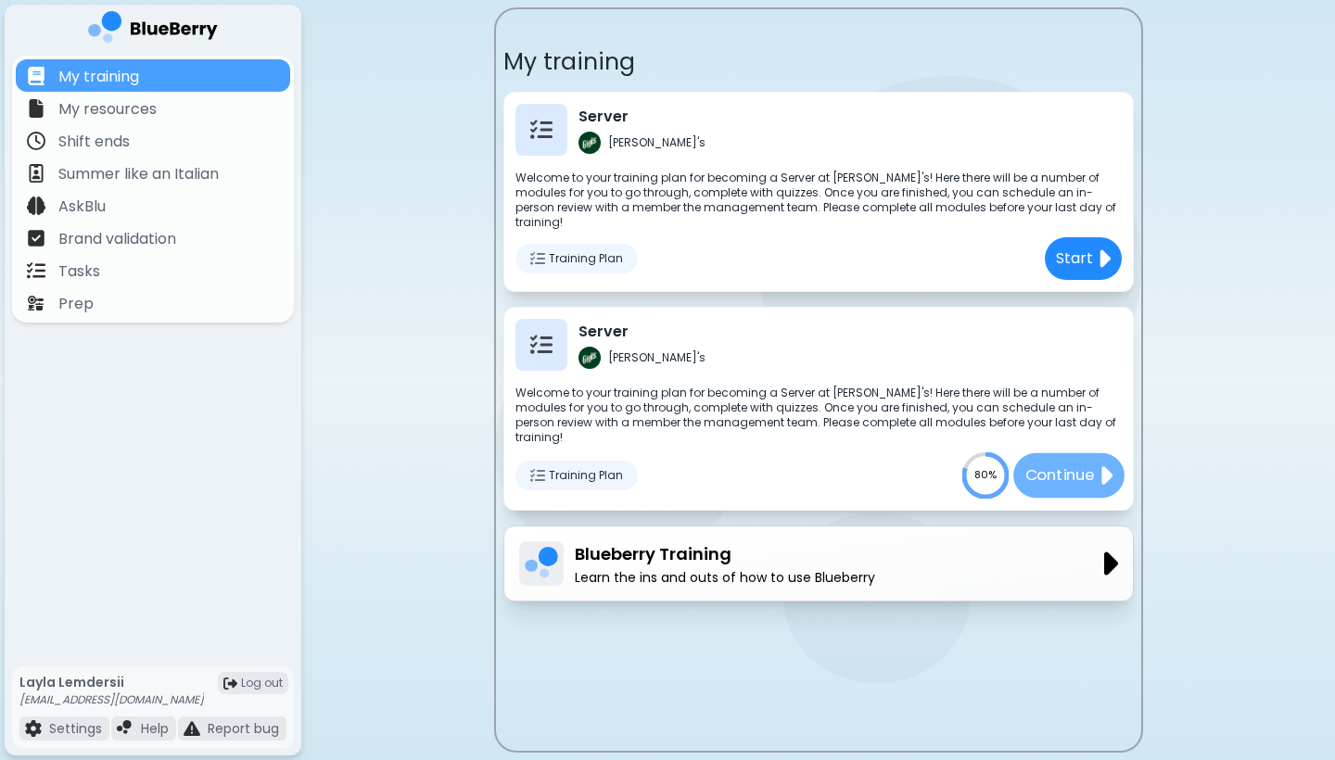
click at [1053, 459] on button "Continue" at bounding box center [1068, 475] width 111 height 44
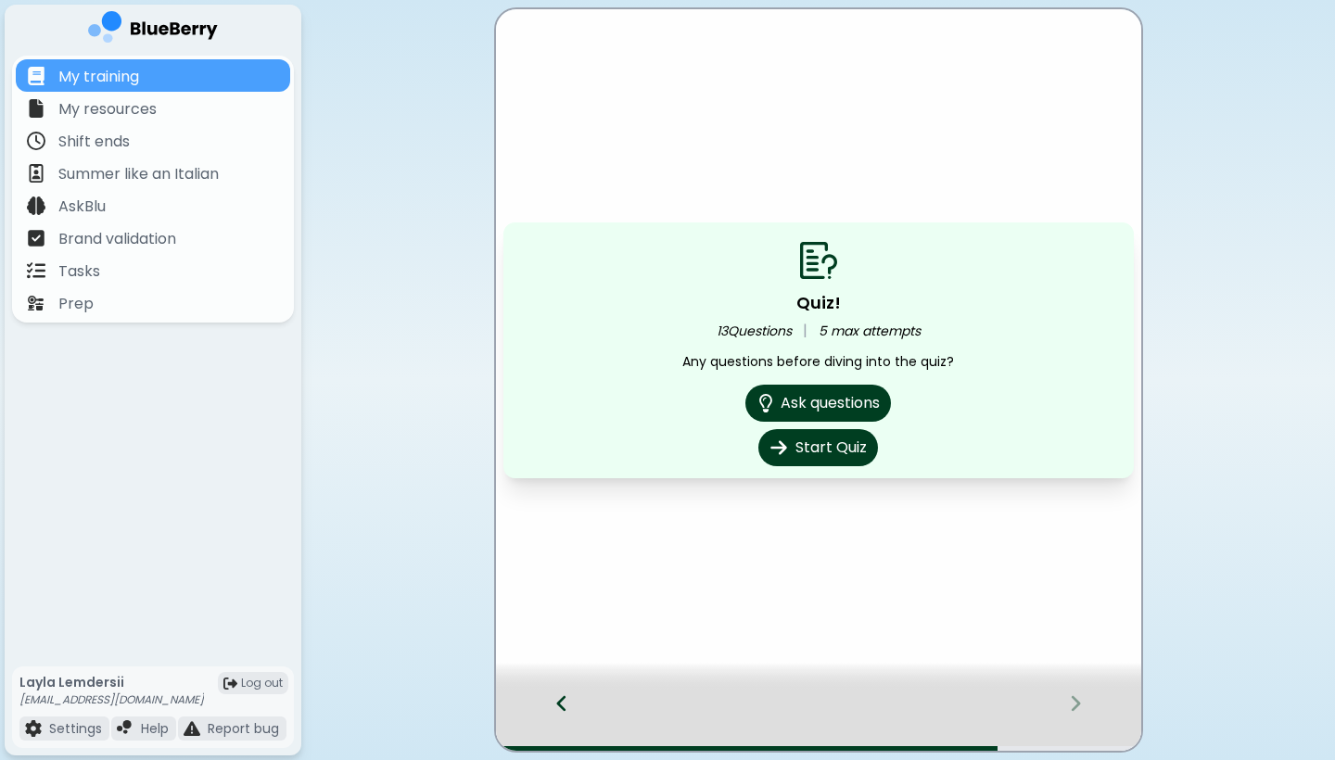
click at [565, 697] on icon at bounding box center [560, 704] width 9 height 16
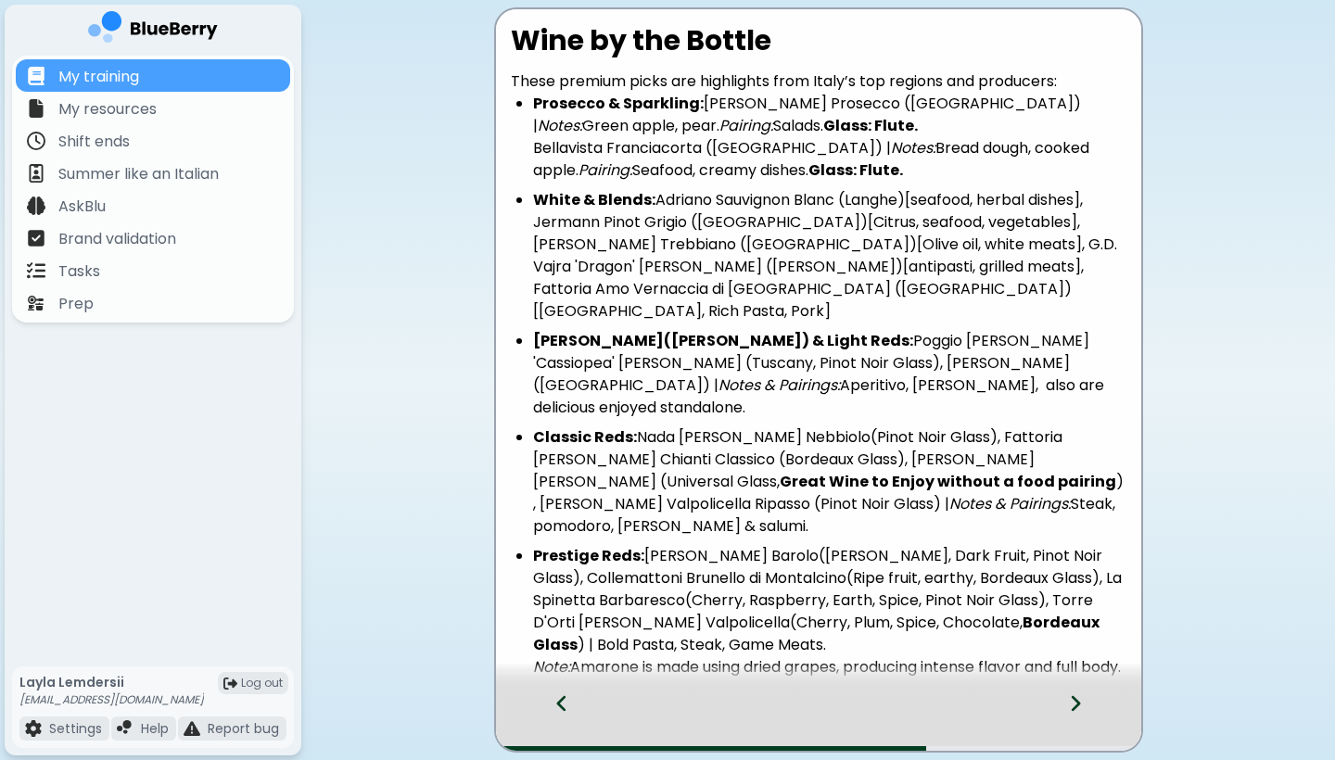
click at [565, 697] on icon at bounding box center [560, 704] width 9 height 16
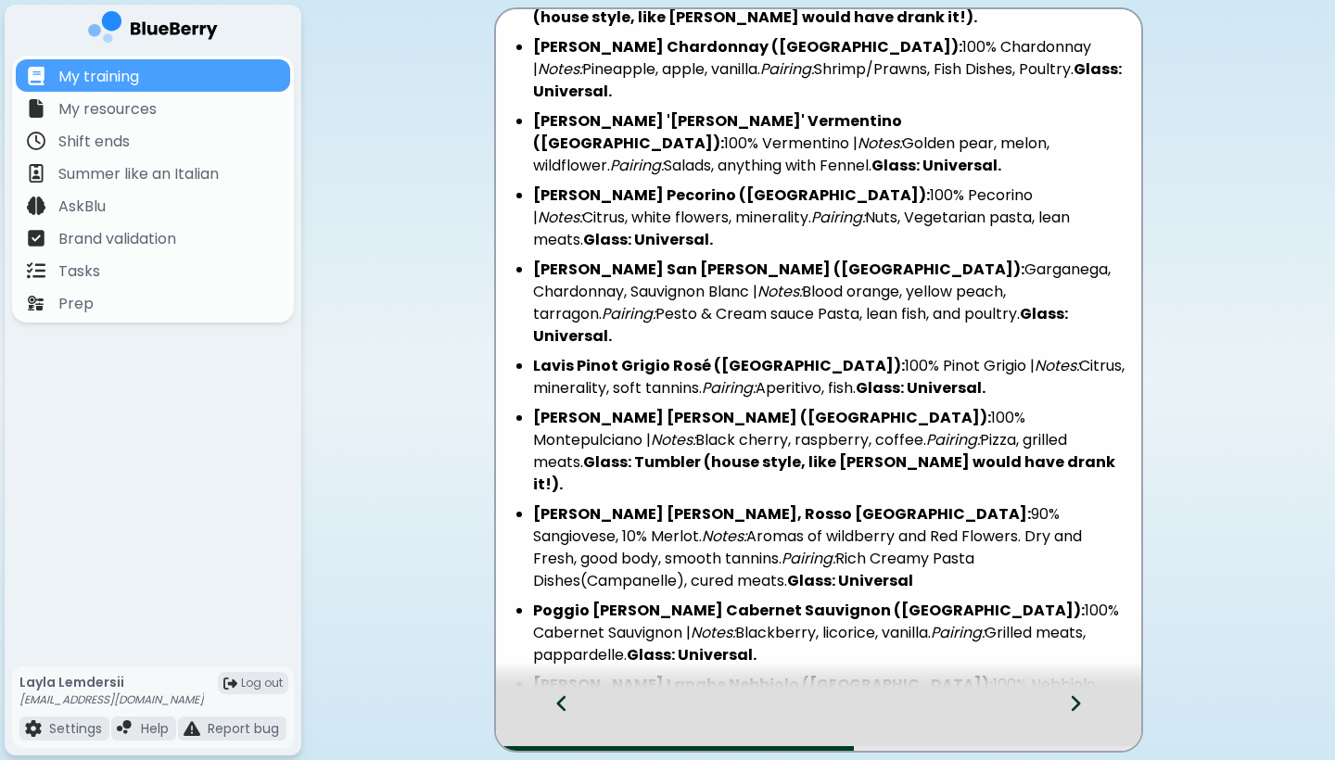
scroll to position [323, 0]
click at [1072, 704] on icon at bounding box center [1075, 703] width 13 height 20
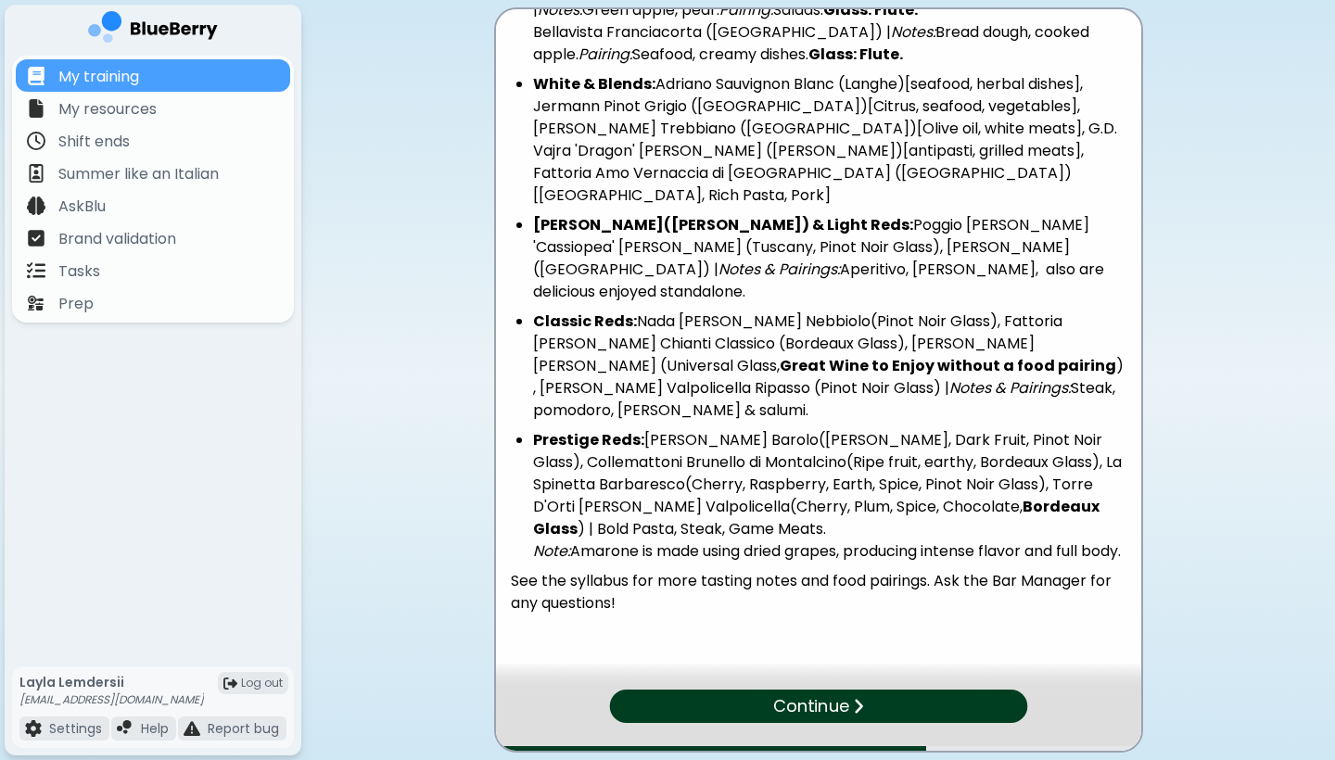
scroll to position [115, 0]
click at [898, 706] on div "Continue" at bounding box center [817, 706] width 425 height 34
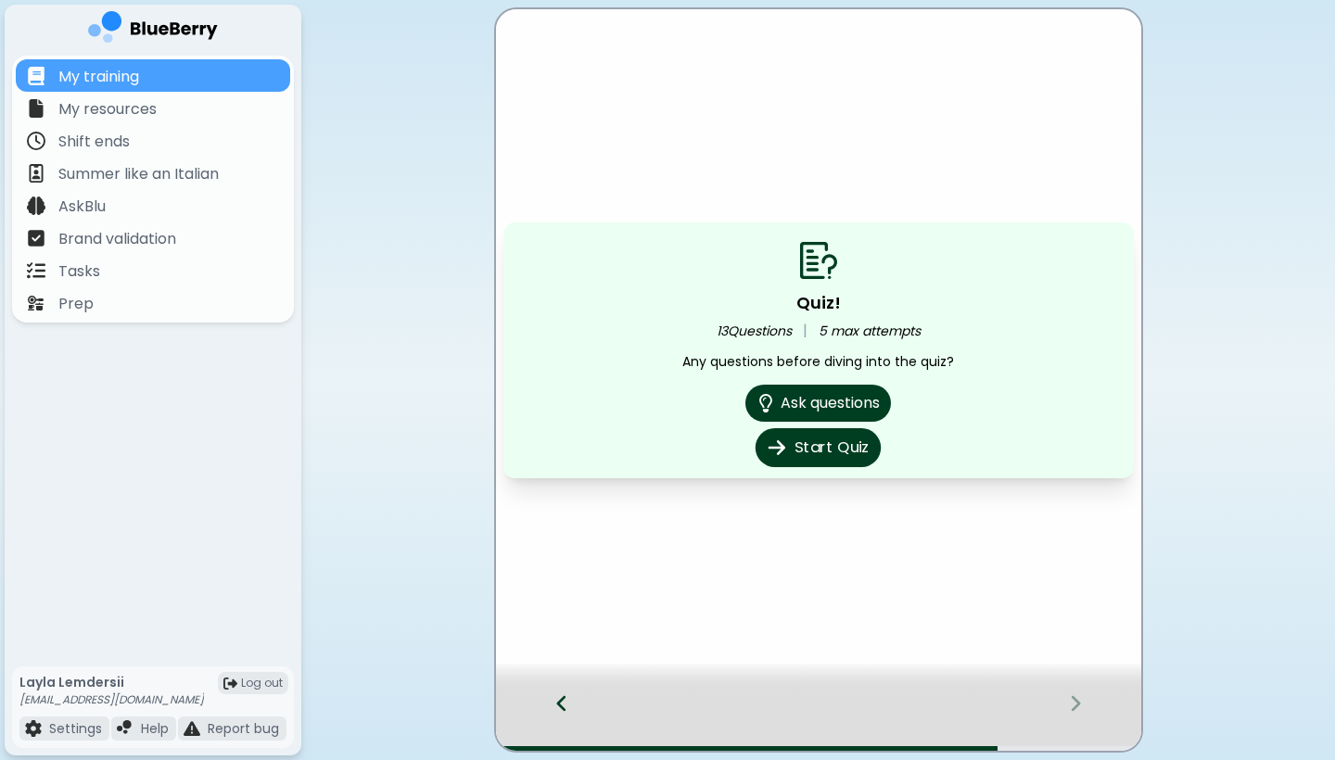
click at [798, 450] on button "Start Quiz" at bounding box center [817, 447] width 125 height 39
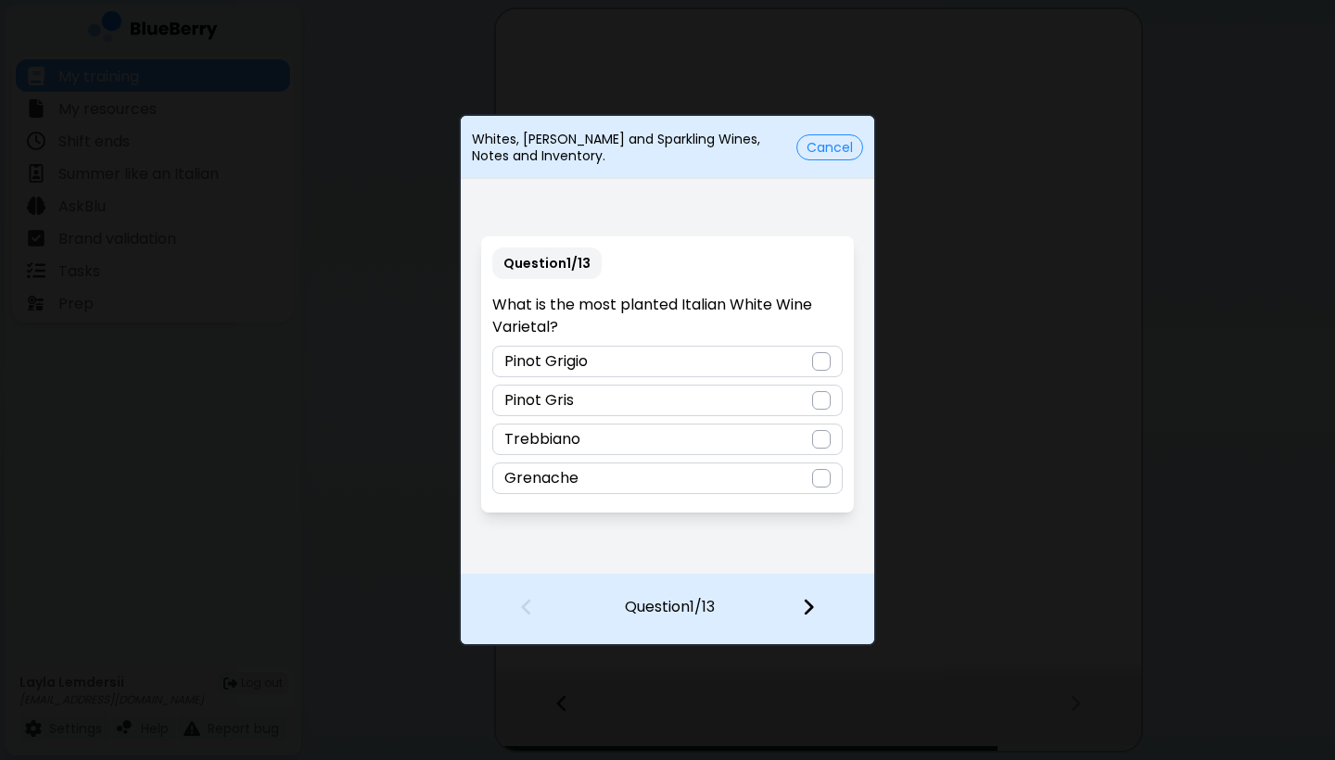
click at [670, 365] on div "Pinot Grigio" at bounding box center [666, 362] width 349 height 32
click at [811, 609] on img at bounding box center [808, 607] width 13 height 20
click at [644, 482] on div "Greco Bianco" at bounding box center [666, 479] width 349 height 32
click at [806, 606] on img at bounding box center [808, 607] width 13 height 20
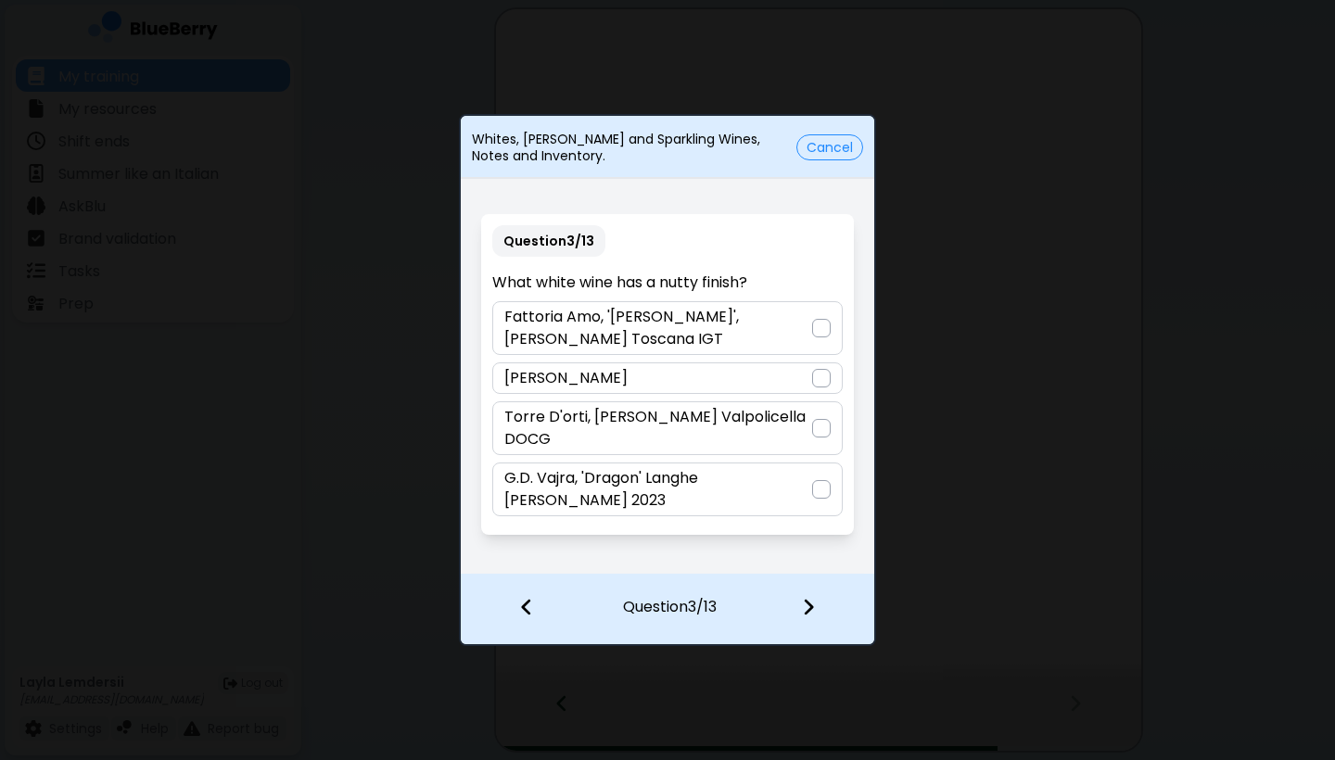
click at [614, 491] on p "G.D. Vajra, 'Dragon' Langhe Bianco 2023" at bounding box center [657, 489] width 307 height 44
click at [810, 606] on img at bounding box center [808, 607] width 13 height 20
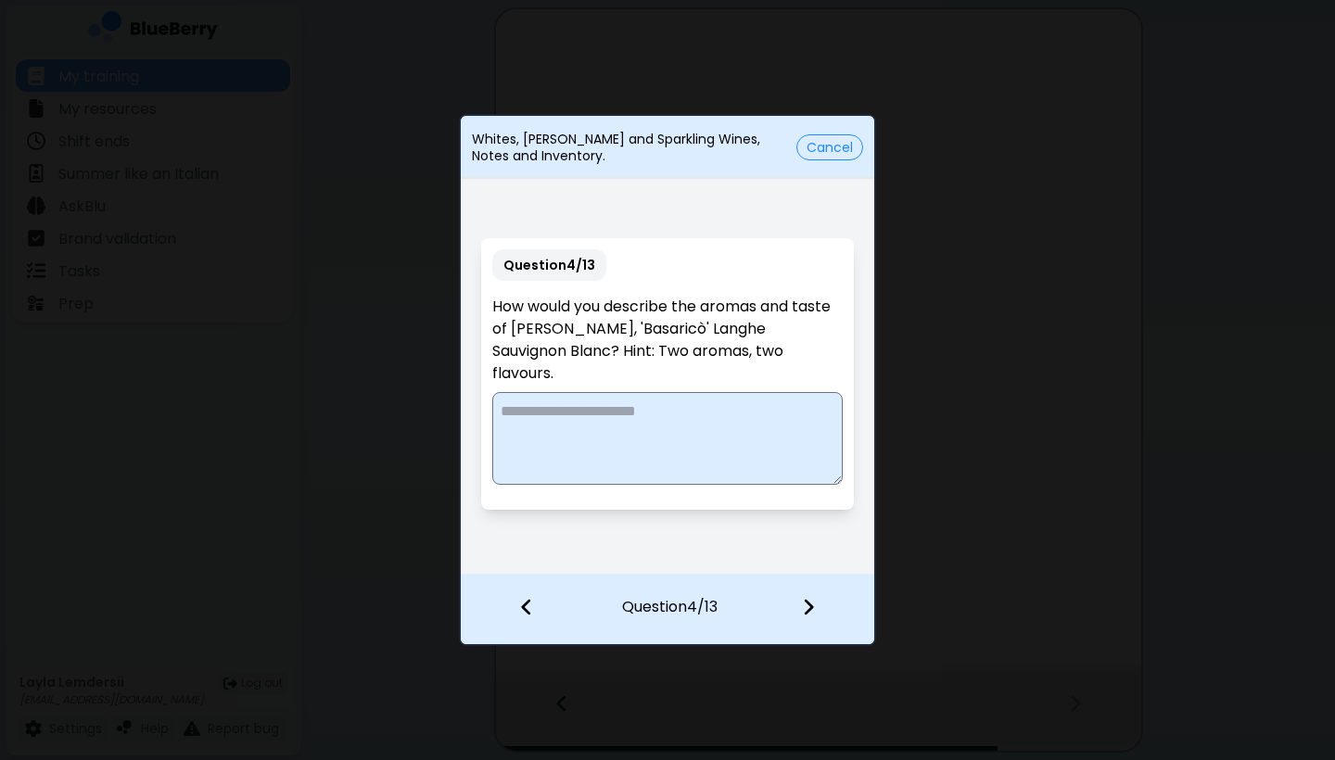
click at [730, 395] on textarea at bounding box center [666, 438] width 349 height 93
type textarea "**********"
click at [806, 612] on img at bounding box center [808, 607] width 13 height 20
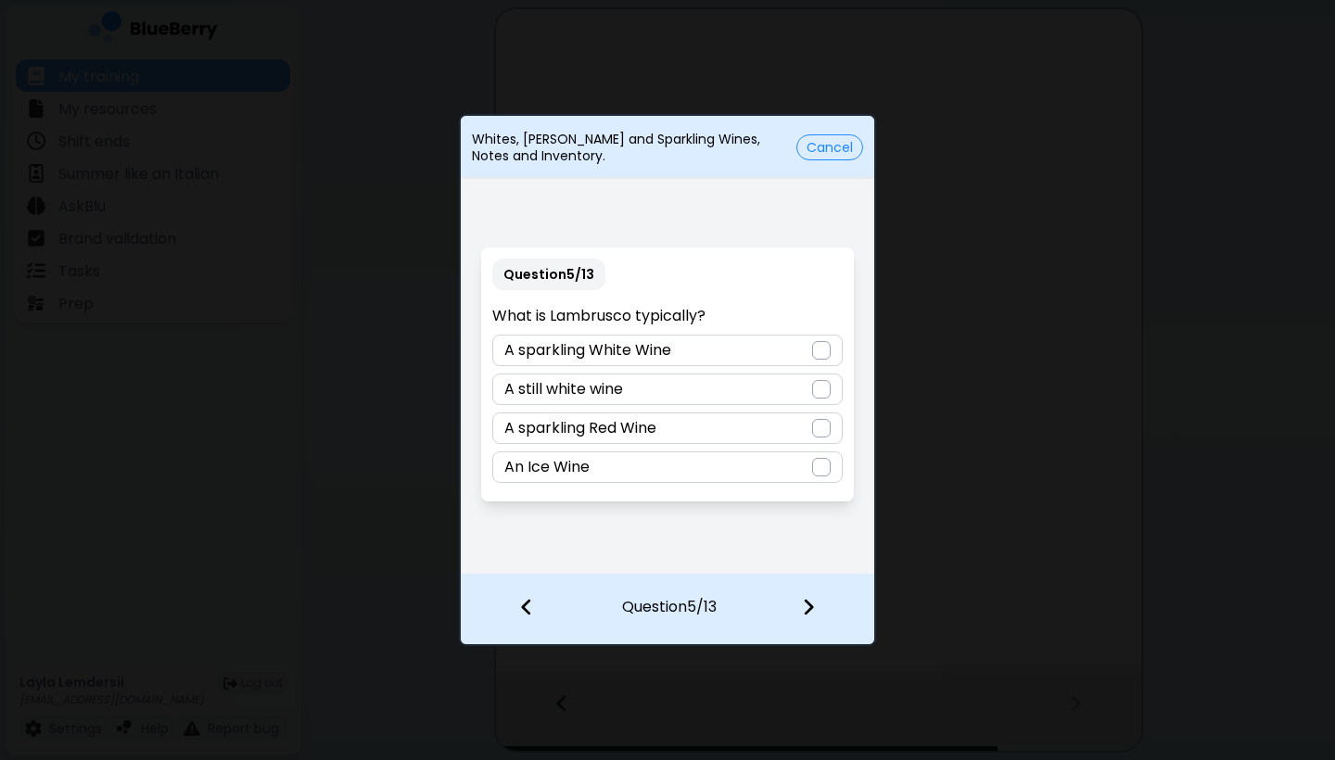
click at [666, 424] on div "A sparkling Red Wine" at bounding box center [666, 428] width 349 height 32
click at [801, 601] on div at bounding box center [819, 609] width 109 height 69
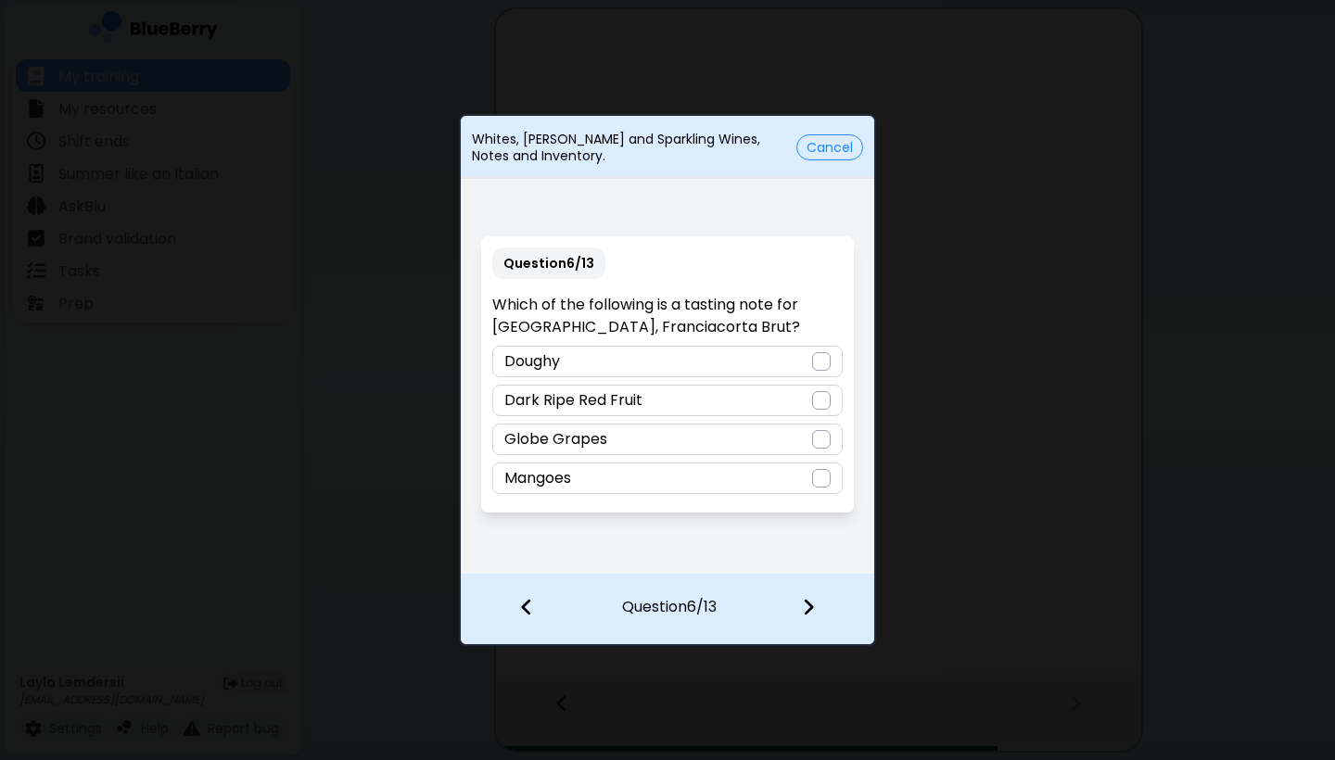
click at [730, 399] on div "Dark Ripe Red Fruit" at bounding box center [666, 401] width 349 height 32
click at [740, 435] on div "Globe Grapes" at bounding box center [666, 440] width 349 height 32
click at [813, 608] on img at bounding box center [808, 607] width 13 height 20
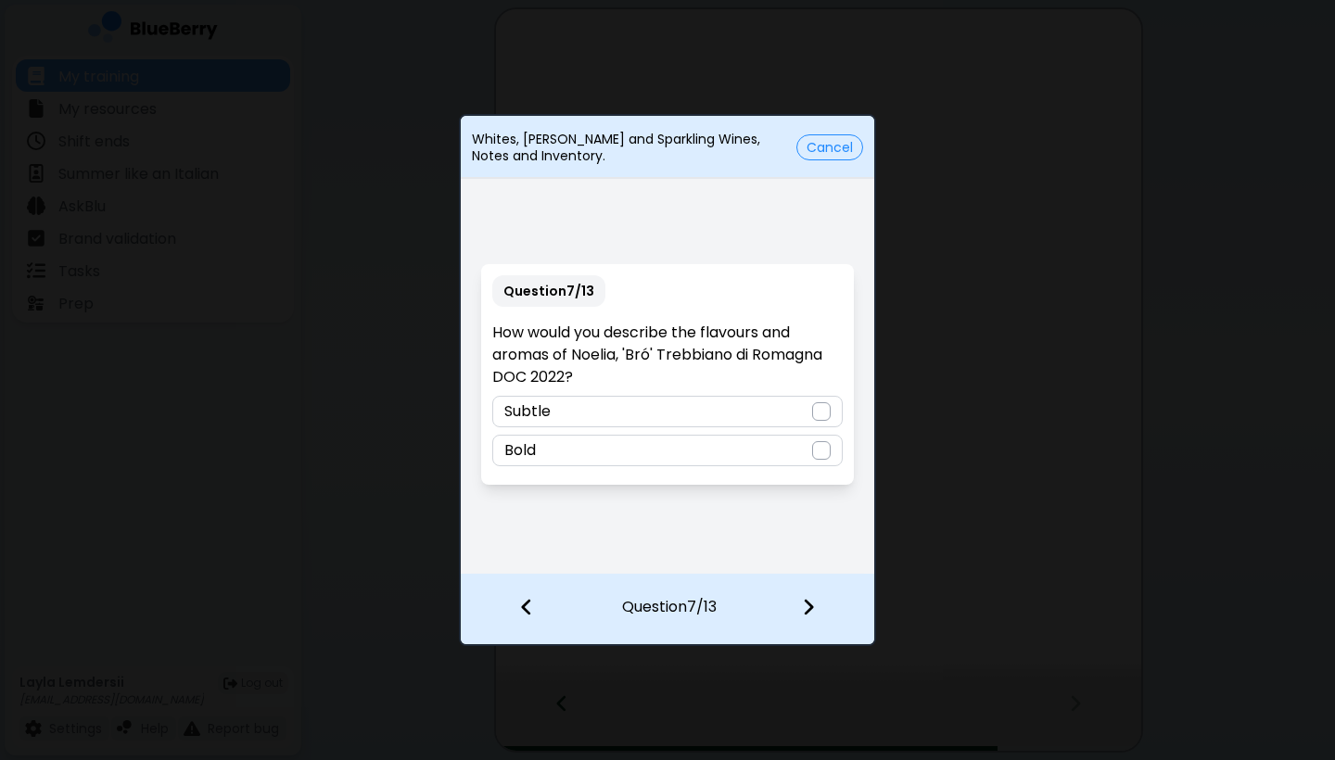
click at [672, 439] on div "Bold" at bounding box center [666, 451] width 349 height 32
click at [802, 599] on img at bounding box center [808, 607] width 13 height 20
click at [728, 412] on div "True" at bounding box center [666, 412] width 349 height 32
click at [807, 603] on img at bounding box center [808, 607] width 13 height 20
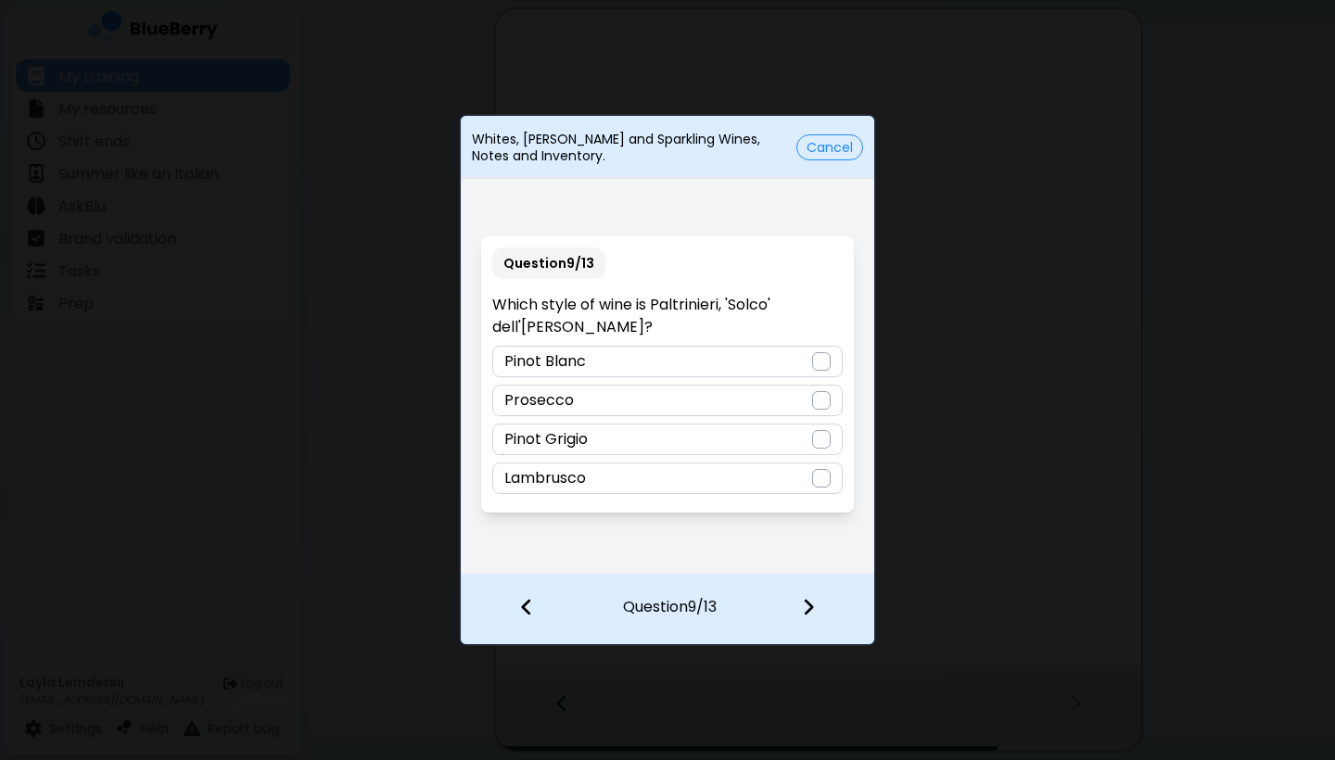
click at [692, 404] on div "Prosecco" at bounding box center [666, 401] width 349 height 32
click at [812, 603] on img at bounding box center [808, 607] width 13 height 20
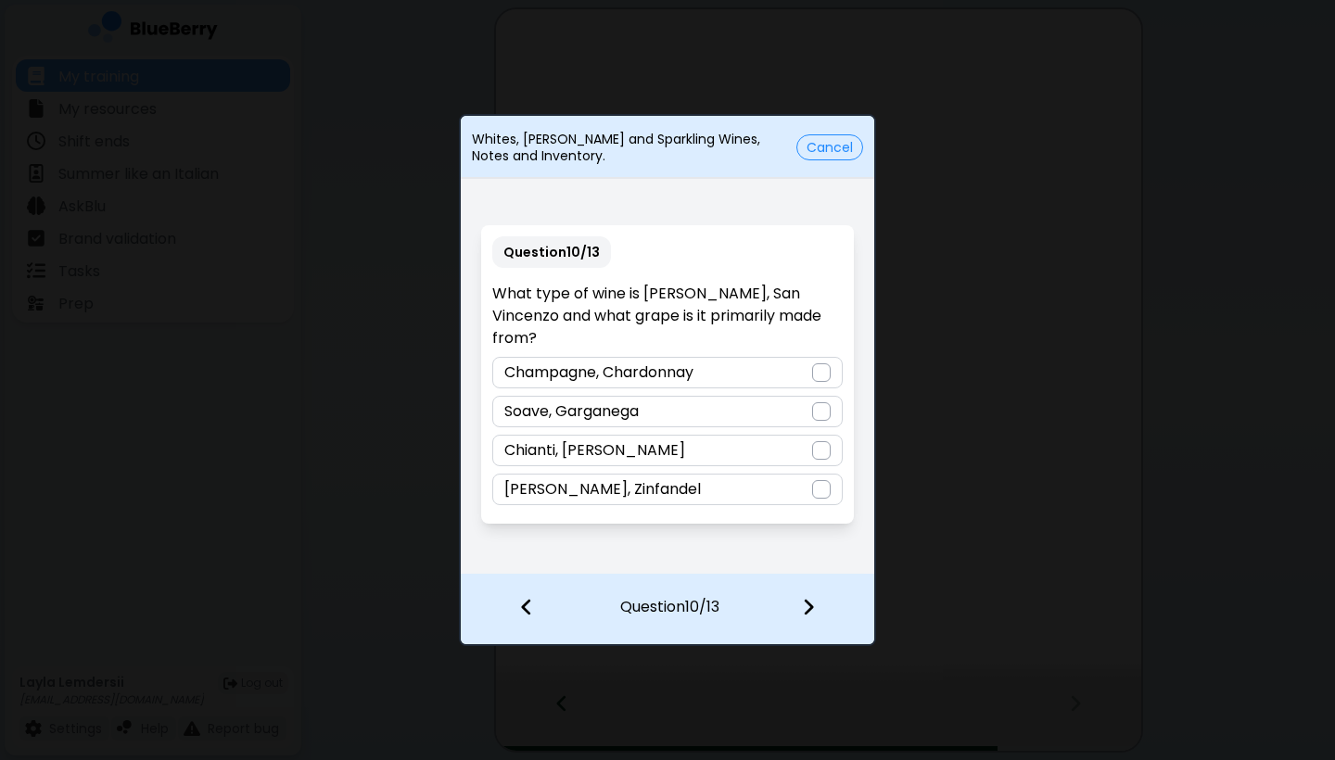
click at [686, 435] on div "Chianti, Pinot Grigio" at bounding box center [666, 451] width 349 height 32
click at [696, 436] on div "Chianti, Pinot Grigio" at bounding box center [666, 451] width 349 height 32
click at [679, 400] on div "Soave, Garganega" at bounding box center [666, 412] width 349 height 32
click at [803, 602] on img at bounding box center [808, 607] width 13 height 20
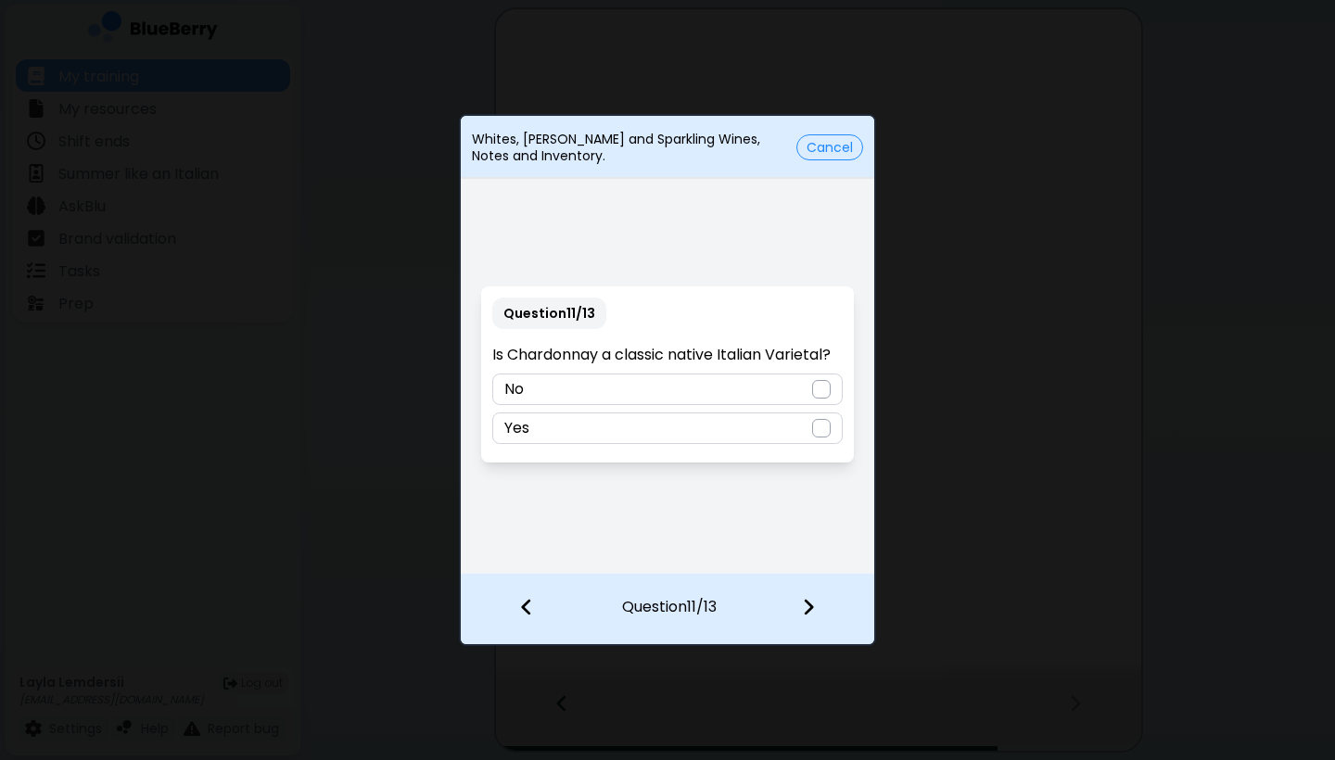
click at [738, 419] on div "Yes" at bounding box center [666, 428] width 349 height 32
click at [809, 607] on img at bounding box center [808, 607] width 13 height 20
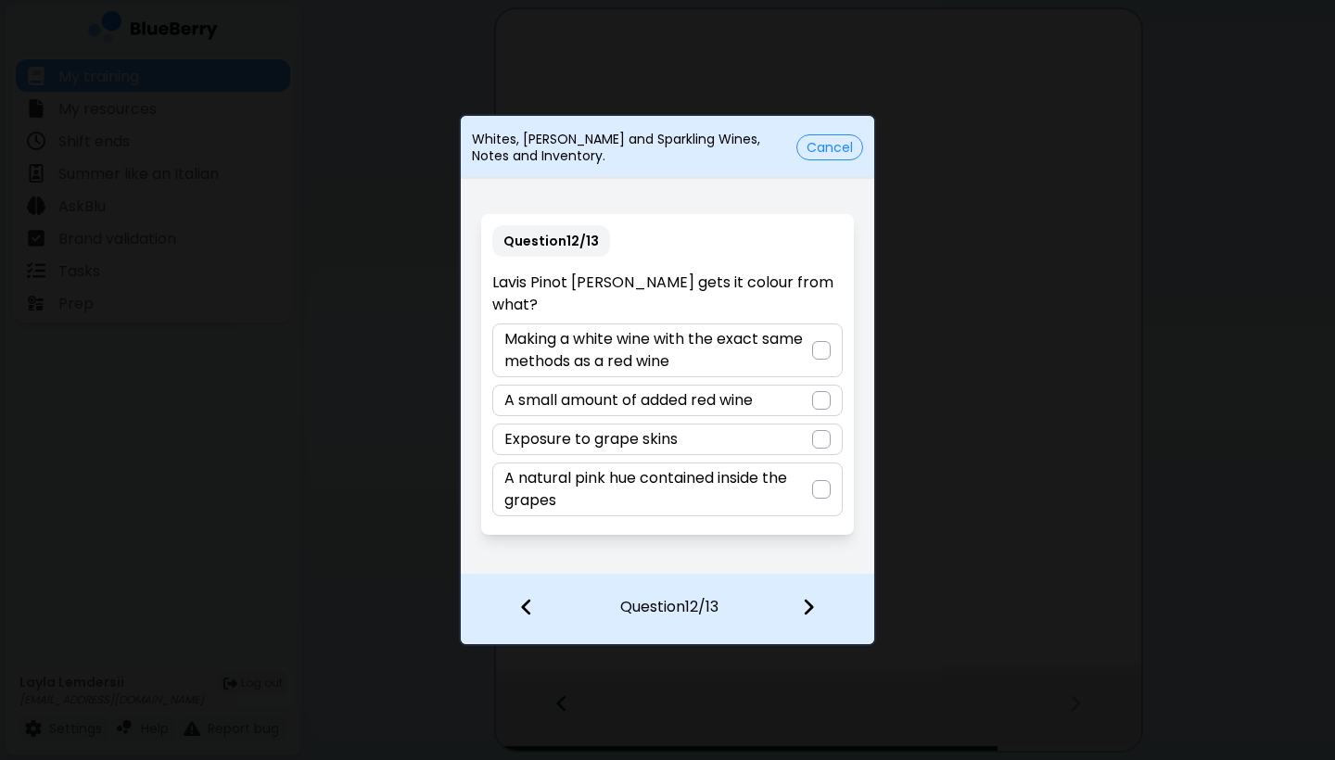
click at [717, 410] on p "A small amount of added red wine" at bounding box center [628, 400] width 248 height 22
click at [717, 439] on div "Exposure to grape skins" at bounding box center [666, 440] width 349 height 32
click at [730, 407] on p "A small amount of added red wine" at bounding box center [628, 400] width 248 height 22
click at [806, 598] on img at bounding box center [808, 607] width 13 height 20
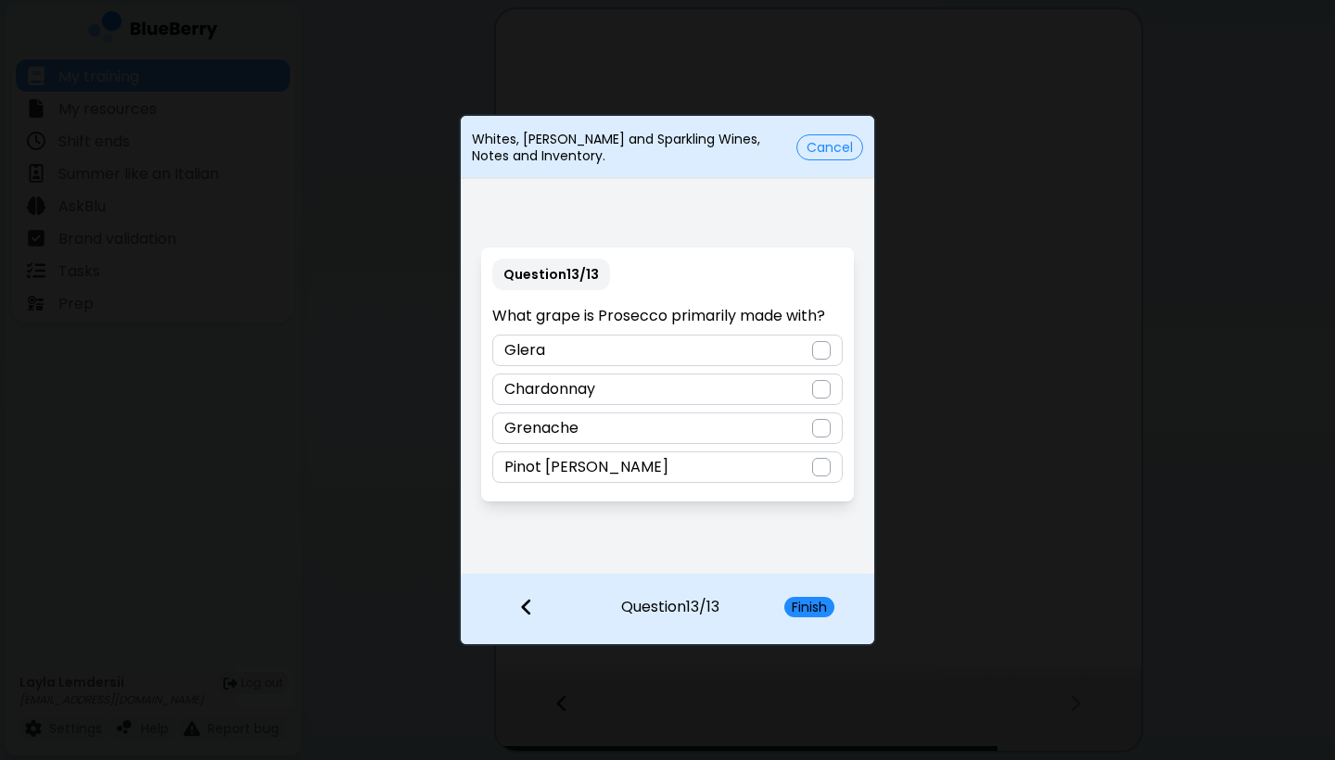
click at [650, 344] on div "Glera" at bounding box center [666, 351] width 349 height 32
click at [793, 599] on button "Finish" at bounding box center [809, 607] width 50 height 20
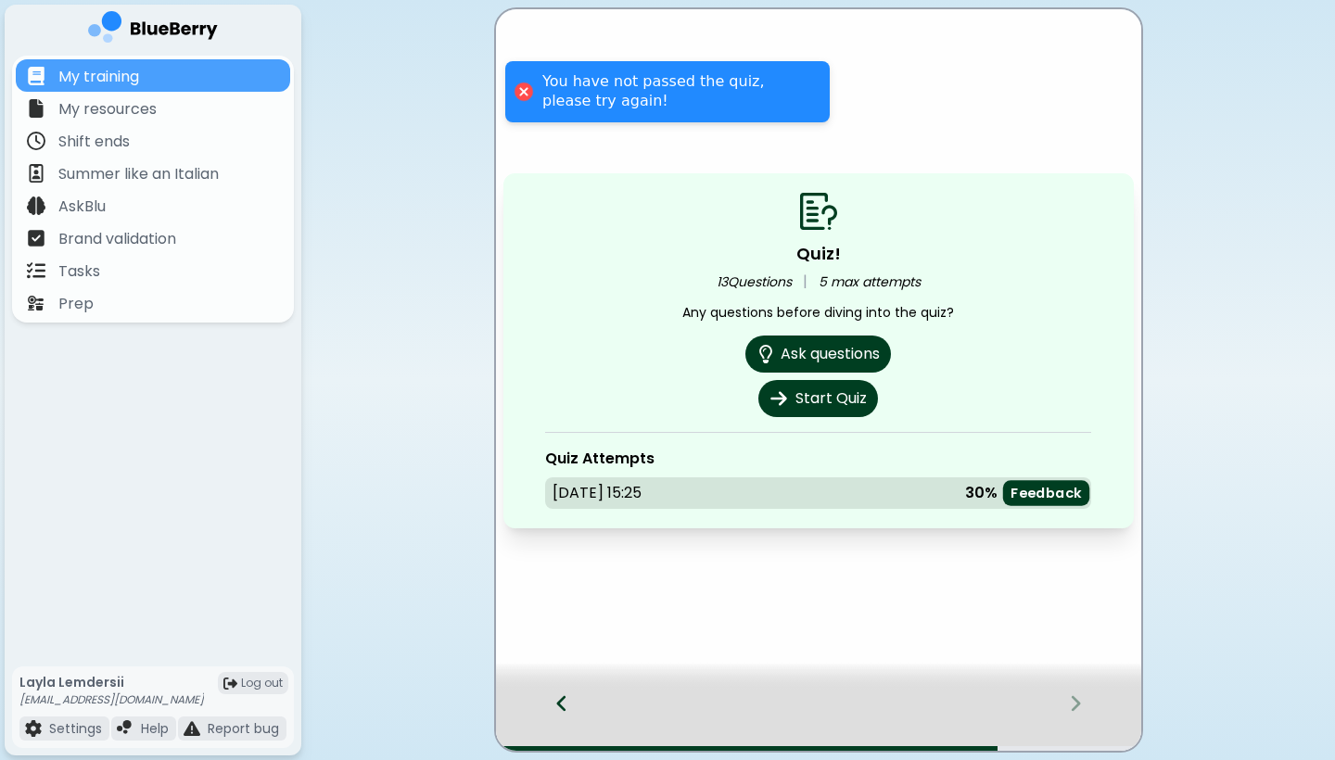
click at [1011, 496] on button "Feedback" at bounding box center [1046, 492] width 86 height 25
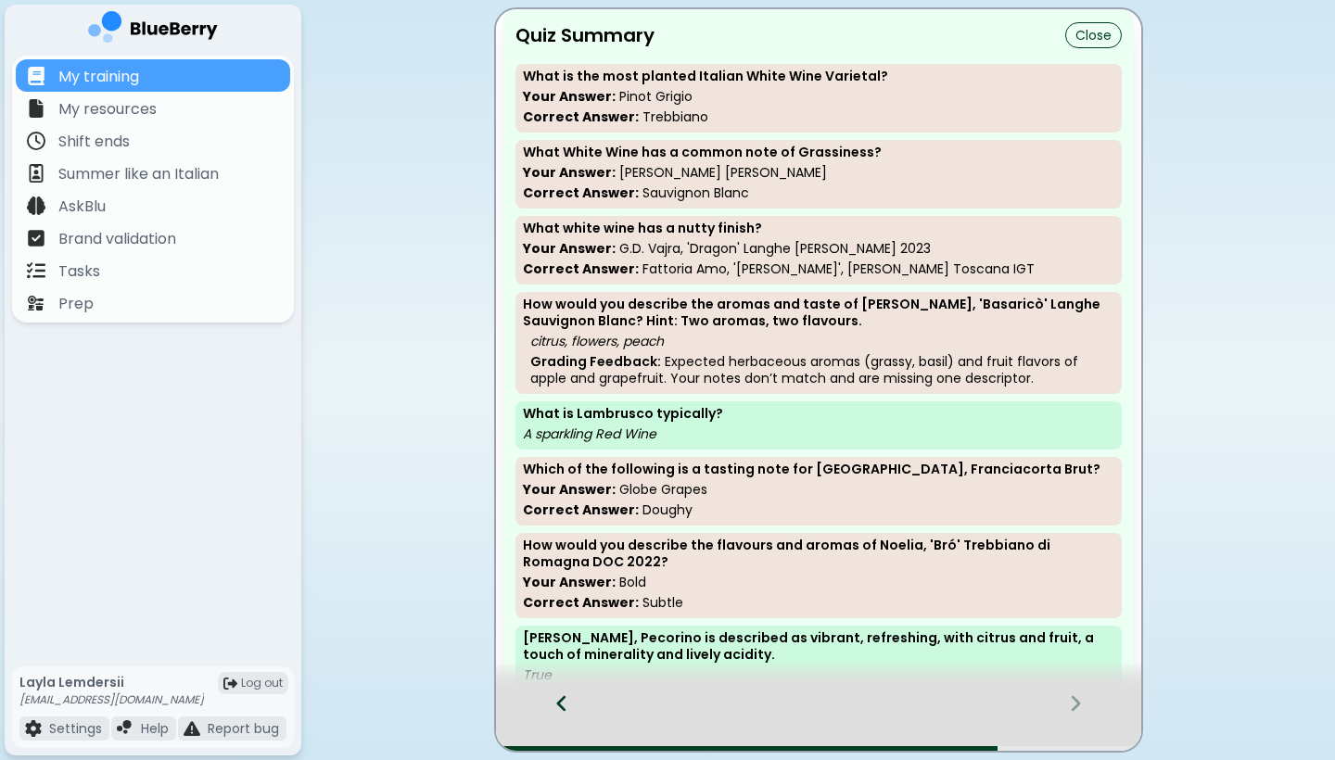
click at [1086, 42] on button "Close" at bounding box center [1093, 35] width 57 height 26
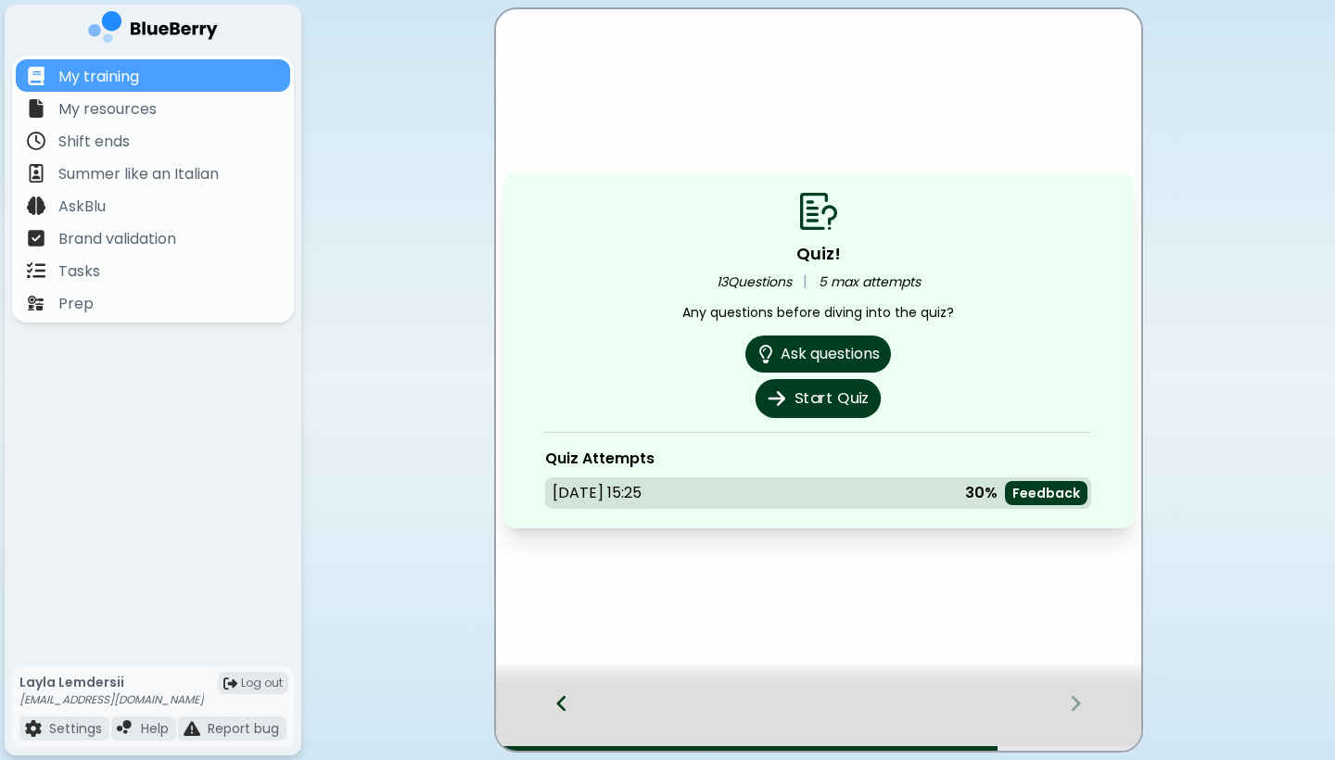
click at [838, 396] on button "Start Quiz" at bounding box center [817, 398] width 125 height 39
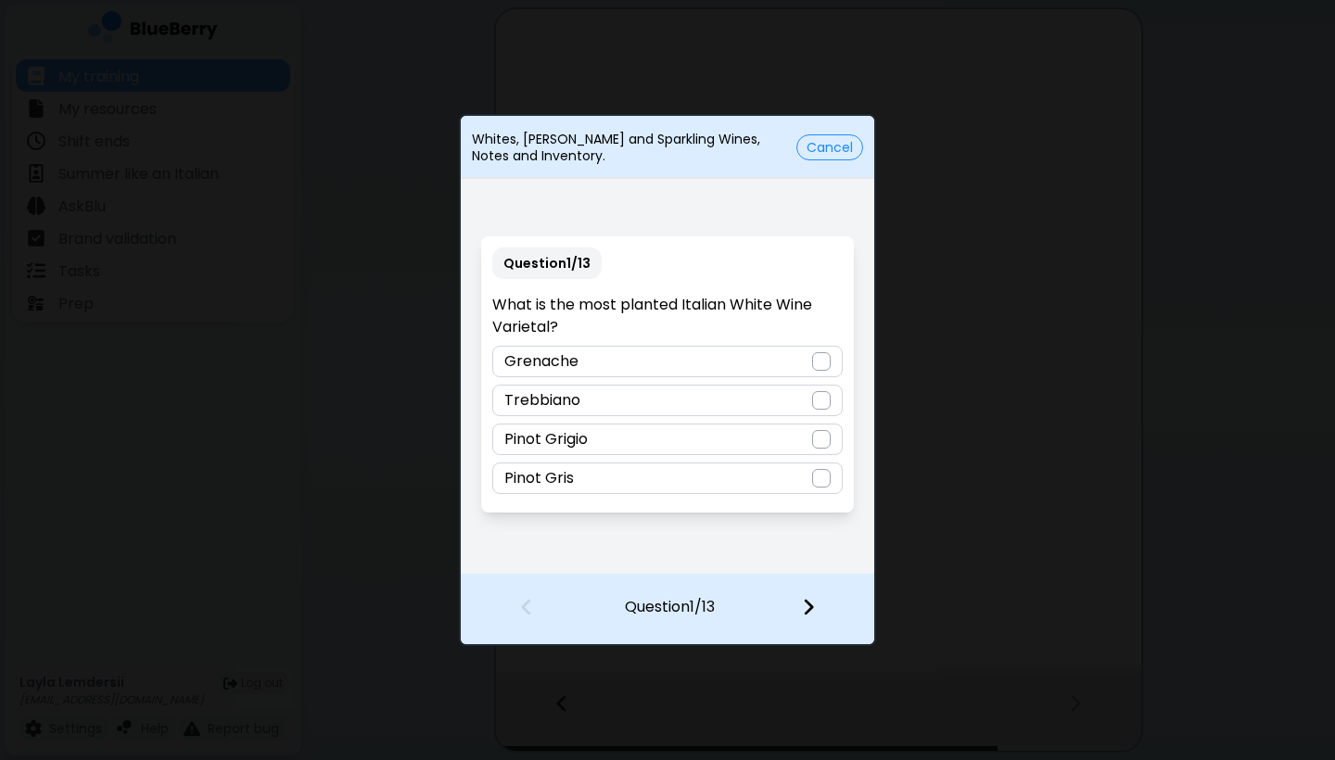
click at [670, 393] on div "Trebbiano" at bounding box center [666, 401] width 349 height 32
click at [812, 605] on img at bounding box center [808, 607] width 13 height 20
click at [639, 356] on div "Sauvignon Blanc" at bounding box center [666, 362] width 349 height 32
click at [808, 599] on img at bounding box center [808, 607] width 13 height 20
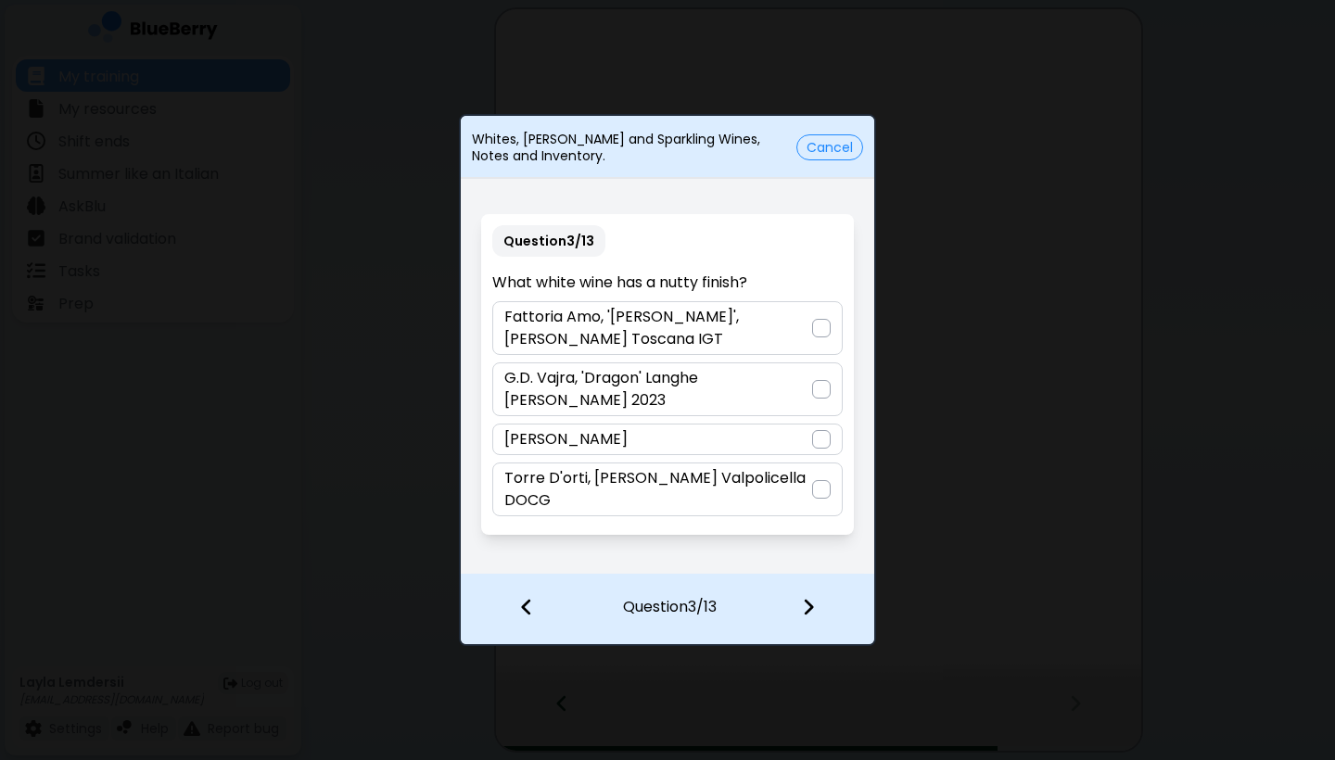
click at [635, 340] on p "Fattoria Amo, 'Ann', Vernacchia Toscana IGT" at bounding box center [657, 328] width 307 height 44
click at [806, 614] on img at bounding box center [808, 607] width 13 height 20
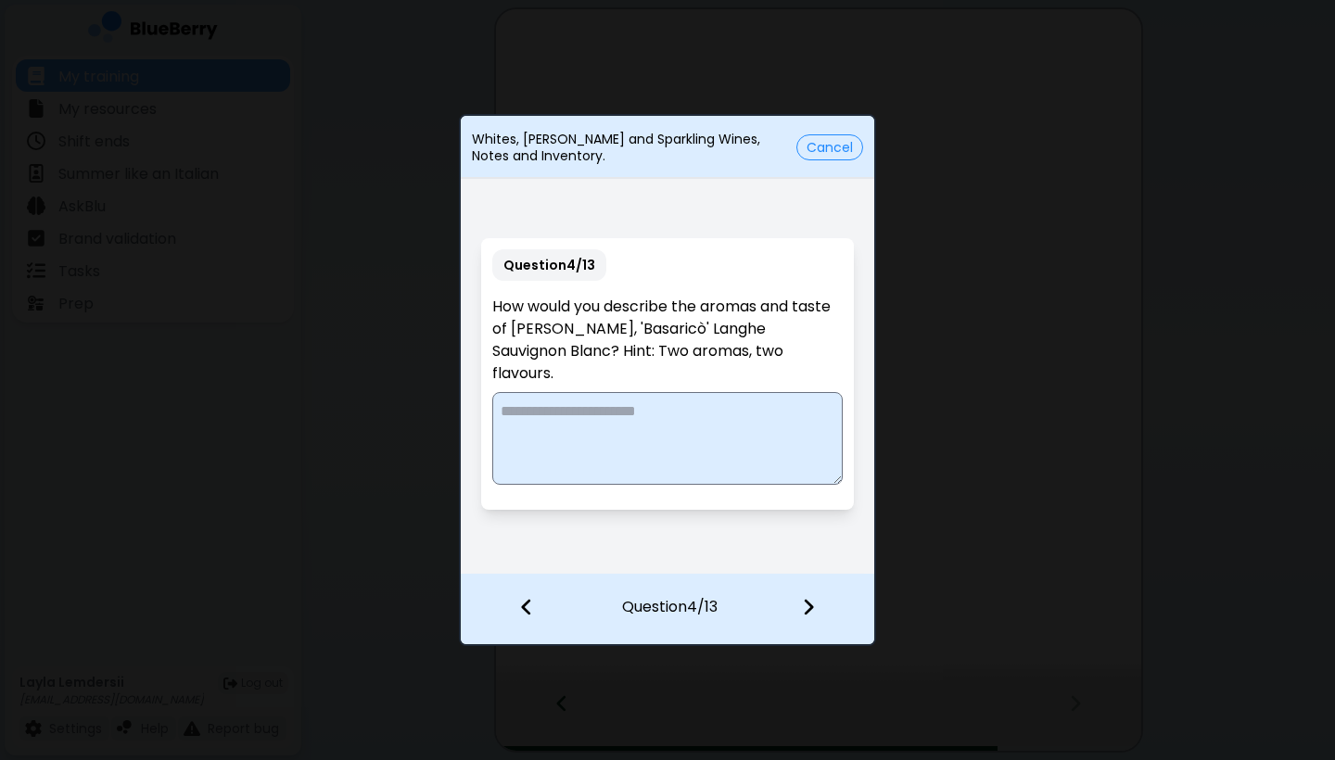
click at [609, 412] on textarea at bounding box center [666, 438] width 349 height 93
type textarea "**********"
click at [812, 610] on img at bounding box center [808, 607] width 13 height 20
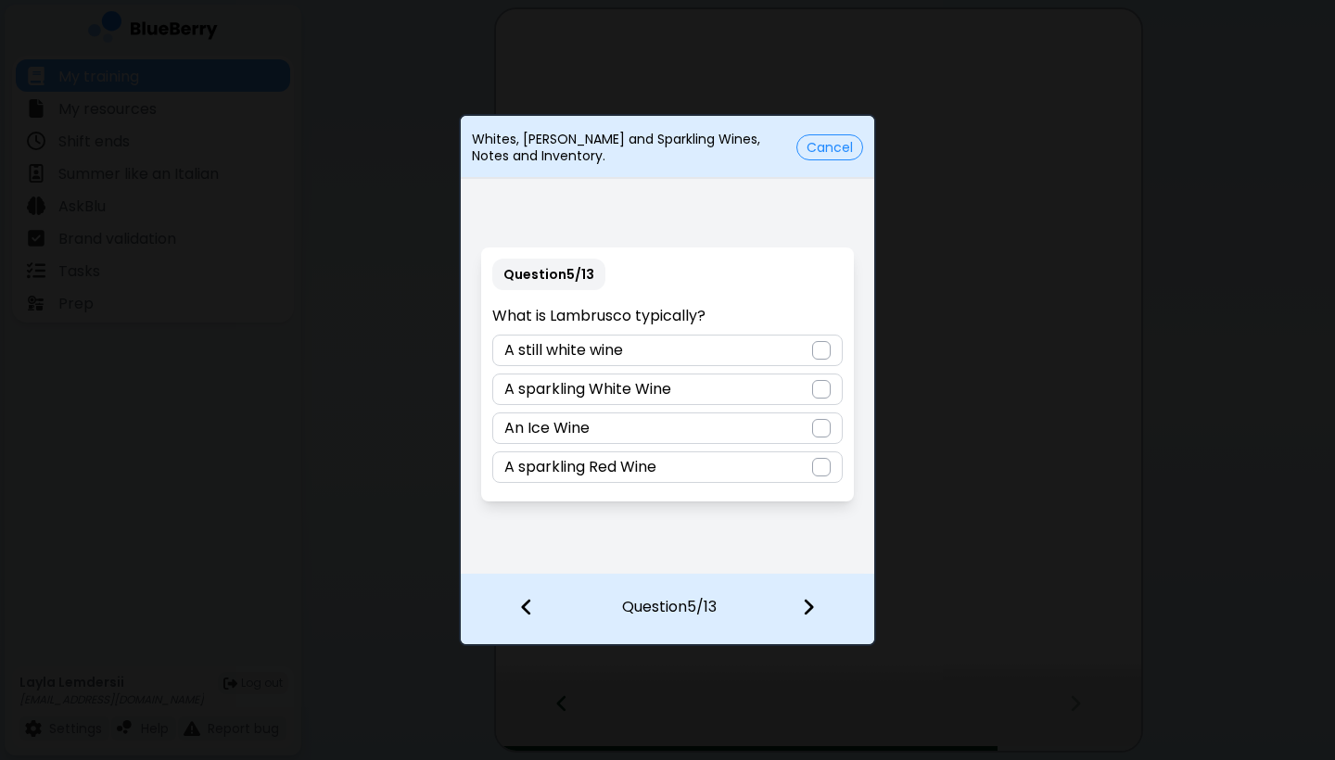
click at [768, 455] on div "A sparkling Red Wine" at bounding box center [666, 467] width 349 height 32
click at [799, 601] on div at bounding box center [819, 609] width 109 height 69
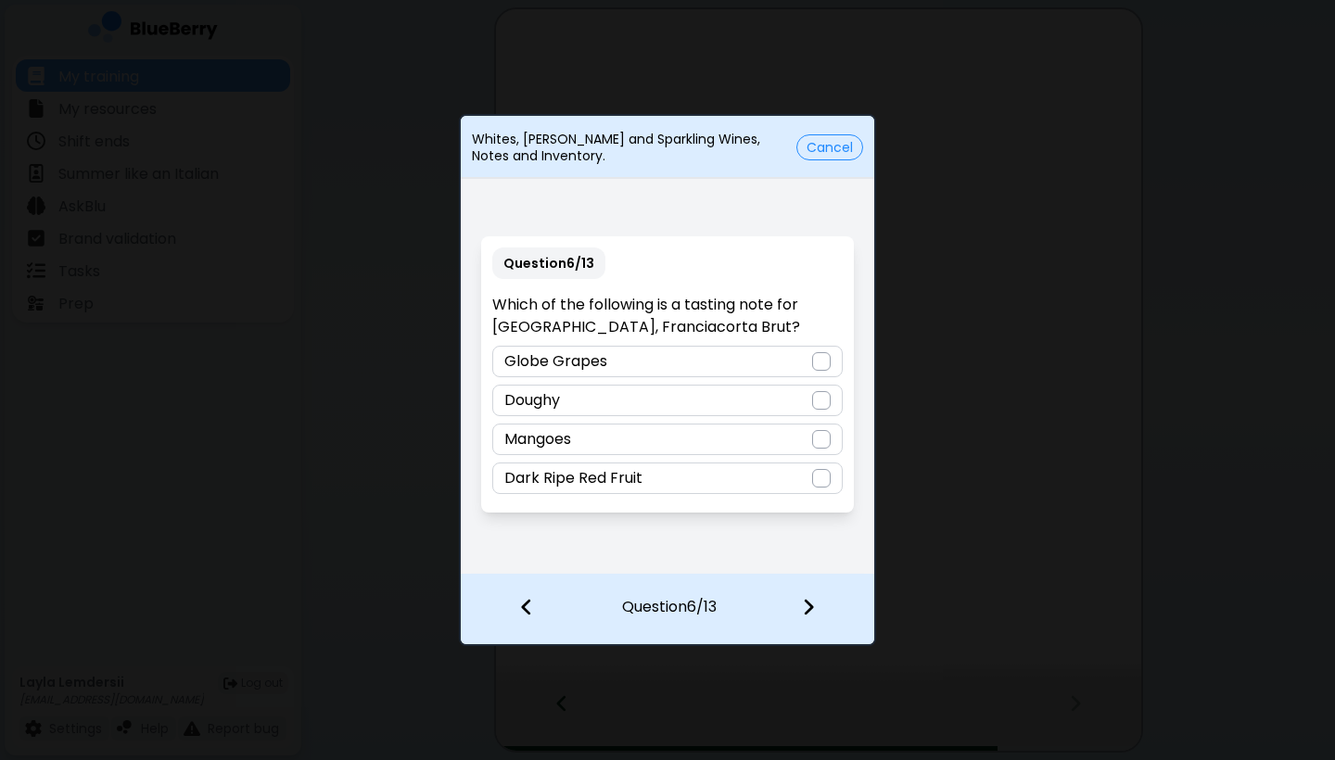
click at [670, 393] on div "Doughy" at bounding box center [666, 401] width 349 height 32
click at [805, 598] on img at bounding box center [808, 607] width 13 height 20
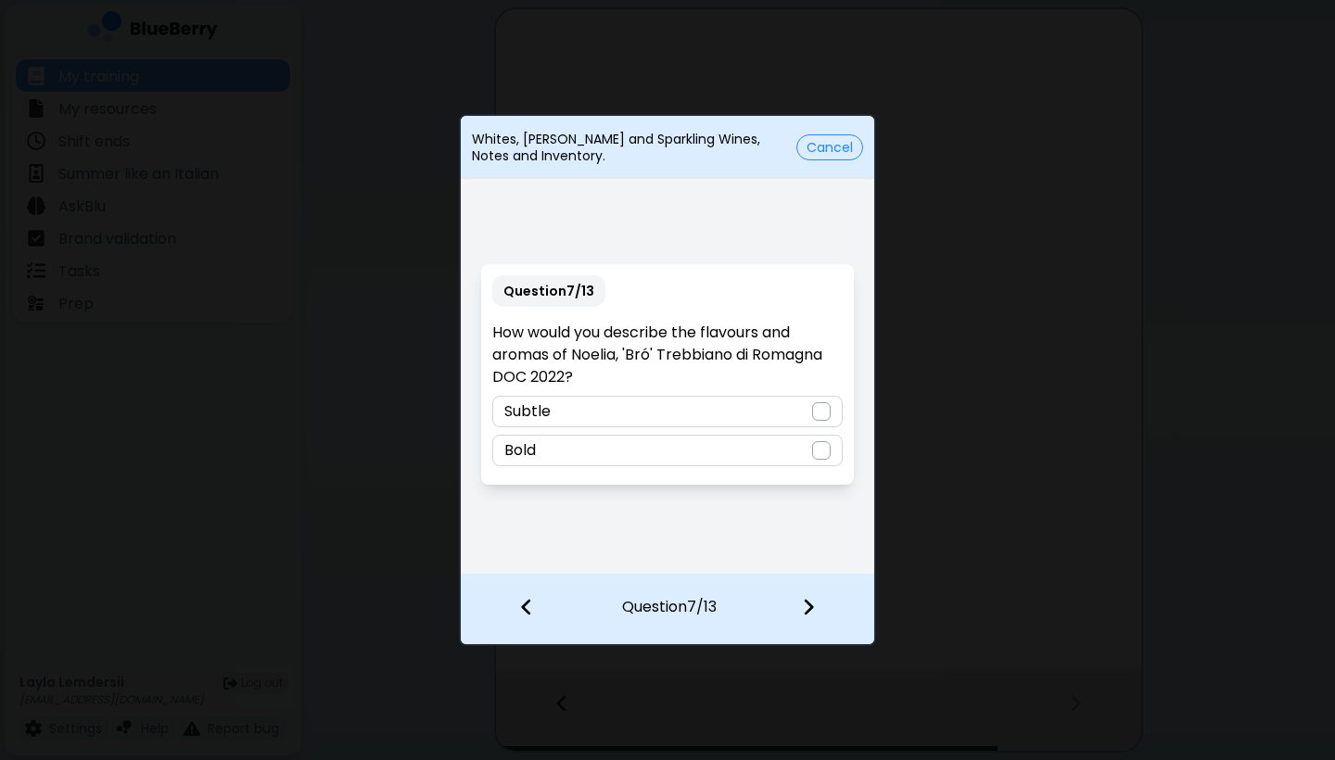
click at [698, 413] on div "Subtle" at bounding box center [666, 412] width 349 height 32
click at [803, 604] on img at bounding box center [808, 607] width 13 height 20
click at [676, 451] on div "True" at bounding box center [666, 451] width 349 height 32
click at [806, 606] on img at bounding box center [808, 607] width 13 height 20
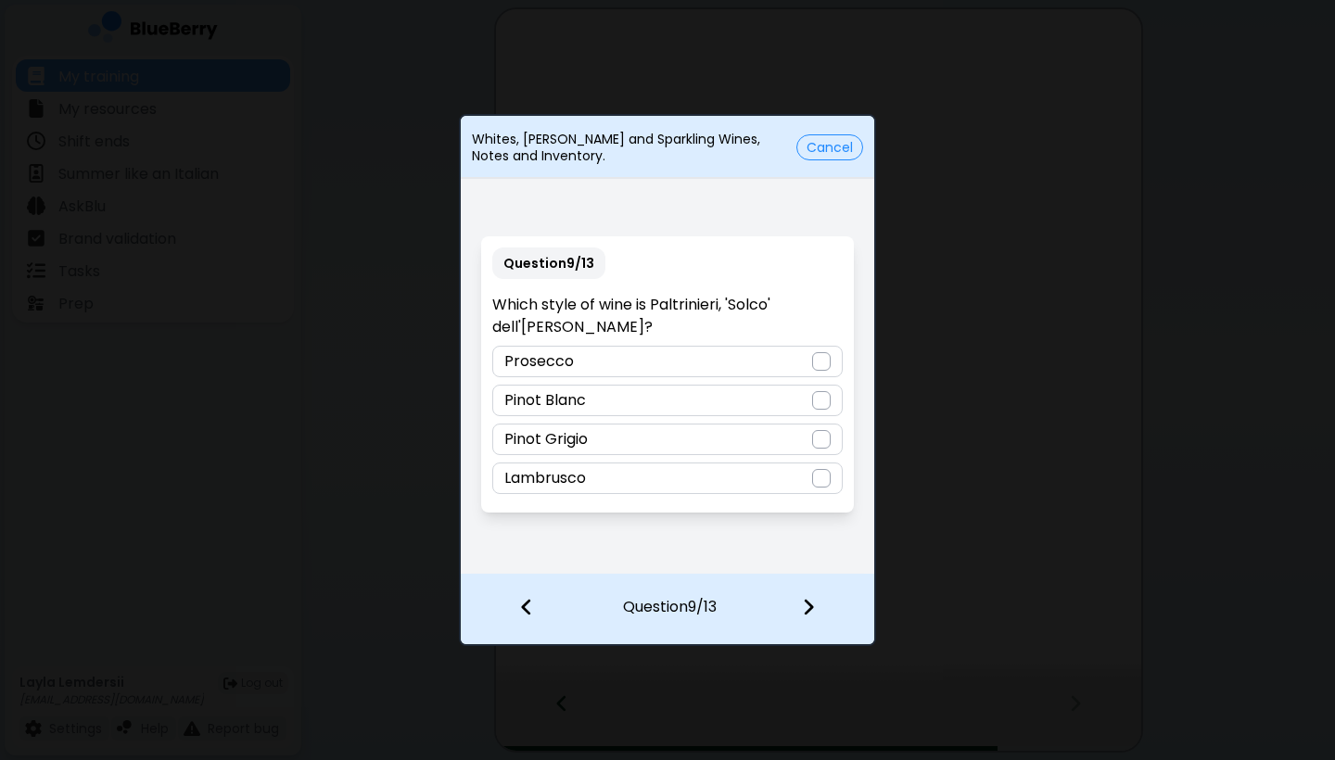
click at [592, 471] on div "Lambrusco" at bounding box center [666, 479] width 349 height 32
click at [803, 605] on img at bounding box center [808, 607] width 13 height 20
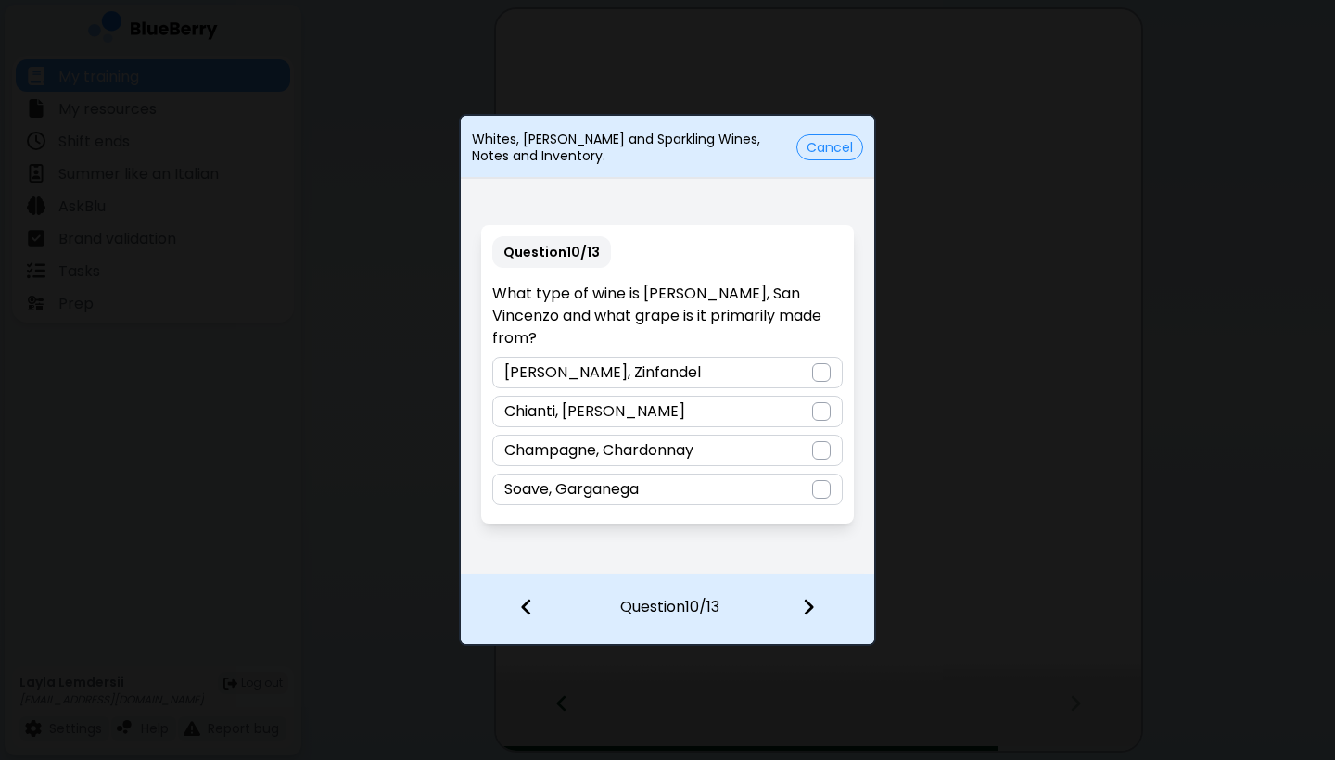
click at [738, 475] on div "Soave, Garganega" at bounding box center [666, 490] width 349 height 32
click at [802, 600] on img at bounding box center [808, 607] width 13 height 20
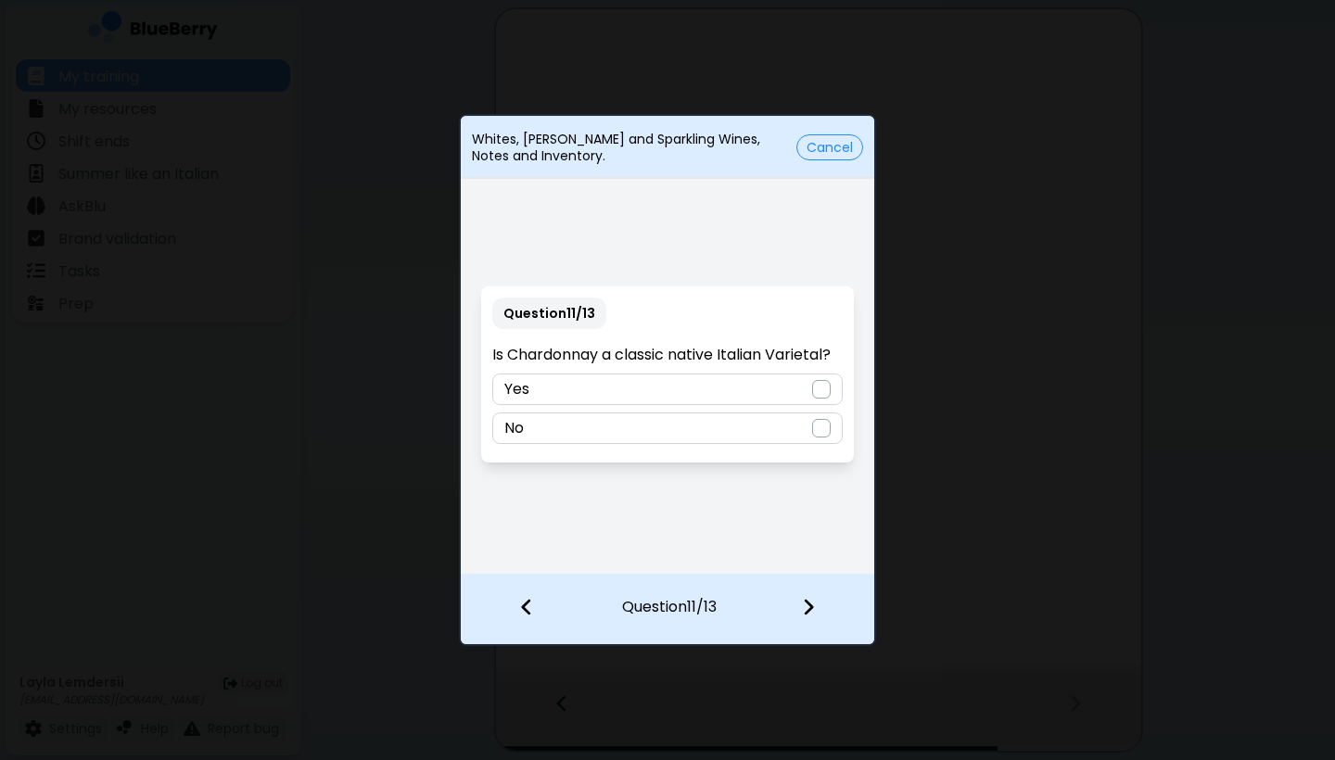
click at [736, 413] on div "No" at bounding box center [666, 428] width 349 height 32
click at [808, 601] on img at bounding box center [808, 607] width 13 height 20
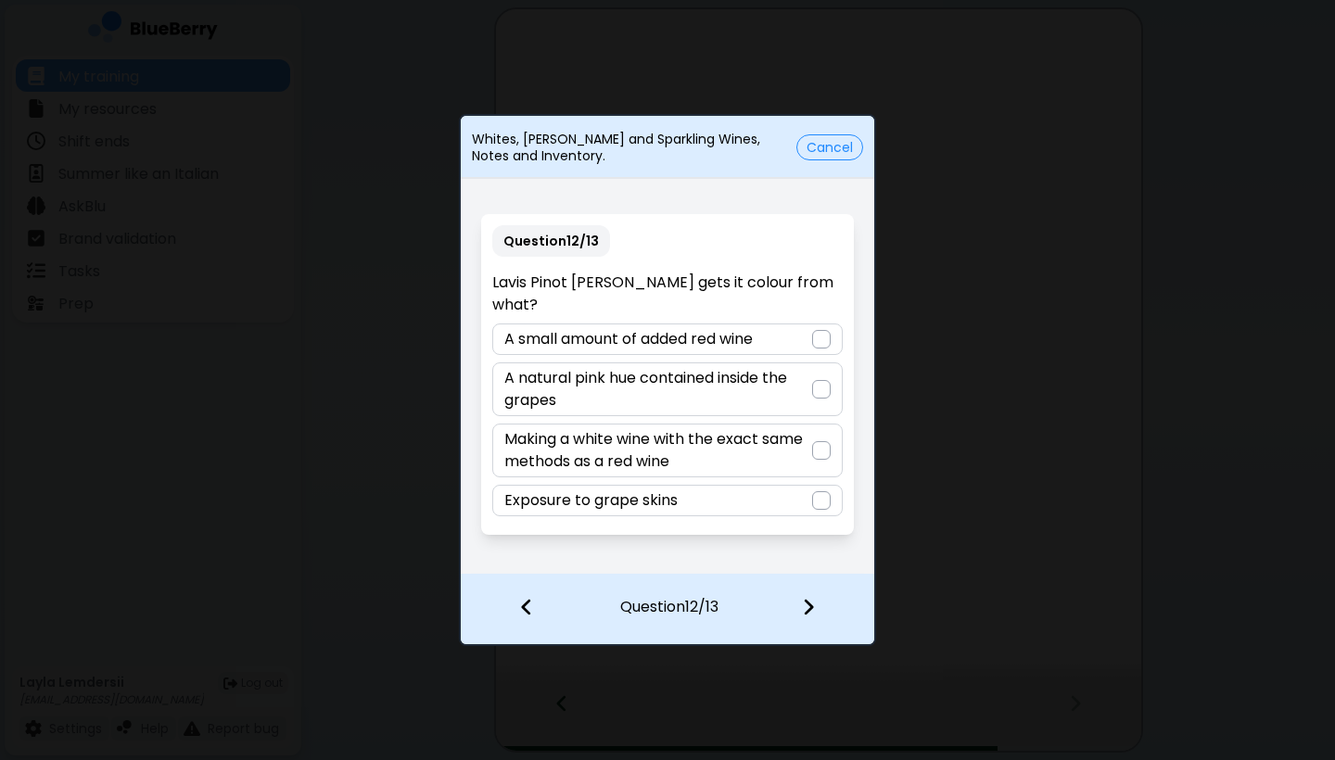
click at [760, 490] on div "Exposure to grape skins" at bounding box center [666, 501] width 349 height 32
click at [805, 598] on img at bounding box center [808, 607] width 13 height 20
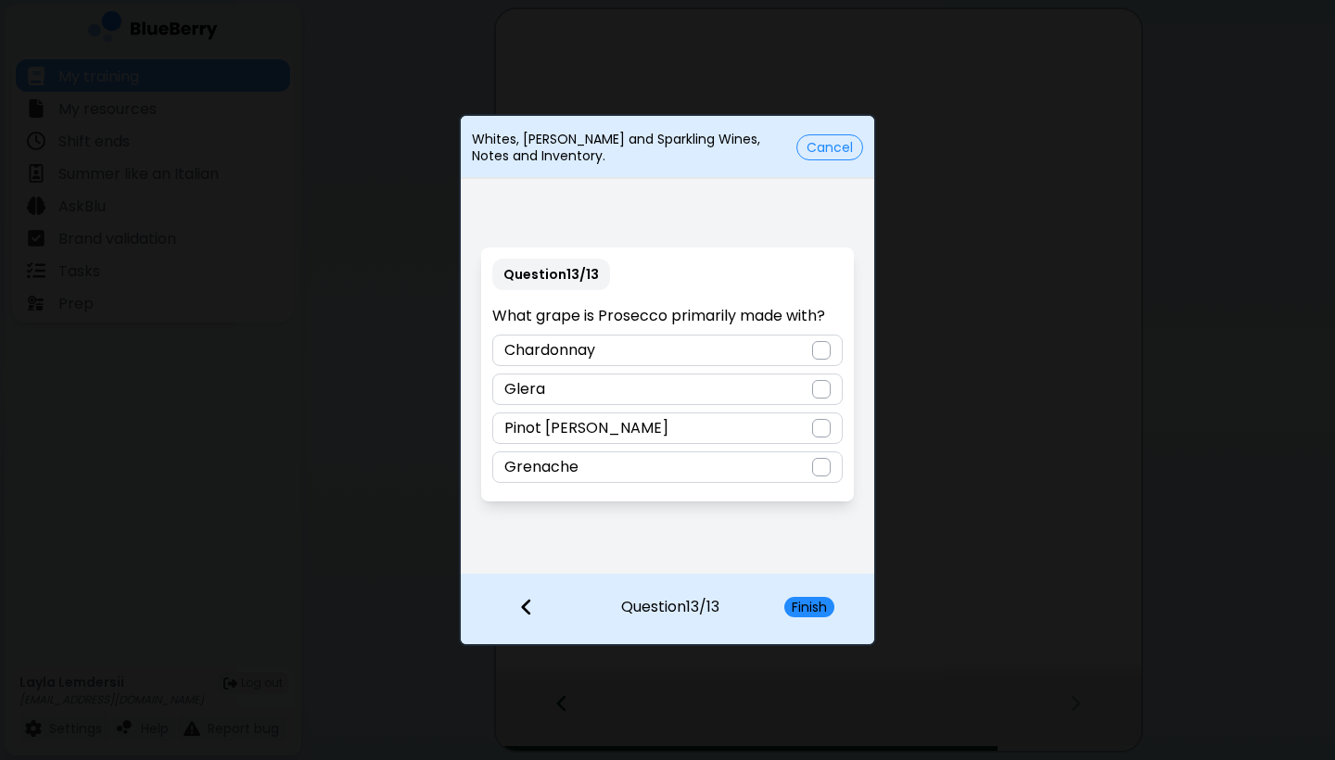
click at [717, 381] on div "Glera" at bounding box center [666, 390] width 349 height 32
click at [815, 603] on button "Finish" at bounding box center [809, 607] width 50 height 20
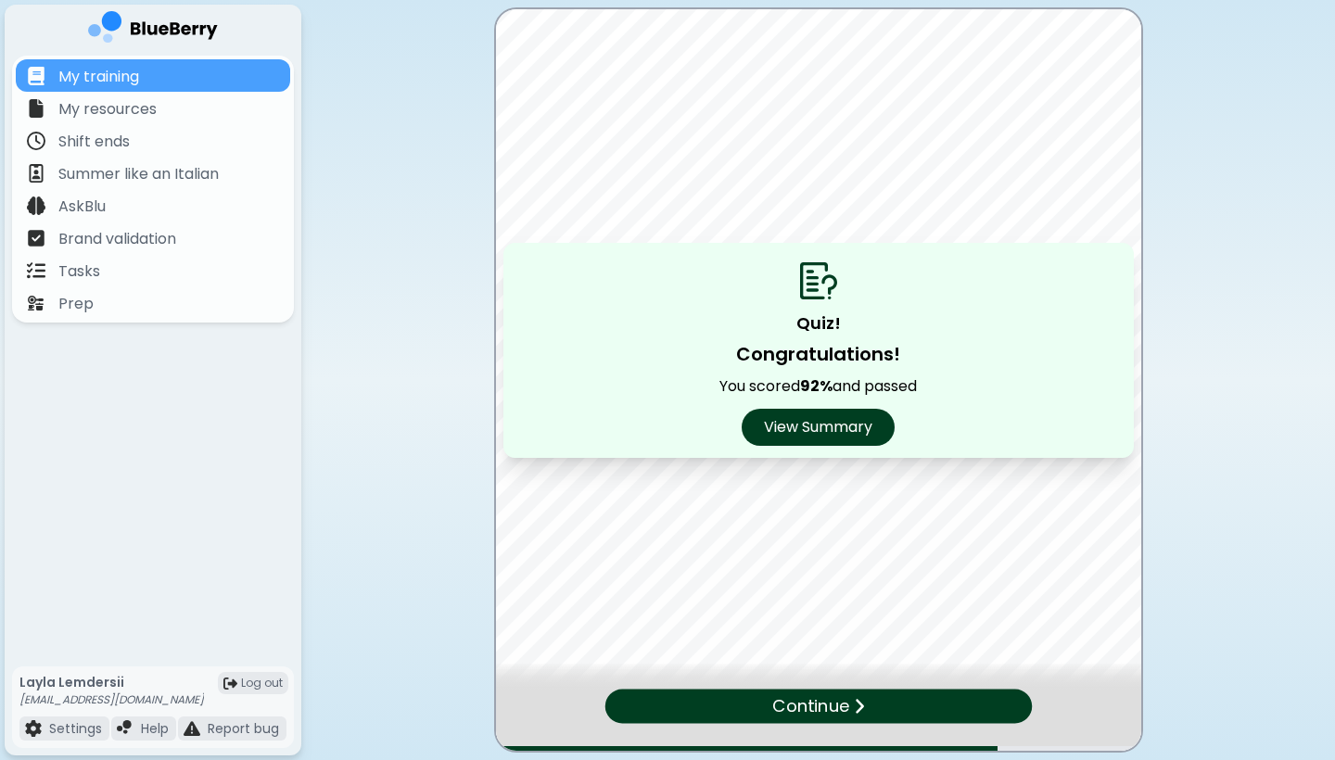
click at [851, 704] on div "Continue" at bounding box center [817, 706] width 427 height 34
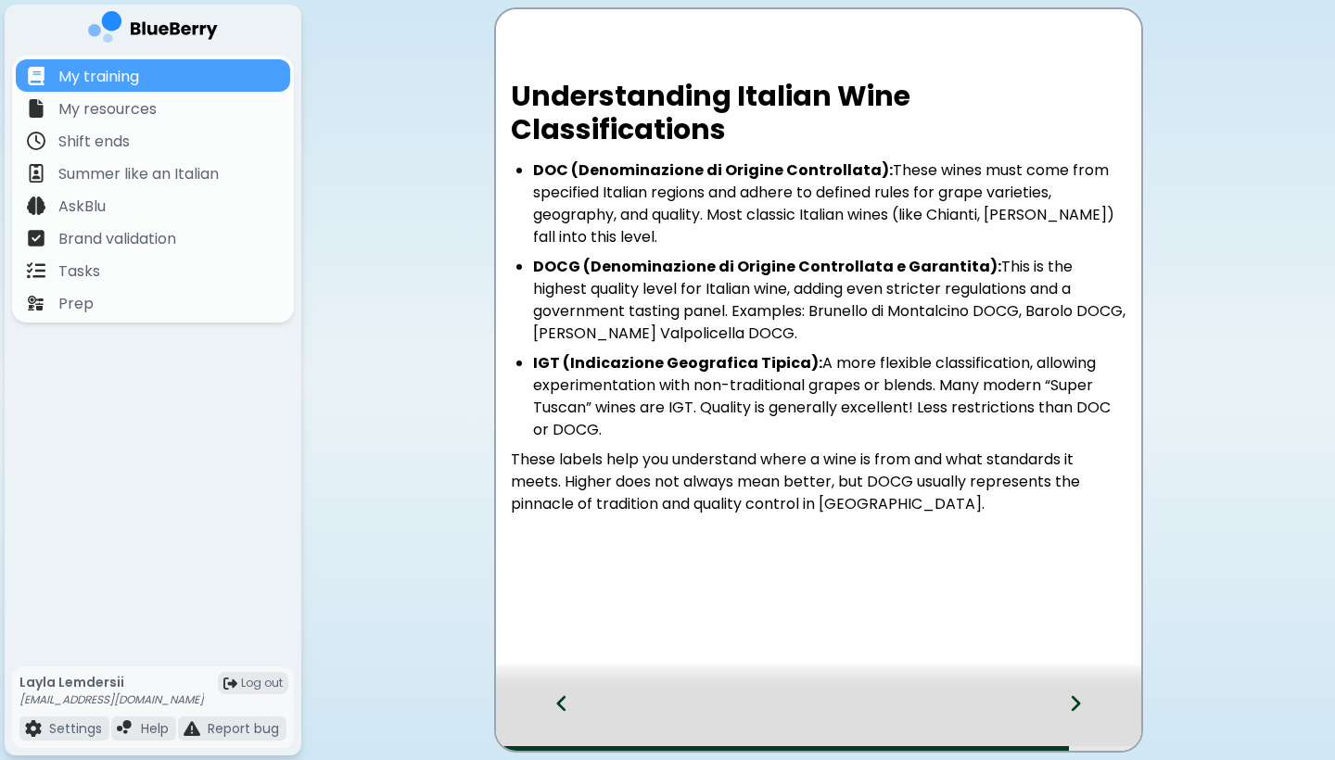
click at [1072, 705] on icon at bounding box center [1075, 703] width 13 height 20
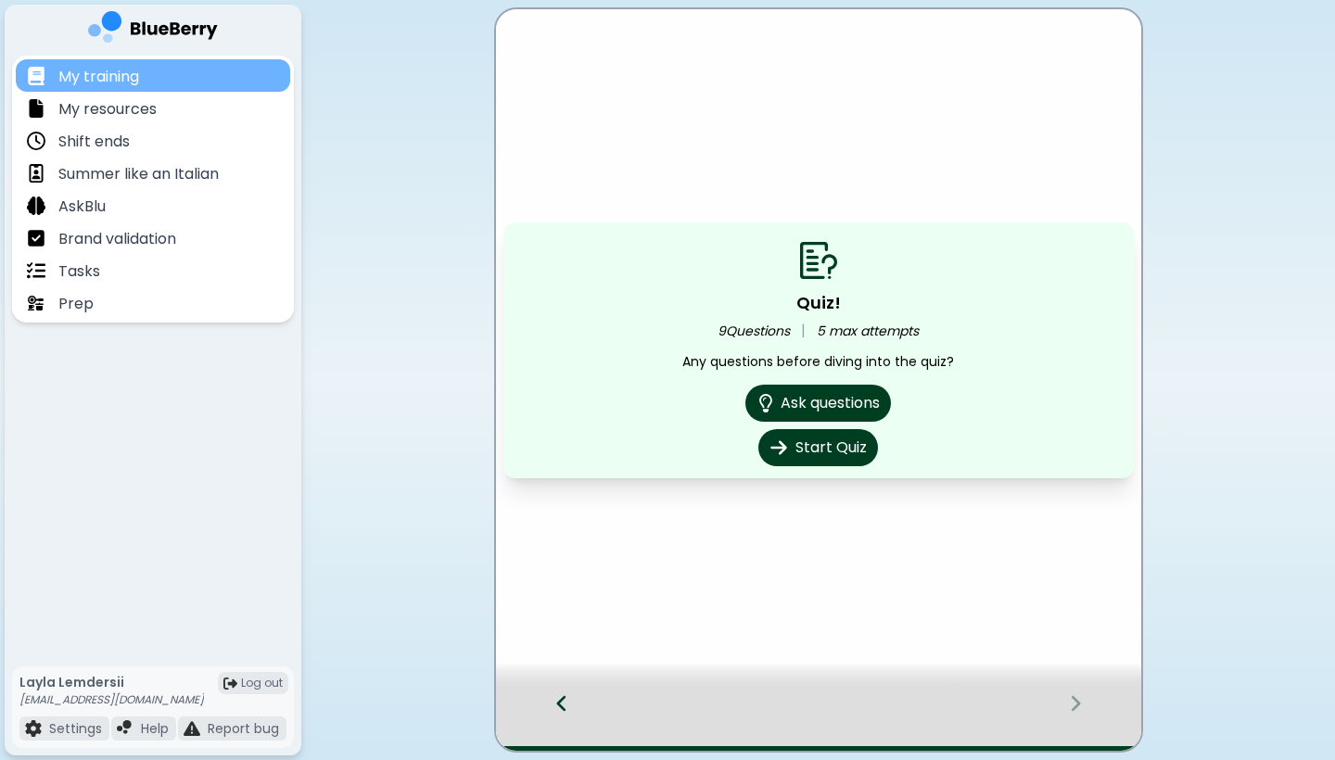
click at [272, 71] on div "My training" at bounding box center [153, 75] width 274 height 32
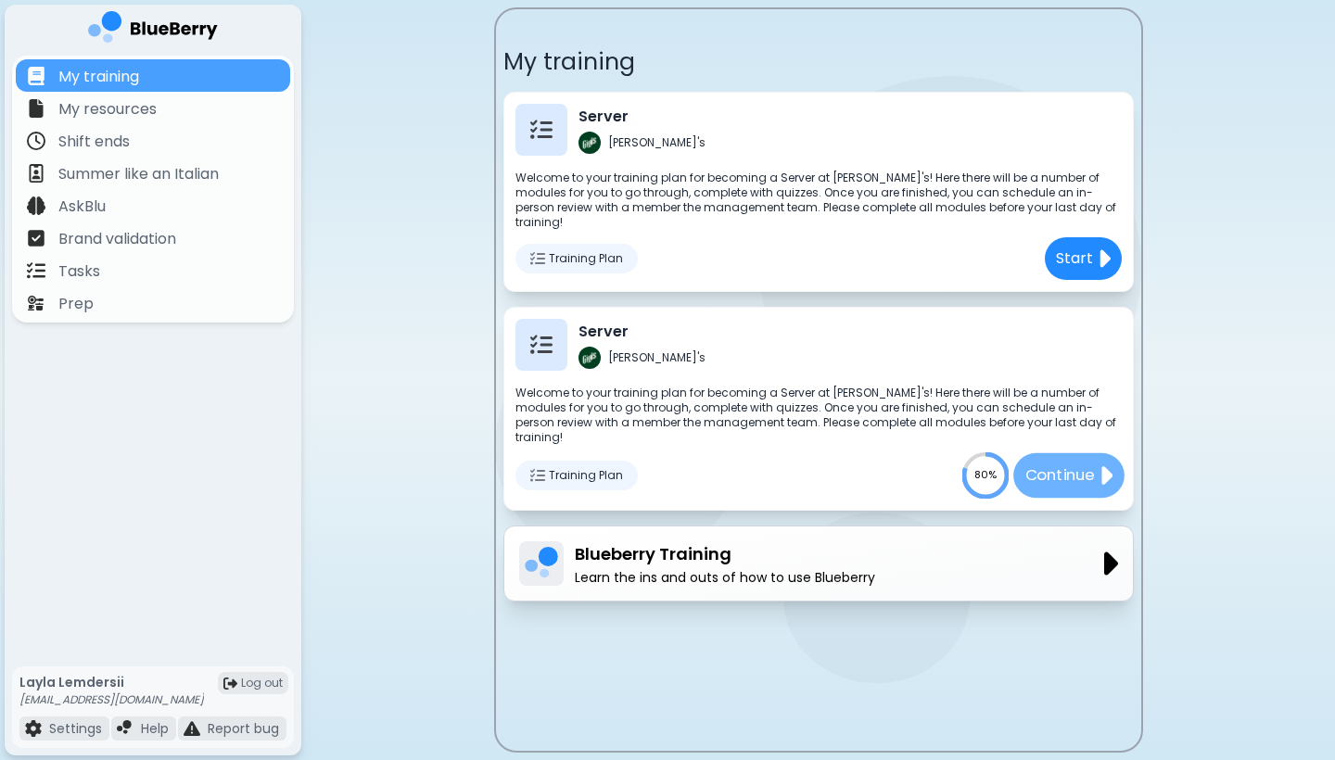
click at [1037, 464] on p "Continue" at bounding box center [1059, 475] width 70 height 23
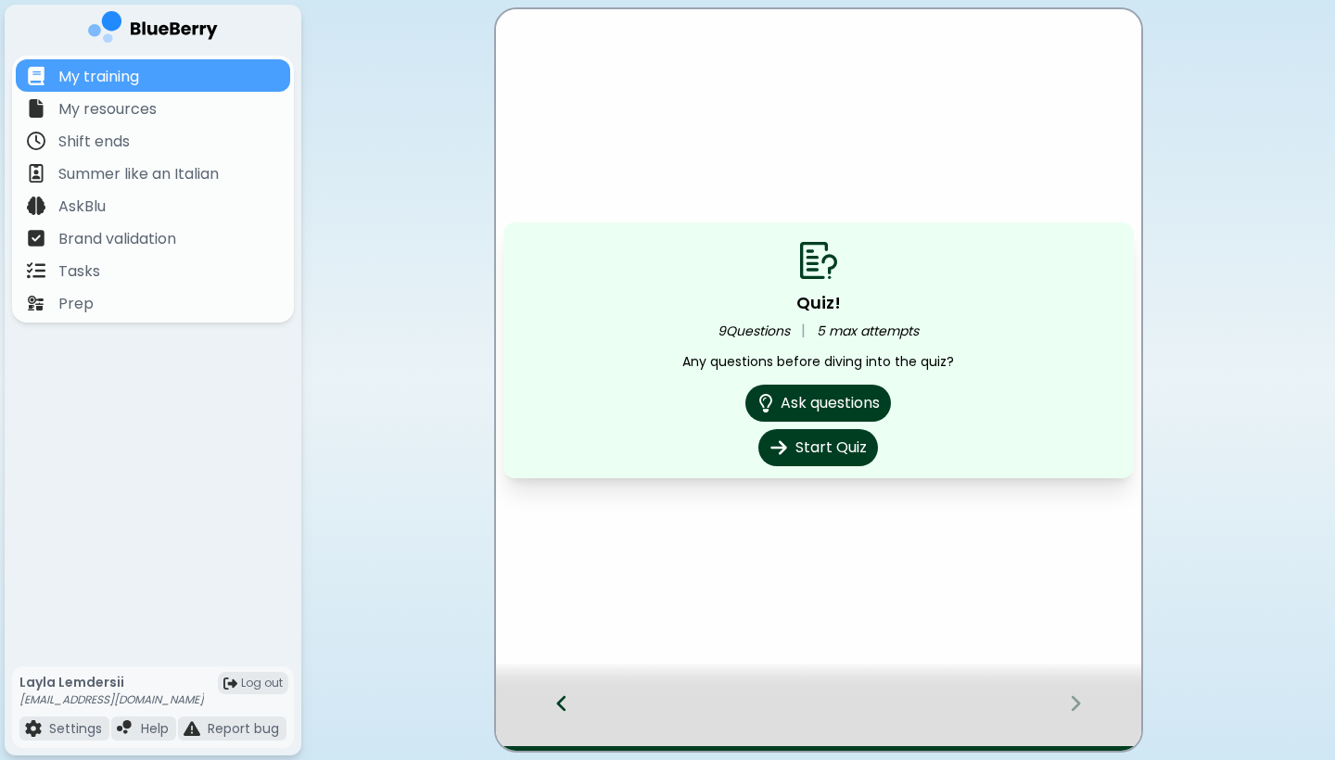
click at [563, 706] on icon at bounding box center [561, 703] width 13 height 20
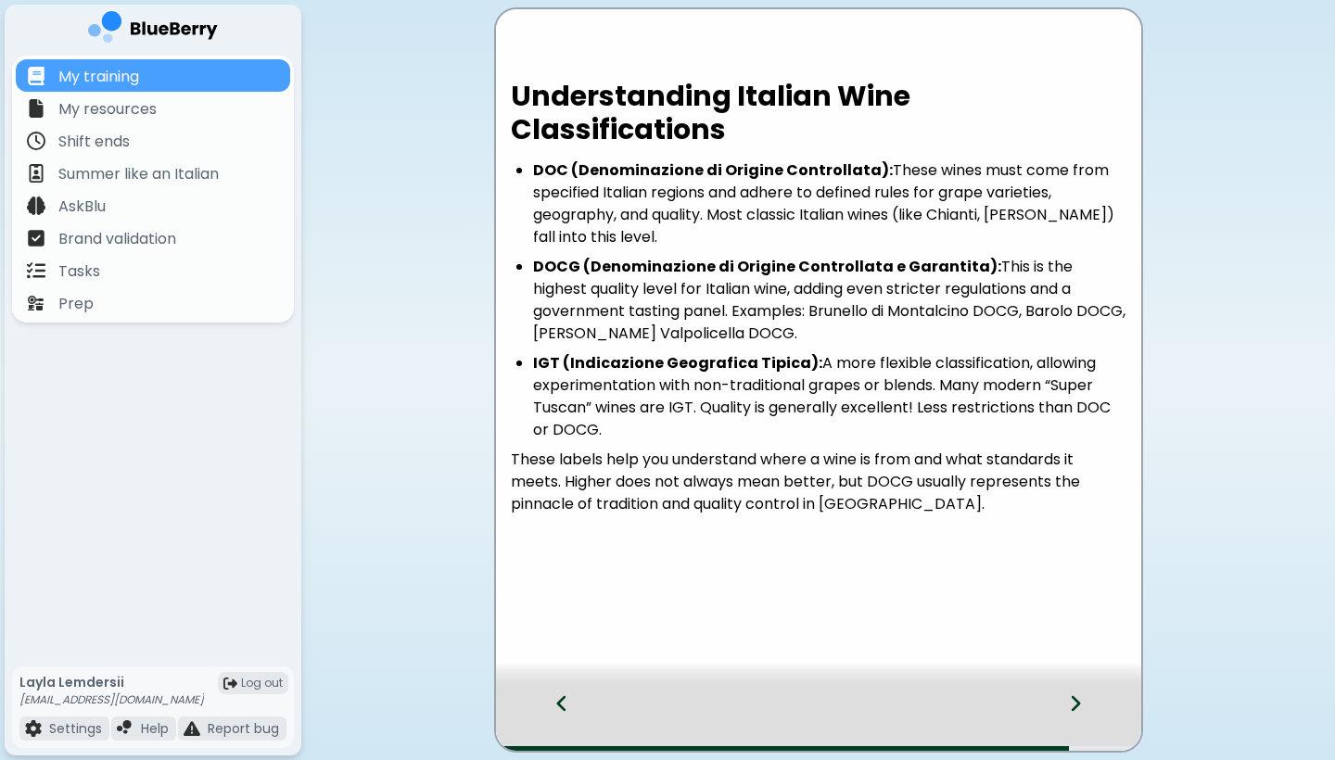
click at [563, 706] on icon at bounding box center [561, 703] width 13 height 20
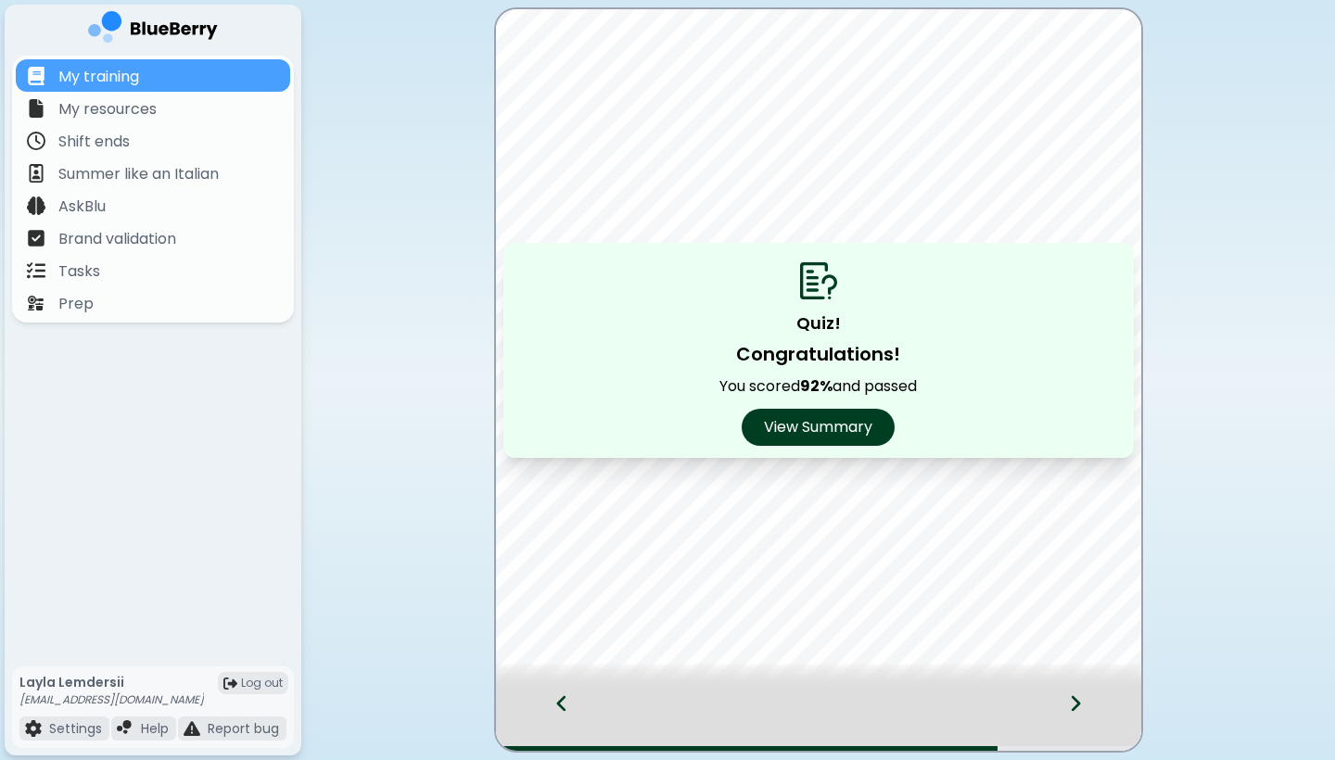
click at [1085, 700] on div at bounding box center [1086, 720] width 109 height 61
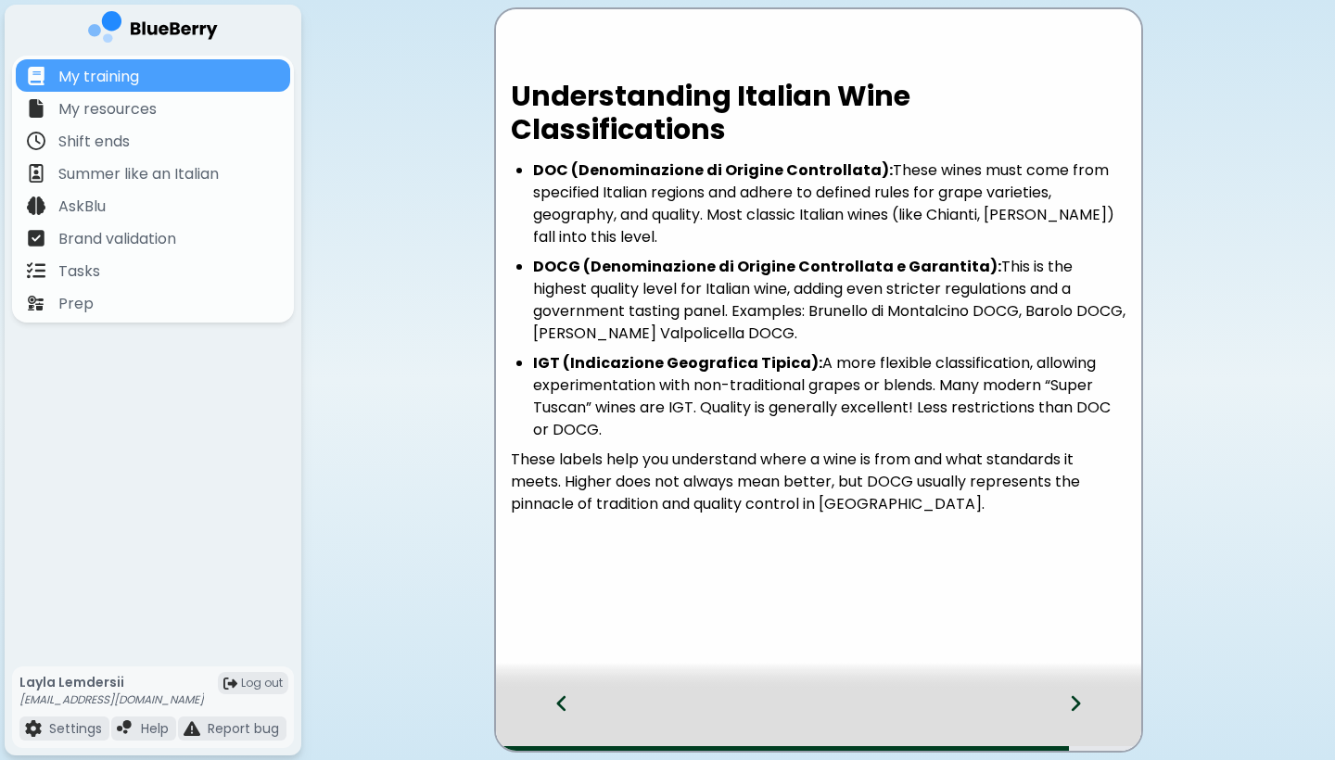
click at [1081, 700] on icon at bounding box center [1075, 703] width 13 height 20
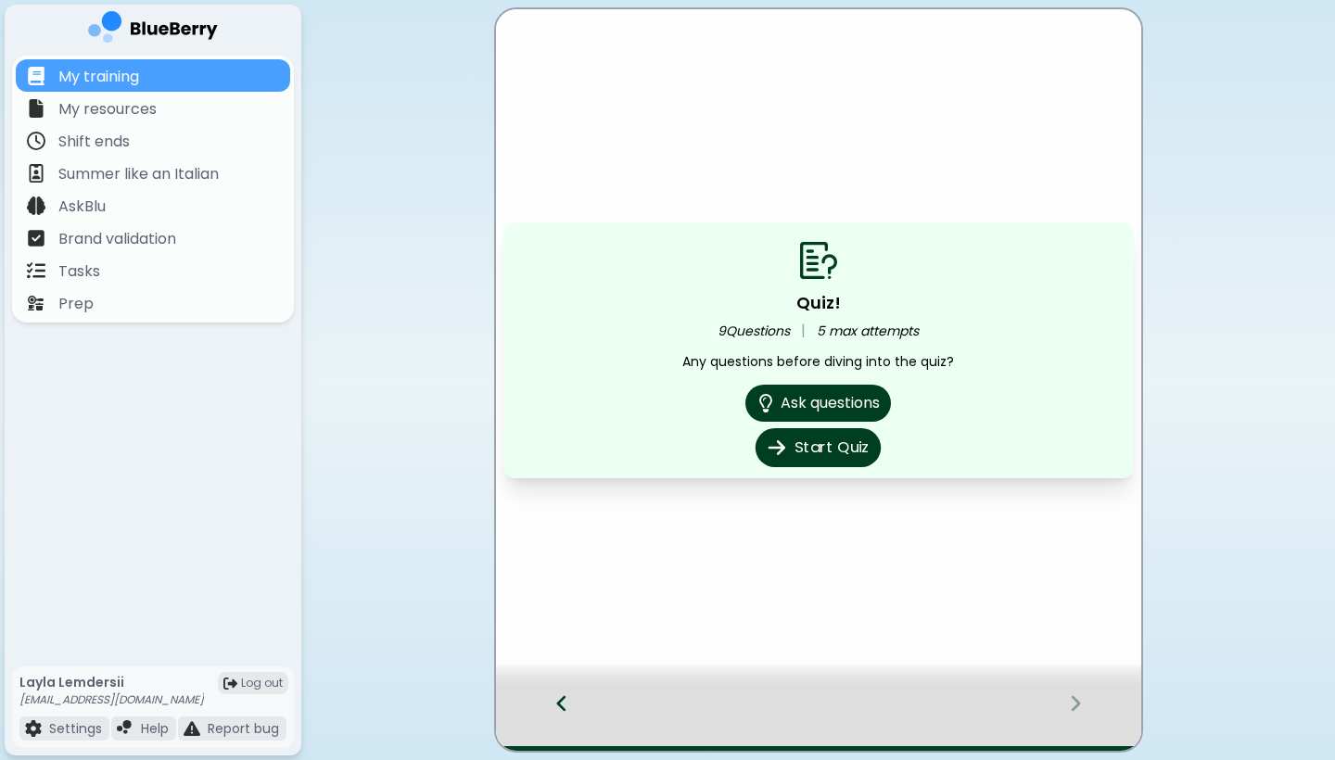
click at [827, 454] on button "Start Quiz" at bounding box center [817, 447] width 125 height 39
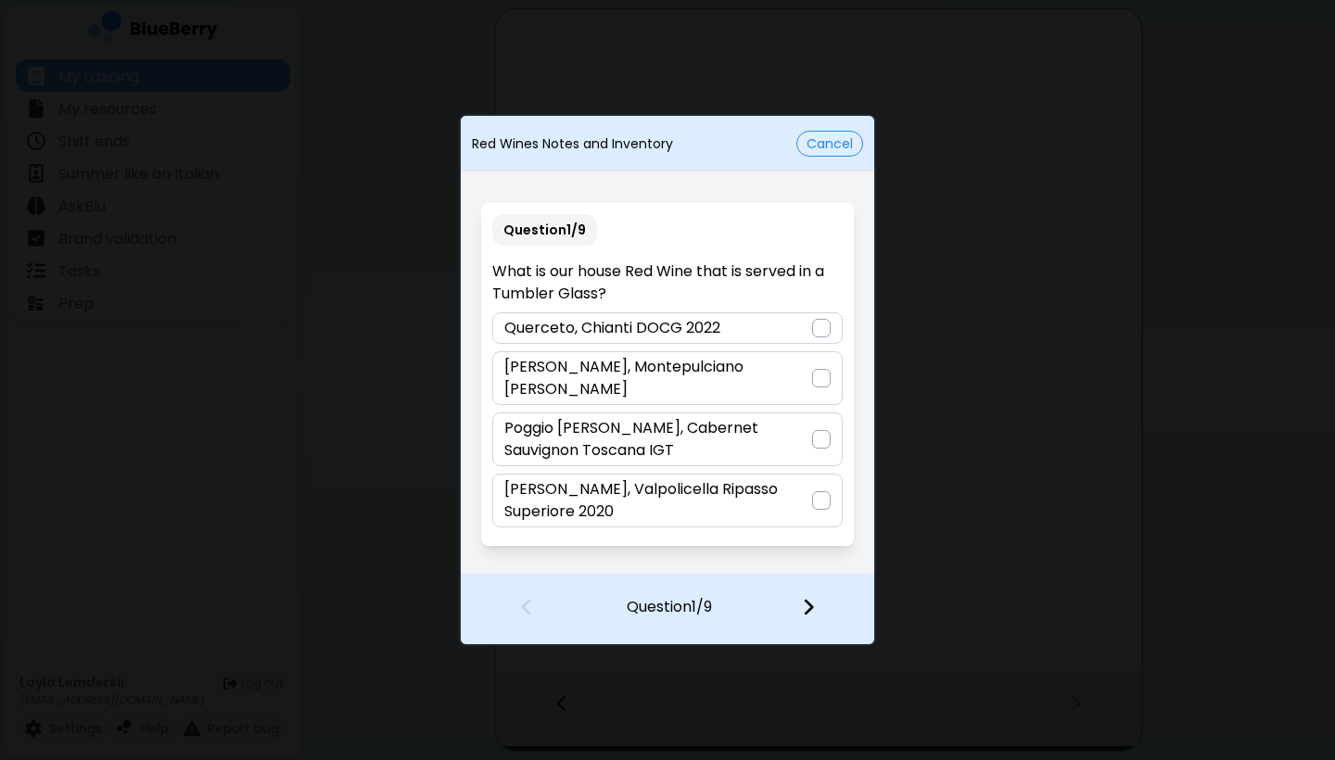
click at [834, 138] on button "Cancel" at bounding box center [829, 144] width 67 height 26
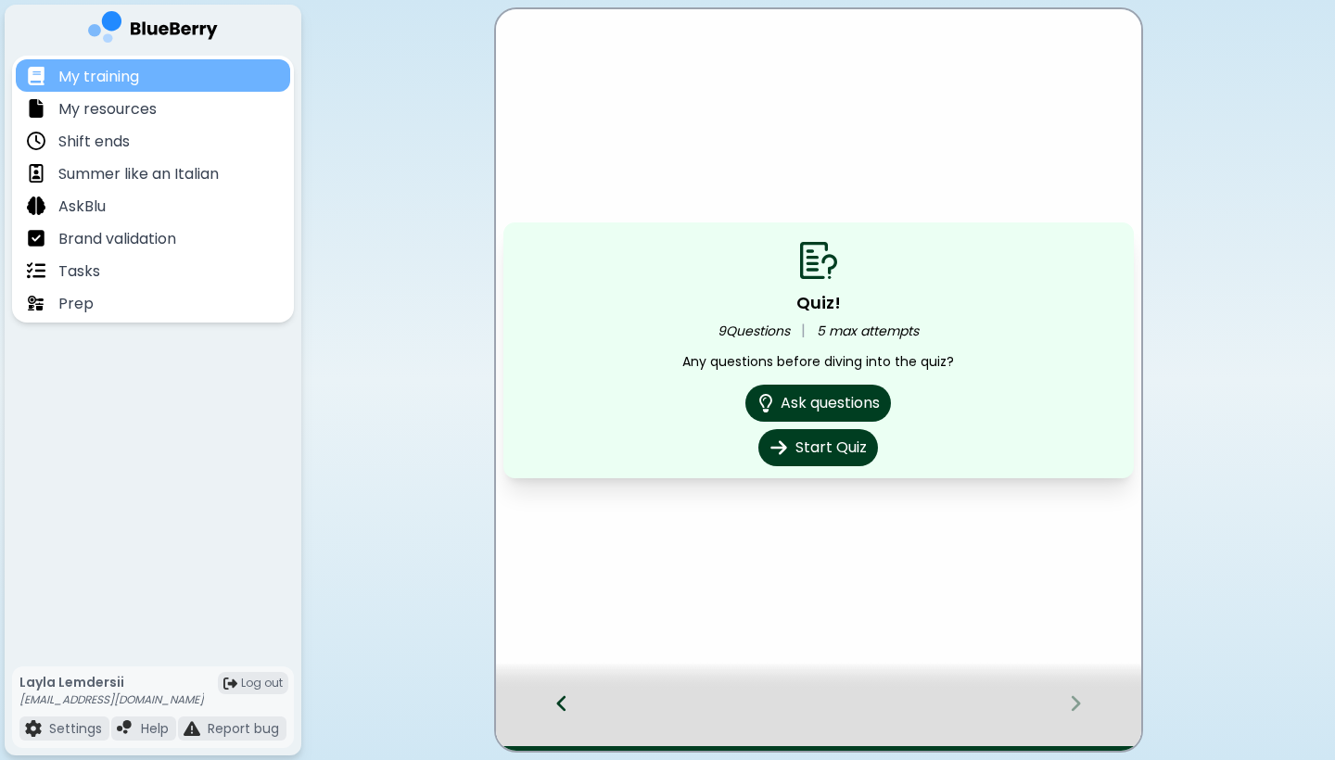
click at [127, 78] on p "My training" at bounding box center [98, 77] width 81 height 22
